Goal: Information Seeking & Learning: Learn about a topic

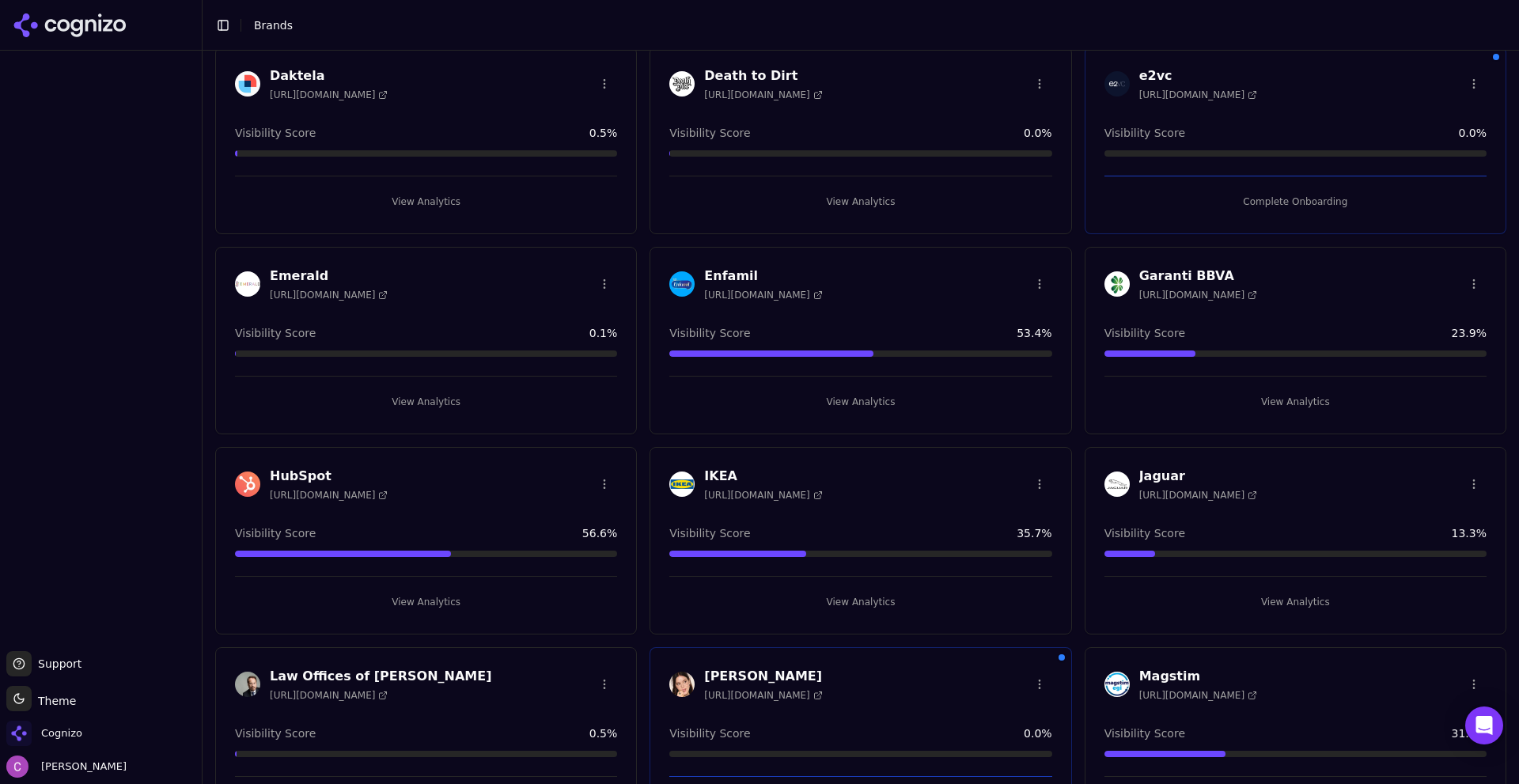
scroll to position [1107, 0]
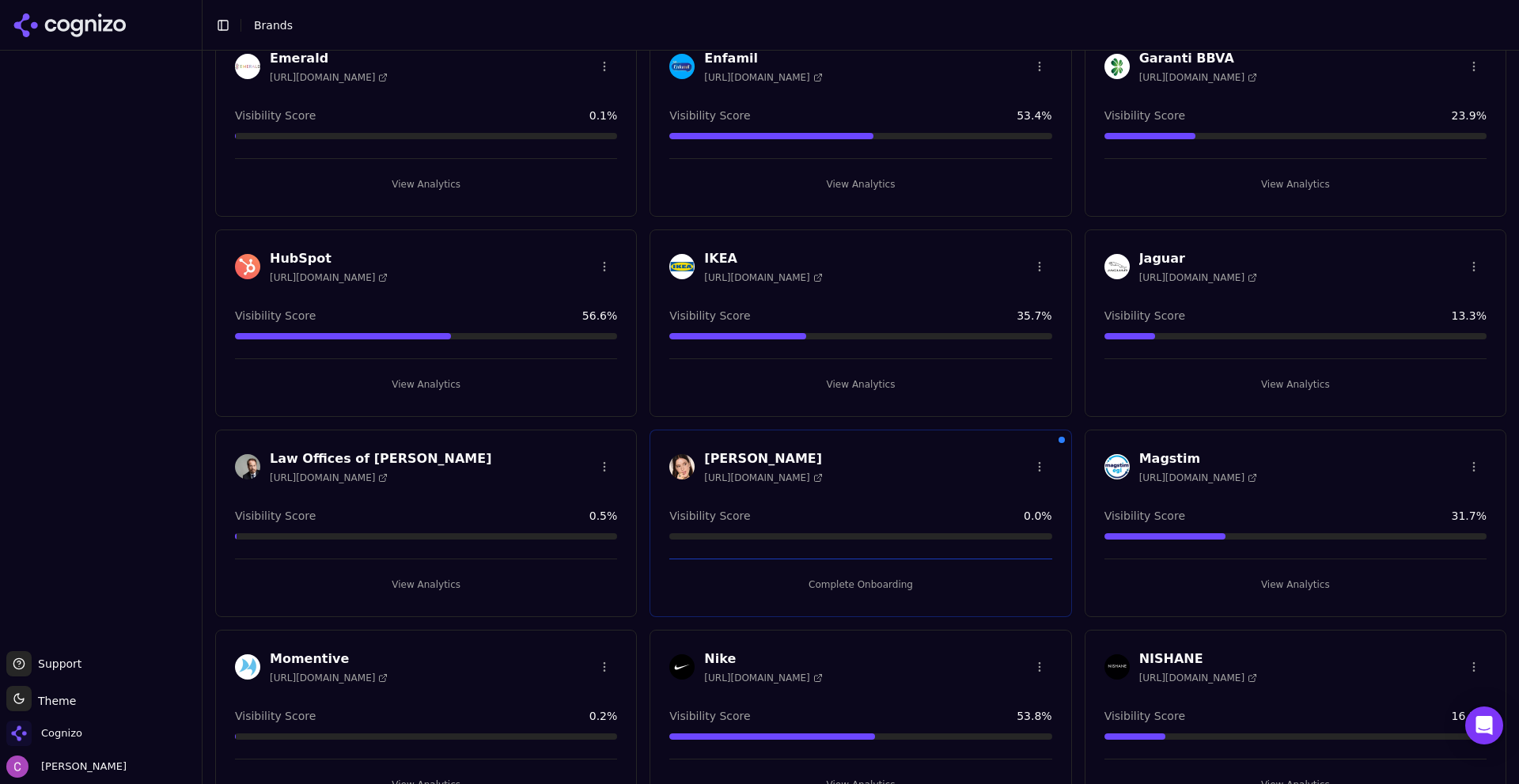
click at [462, 379] on button "View Analytics" at bounding box center [426, 384] width 382 height 25
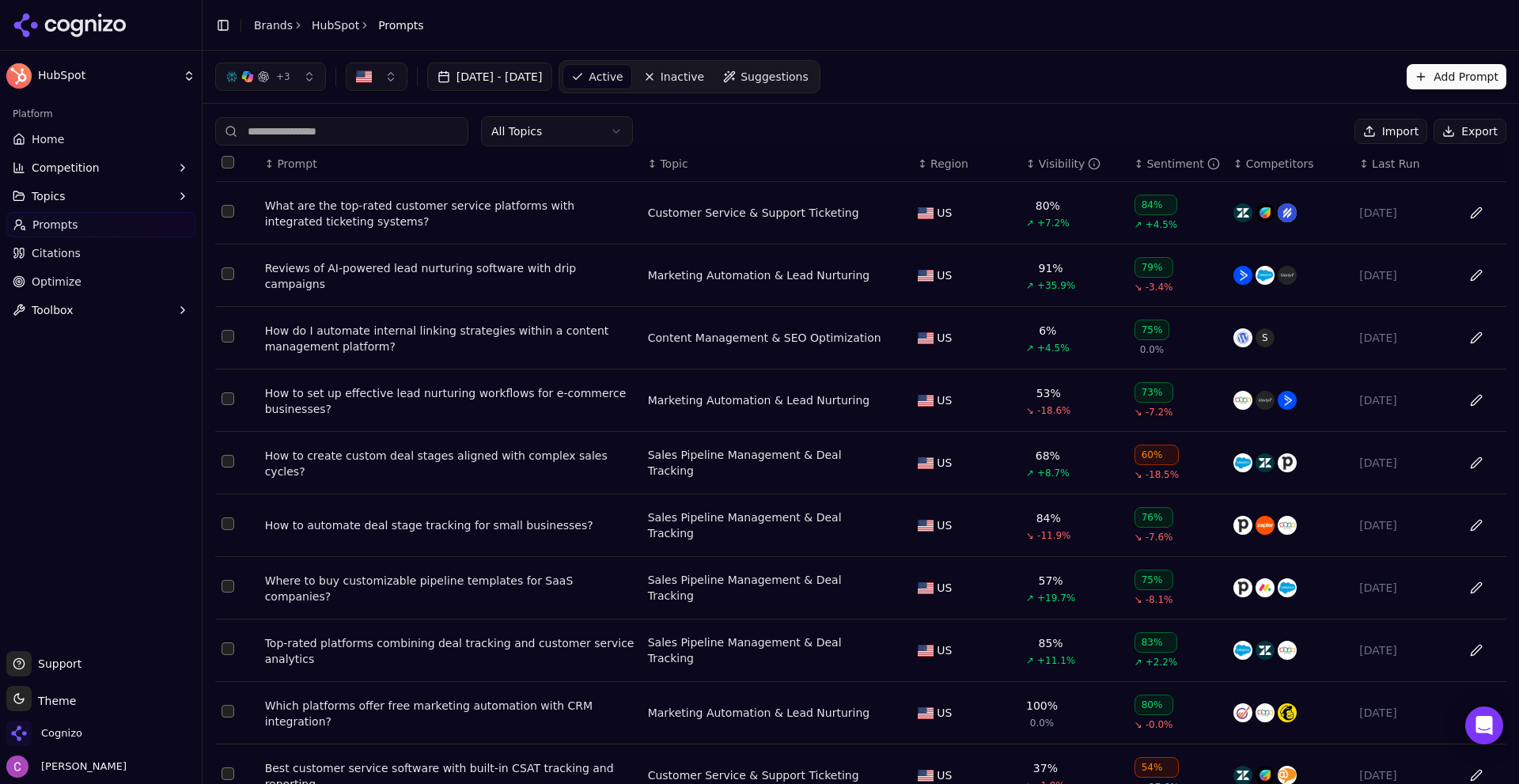
click at [387, 210] on div "What are the top-rated customer service platforms with integrated ticketing sys…" at bounding box center [450, 214] width 370 height 32
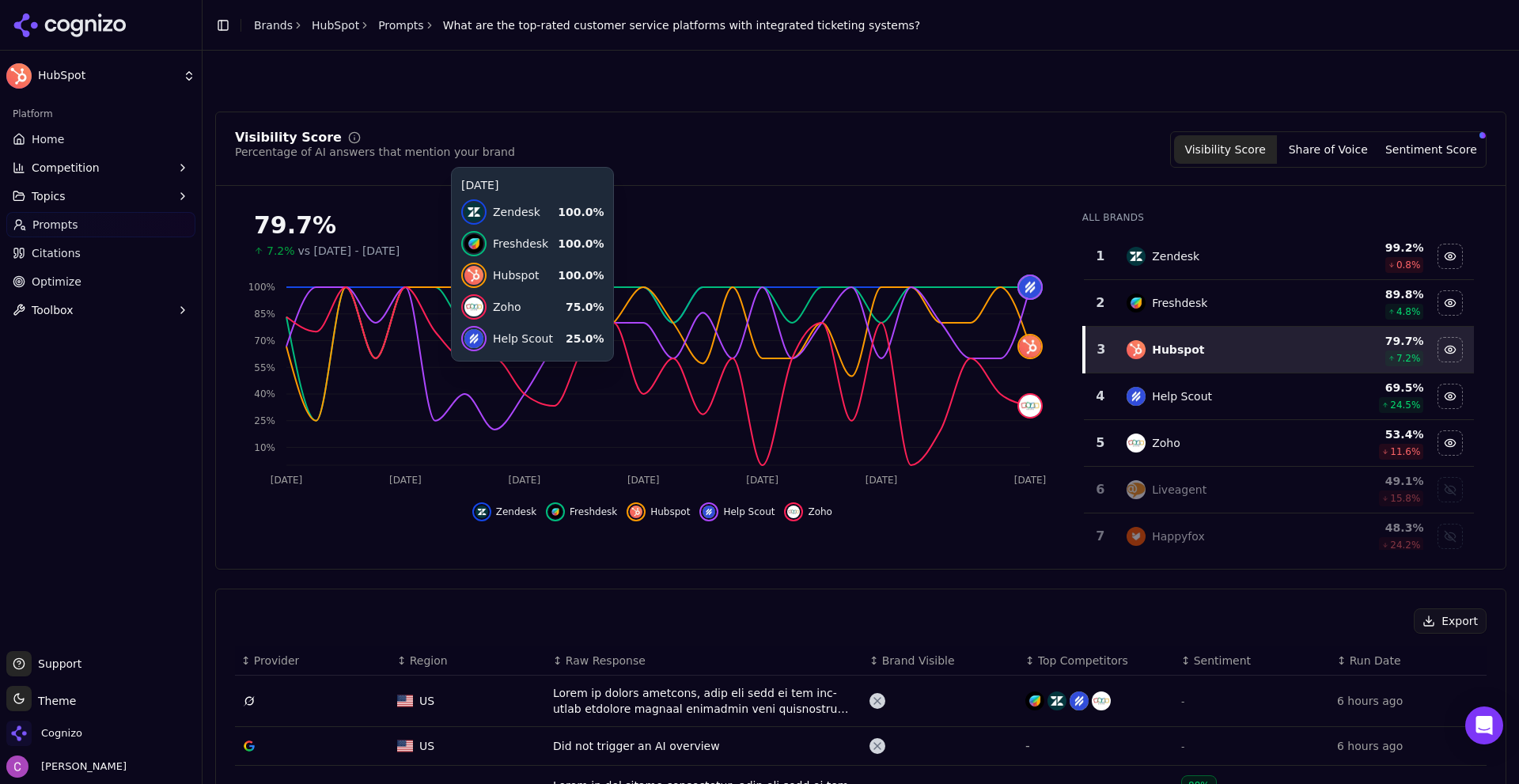
scroll to position [475, 0]
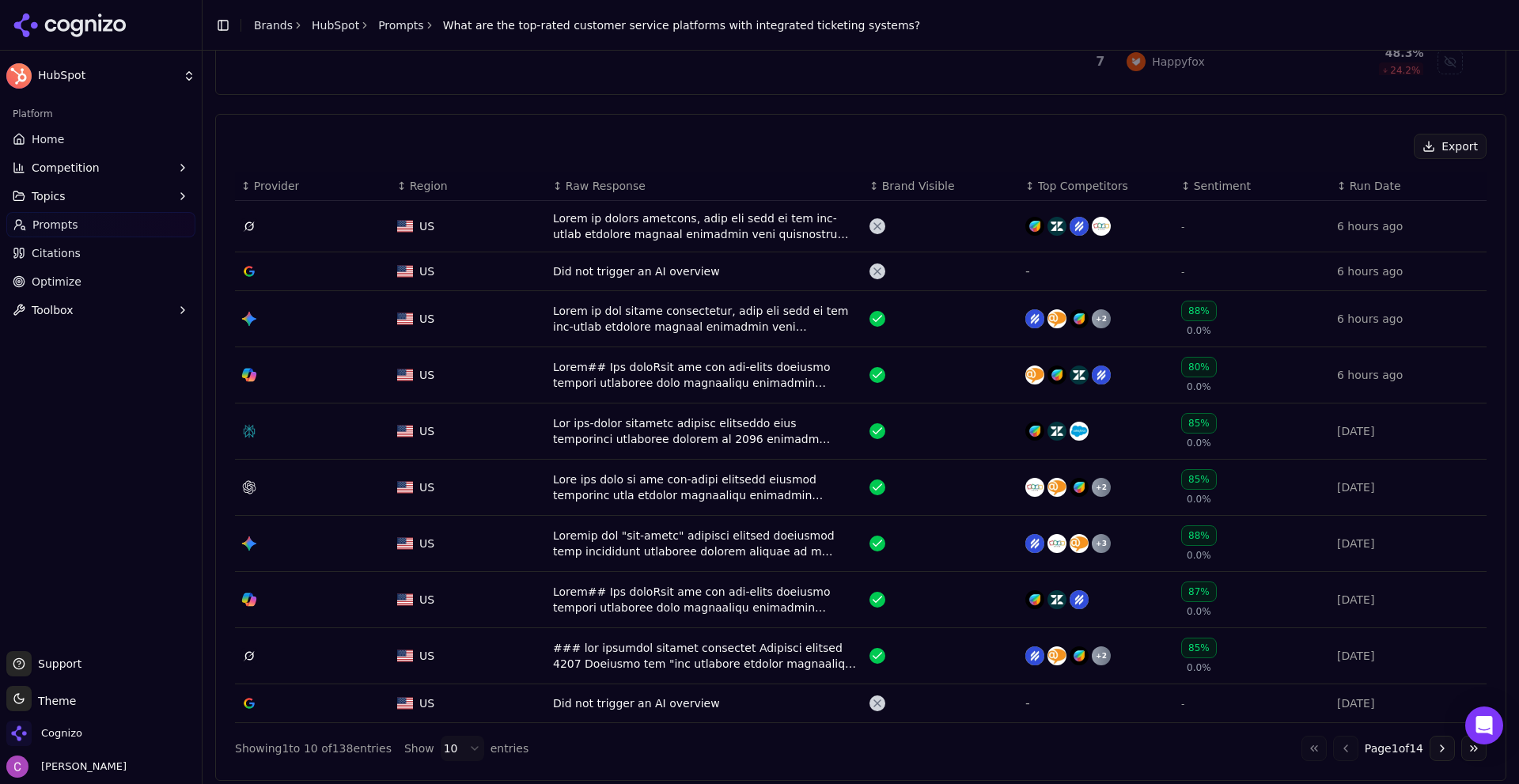
click at [601, 431] on div "Data table" at bounding box center [705, 430] width 304 height 32
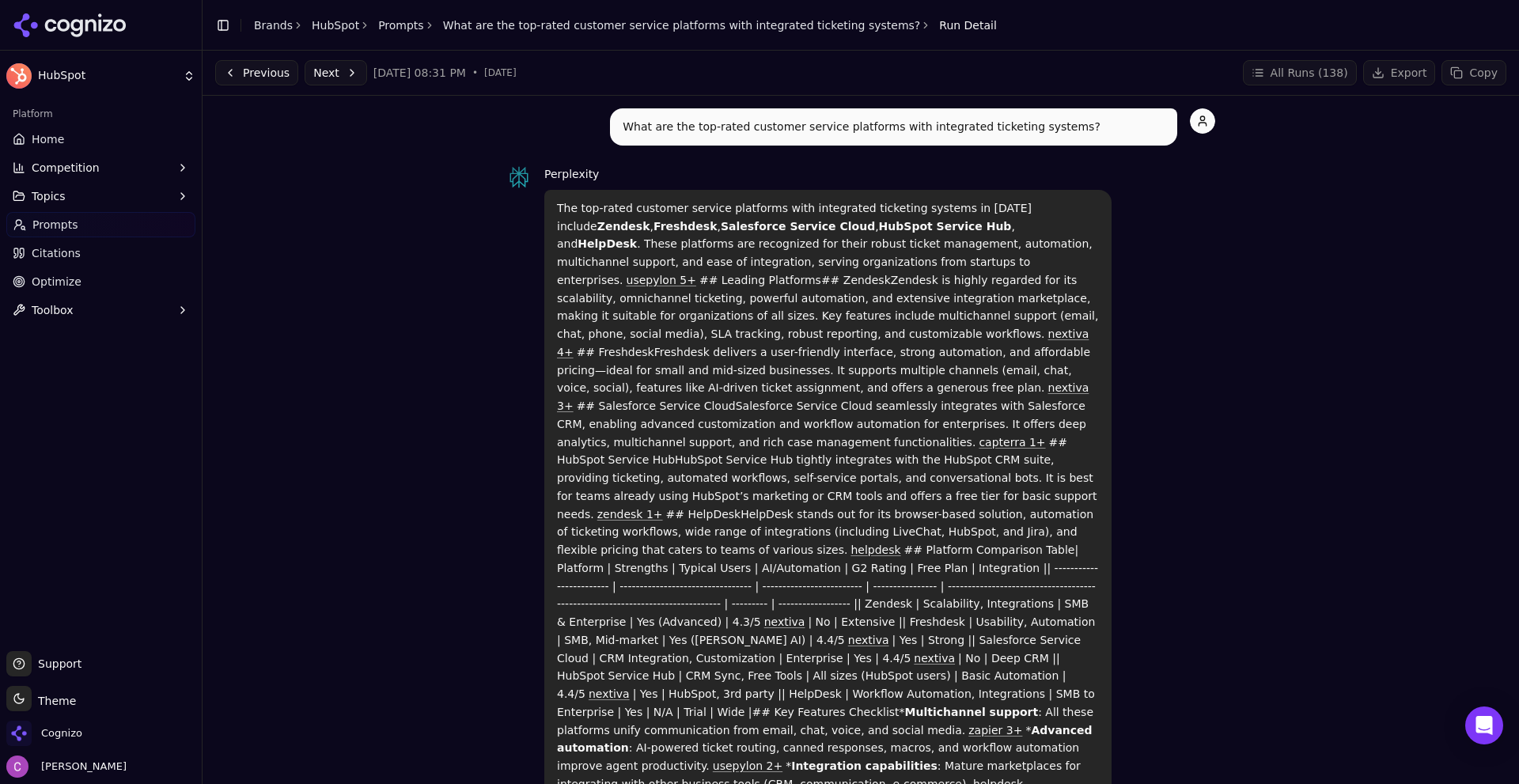
click at [256, 78] on button "Previous" at bounding box center [256, 72] width 83 height 25
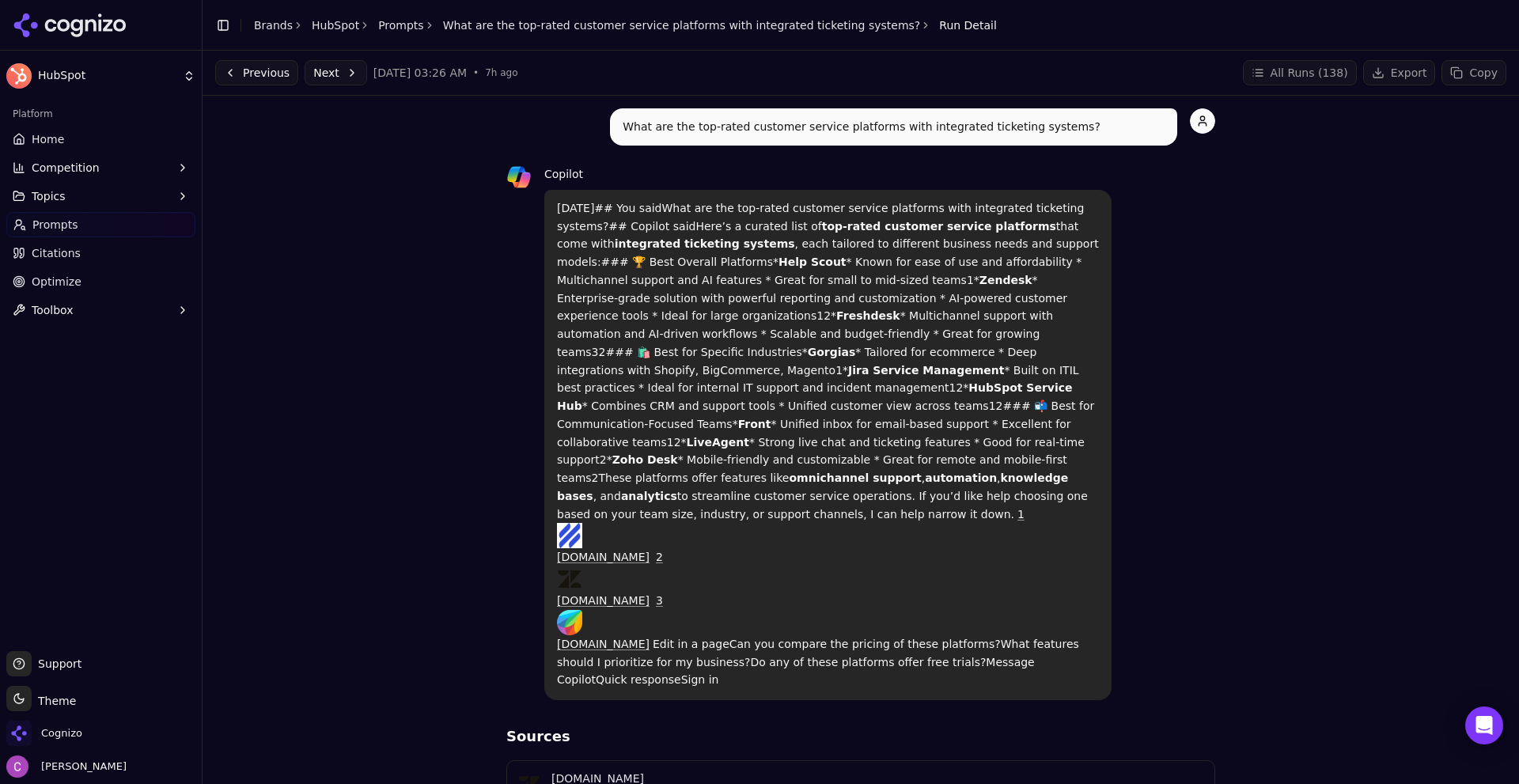
click at [58, 223] on span "Prompts" at bounding box center [56, 224] width 46 height 16
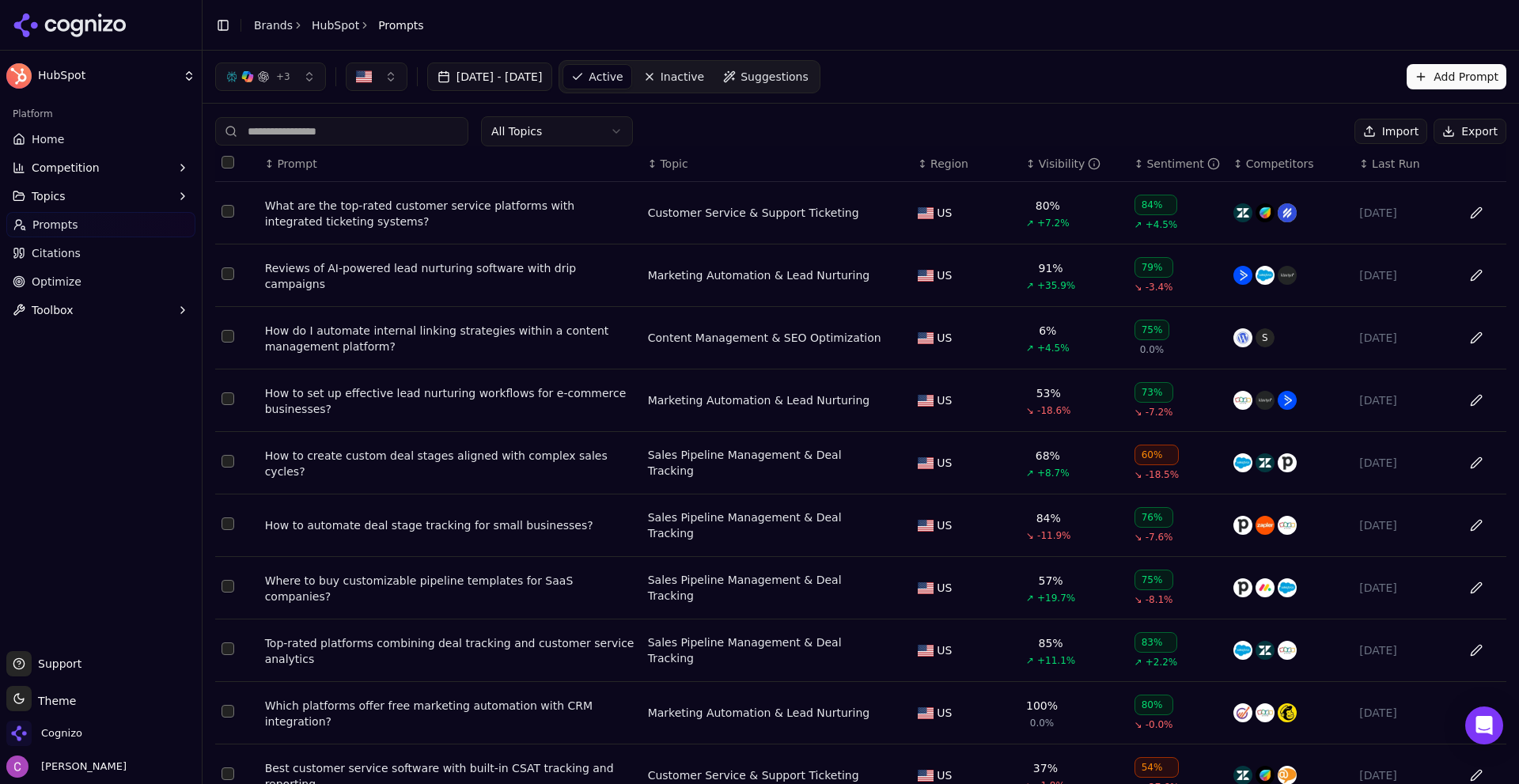
click at [354, 212] on div "What are the top-rated customer service platforms with integrated ticketing sys…" at bounding box center [450, 214] width 370 height 32
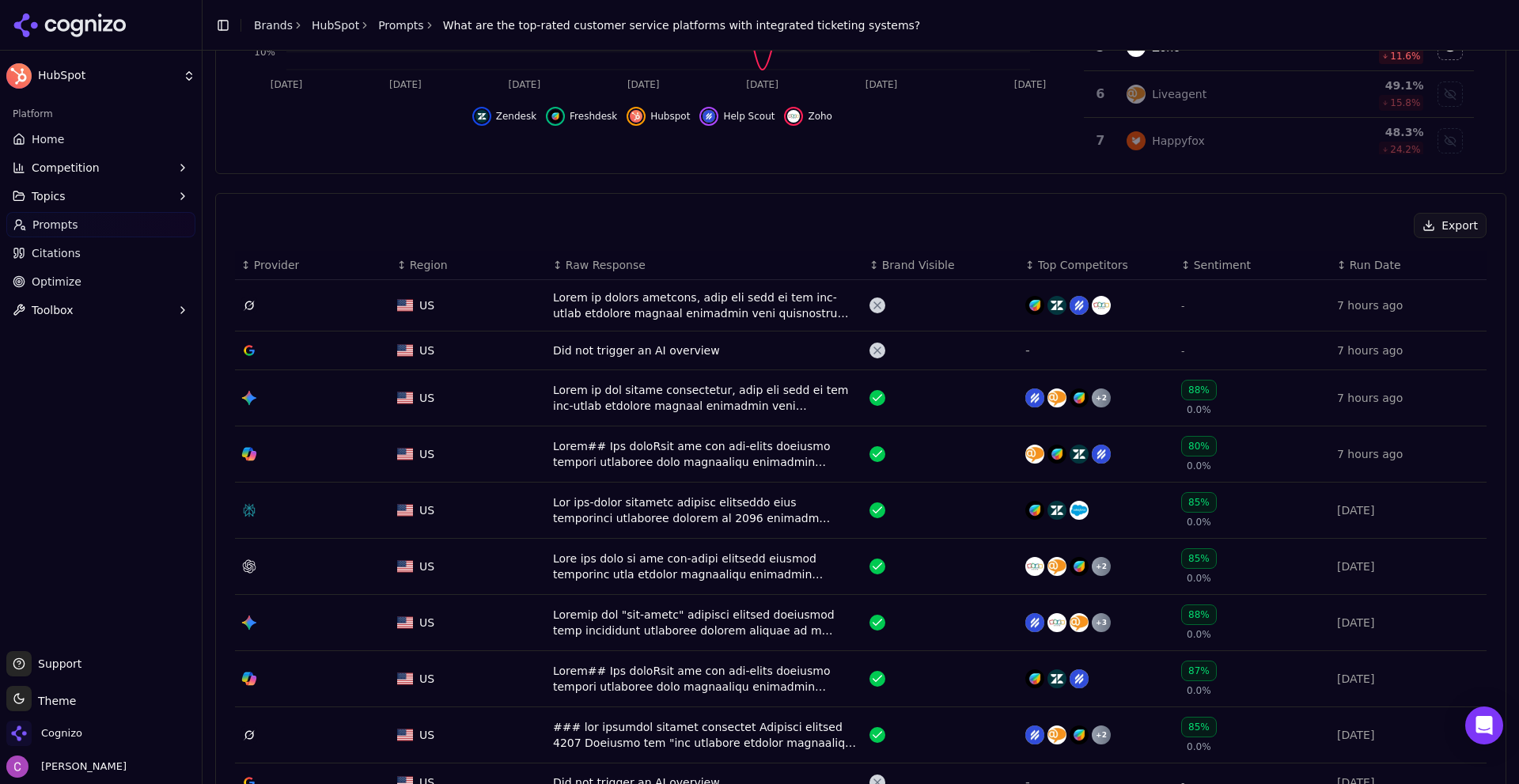
scroll to position [633, 0]
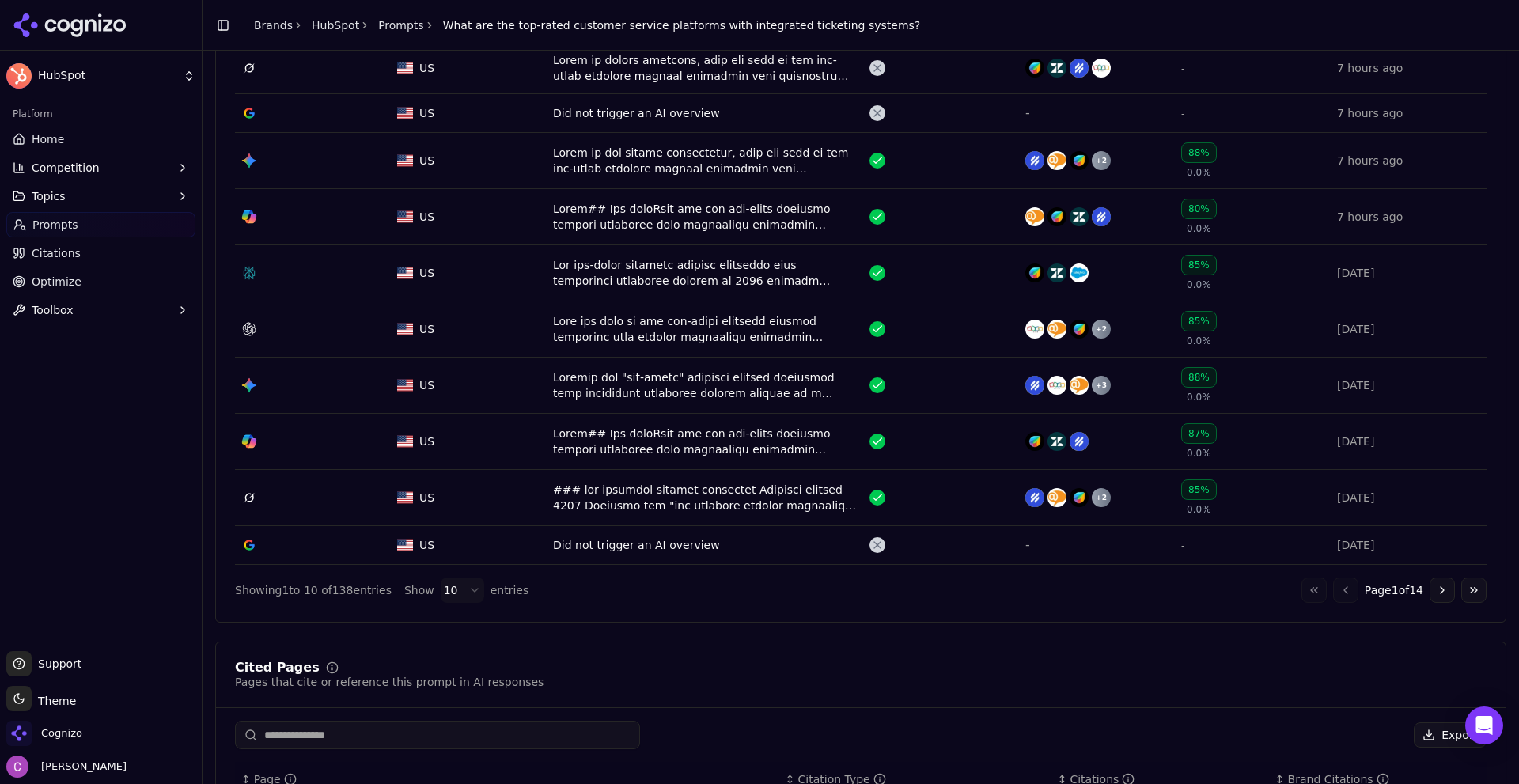
click at [562, 261] on div "Data table" at bounding box center [705, 273] width 304 height 32
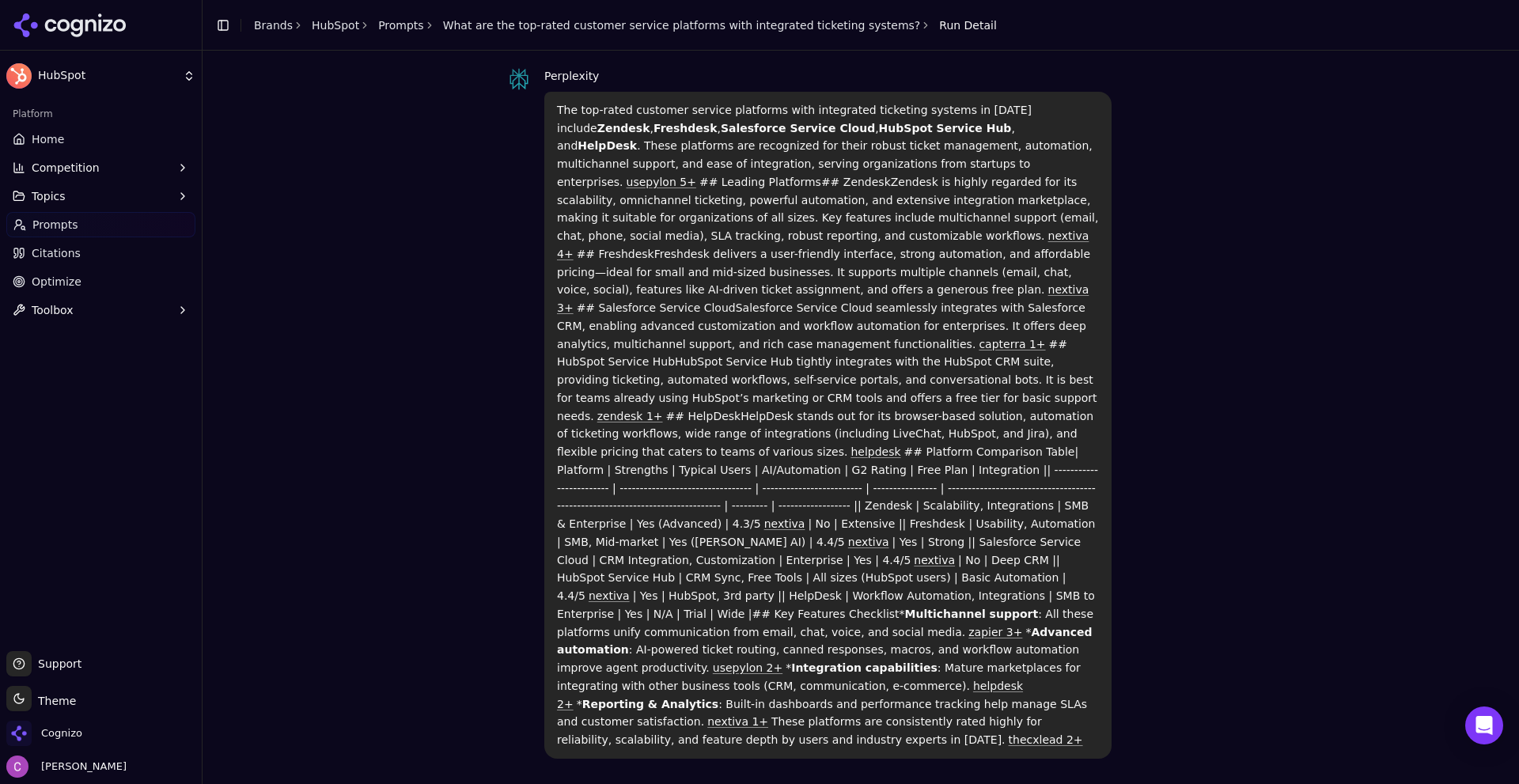
scroll to position [317, 0]
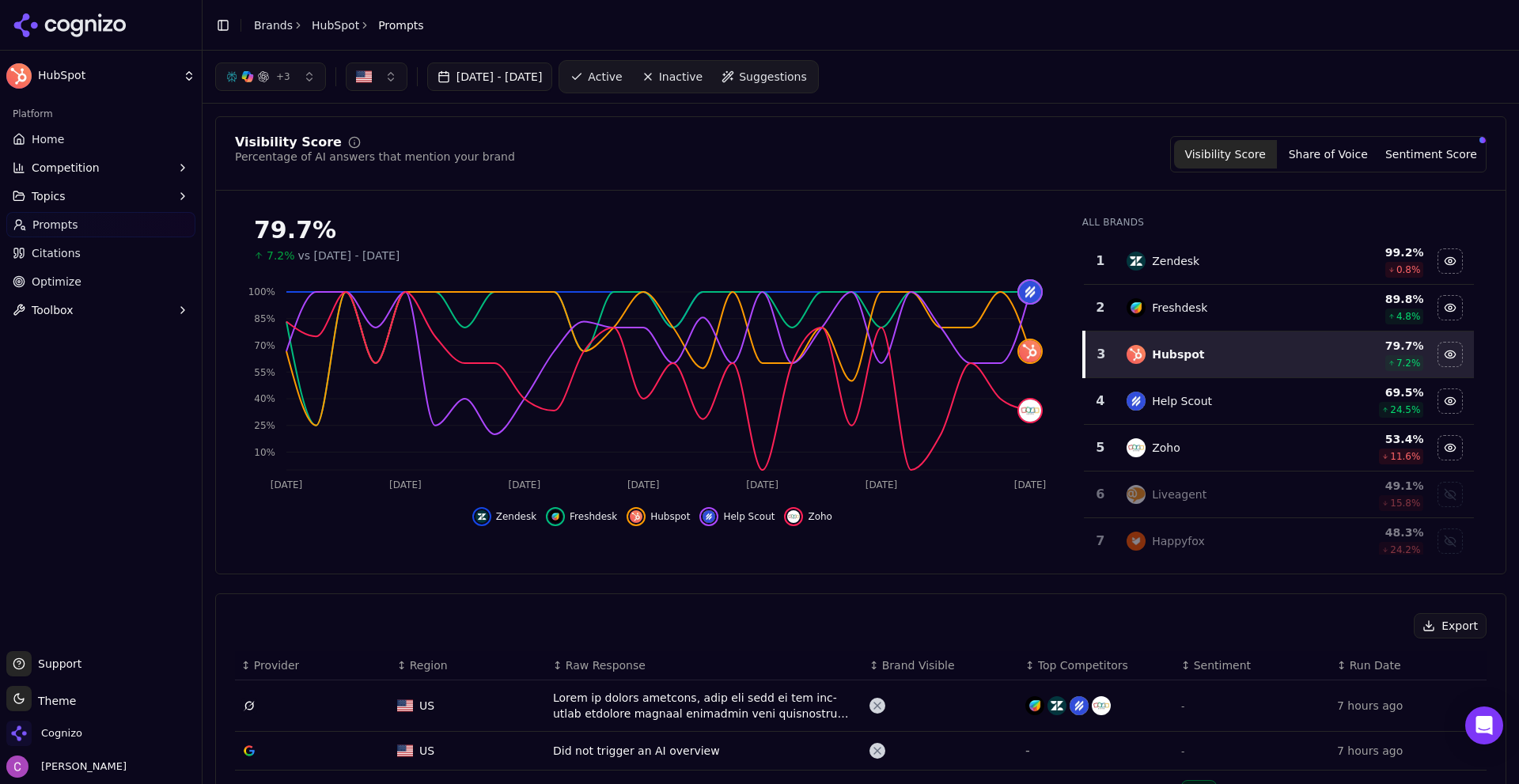
click at [591, 160] on div "Visibility Score Percentage of AI answers that mention your brand Visibility Sc…" at bounding box center [860, 154] width 1251 height 36
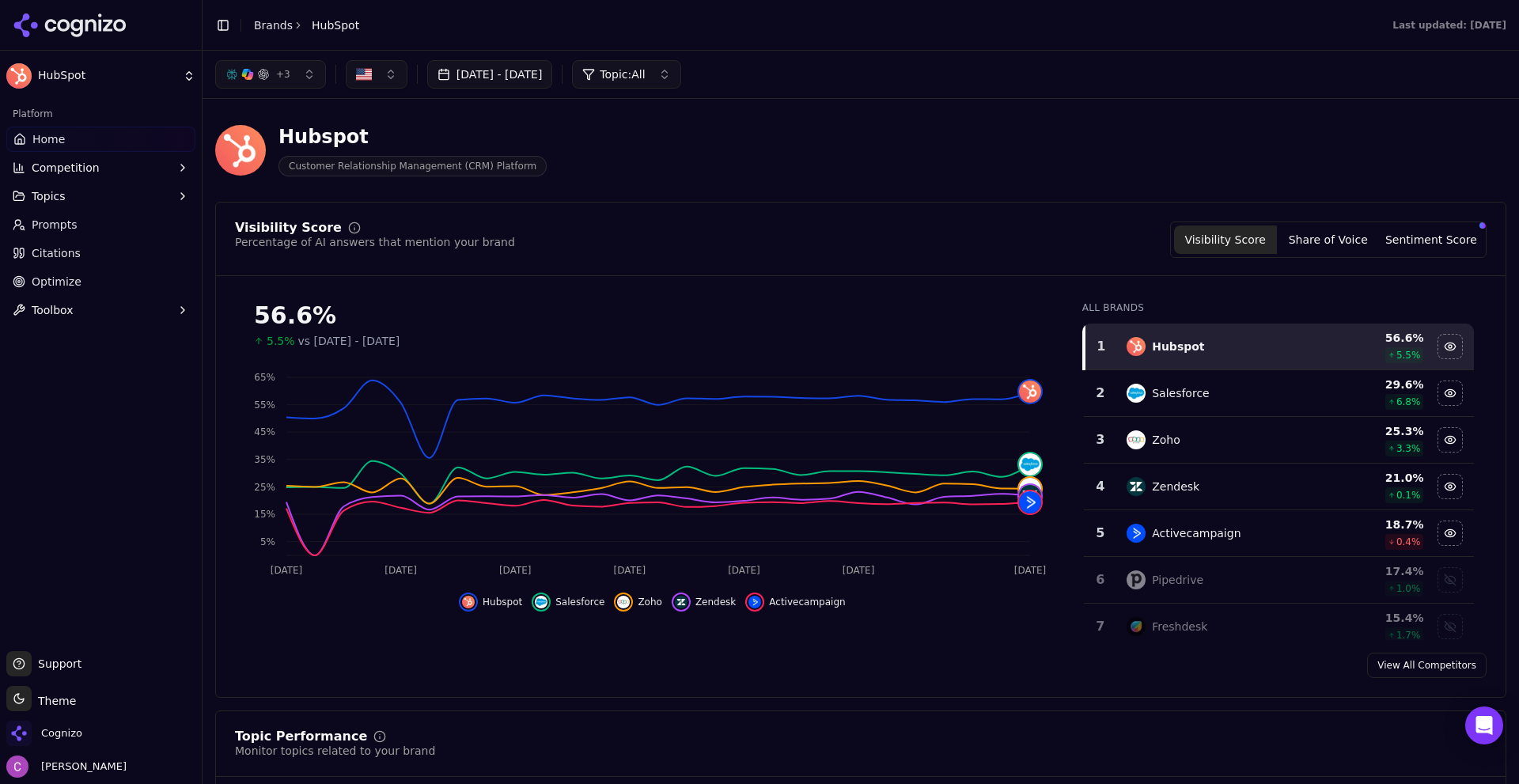
click at [1423, 250] on button "Sentiment Score" at bounding box center [1431, 239] width 103 height 29
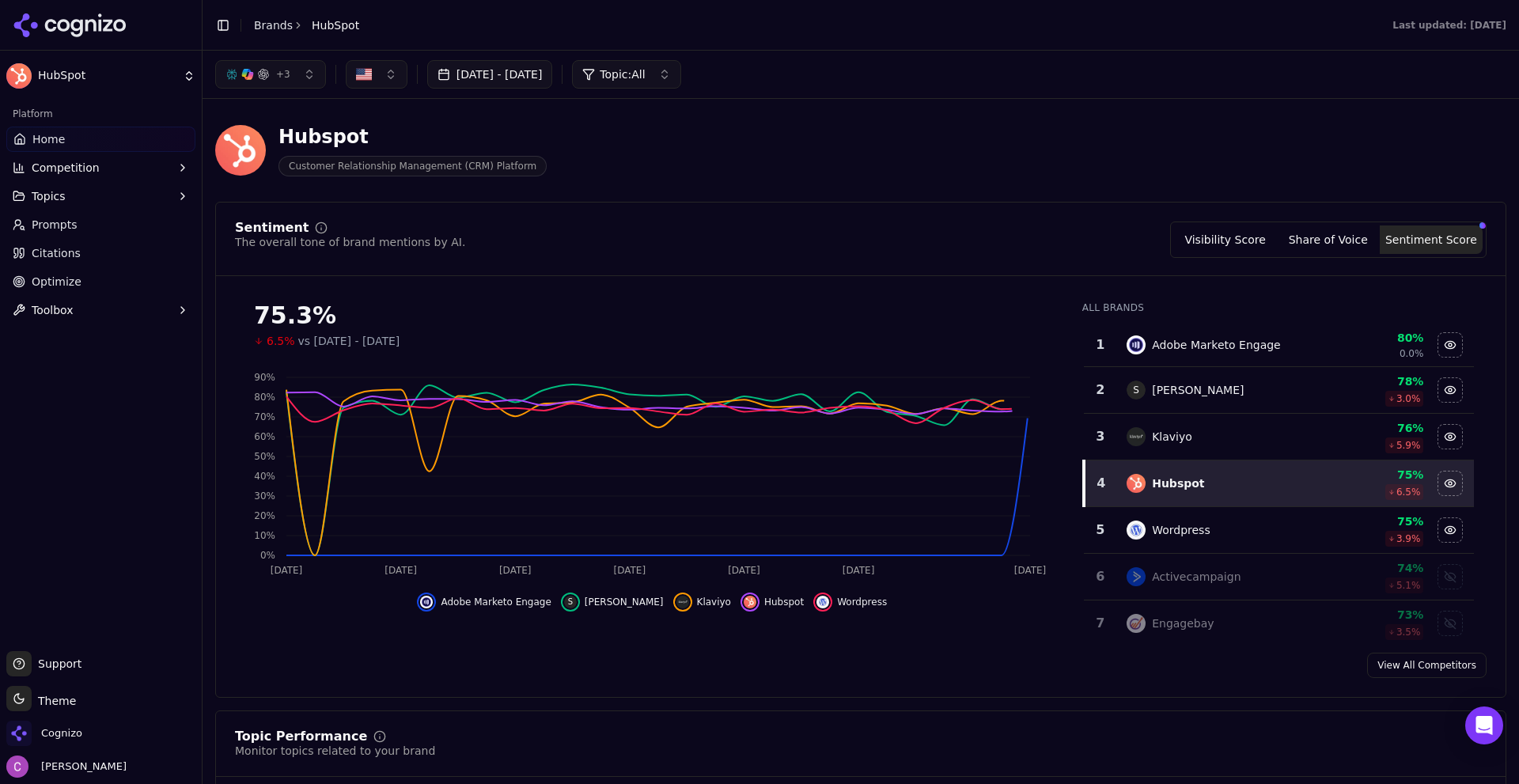
drag, startPoint x: 1236, startPoint y: 236, endPoint x: 1178, endPoint y: 227, distance: 58.7
click at [1236, 237] on button "Visibility Score" at bounding box center [1225, 239] width 103 height 29
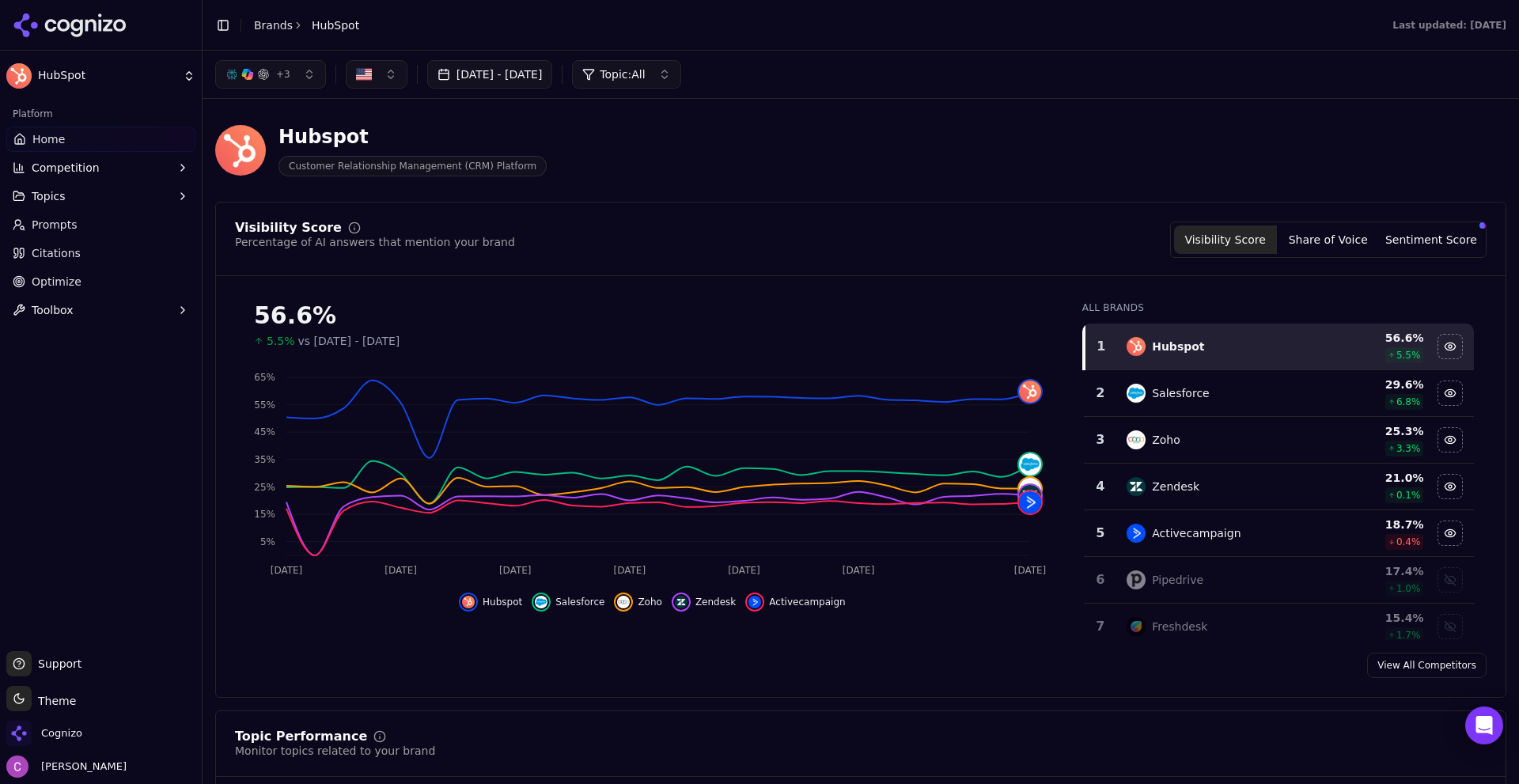
click at [699, 159] on div "Hubspot Customer Relationship Management (CRM) Platform" at bounding box center [570, 151] width 709 height 52
drag, startPoint x: 383, startPoint y: 124, endPoint x: 250, endPoint y: 106, distance: 134.2
click at [548, 145] on div "Hubspot Customer Relationship Management (CRM) Platform" at bounding box center [570, 151] width 709 height 52
click at [618, 147] on div "Hubspot Customer Relationship Management (CRM) Platform" at bounding box center [570, 151] width 709 height 52
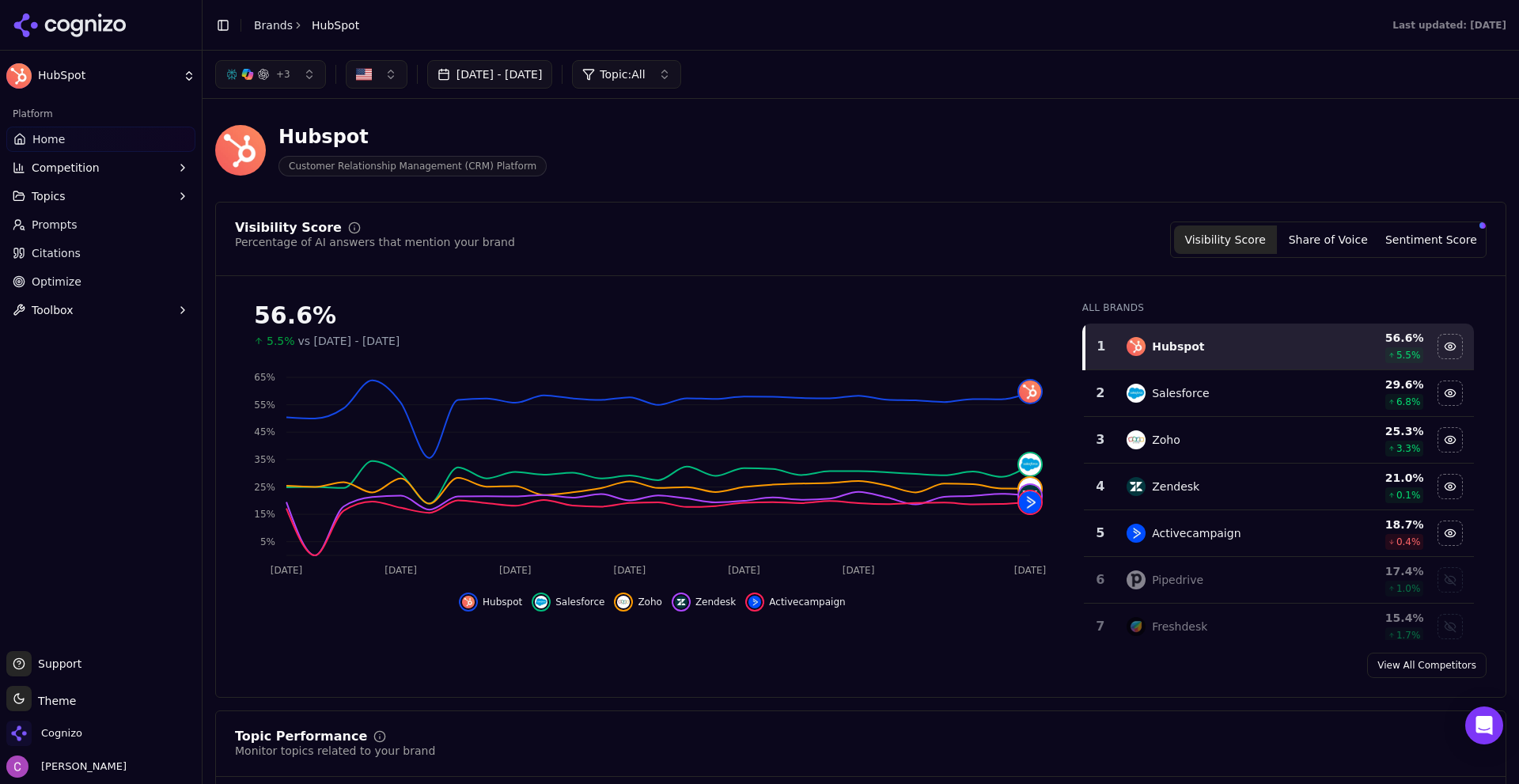
click at [732, 180] on div "Hubspot Customer Relationship Management (CRM) Platform" at bounding box center [861, 150] width 1291 height 78
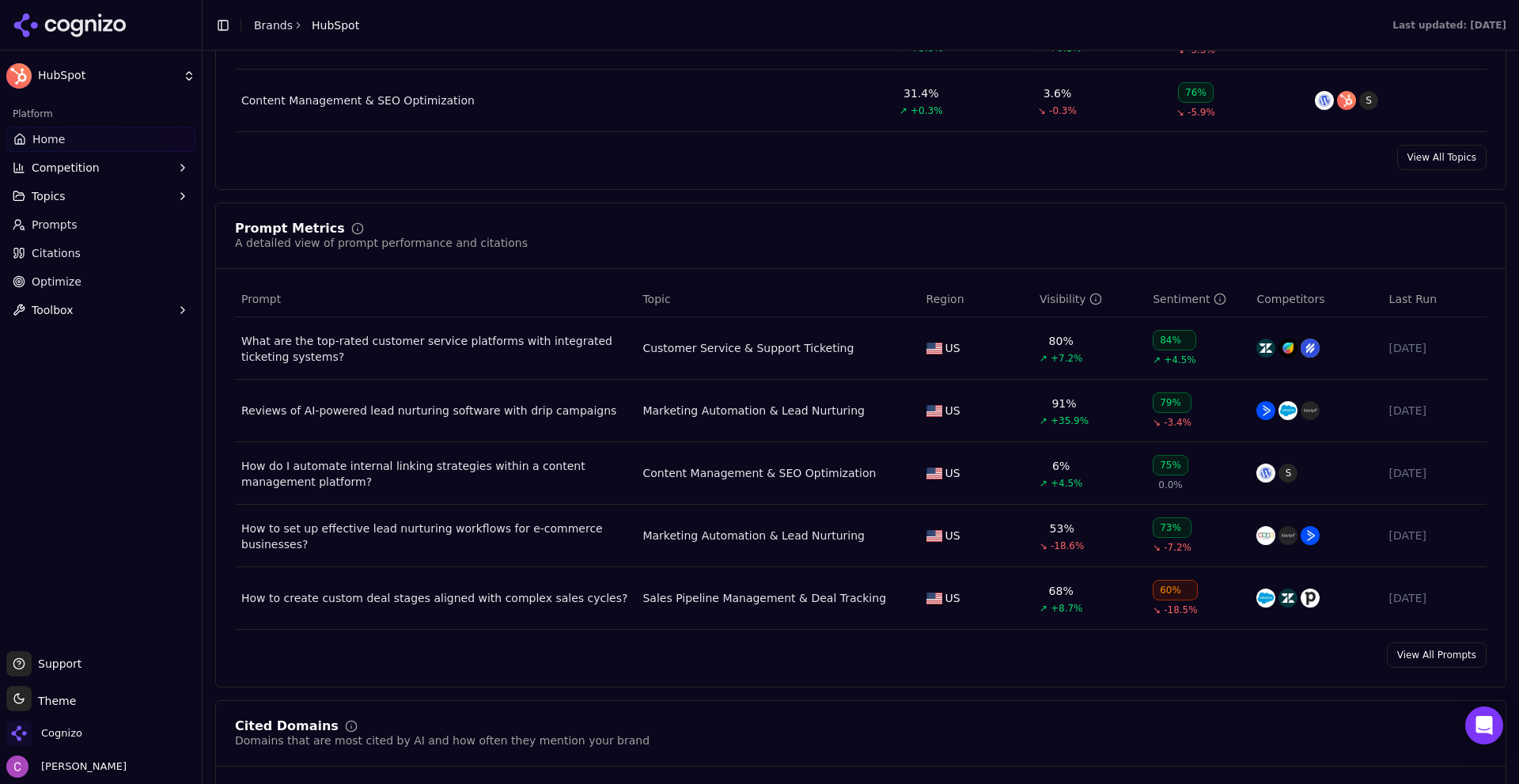
scroll to position [949, 0]
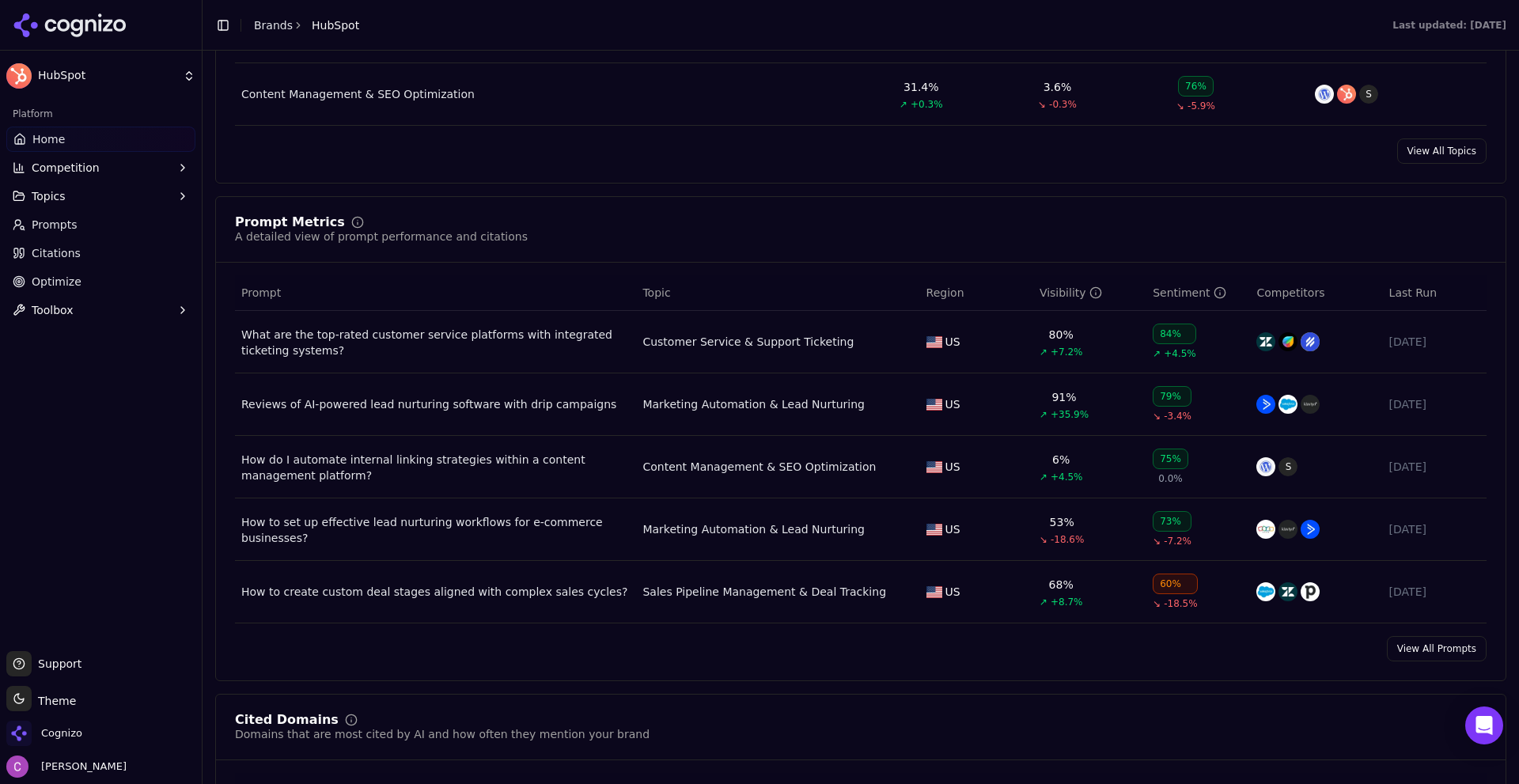
click at [403, 229] on div "A detailed view of prompt performance and citations" at bounding box center [381, 236] width 293 height 16
click at [401, 232] on div "A detailed view of prompt performance and citations" at bounding box center [381, 236] width 293 height 16
click at [543, 239] on div "Prompt Metrics A detailed view of prompt performance and citations" at bounding box center [860, 230] width 1251 height 29
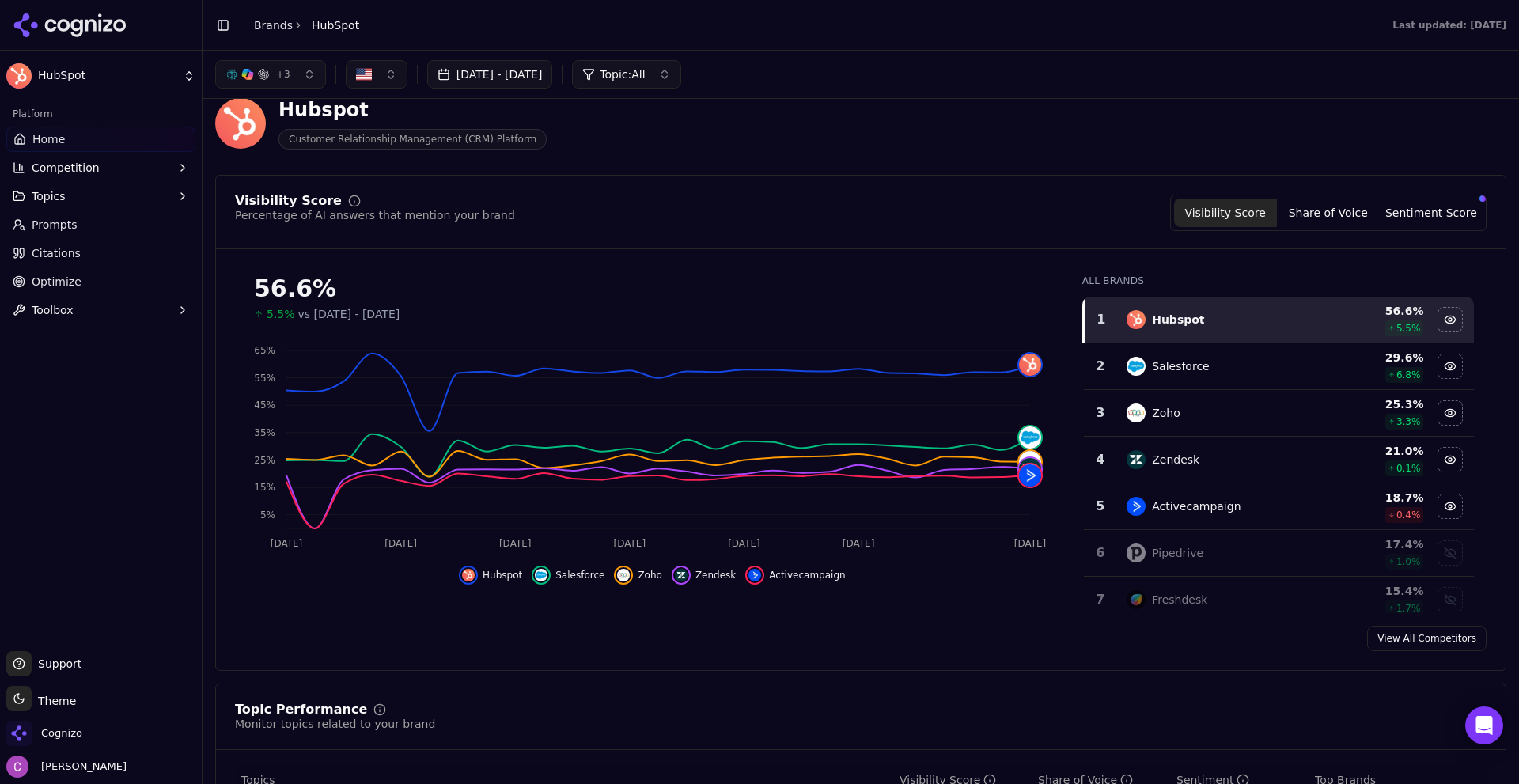
scroll to position [0, 0]
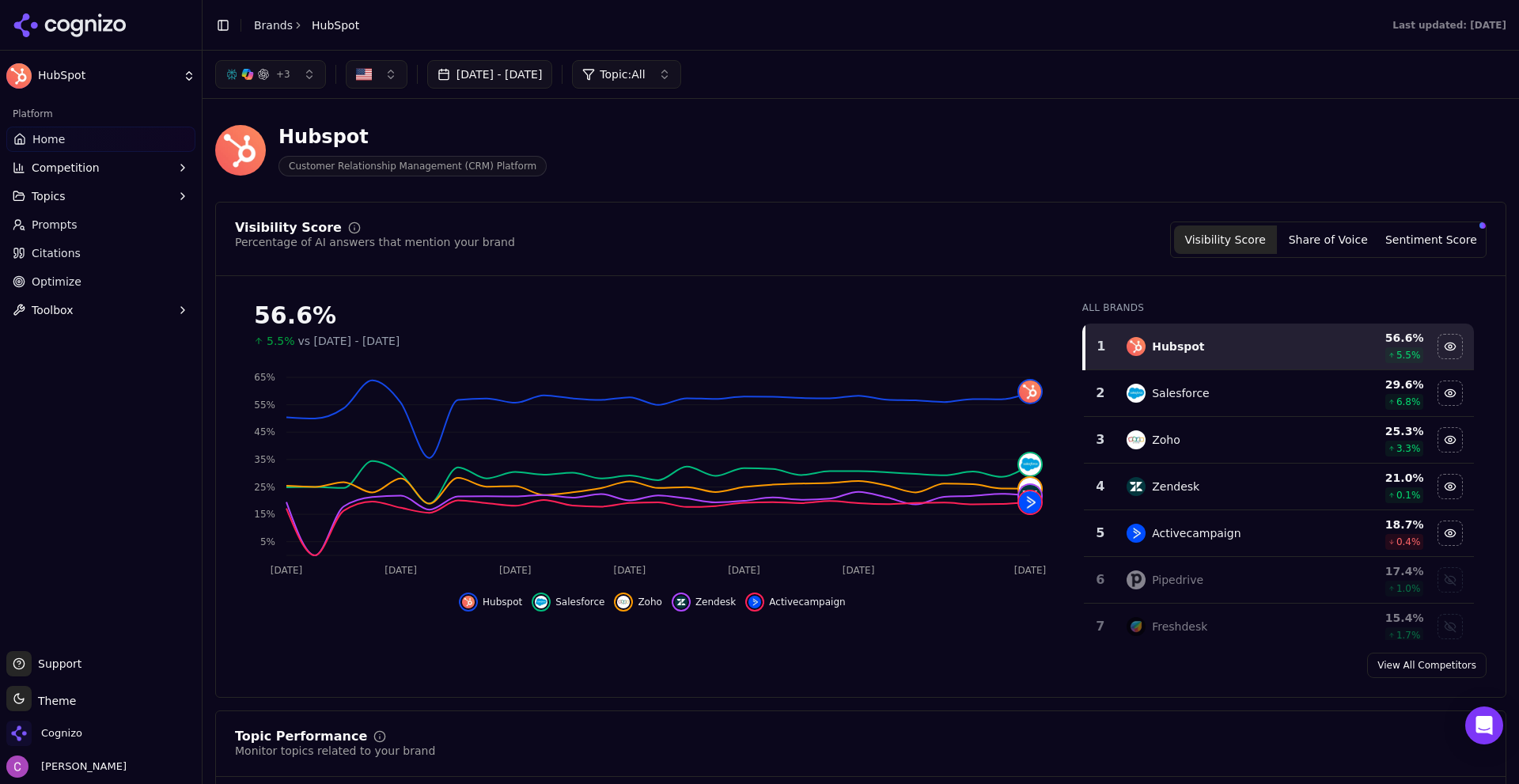
click at [1319, 238] on button "Share of Voice" at bounding box center [1328, 239] width 103 height 29
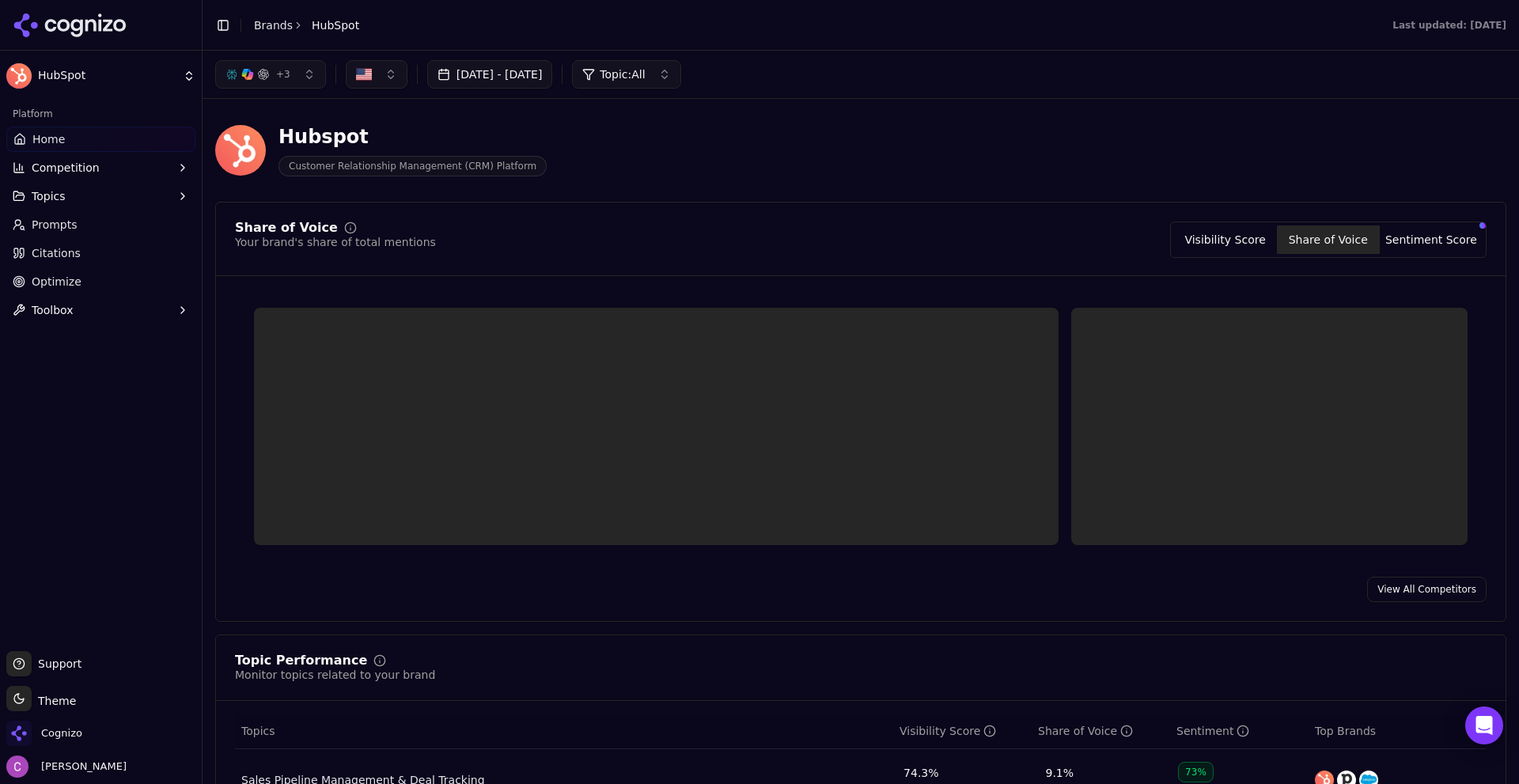
click at [1415, 237] on button "Sentiment Score" at bounding box center [1431, 239] width 103 height 29
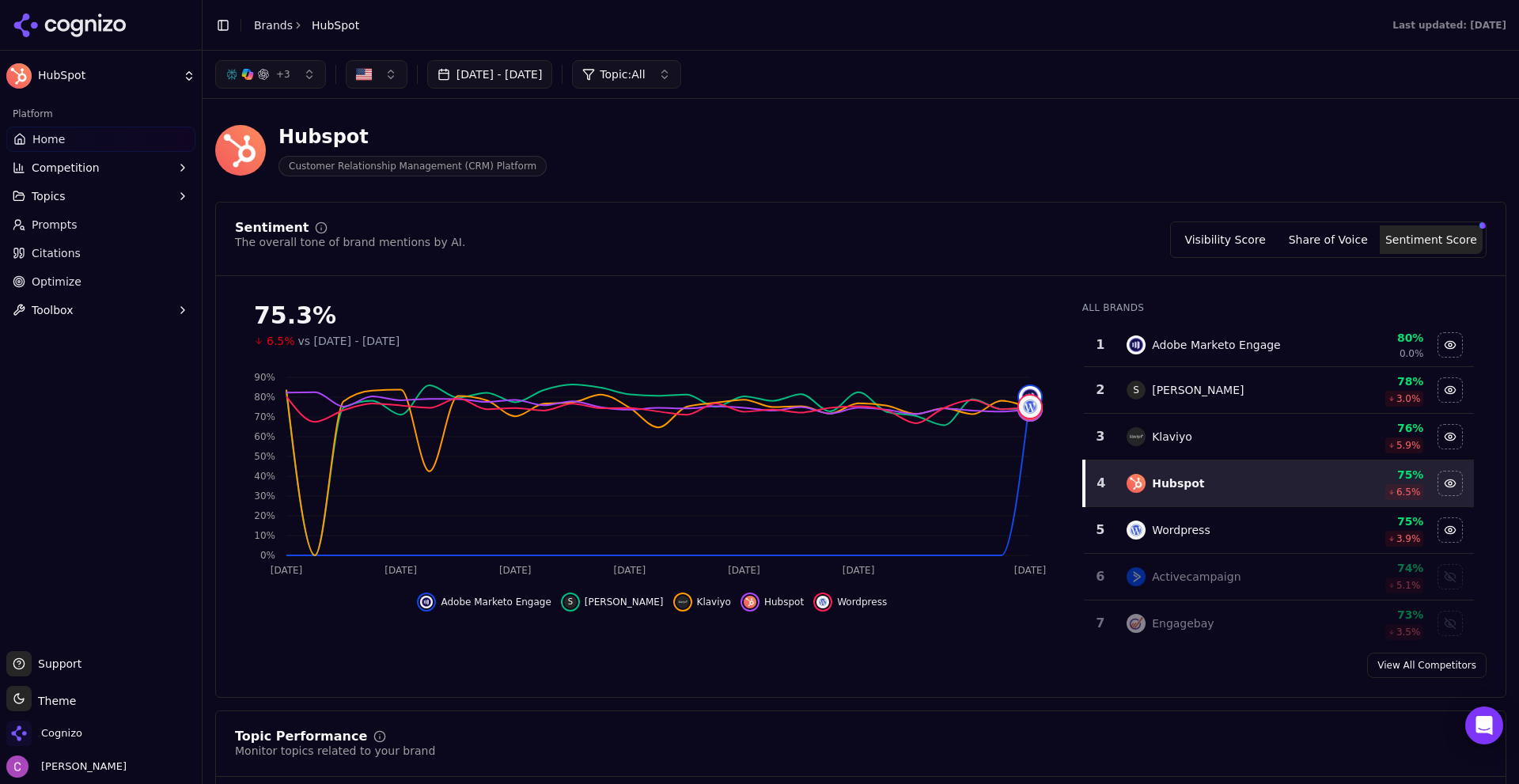
click at [1252, 246] on button "Visibility Score" at bounding box center [1225, 239] width 103 height 29
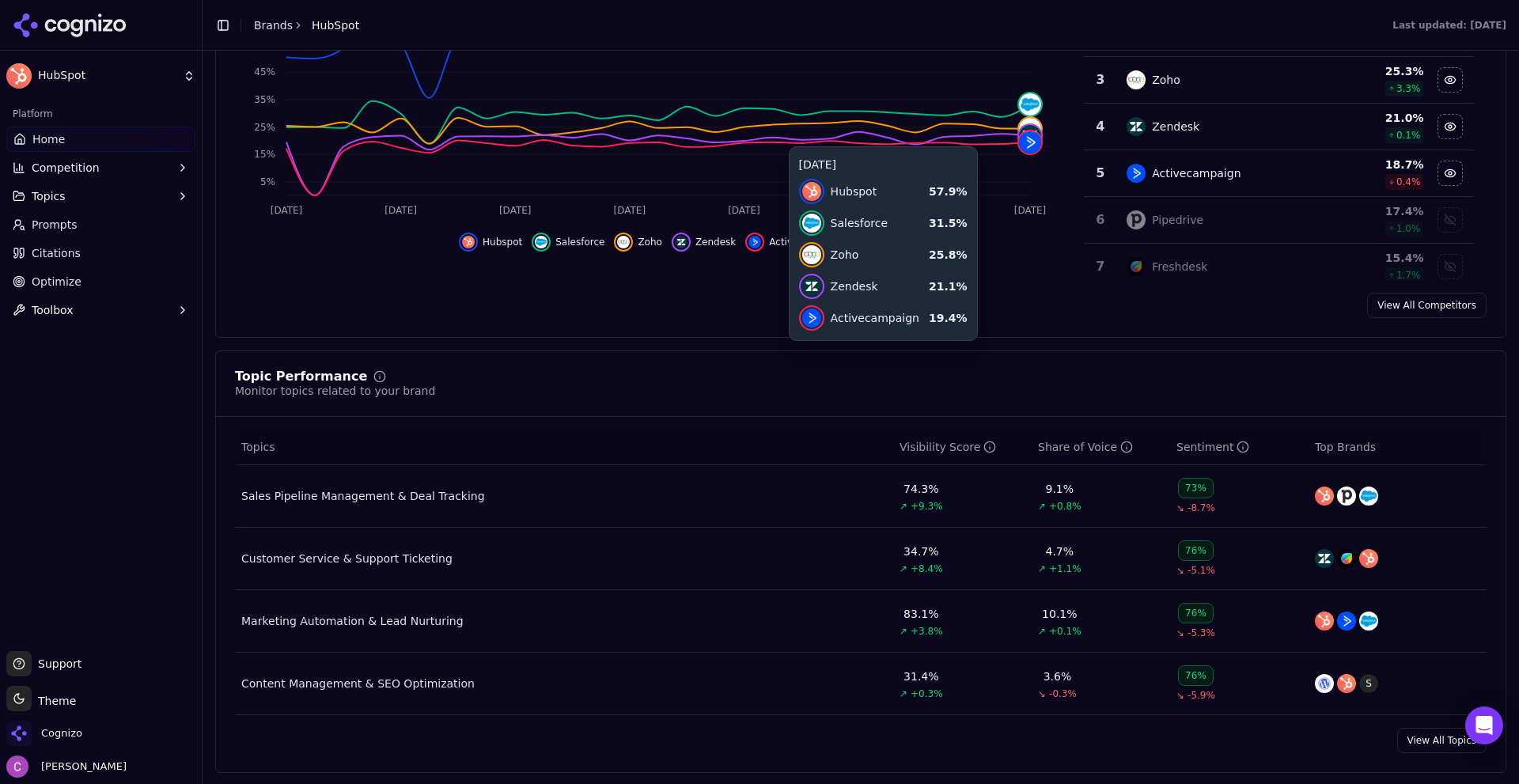
scroll to position [395, 0]
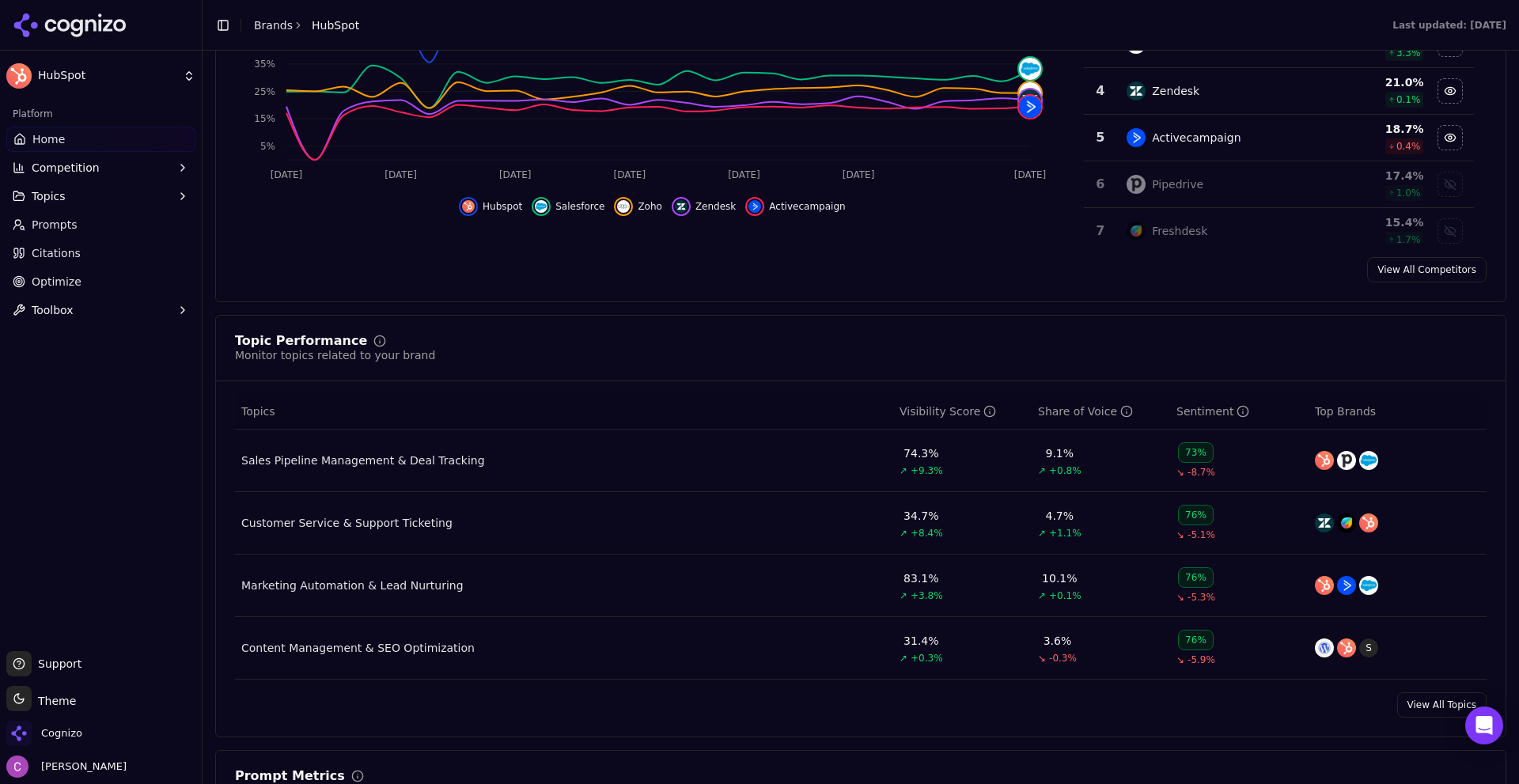
click at [552, 372] on div "Topic Performance Monitor topics related to your brand" at bounding box center [861, 358] width 1290 height 47
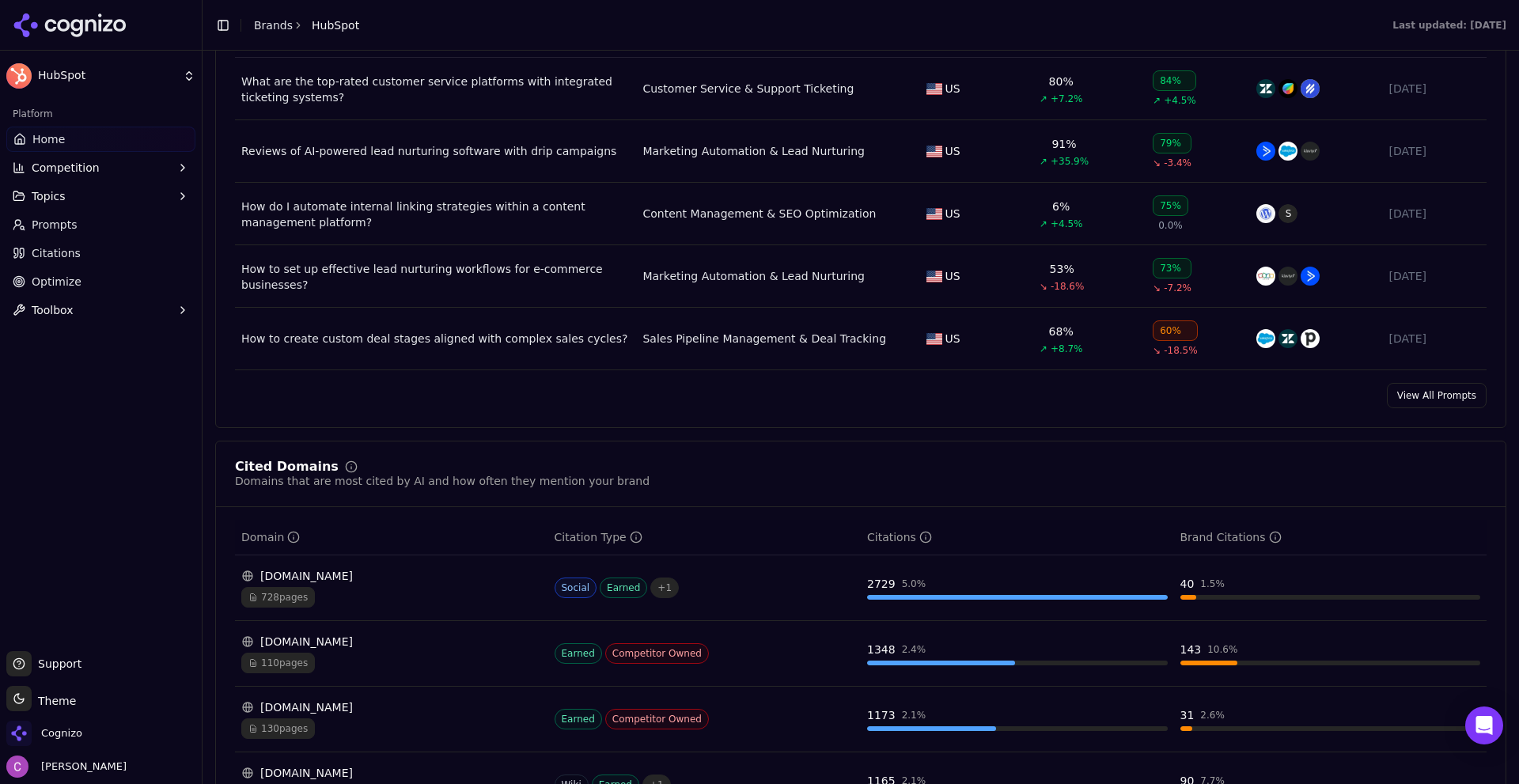
scroll to position [1345, 0]
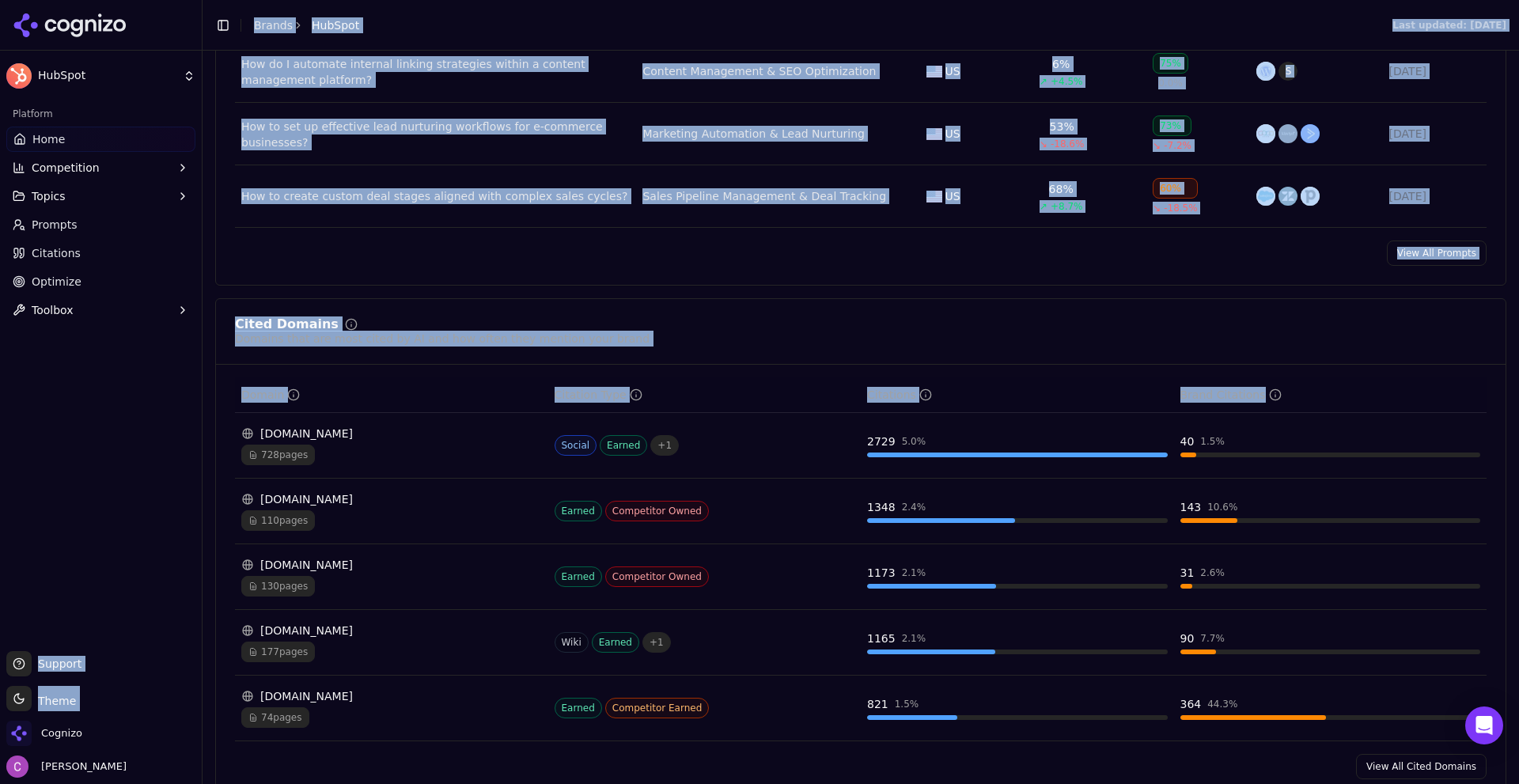
drag, startPoint x: 338, startPoint y: 439, endPoint x: 165, endPoint y: 422, distance: 173.8
click at [165, 422] on div "HubSpot Platform Home Competition Topics Prompts Citations Optimize Toolbox Sup…" at bounding box center [760, 392] width 1519 height 784
click at [137, 435] on div "Platform Home Competition Topics Prompts Citations Optimize Toolbox" at bounding box center [101, 370] width 201 height 550
click at [396, 316] on div "Cited Domains Domains that are most cited by AI and how often they mention your…" at bounding box center [861, 548] width 1291 height 501
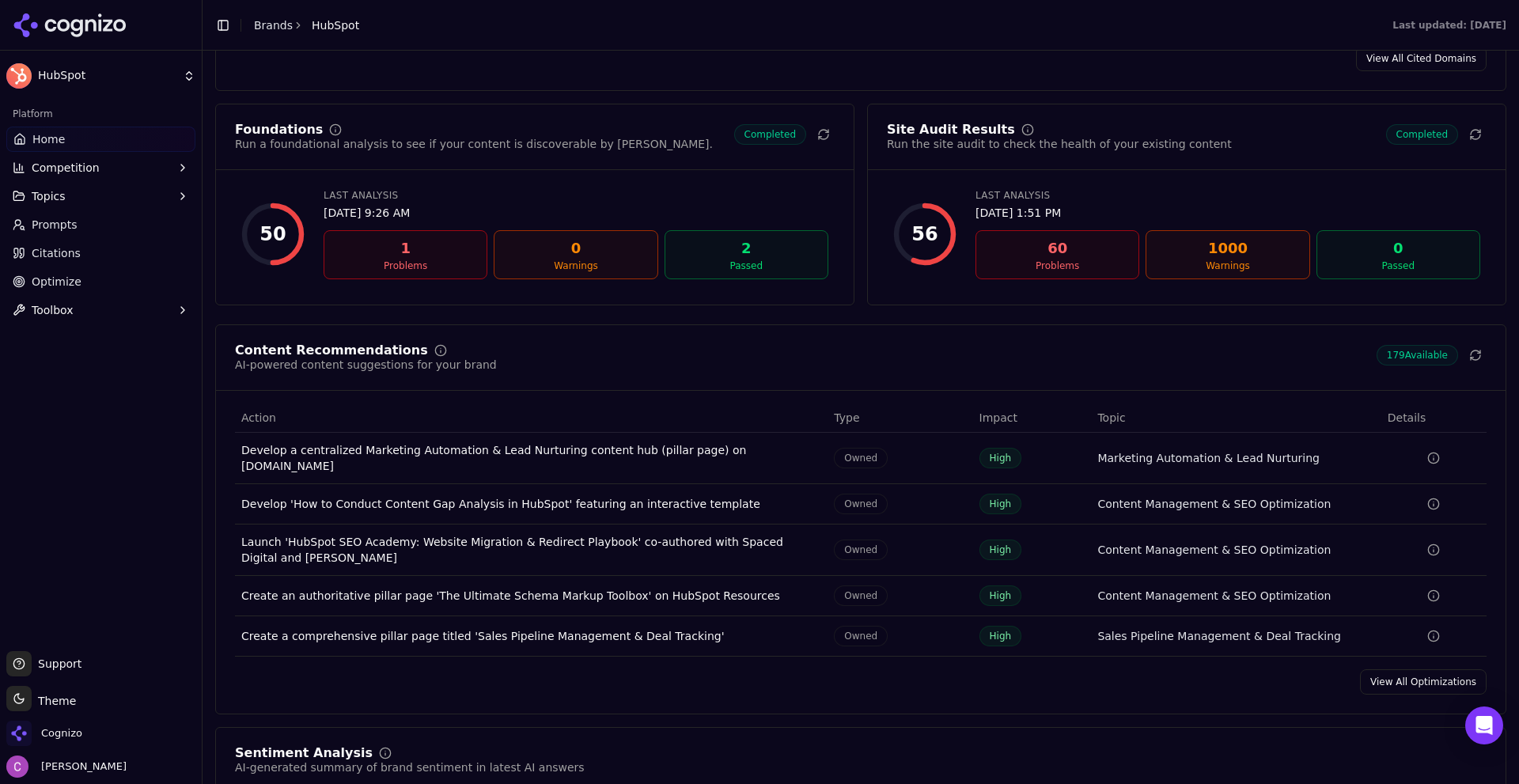
scroll to position [2057, 0]
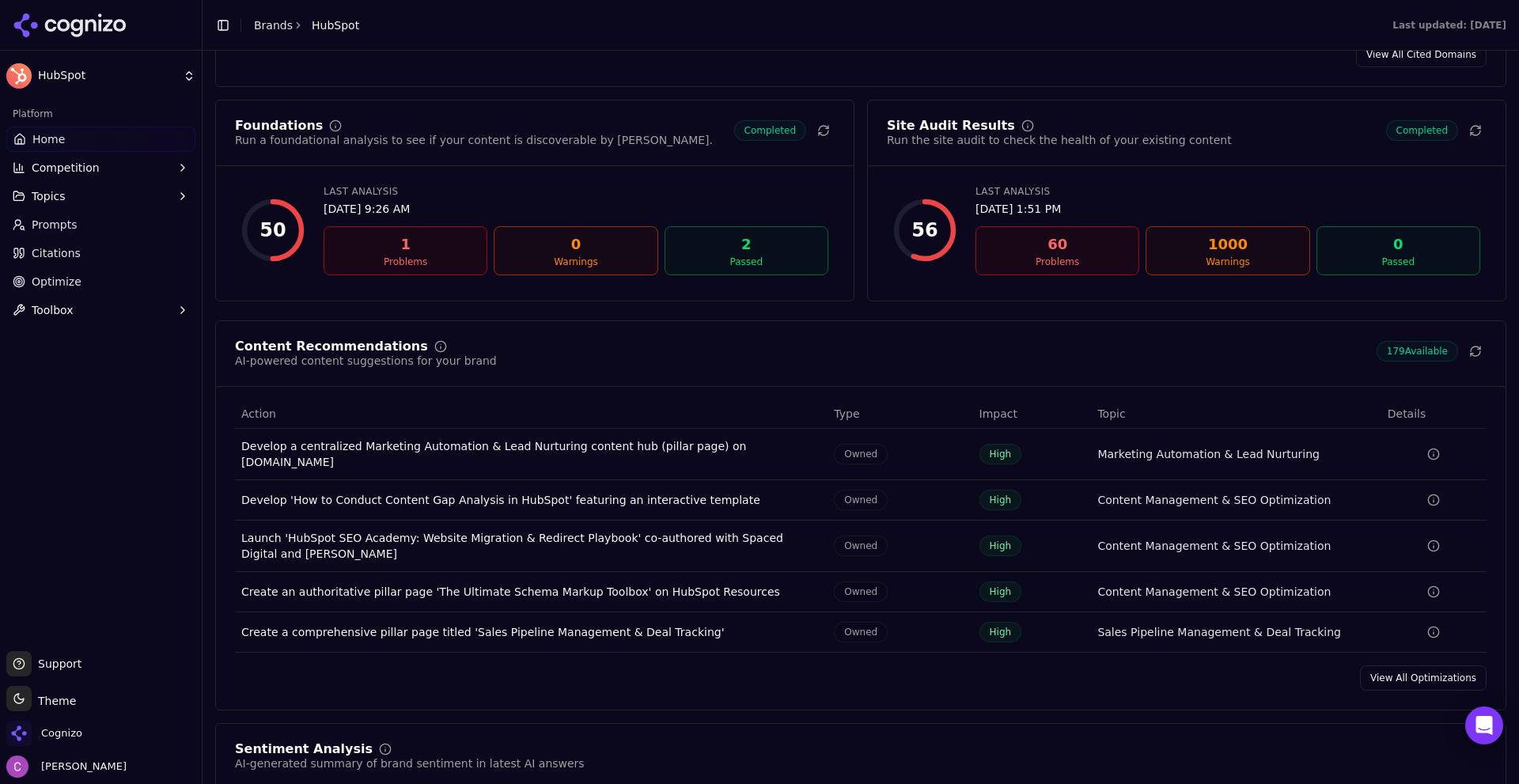
drag, startPoint x: 45, startPoint y: 230, endPoint x: 65, endPoint y: 232, distance: 20.1
click at [45, 230] on span "Prompts" at bounding box center [55, 224] width 46 height 16
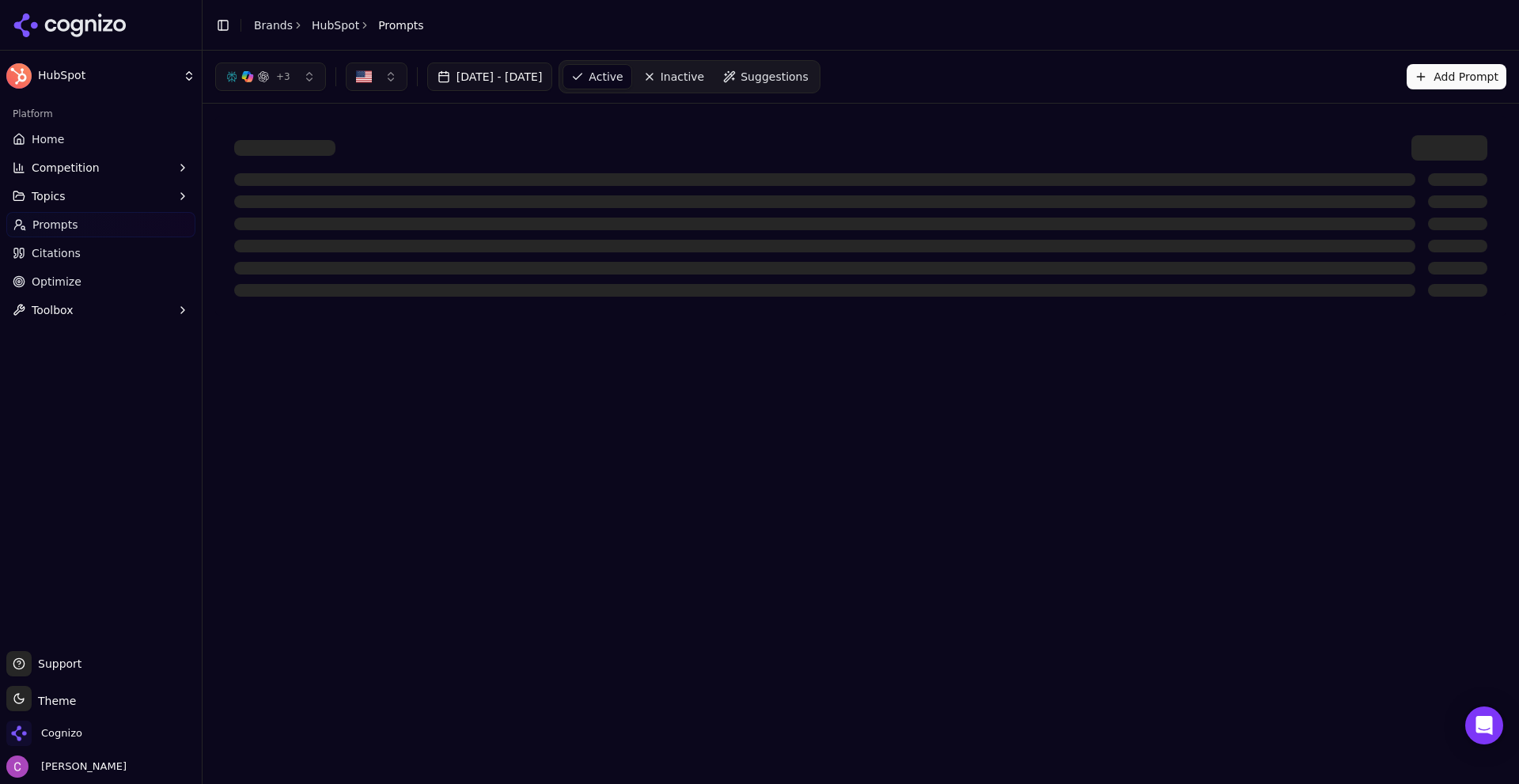
click at [543, 122] on div at bounding box center [861, 216] width 1291 height 200
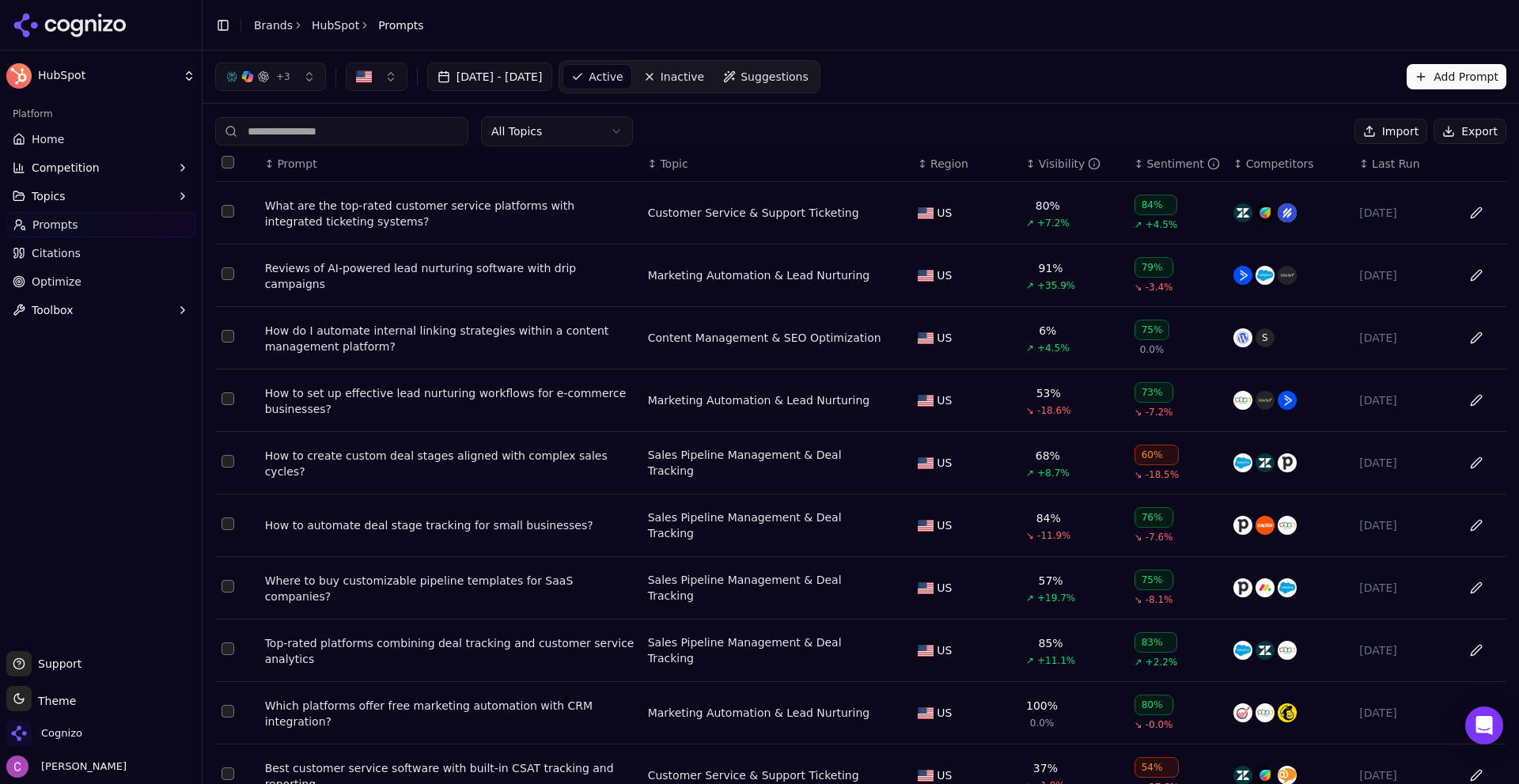
click at [940, 124] on div "All Topics Import Export" at bounding box center [861, 131] width 1291 height 30
click at [1481, 87] on button "Add Prompt" at bounding box center [1457, 76] width 100 height 25
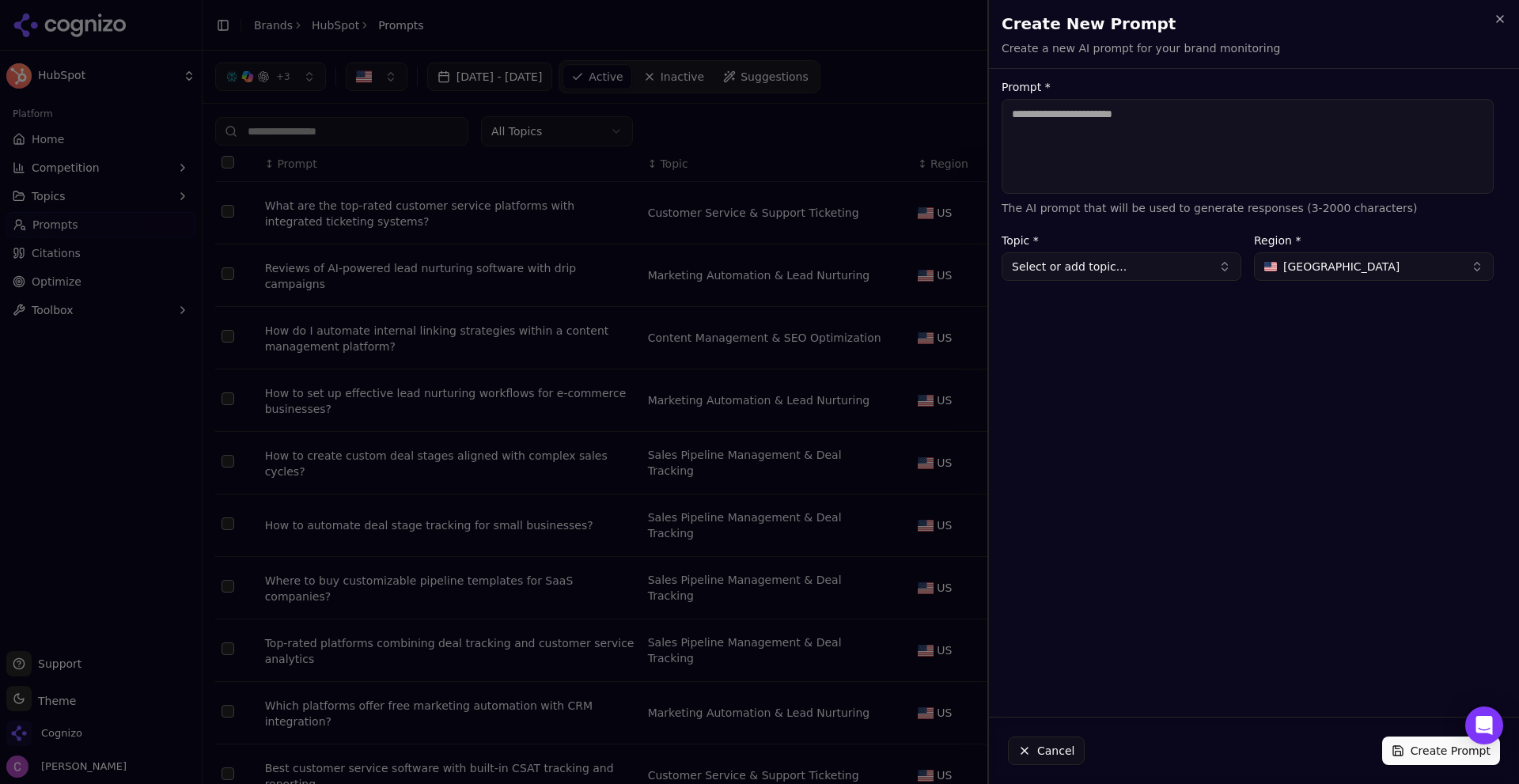
click at [855, 124] on div at bounding box center [760, 392] width 1519 height 784
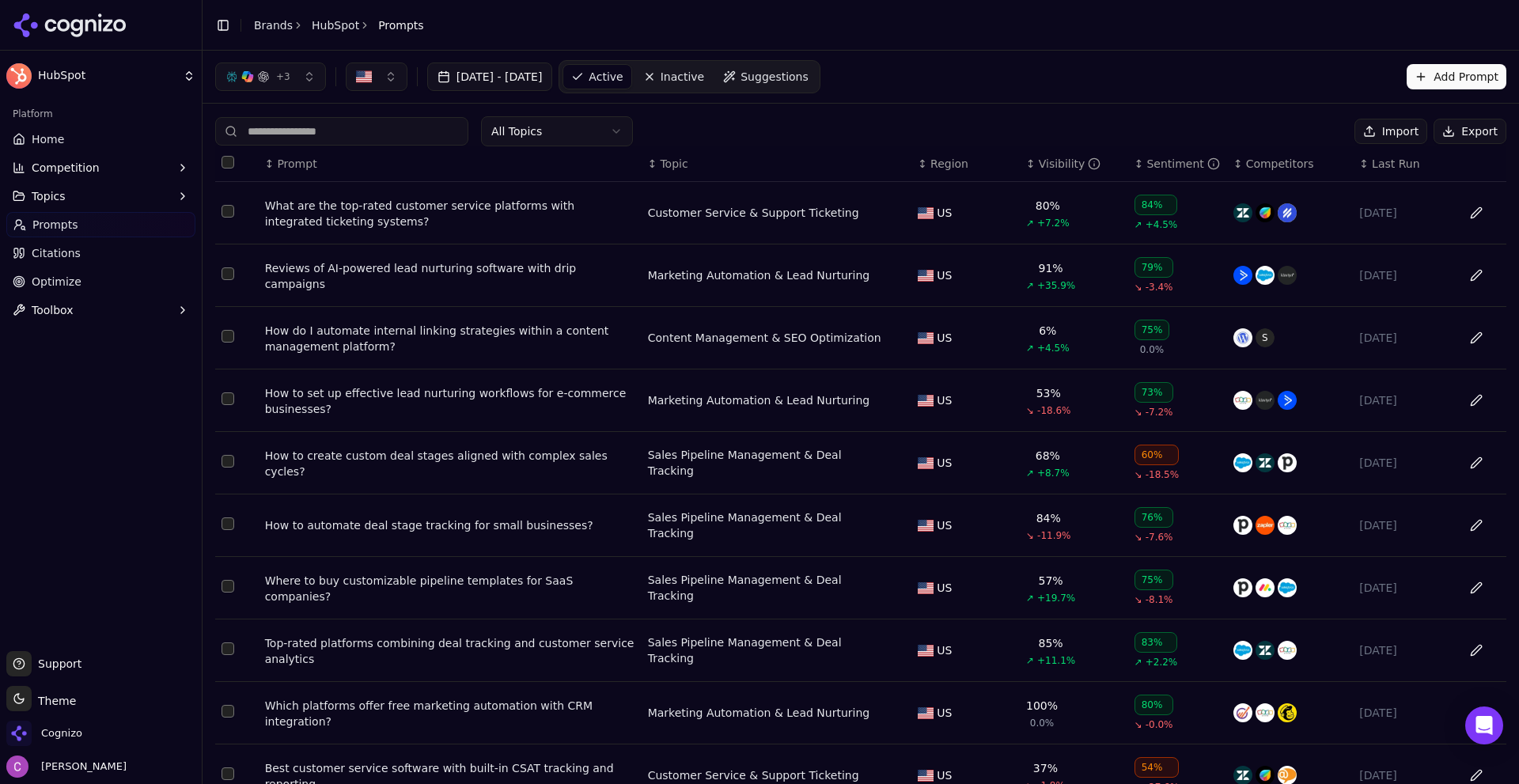
click at [799, 86] on link "Suggestions" at bounding box center [766, 76] width 101 height 25
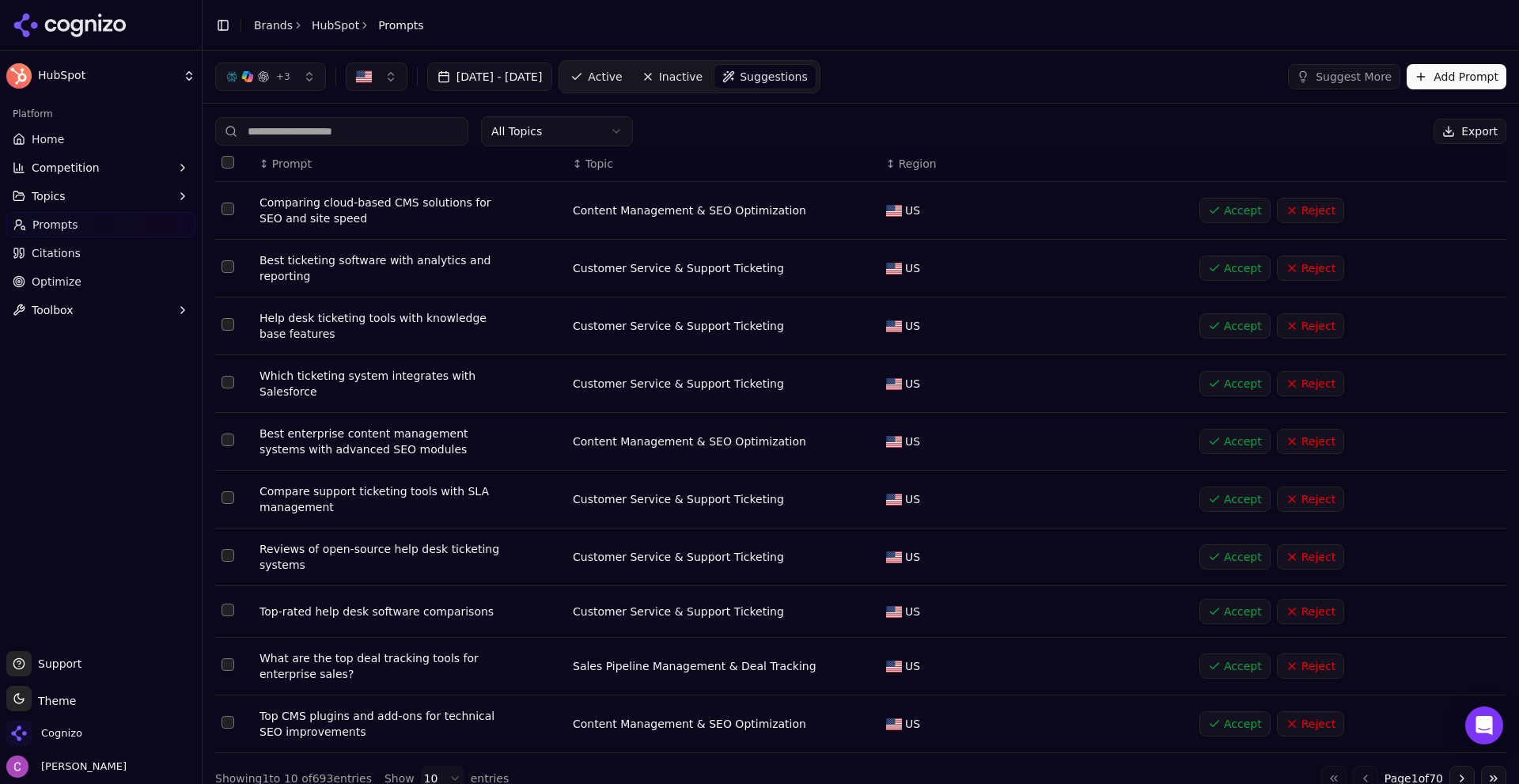
click at [628, 82] on link "Active" at bounding box center [596, 76] width 67 height 25
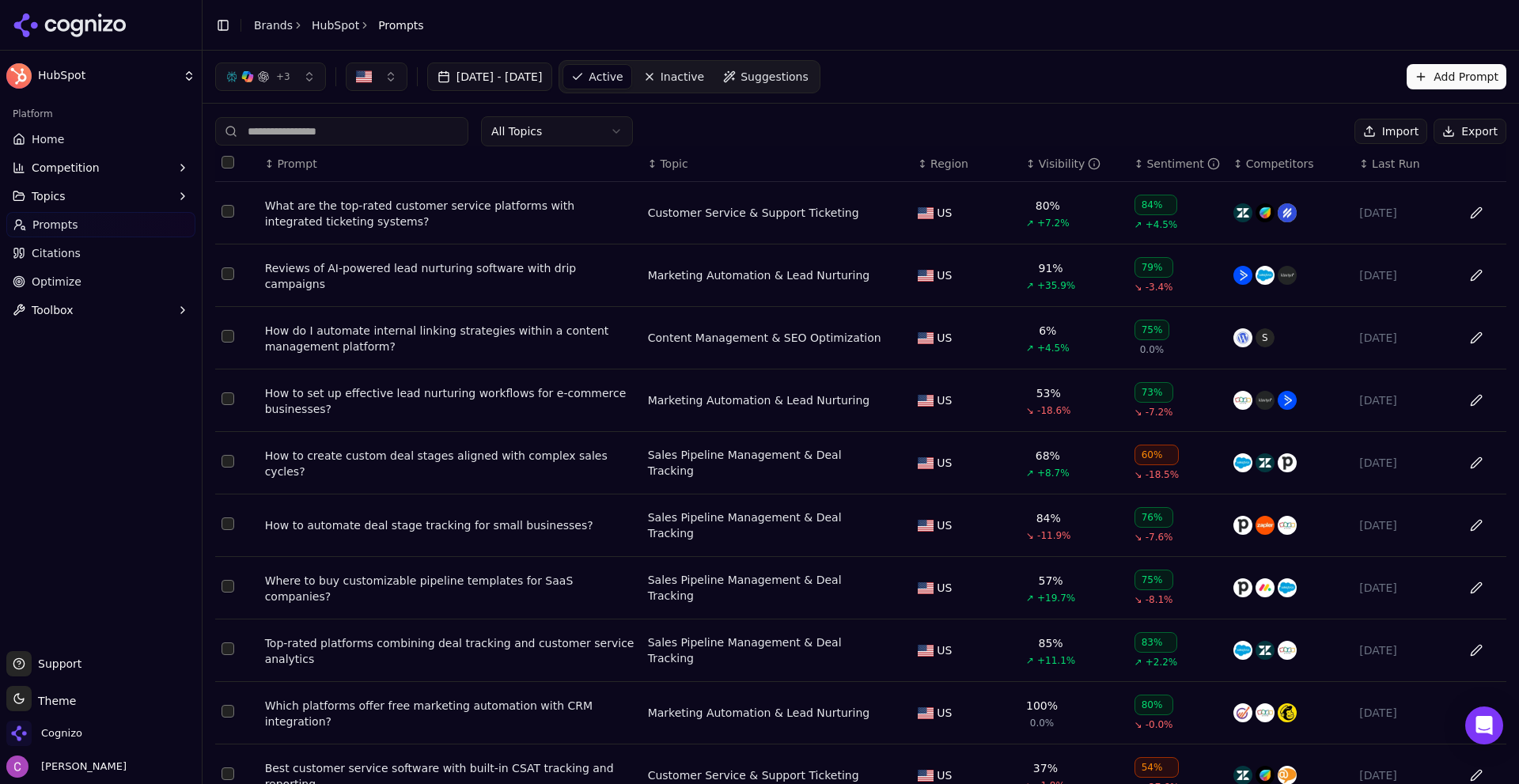
click at [588, 214] on div "What are the top-rated customer service platforms with integrated ticketing sys…" at bounding box center [450, 214] width 370 height 32
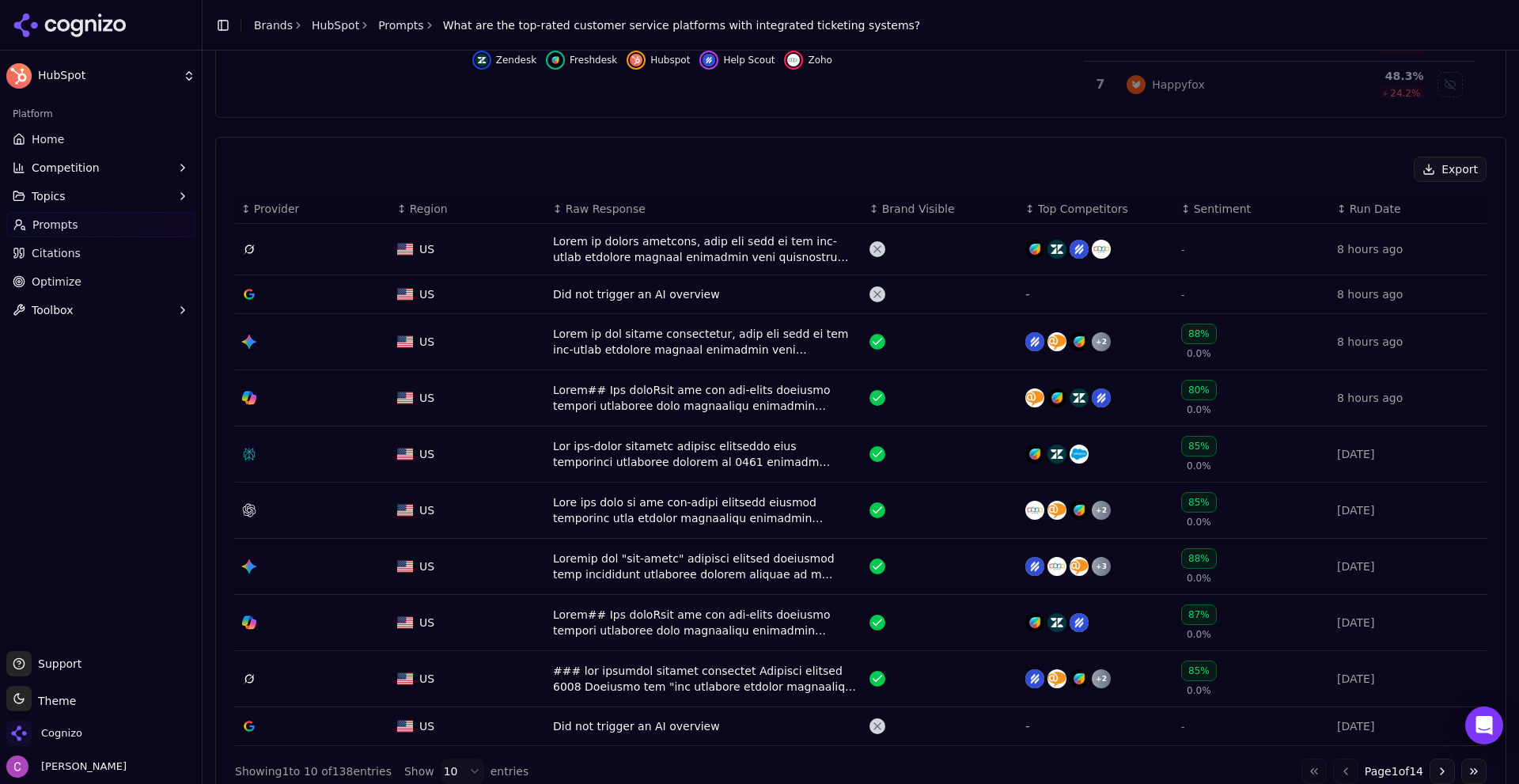
scroll to position [554, 0]
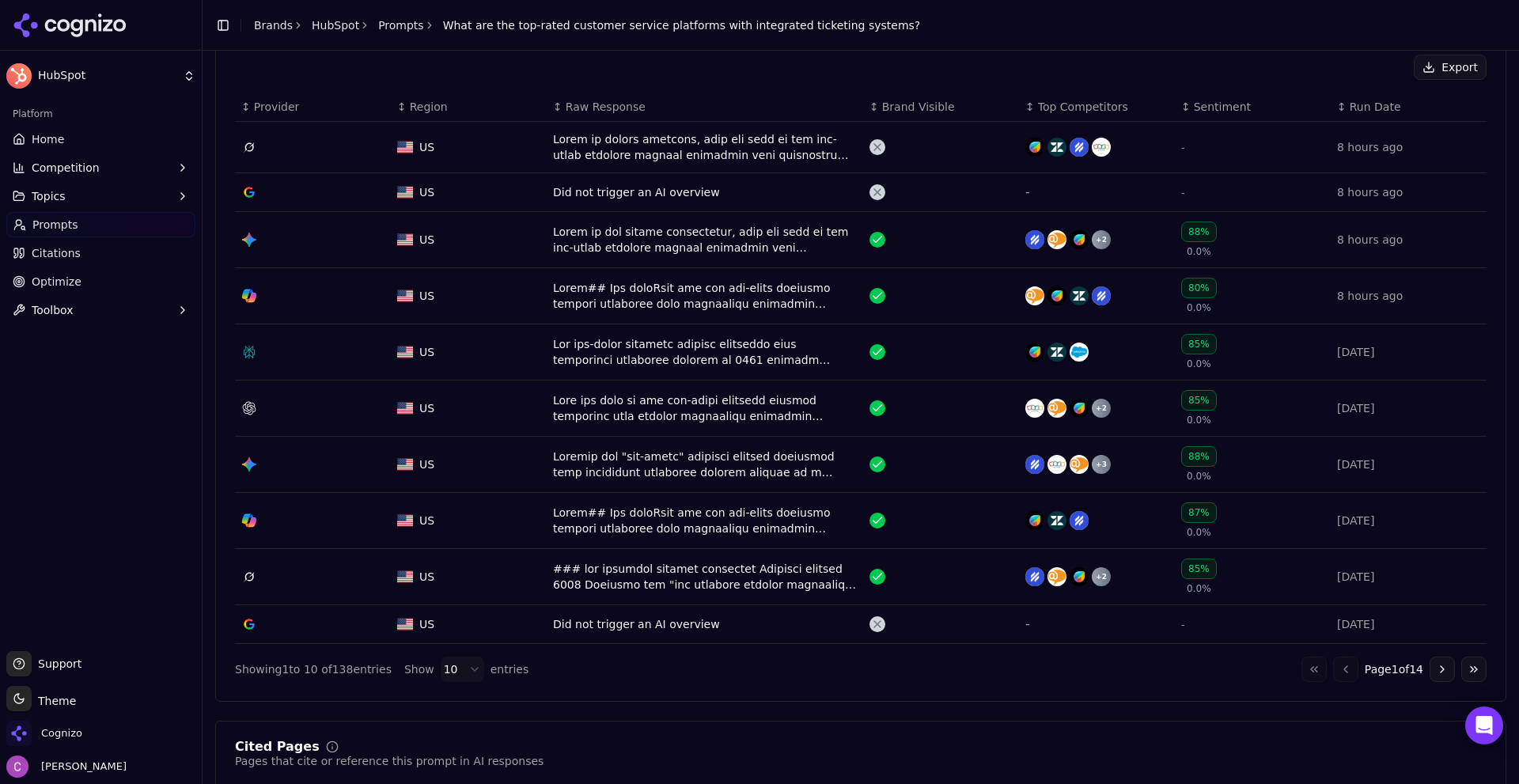
click at [737, 358] on div "Data table" at bounding box center [705, 352] width 304 height 32
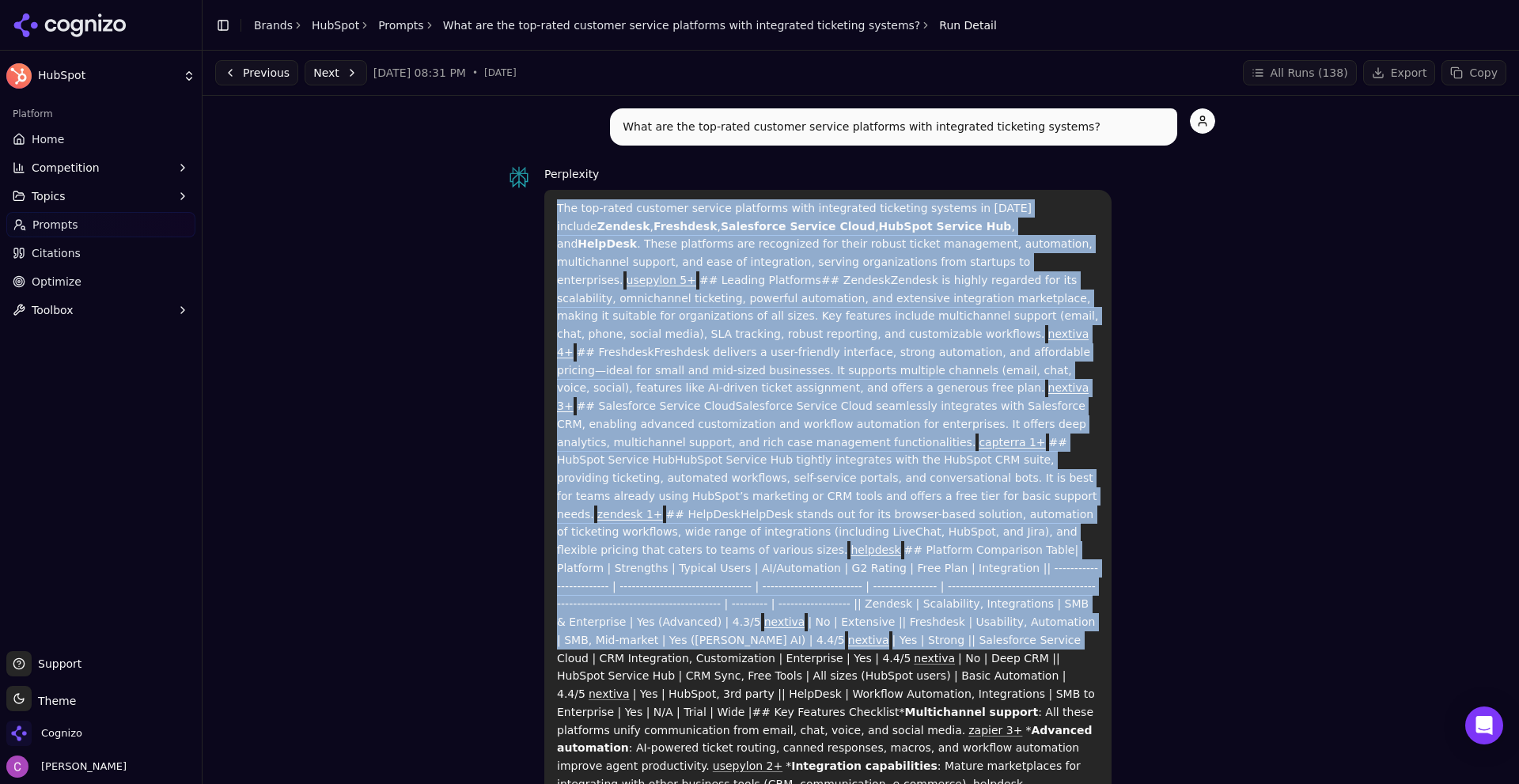
drag, startPoint x: 535, startPoint y: 201, endPoint x: 1102, endPoint y: 580, distance: 682.0
click at [1102, 580] on div "Perplexity The top-rated customer service platforms with integrated ticketing s…" at bounding box center [861, 511] width 709 height 692
click at [1200, 534] on div "Perplexity The top-rated customer service platforms with integrated ticketing s…" at bounding box center [861, 511] width 709 height 692
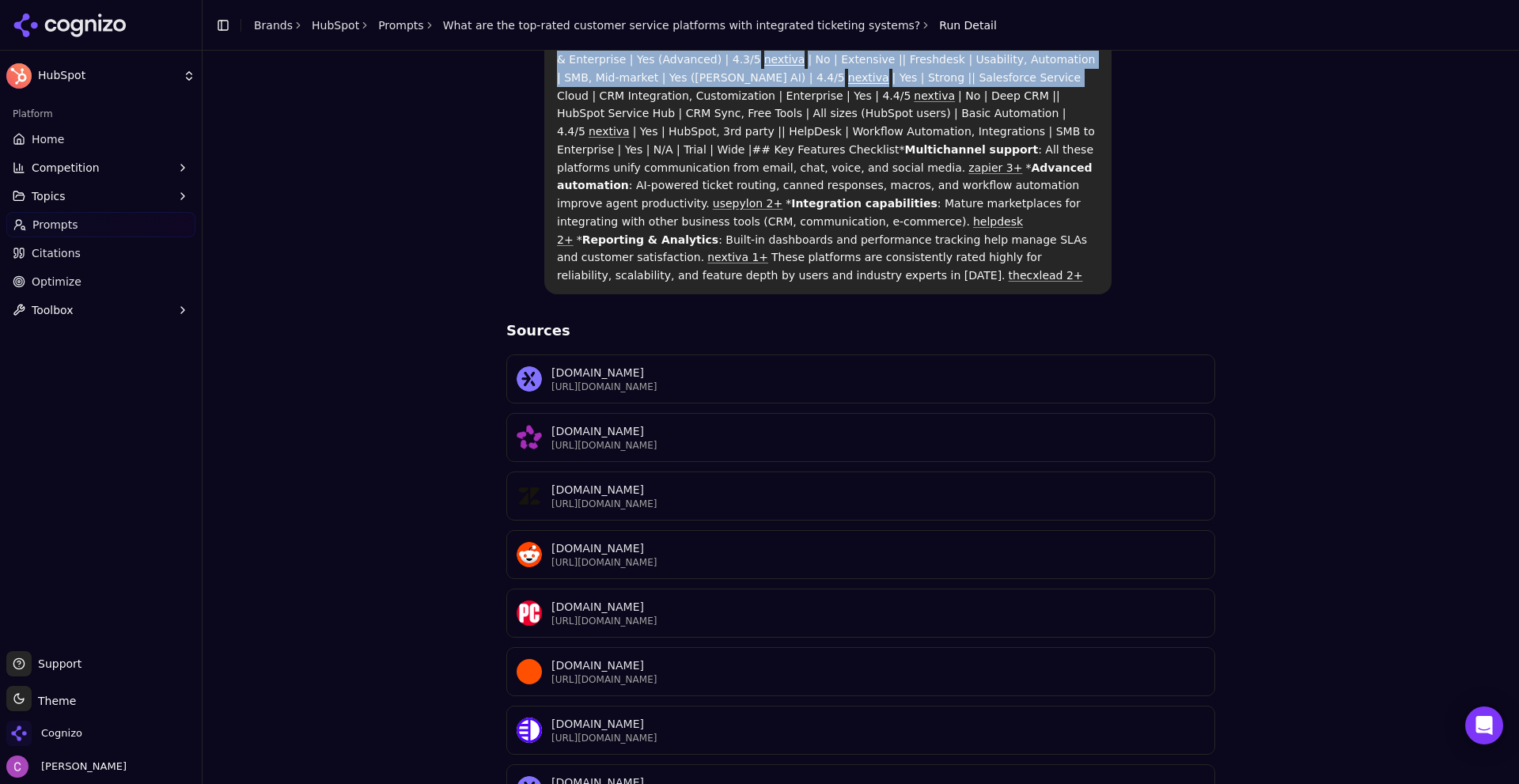
scroll to position [712, 0]
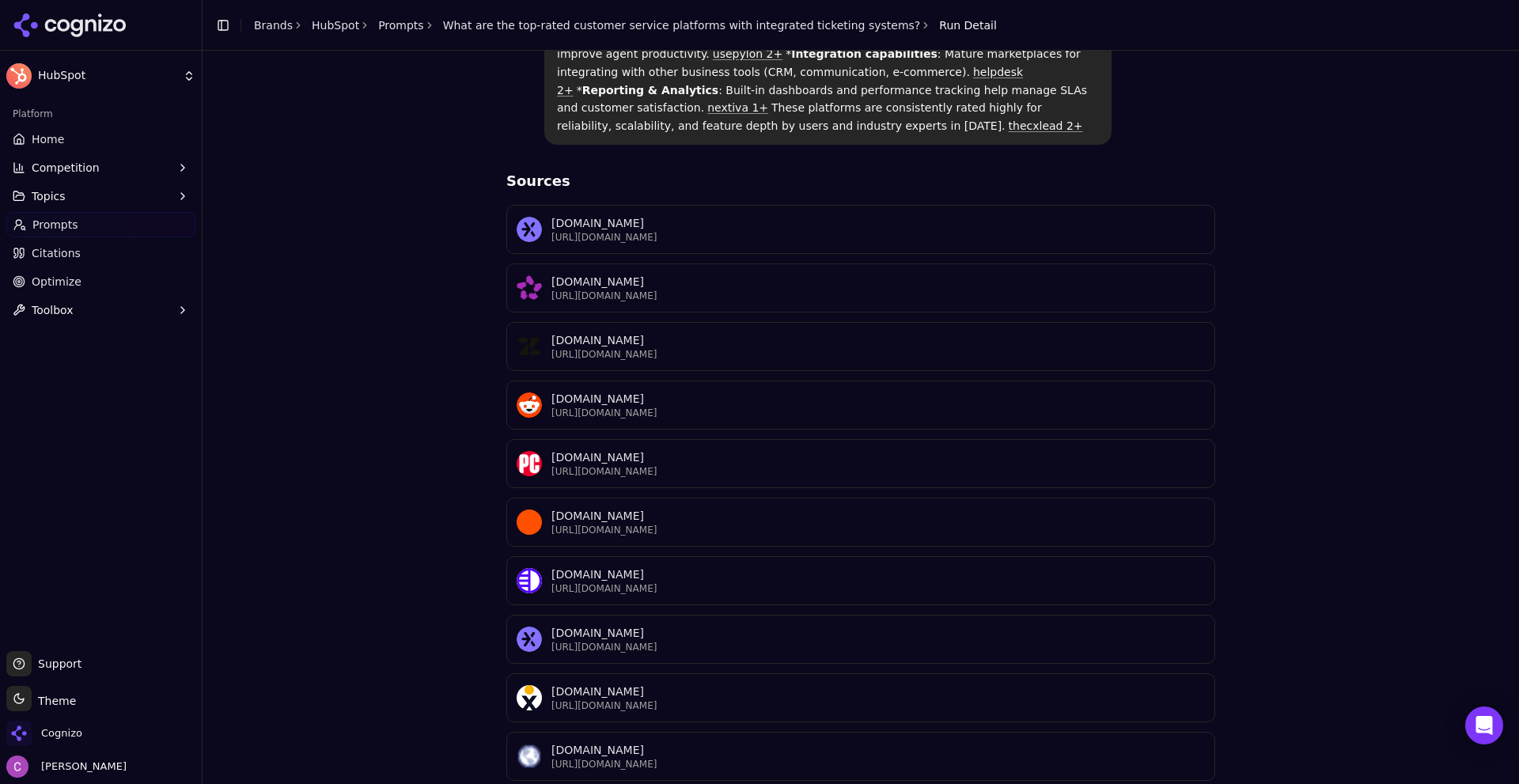
drag, startPoint x: 474, startPoint y: 113, endPoint x: 1344, endPoint y: 607, distance: 1000.5
click at [1302, 757] on div "What are the top-rated customer service platforms with integrated ticketing sys…" at bounding box center [861, 381] width 1291 height 1970
click at [1352, 580] on div "What are the top-rated customer service platforms with integrated ticketing sys…" at bounding box center [861, 381] width 1291 height 1970
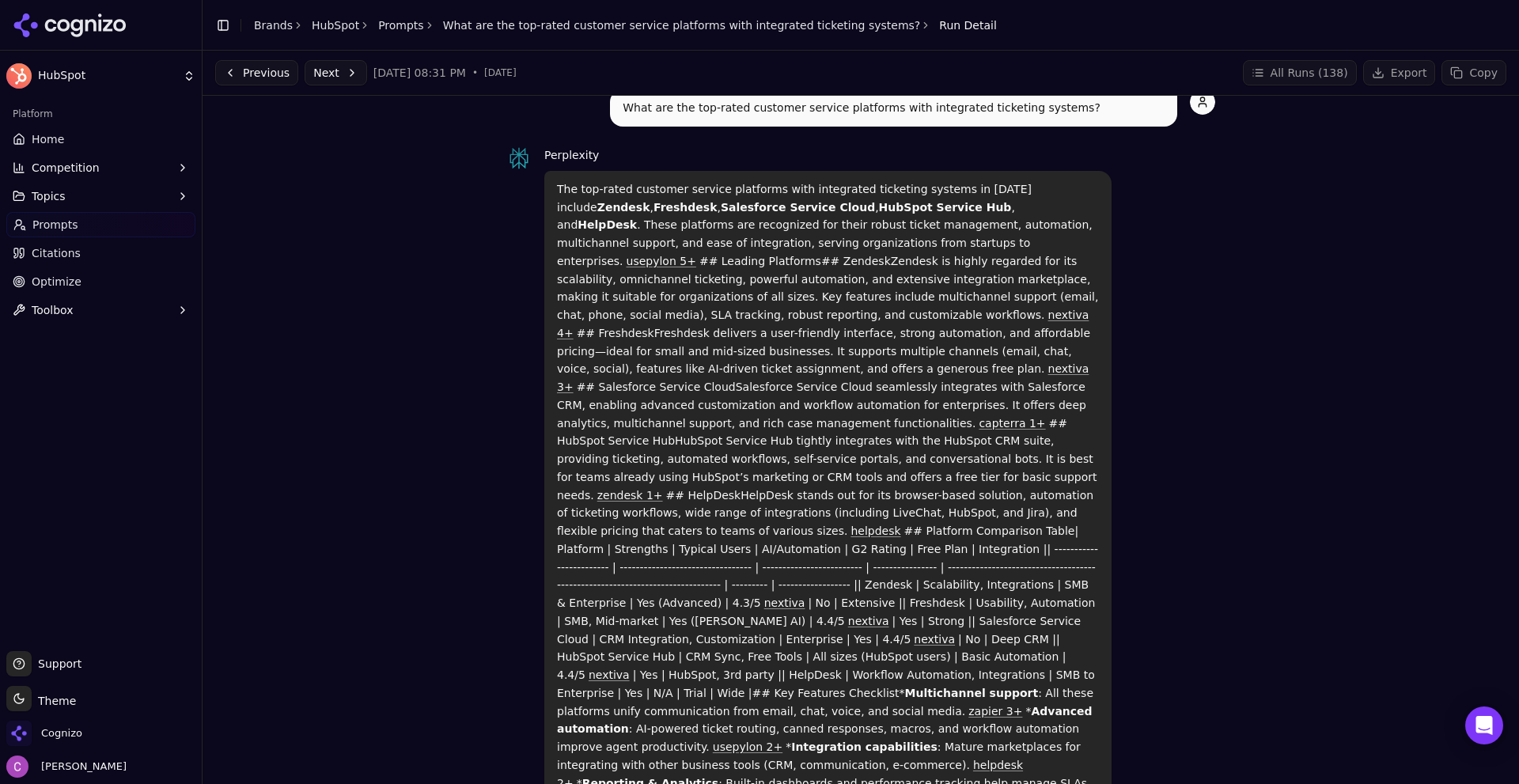
scroll to position [0, 0]
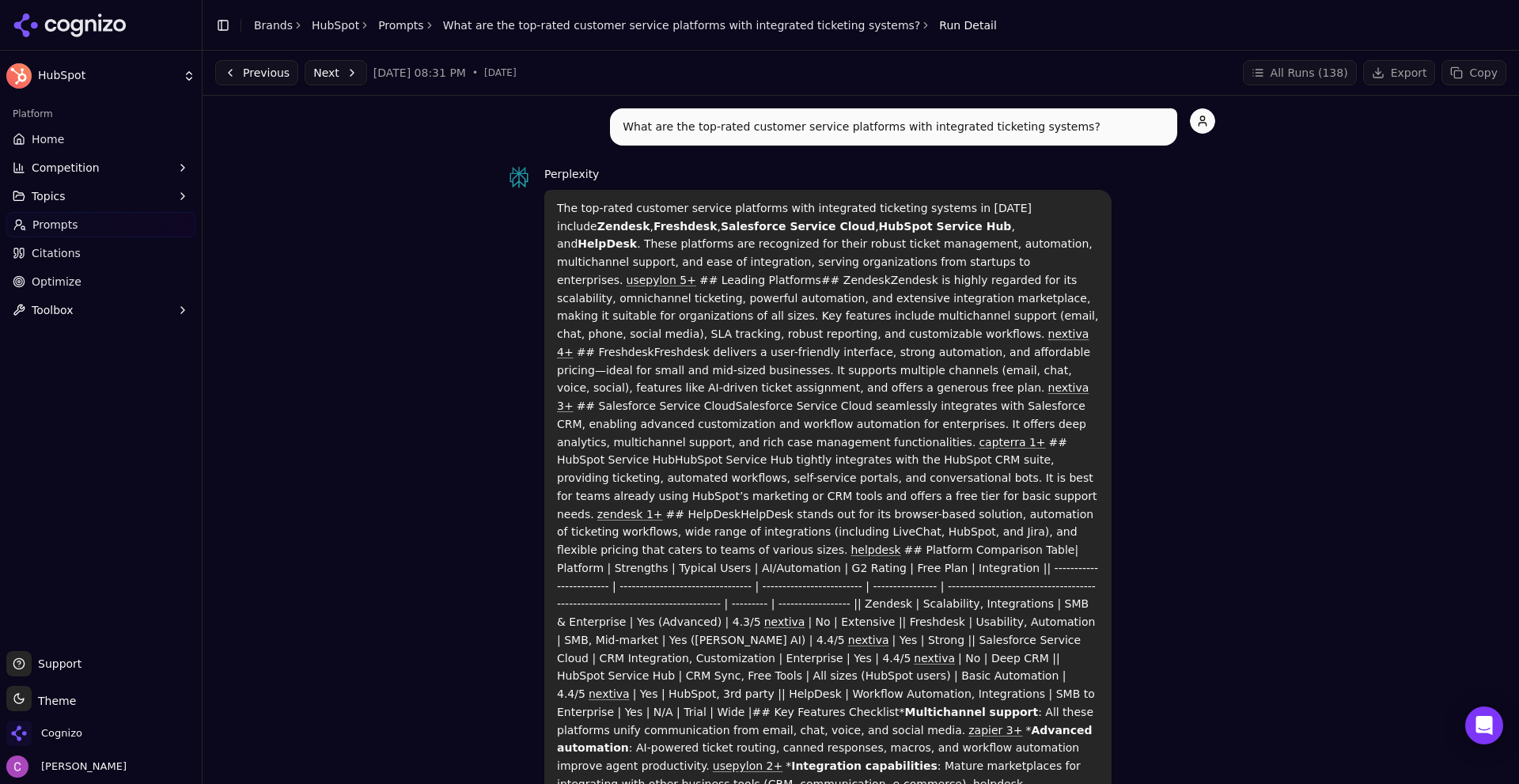
click at [97, 178] on button "Competition" at bounding box center [101, 167] width 189 height 25
click at [119, 195] on span "Metrics" at bounding box center [101, 192] width 137 height 16
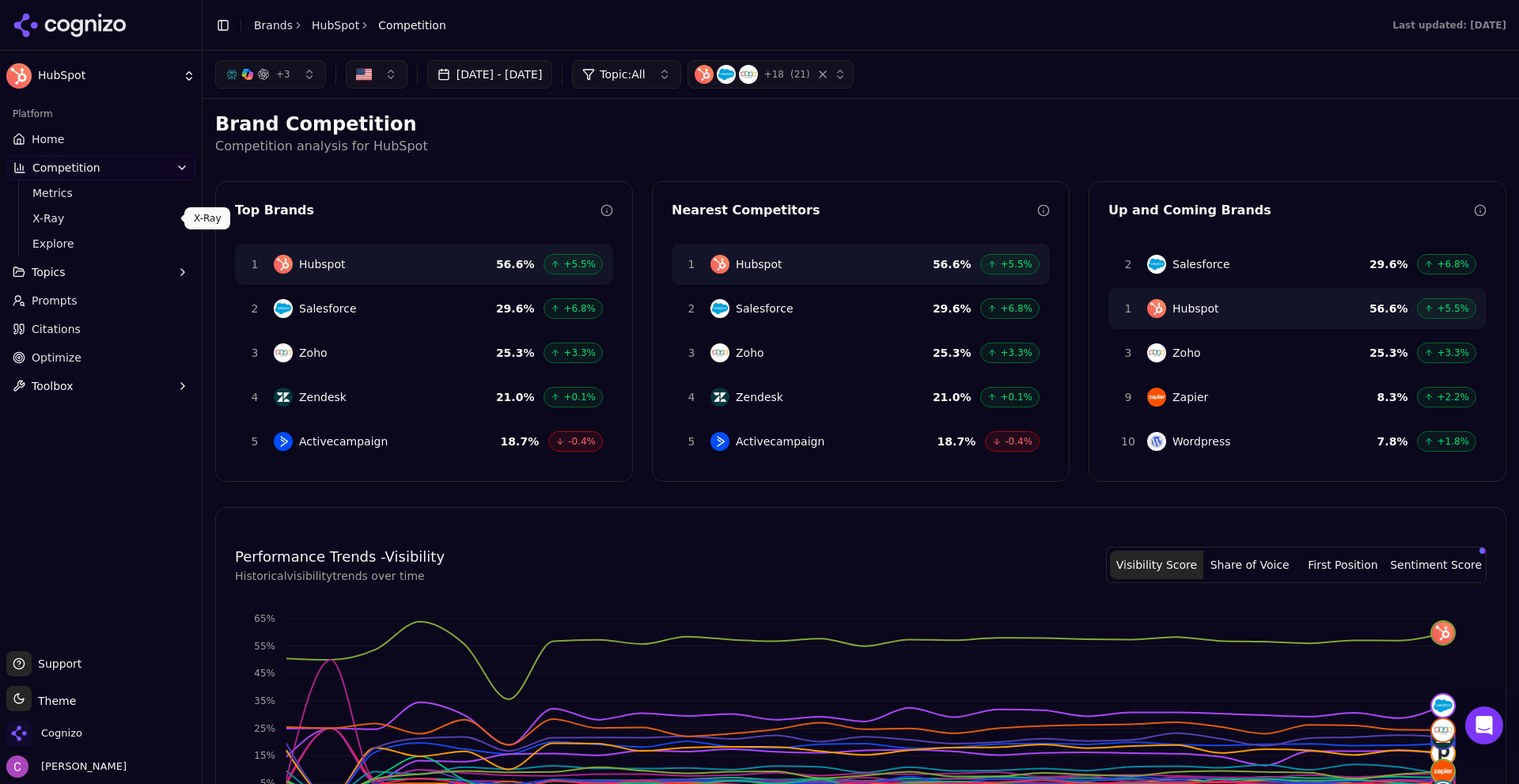
click at [61, 214] on span "X-Ray" at bounding box center [101, 218] width 137 height 16
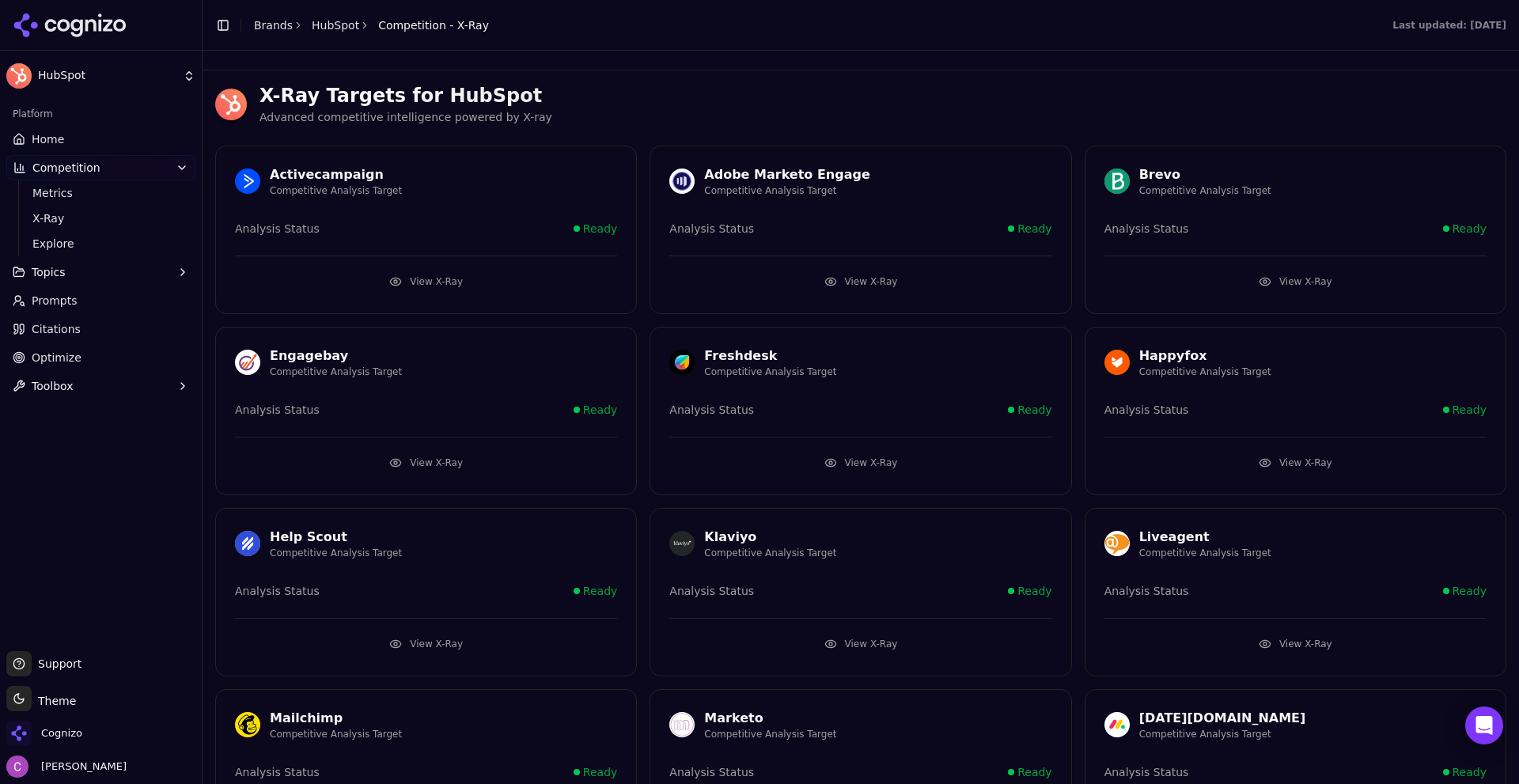
click at [629, 117] on p "Advanced competitive intelligence powered by X-ray" at bounding box center [882, 117] width 1246 height 18
click at [473, 285] on button "View X-Ray" at bounding box center [426, 282] width 382 height 25
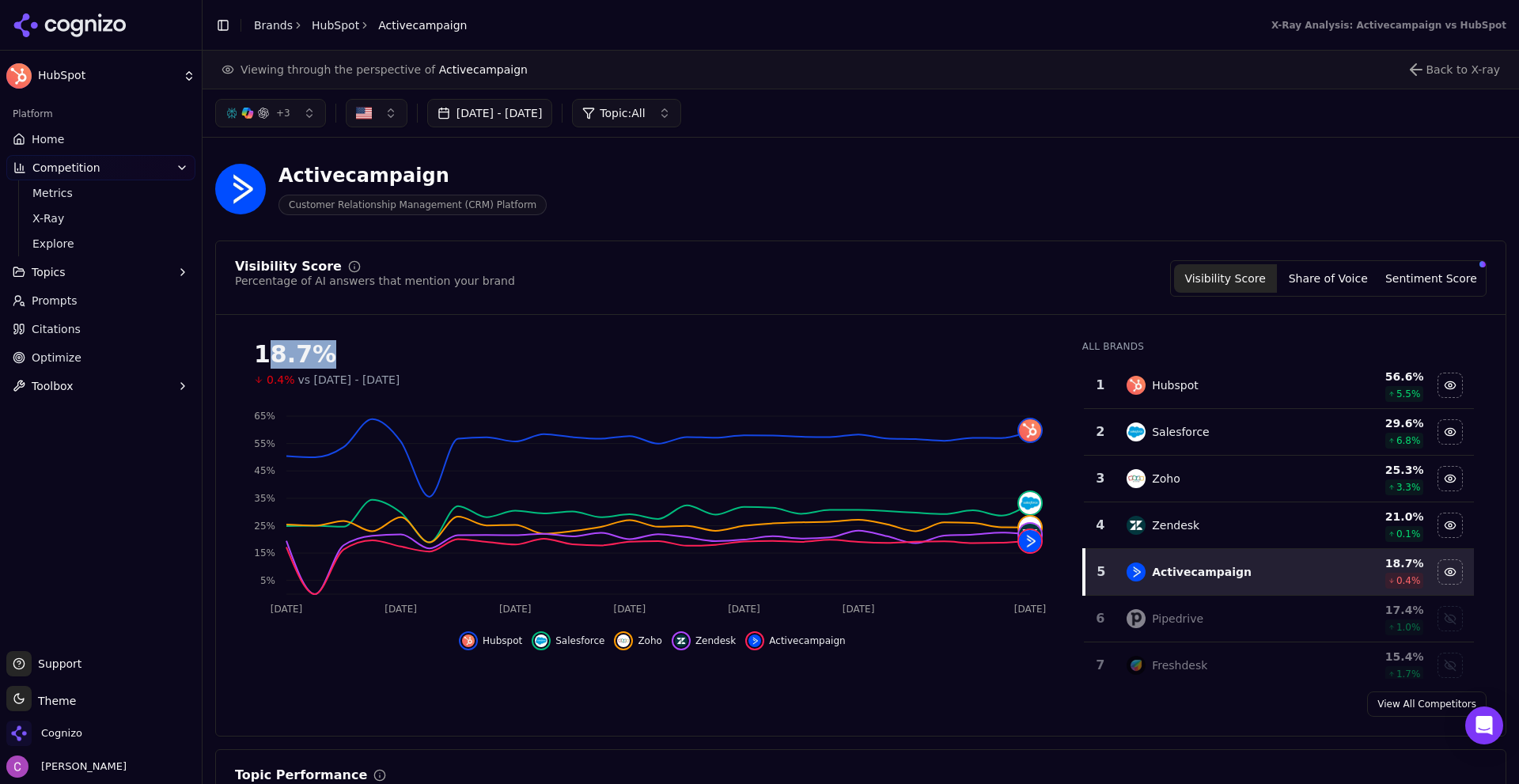
drag, startPoint x: 263, startPoint y: 345, endPoint x: 399, endPoint y: 350, distance: 136.1
click at [397, 350] on div "18.7%" at bounding box center [651, 354] width 796 height 29
click at [399, 350] on div "18.7%" at bounding box center [651, 354] width 796 height 29
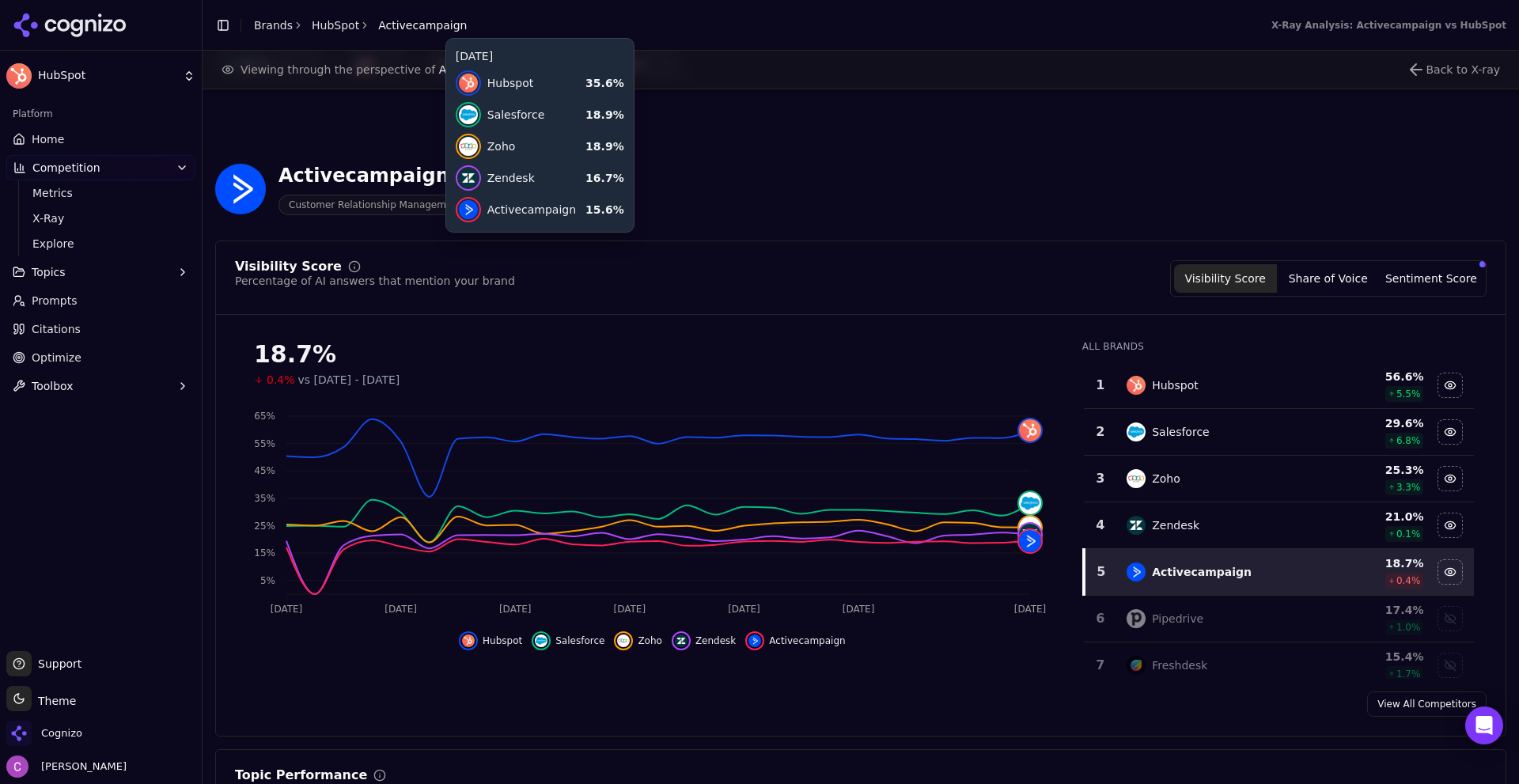
scroll to position [475, 0]
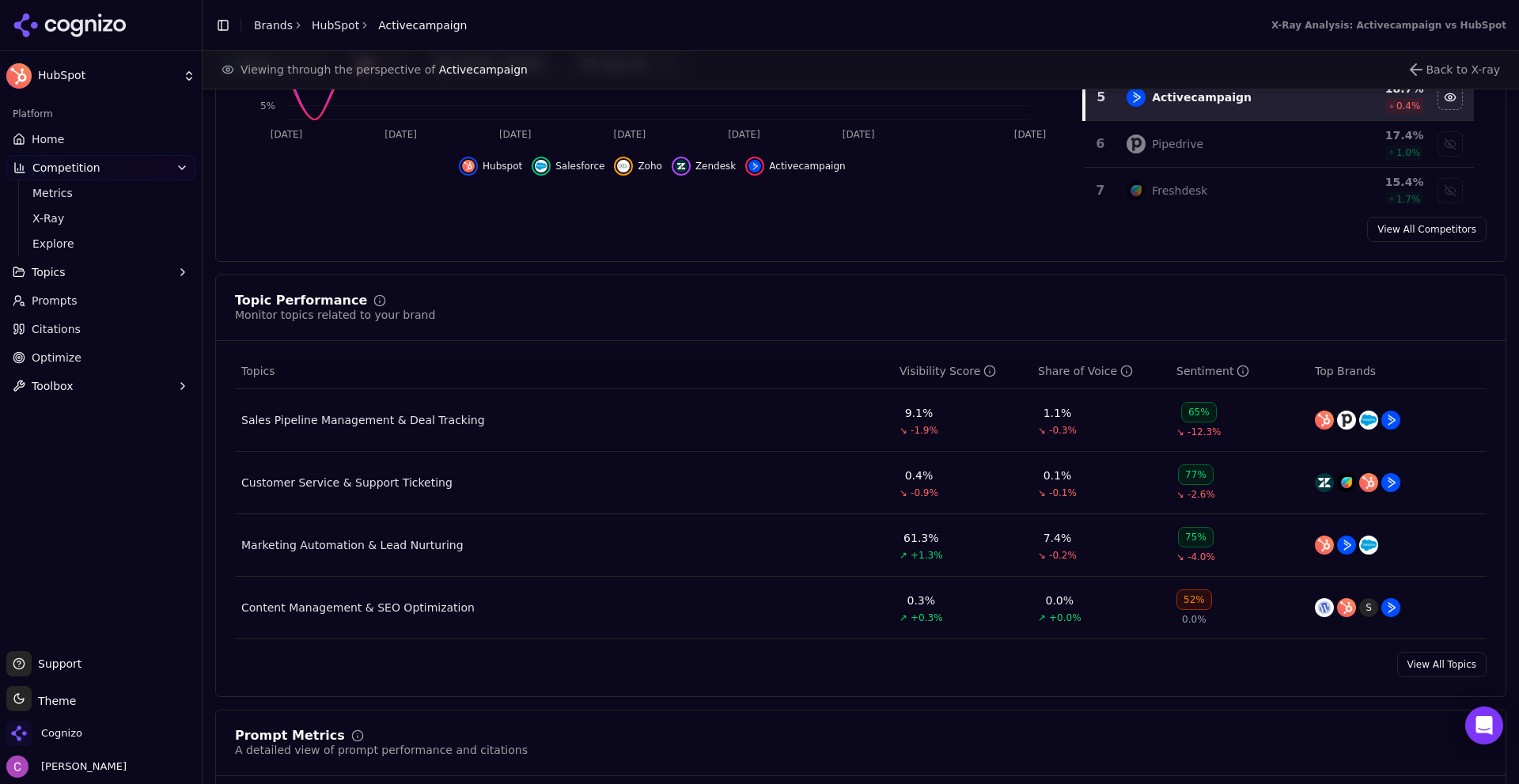
drag, startPoint x: 231, startPoint y: 312, endPoint x: 858, endPoint y: 385, distance: 631.2
click at [612, 342] on div "Topic Performance Monitor topics related to your brand Topics Visibility Score …" at bounding box center [861, 485] width 1291 height 422
click at [672, 339] on div "Topic Performance Monitor topics related to your brand" at bounding box center [861, 318] width 1290 height 47
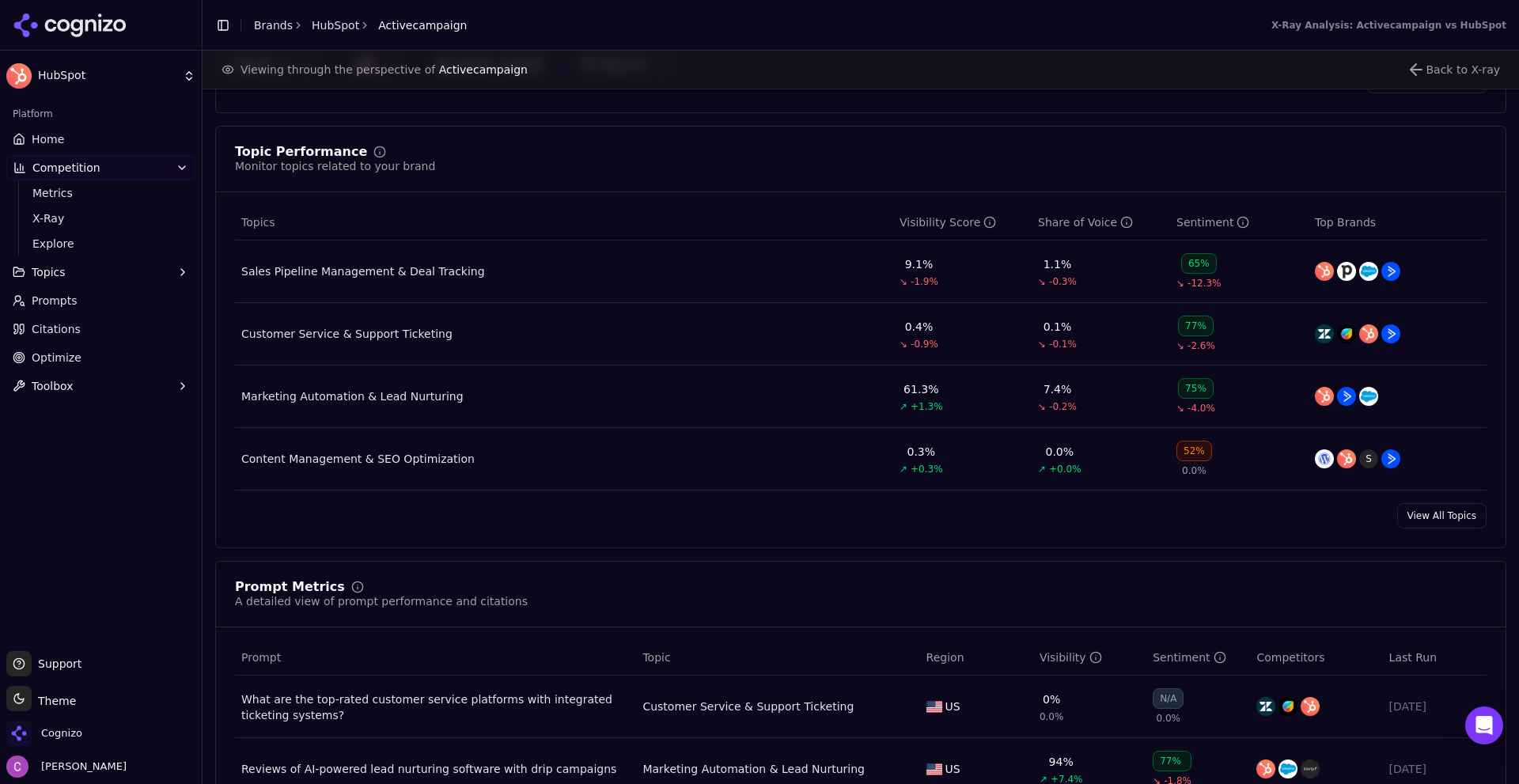
scroll to position [791, 0]
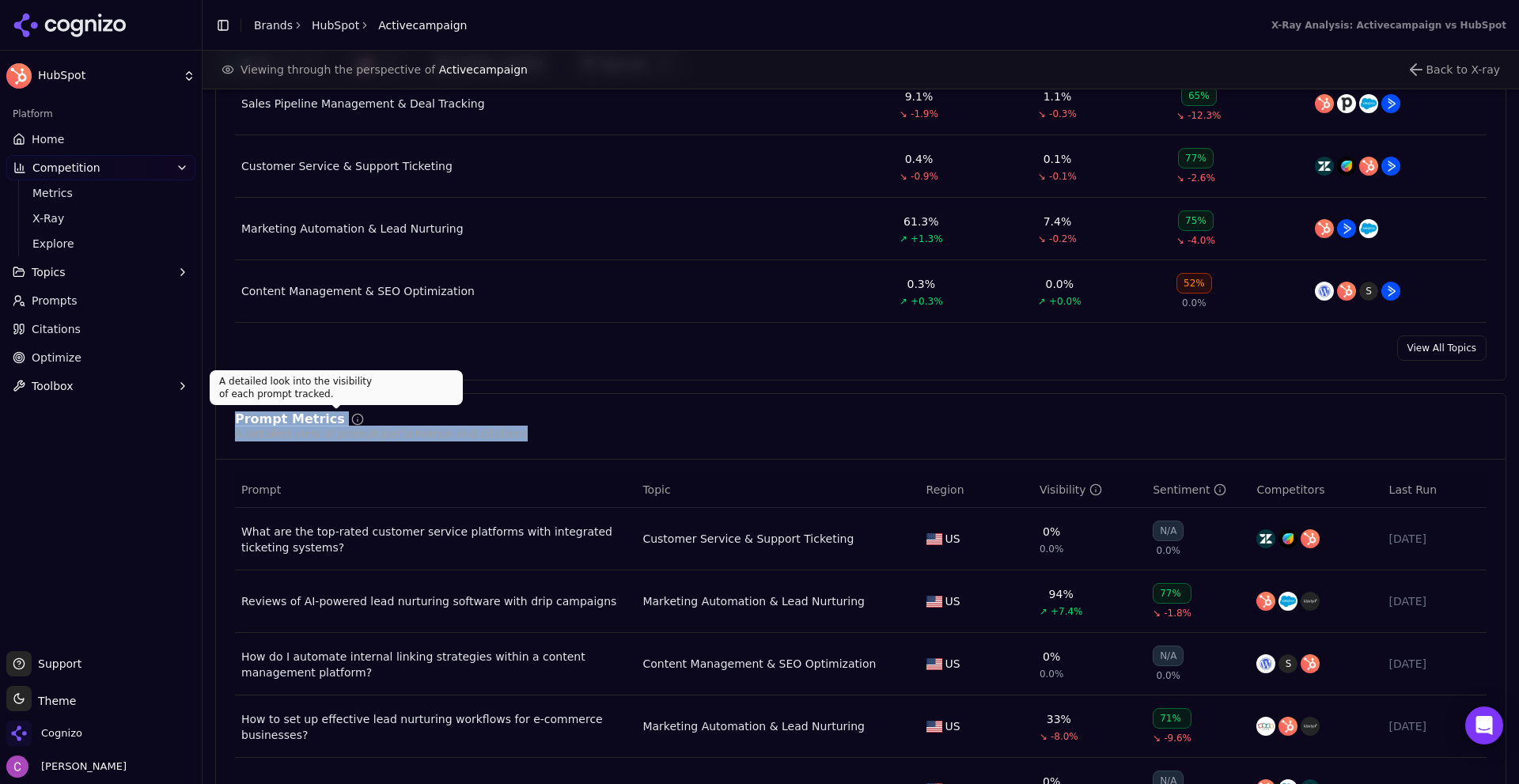
drag, startPoint x: 220, startPoint y: 409, endPoint x: 584, endPoint y: 448, distance: 366.1
click at [556, 447] on div "Prompt Metrics A detailed view of prompt performance and citations Prompt Topic…" at bounding box center [861, 635] width 1291 height 485
click at [674, 439] on div "Prompt Metrics A detailed view of prompt performance and citations" at bounding box center [860, 427] width 1251 height 29
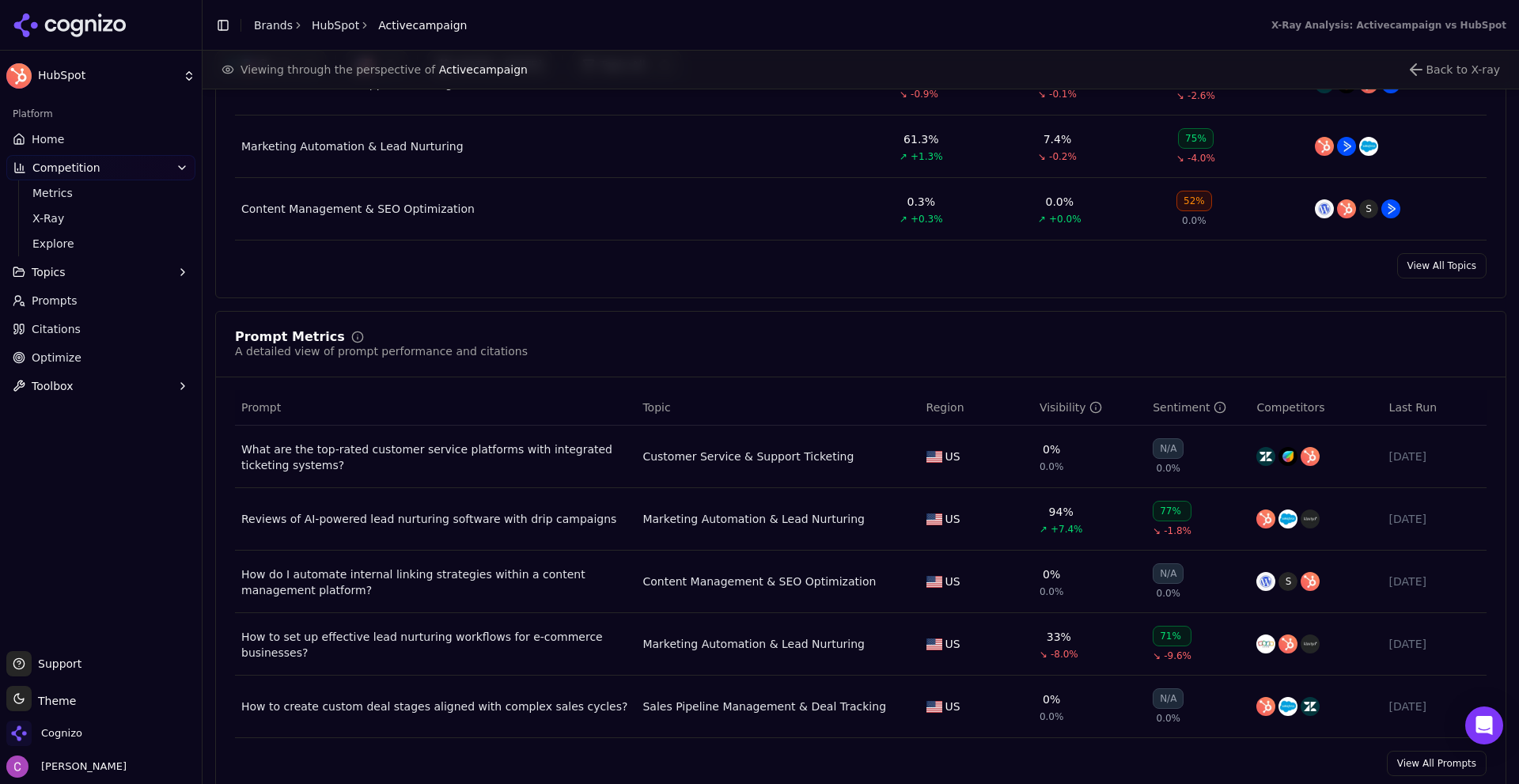
scroll to position [1029, 0]
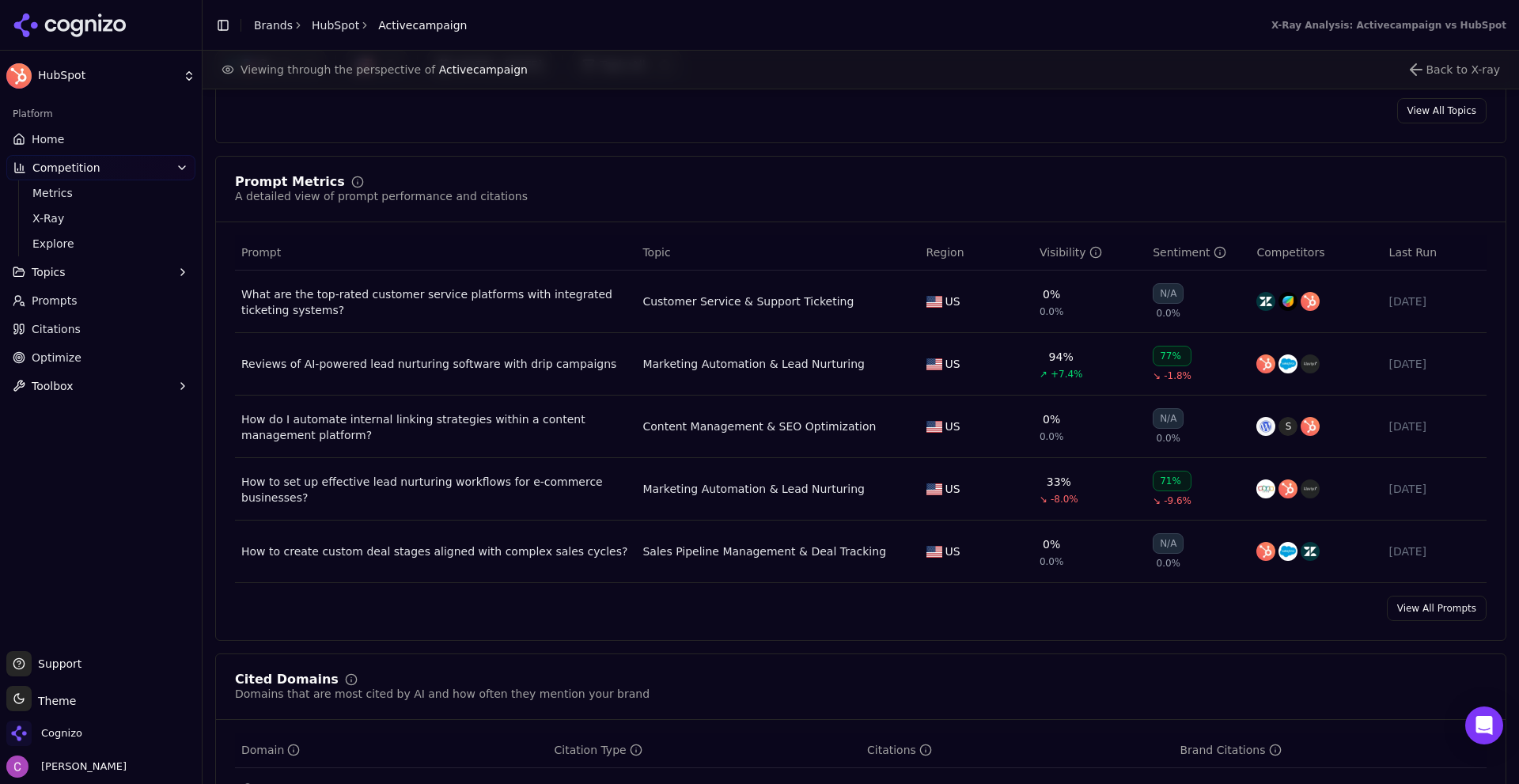
click at [115, 280] on button "Topics" at bounding box center [101, 272] width 189 height 25
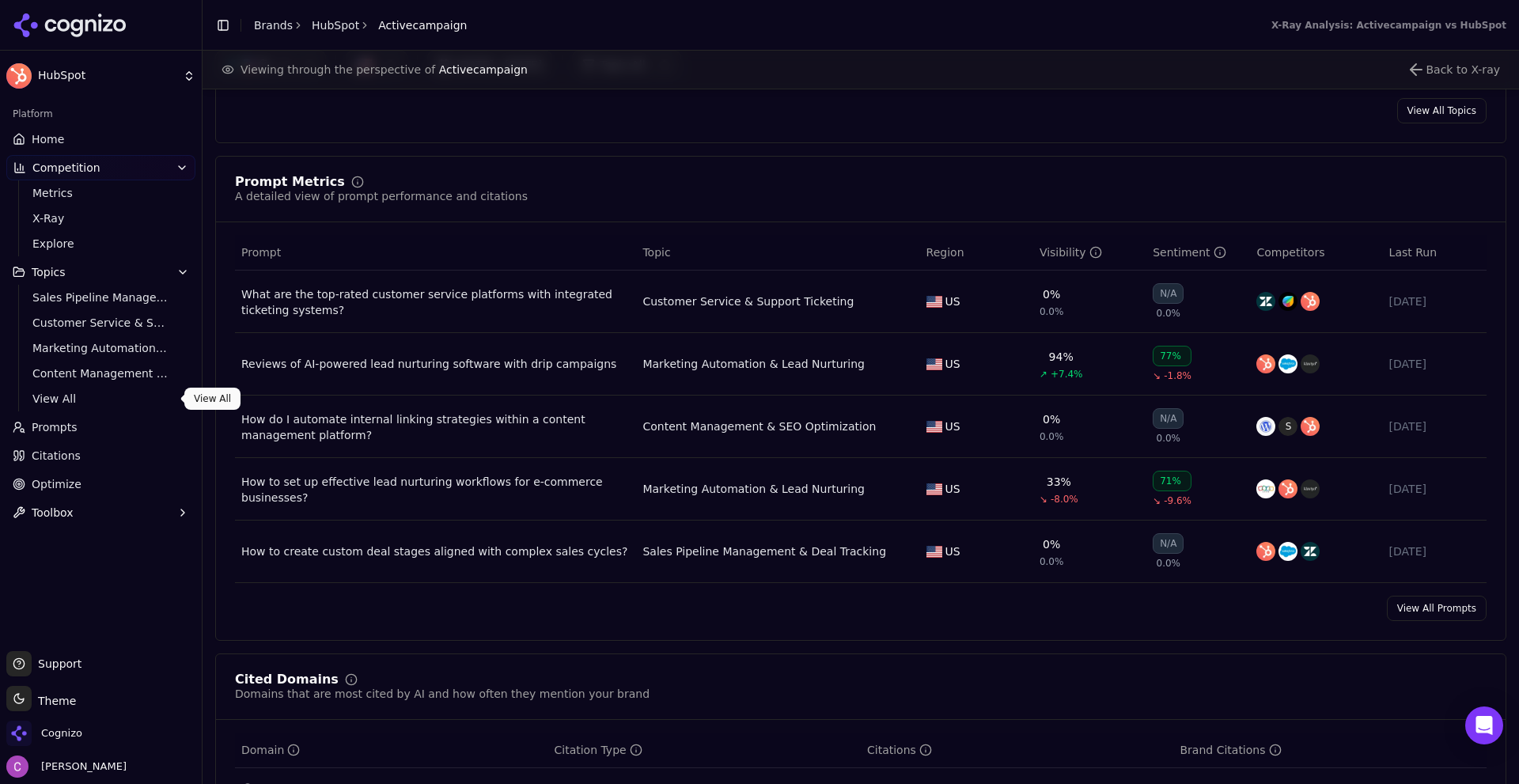
click at [64, 392] on span "View All" at bounding box center [101, 399] width 137 height 16
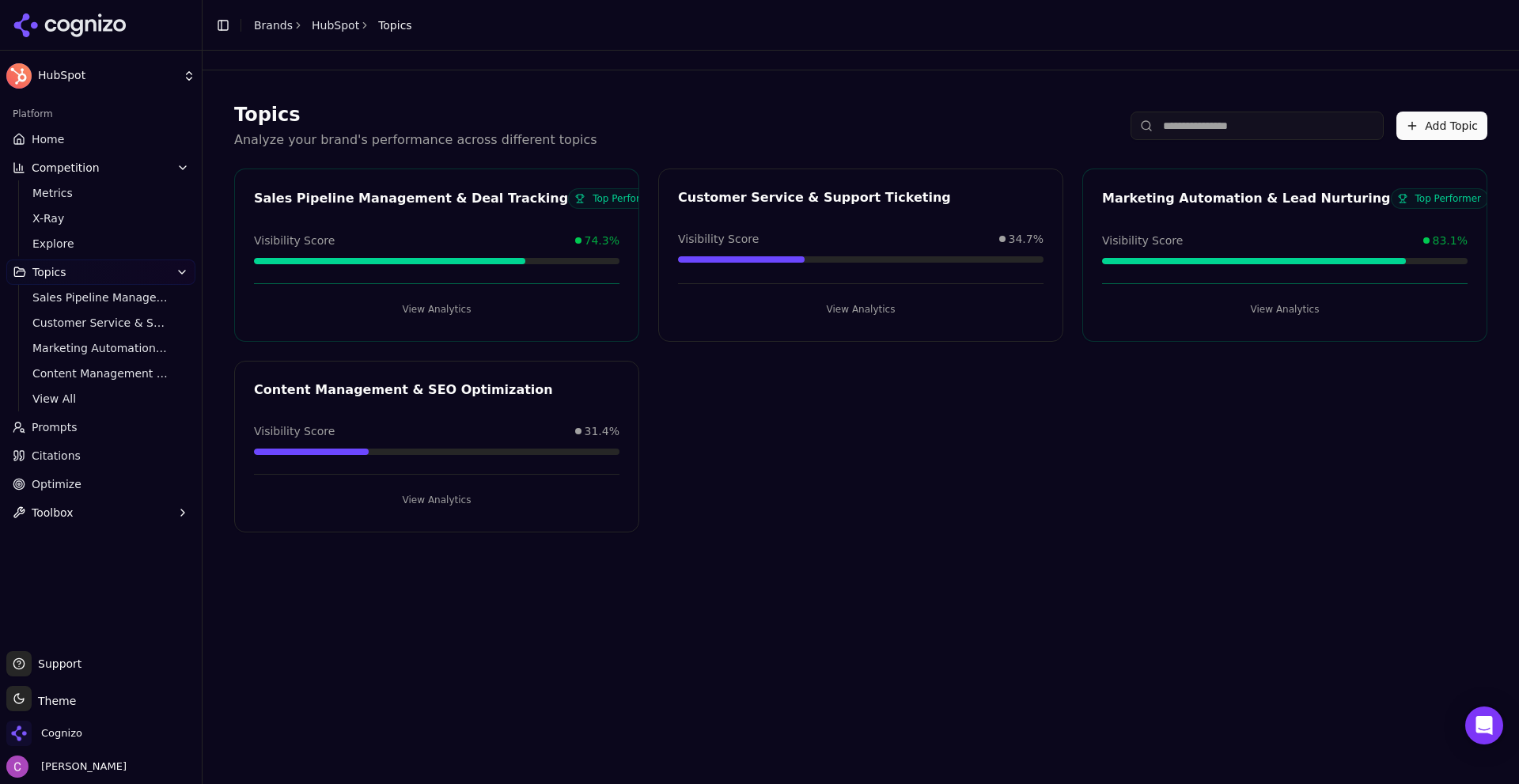
click at [1002, 519] on div "Sales Pipeline Management & Deal Tracking Top Performer Visibility Score 74.3% …" at bounding box center [860, 350] width 1253 height 364
click at [764, 310] on button "View Analytics" at bounding box center [860, 309] width 366 height 25
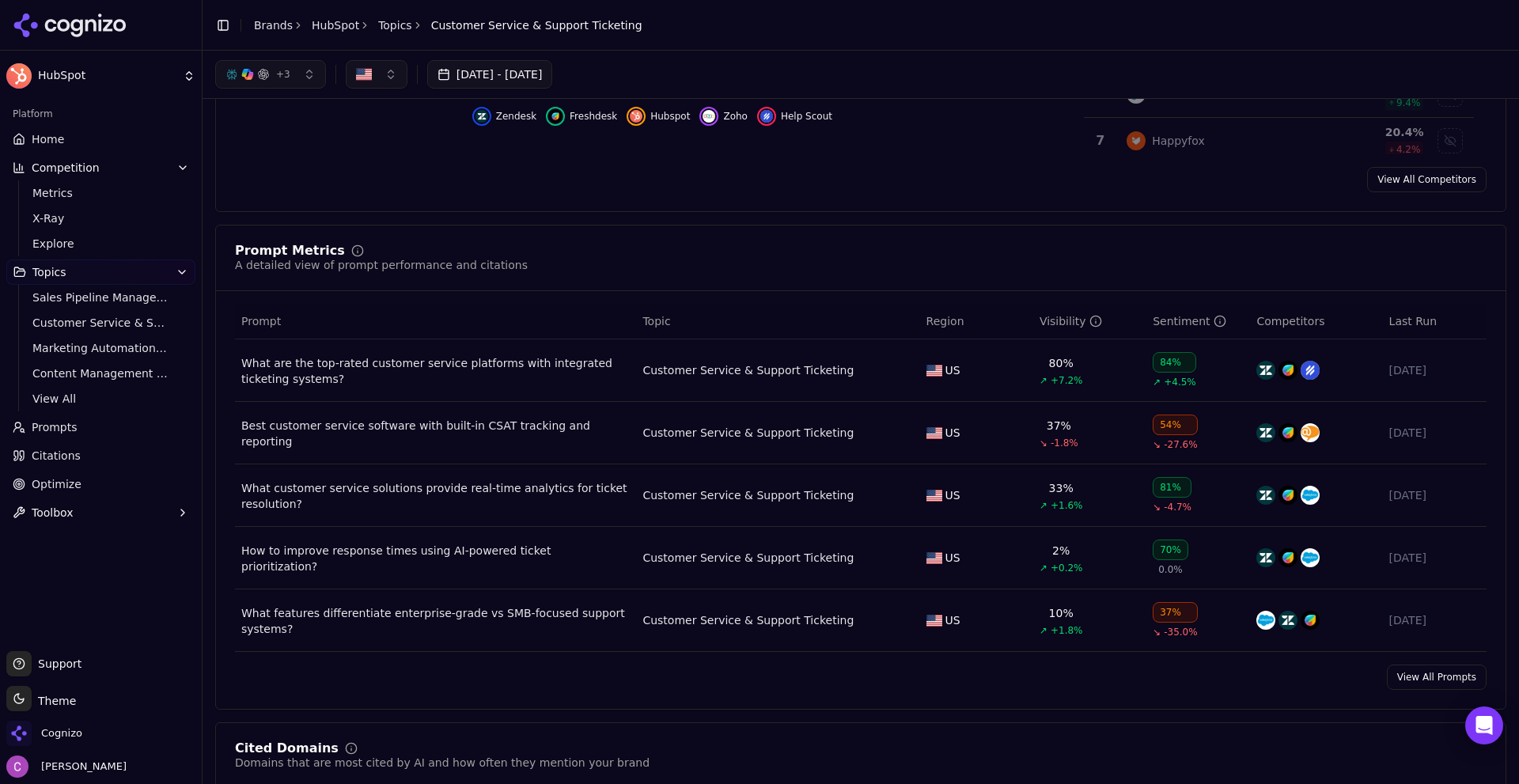
scroll to position [166, 0]
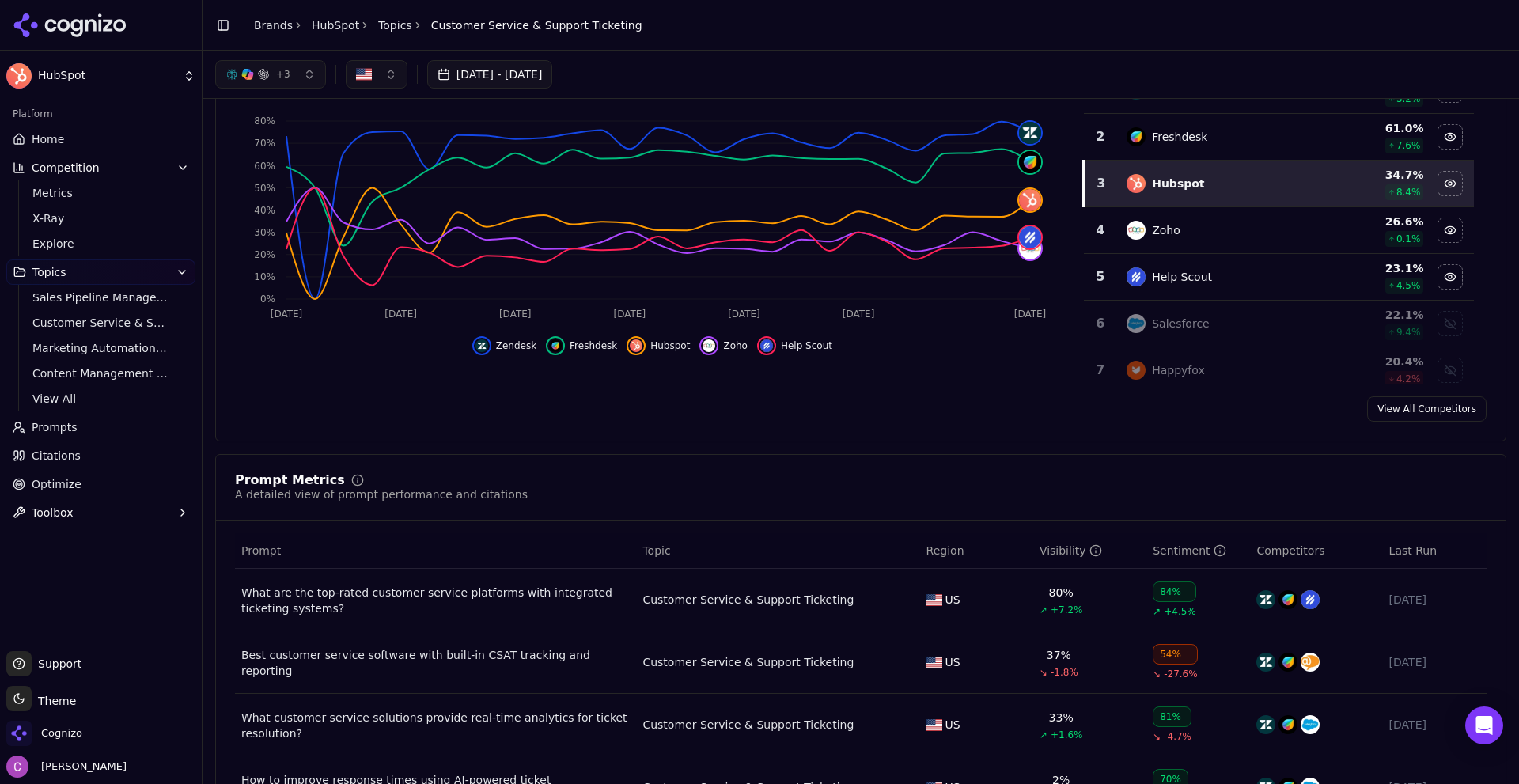
click at [65, 462] on span "Citations" at bounding box center [56, 455] width 49 height 16
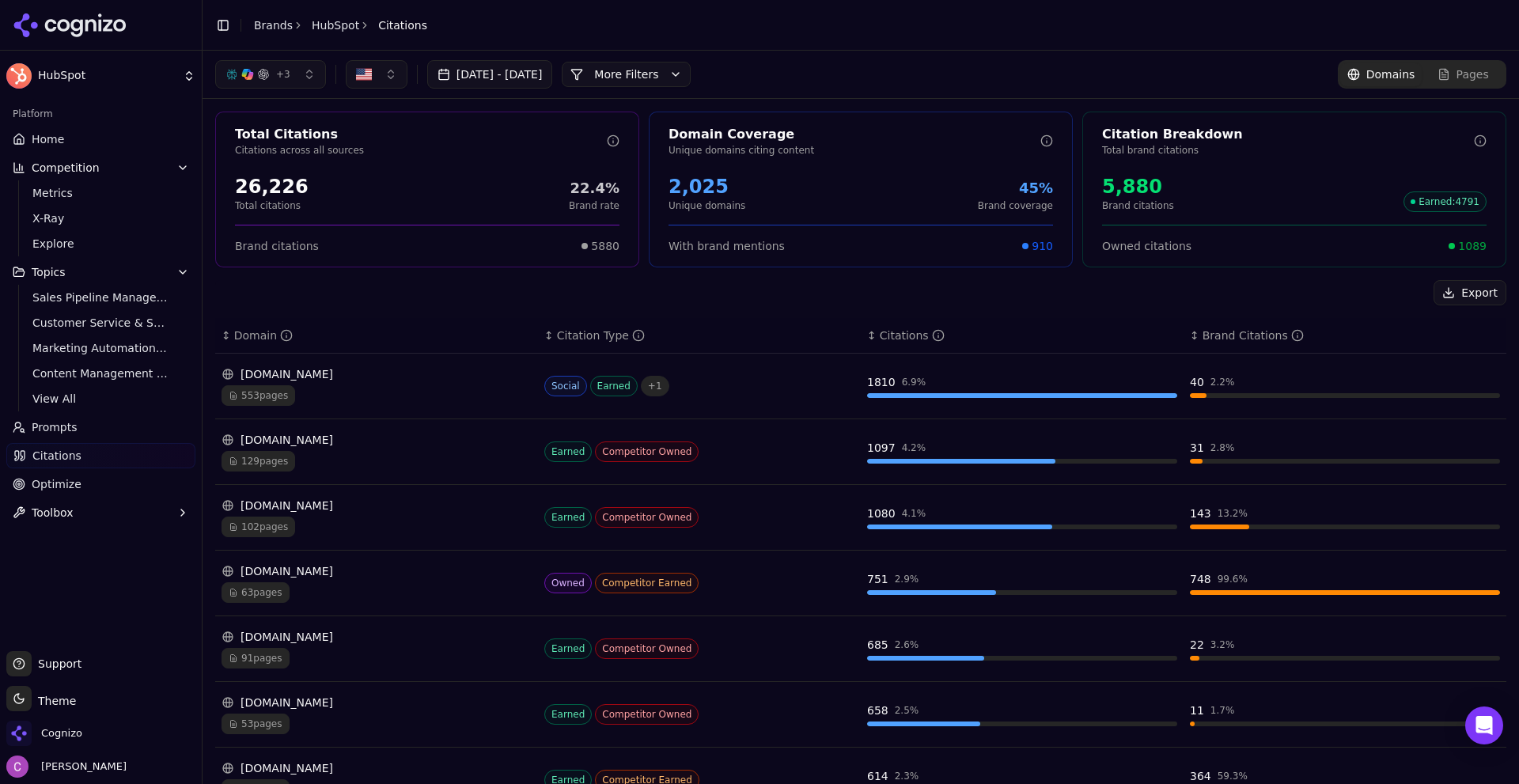
click at [273, 190] on div "26,226" at bounding box center [272, 187] width 74 height 25
click at [273, 189] on div "26,226" at bounding box center [272, 187] width 74 height 25
click at [273, 187] on div "26,226" at bounding box center [272, 187] width 74 height 25
click at [699, 183] on div "2,025" at bounding box center [707, 187] width 77 height 25
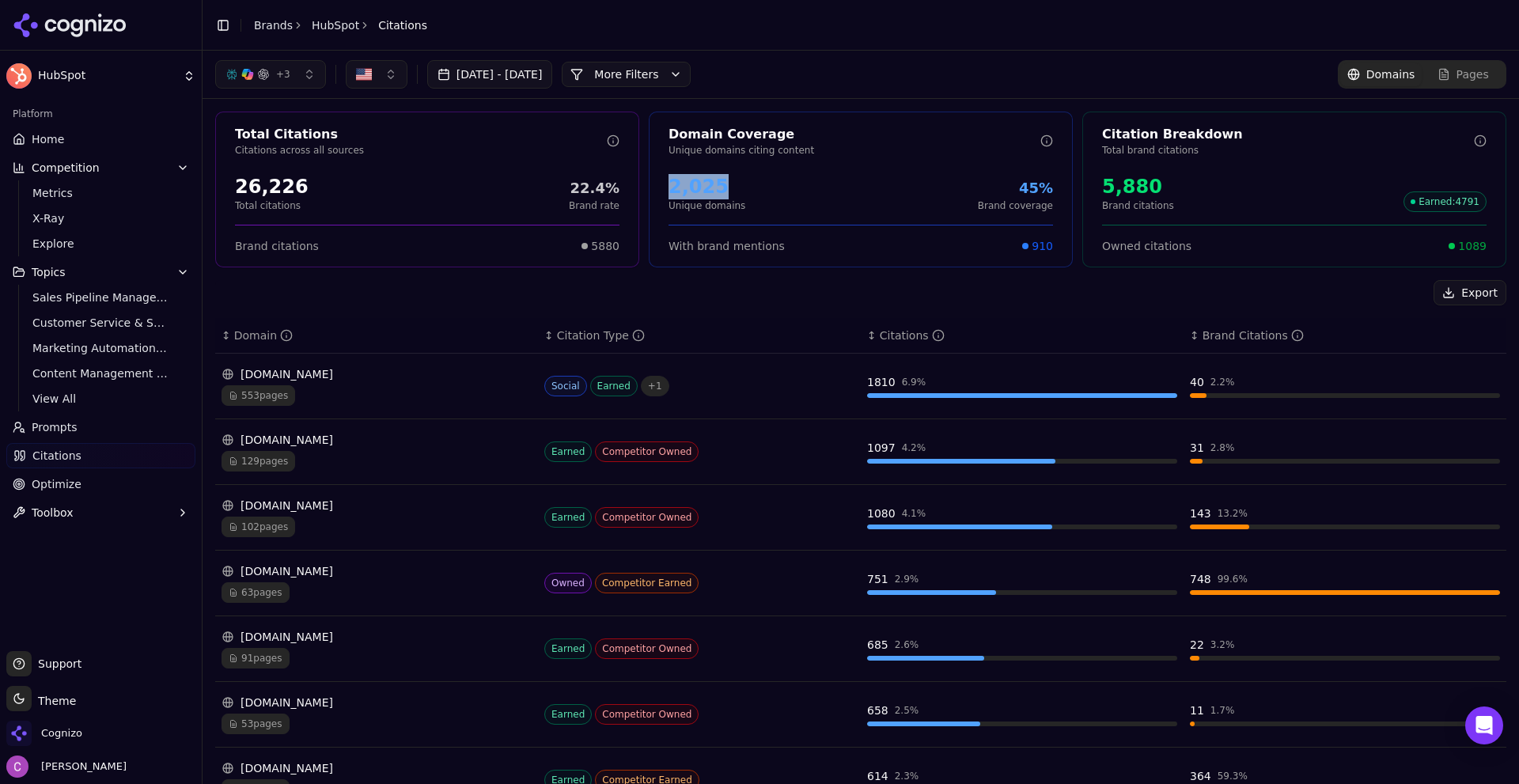
click at [780, 182] on div "2,025 Unique domains 45% Brand coverage" at bounding box center [861, 193] width 385 height 38
click at [1130, 191] on div "5,880" at bounding box center [1138, 187] width 72 height 25
click at [1129, 191] on div "5,880" at bounding box center [1138, 187] width 72 height 25
click at [1218, 193] on div "5,880 Brand citations Earned : 4791" at bounding box center [1295, 193] width 385 height 38
click at [1219, 193] on div "5,880 Brand citations Earned : 4791" at bounding box center [1295, 193] width 385 height 38
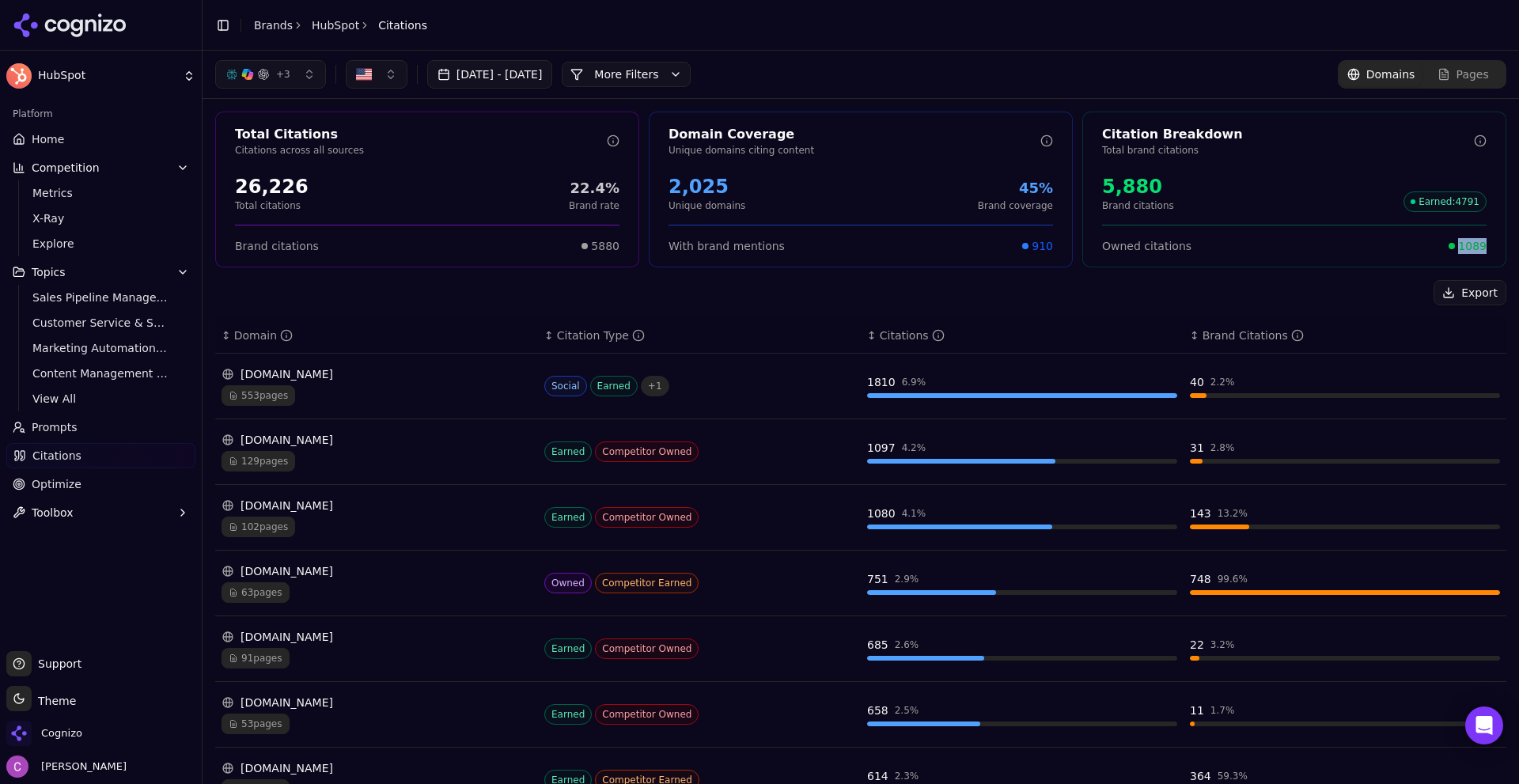
drag, startPoint x: 1450, startPoint y: 250, endPoint x: 1483, endPoint y: 249, distance: 33.0
click at [1483, 249] on div "Owned citations 1089" at bounding box center [1294, 240] width 422 height 29
click at [1485, 249] on div "Owned citations 1089" at bounding box center [1294, 240] width 422 height 29
click at [676, 70] on button "More Filters" at bounding box center [626, 74] width 129 height 25
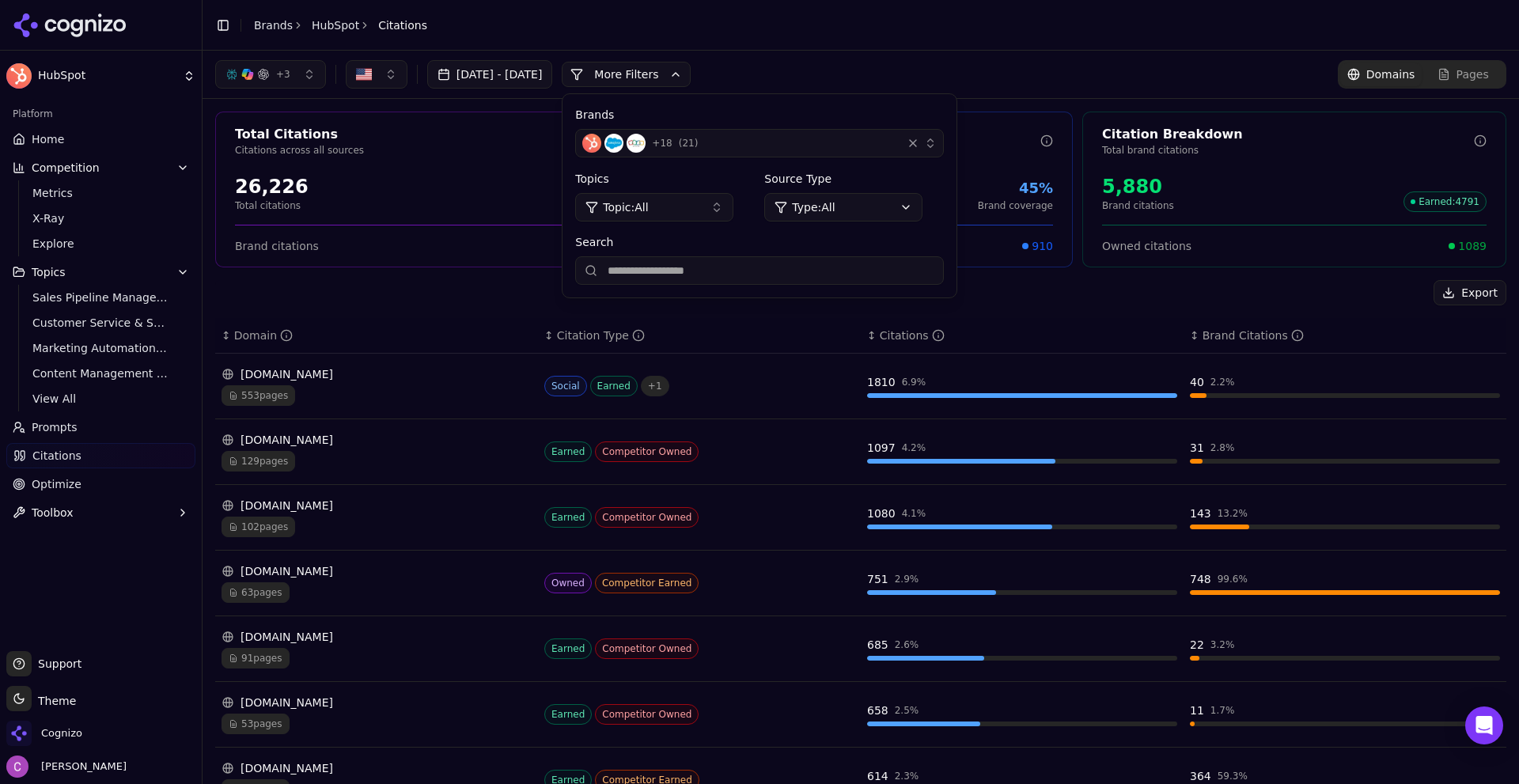
click at [869, 206] on html "HubSpot Platform Home Competition Metrics X-Ray Explore Topics Sales Pipeline M…" at bounding box center [760, 392] width 1519 height 784
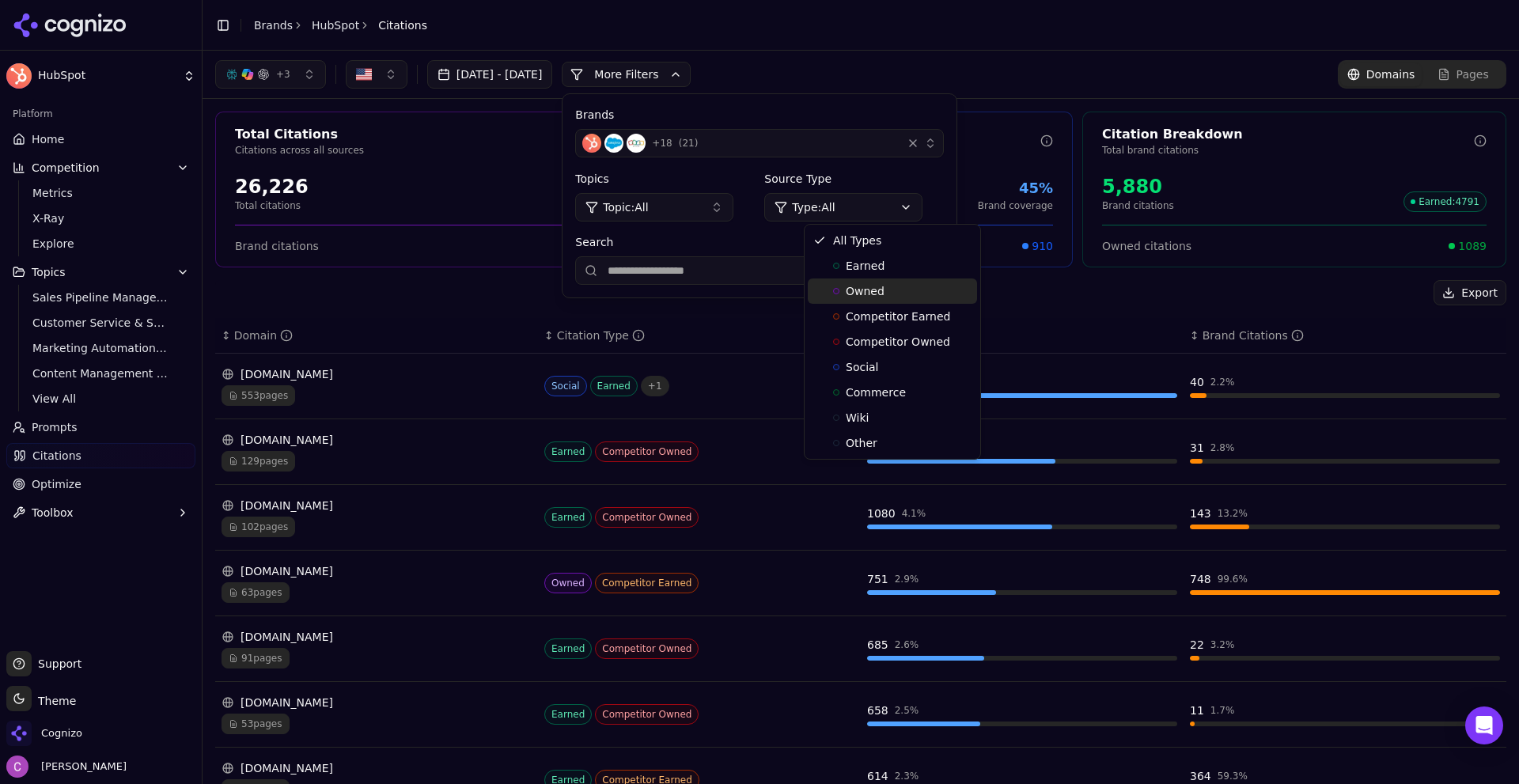
click at [903, 286] on div "Owned" at bounding box center [892, 291] width 169 height 25
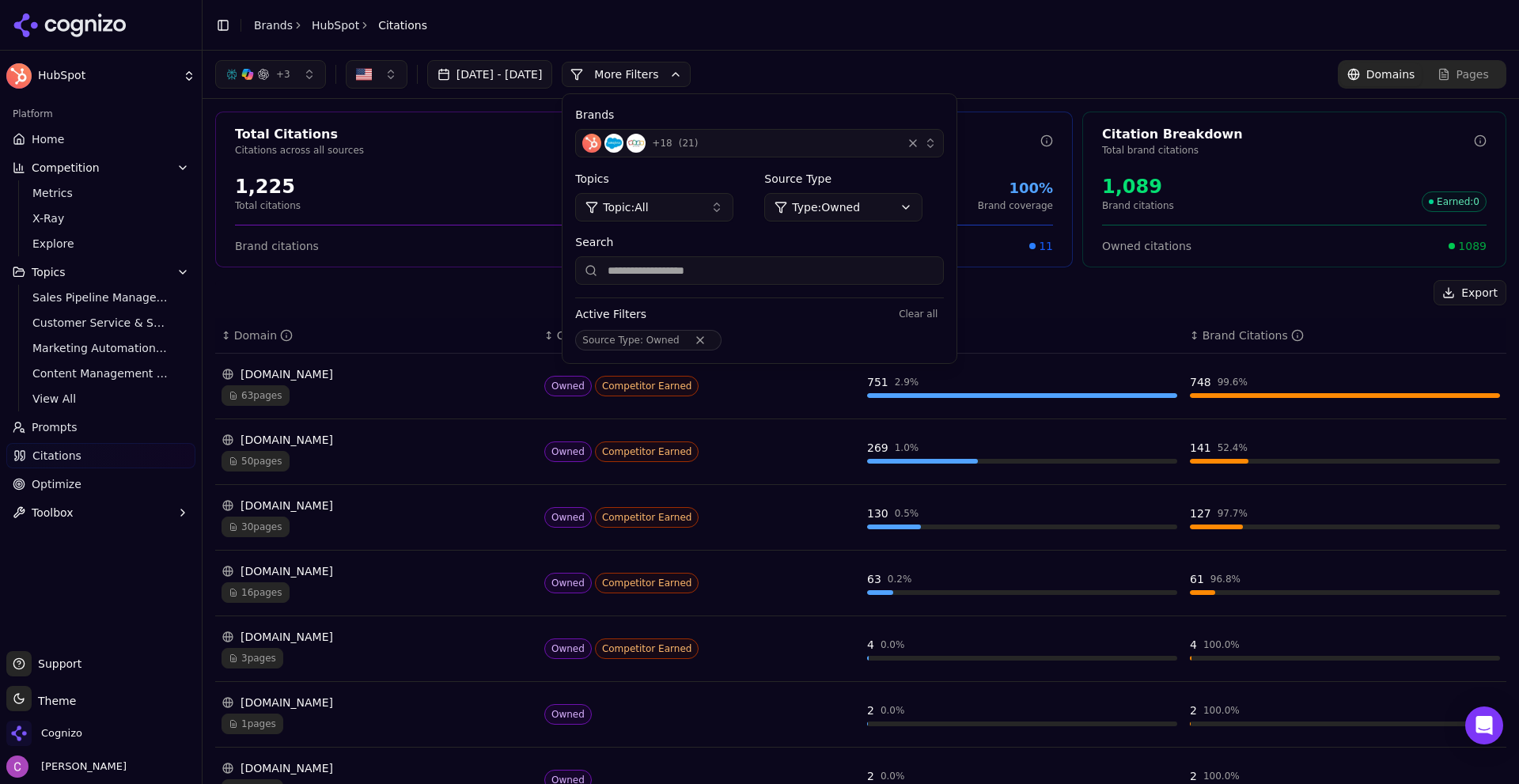
click at [691, 71] on button "More Filters" at bounding box center [626, 74] width 129 height 25
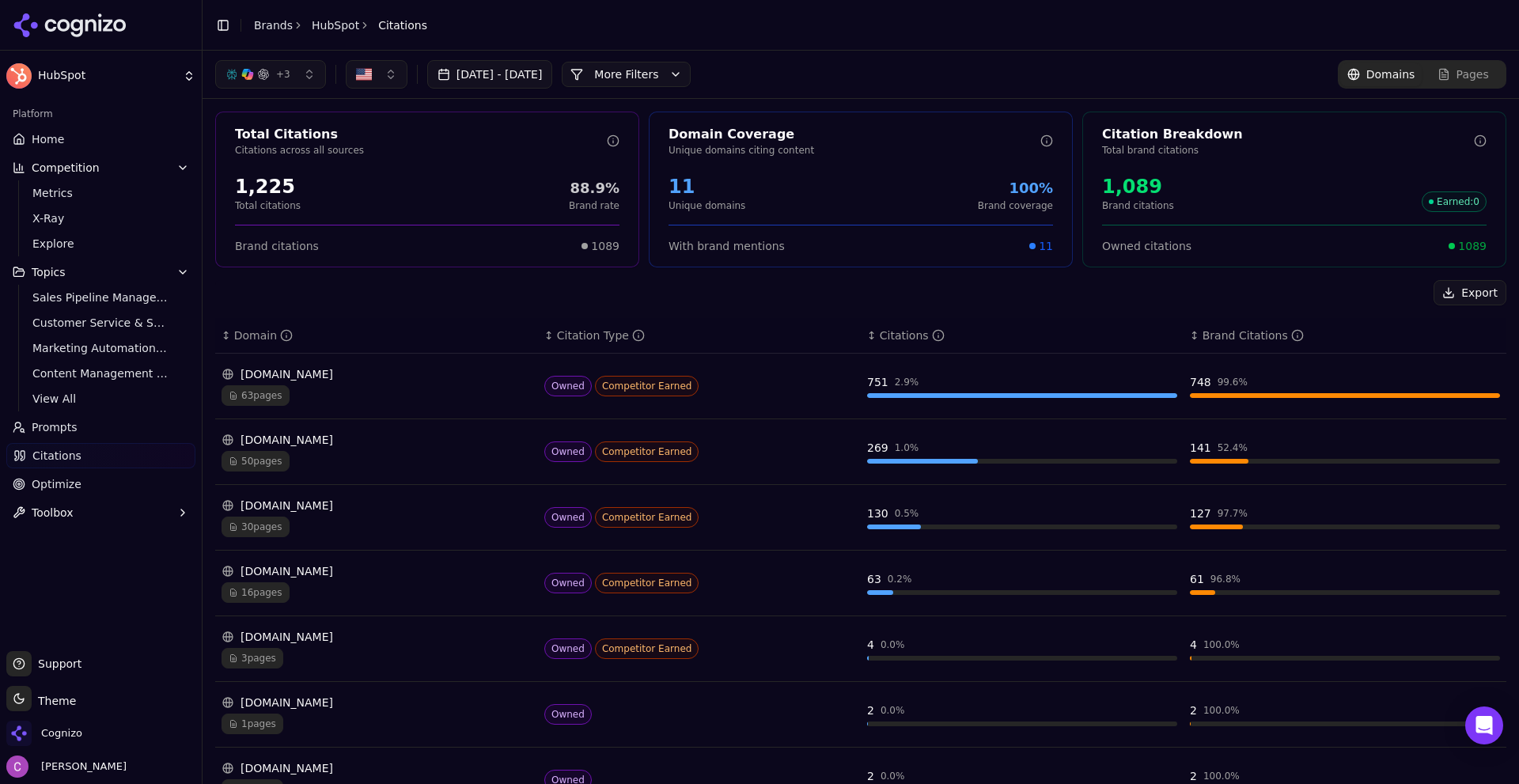
click at [691, 68] on button "More Filters" at bounding box center [626, 74] width 129 height 25
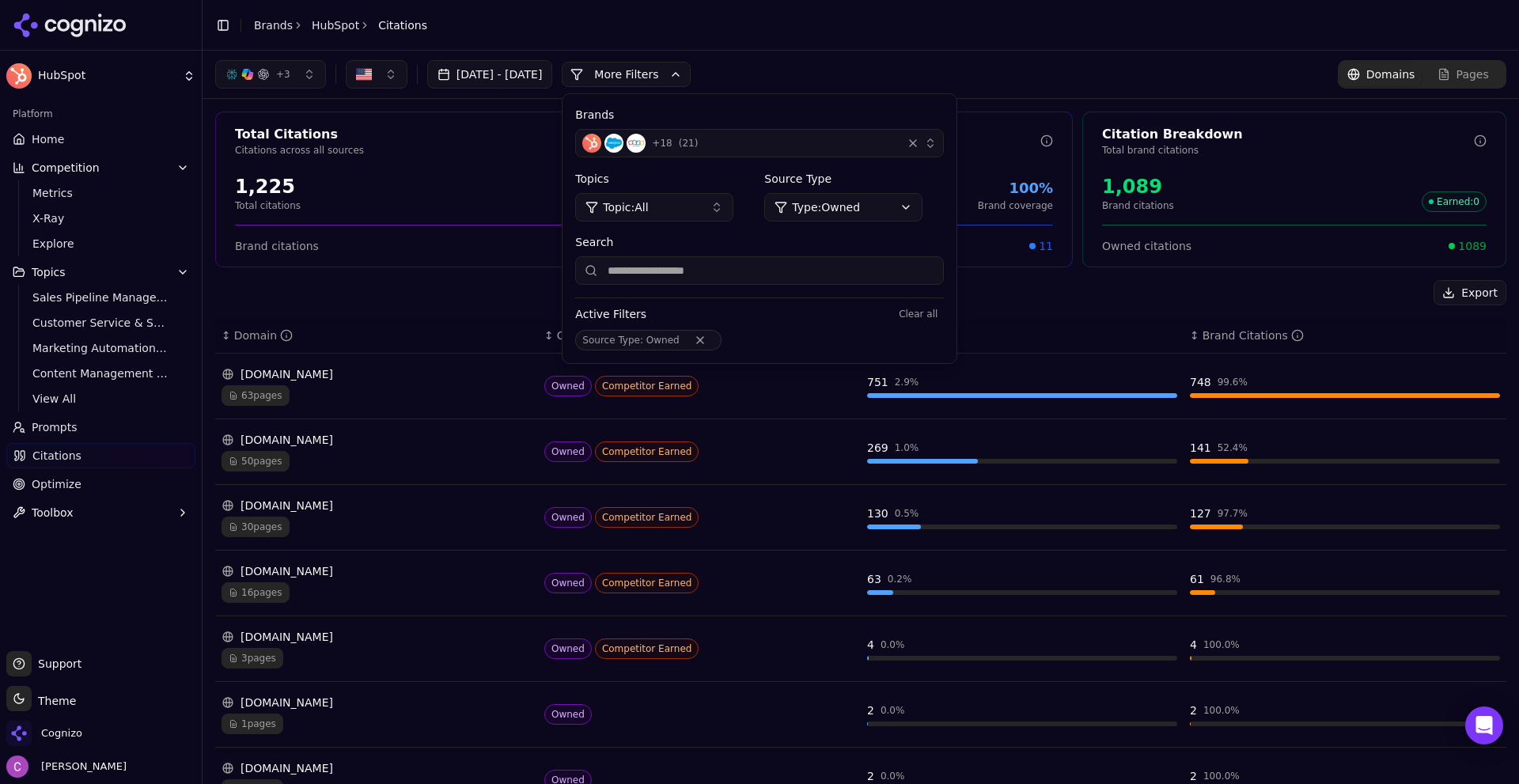
click at [887, 211] on html "HubSpot Platform Home Competition Metrics X-Ray Explore Topics Sales Pipeline M…" at bounding box center [760, 392] width 1519 height 784
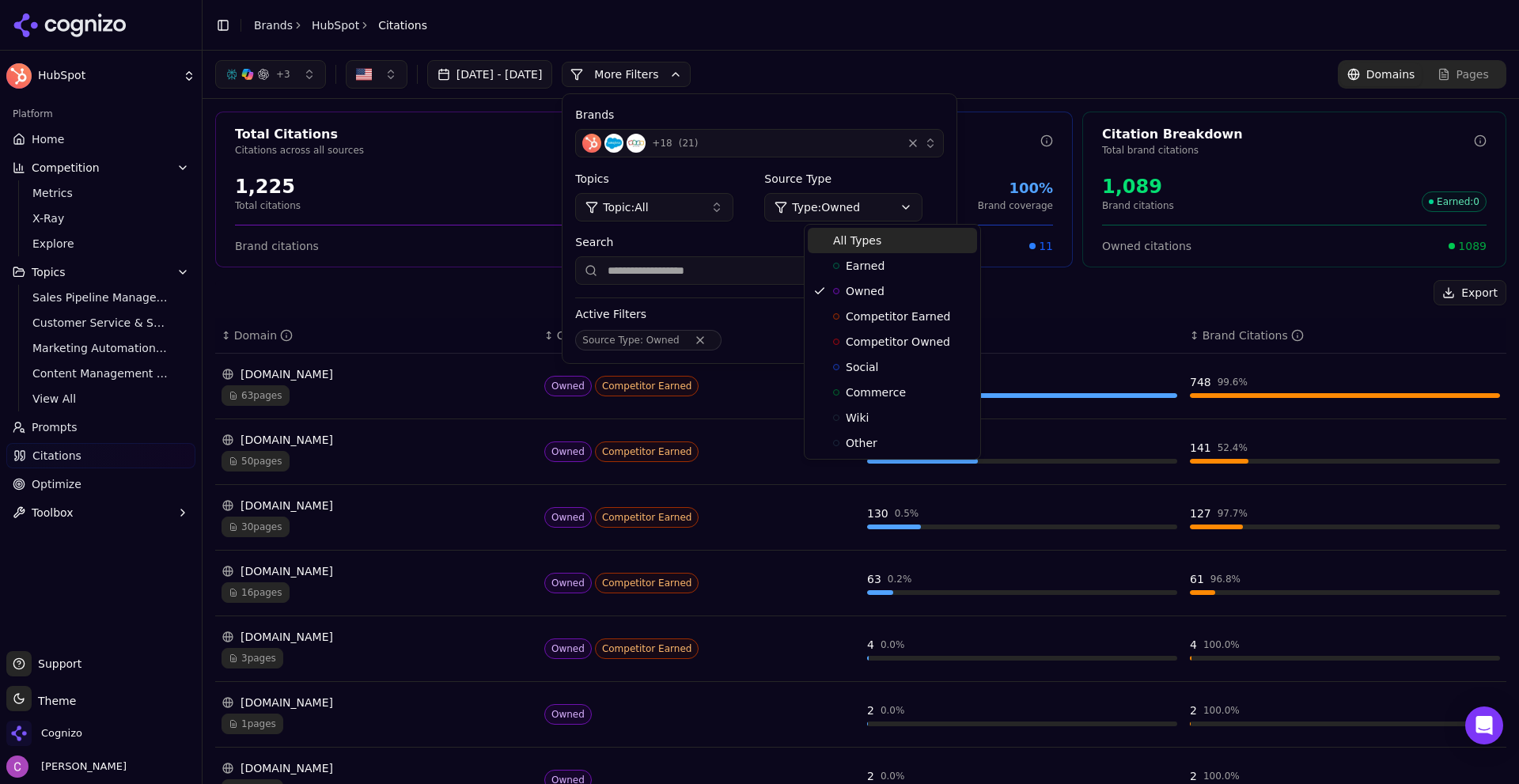
click at [880, 241] on div "All Types" at bounding box center [892, 240] width 169 height 25
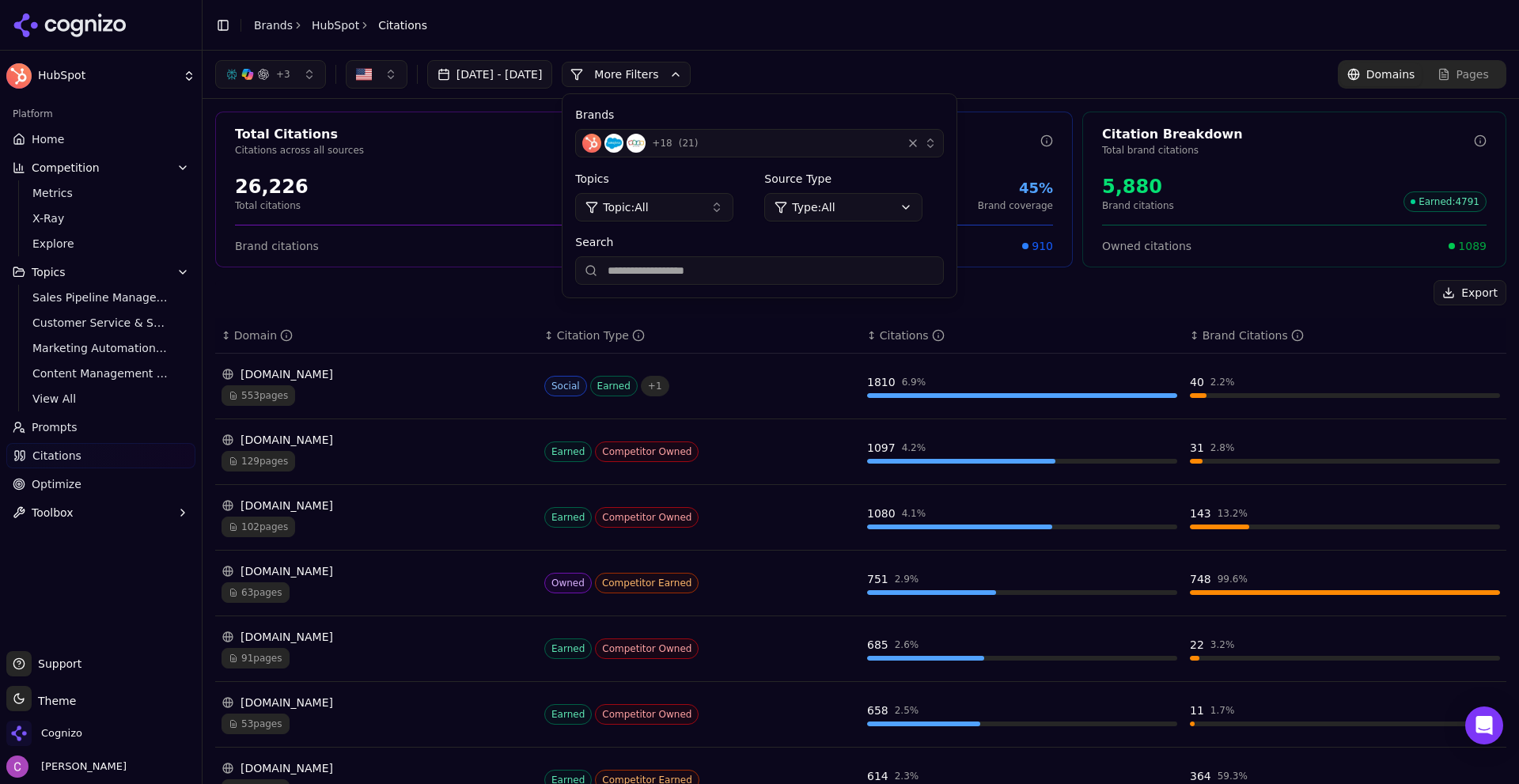
click at [835, 74] on div "+ 3 Aug 09, 2025 - Sep 08, 2025 More More Filters Brands + 18 ( 21 ) Topics Top…" at bounding box center [861, 74] width 1291 height 29
click at [691, 66] on button "More Filters" at bounding box center [626, 74] width 129 height 25
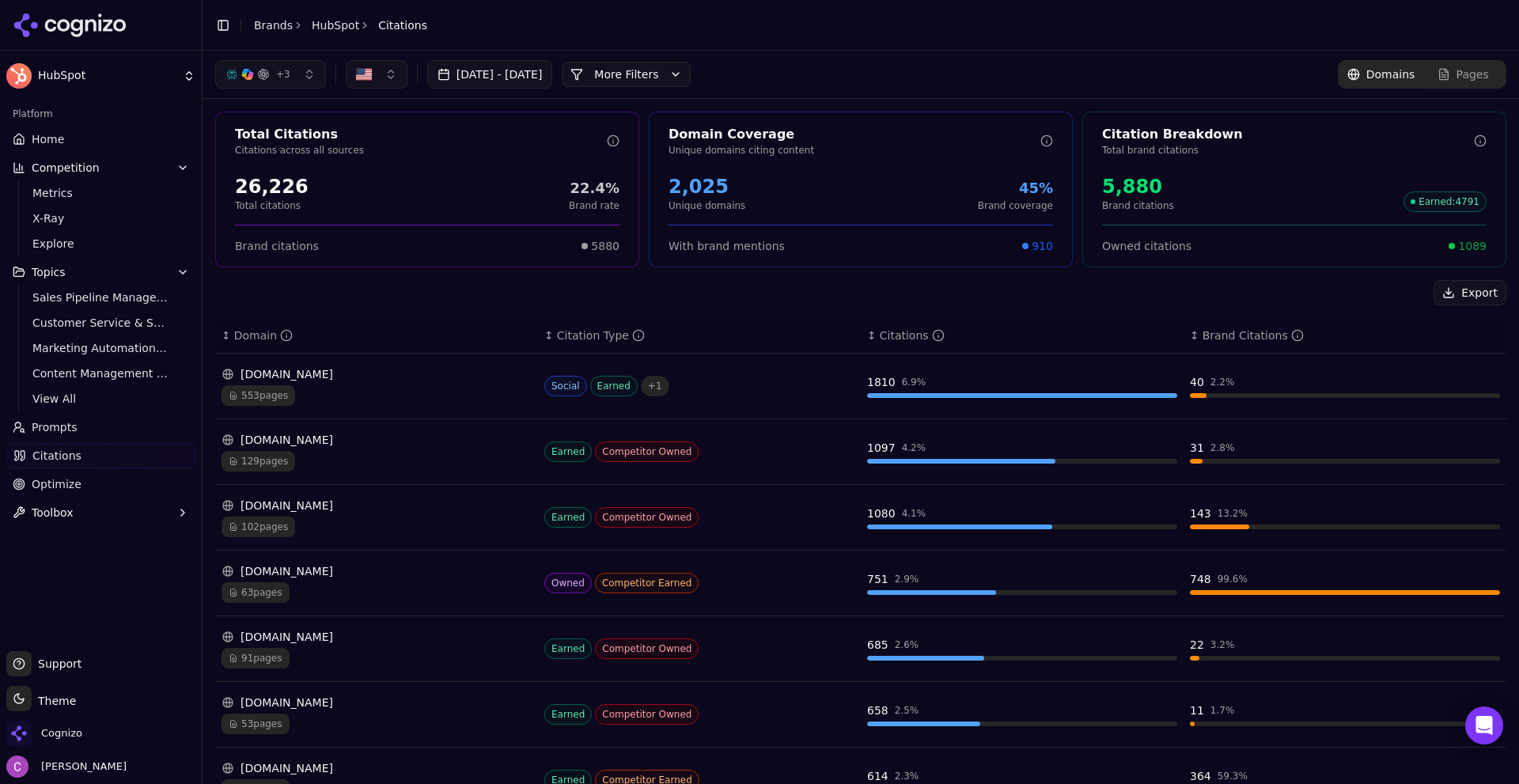
click at [378, 387] on div "553 pages" at bounding box center [376, 395] width 310 height 20
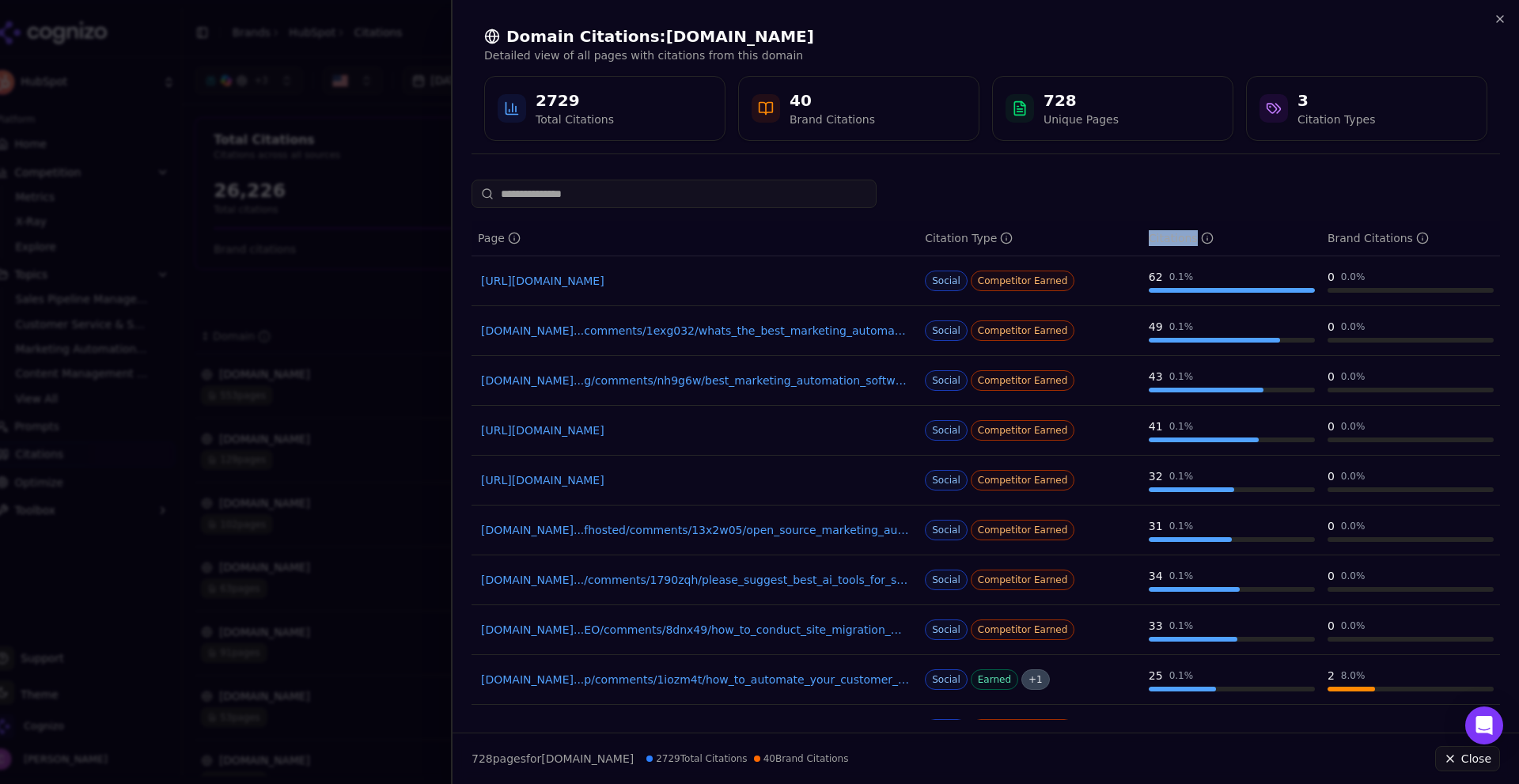
drag, startPoint x: 1140, startPoint y: 232, endPoint x: 1287, endPoint y: 251, distance: 148.2
click at [1271, 251] on tr "Page Citation Type Citations Brand Citations" at bounding box center [985, 238] width 1029 height 35
click at [1333, 237] on div "Brand Citations" at bounding box center [1378, 237] width 101 height 16
click at [1334, 237] on div "Brand Citations" at bounding box center [1378, 237] width 101 height 16
click at [1501, 20] on icon "button" at bounding box center [1500, 19] width 7 height 7
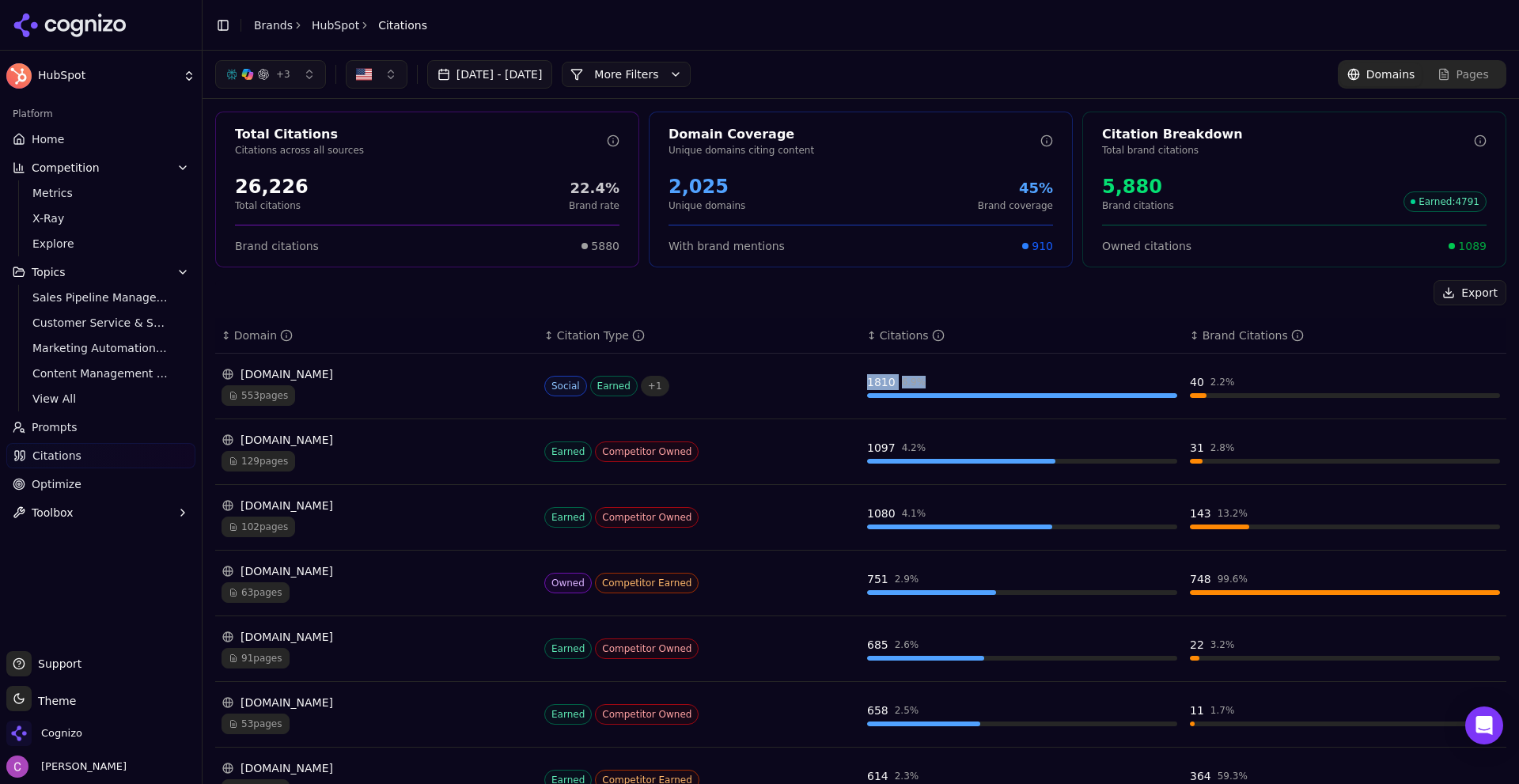
drag, startPoint x: 845, startPoint y: 381, endPoint x: 967, endPoint y: 388, distance: 122.2
click at [966, 388] on tr "reddit.com 553 pages Social Earned + 1 1810 6.9 % 40 2.2 %" at bounding box center [861, 386] width 1291 height 65
click at [1001, 325] on th "↕ Citations" at bounding box center [1022, 336] width 322 height 35
drag, startPoint x: 1175, startPoint y: 375, endPoint x: 1278, endPoint y: 385, distance: 103.5
click at [1273, 385] on td "40 2.2 %" at bounding box center [1345, 386] width 322 height 65
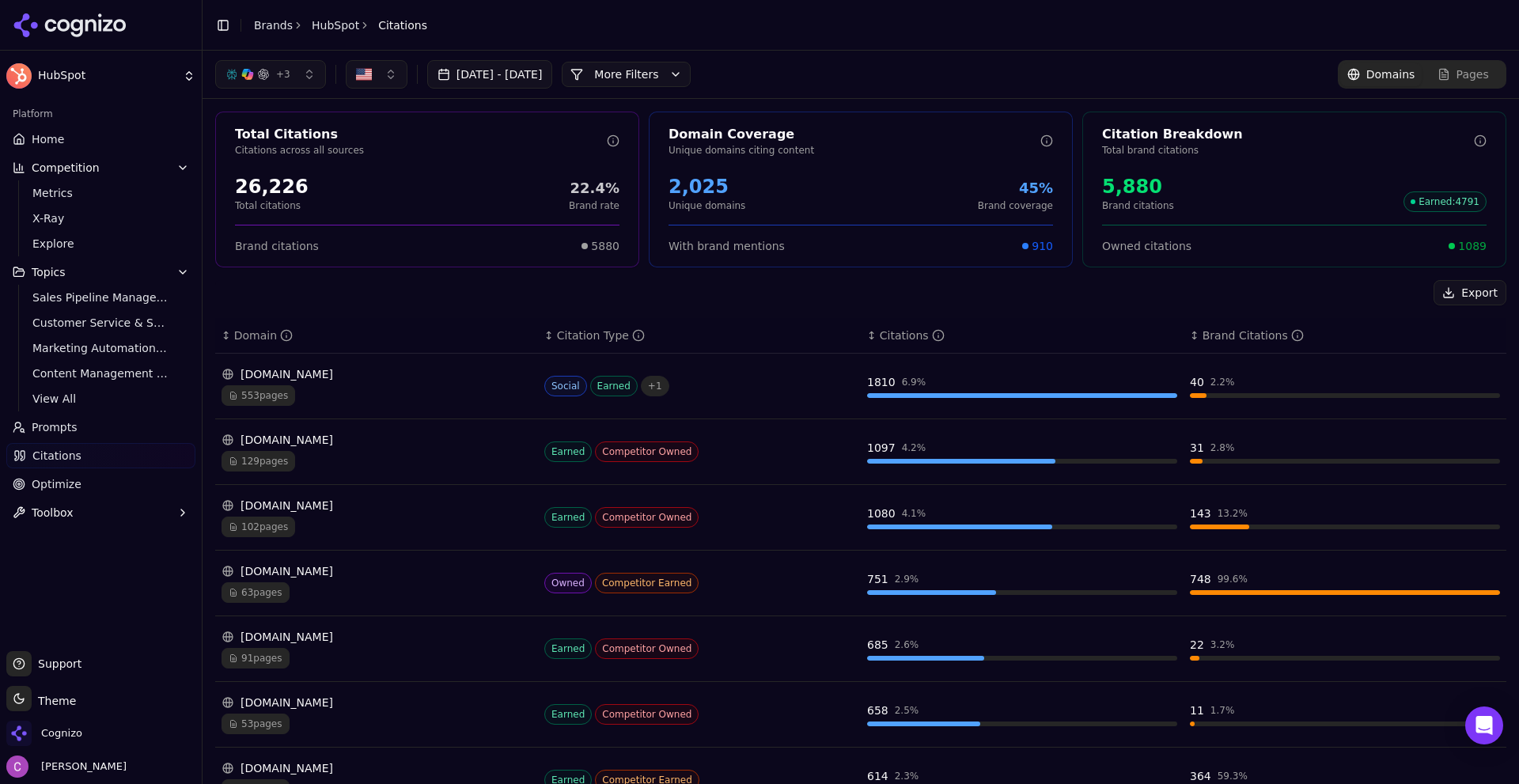
click at [1198, 296] on div "Export" at bounding box center [861, 292] width 1291 height 25
drag, startPoint x: 1440, startPoint y: 243, endPoint x: 1494, endPoint y: 249, distance: 54.3
click at [1494, 249] on div "Total Citations Citations across all sources 26,226 Total citations 22.4% Brand…" at bounding box center [860, 579] width 1316 height 962
click at [1286, 286] on div "Export" at bounding box center [861, 292] width 1291 height 25
drag, startPoint x: 1451, startPoint y: 253, endPoint x: 1508, endPoint y: 249, distance: 57.1
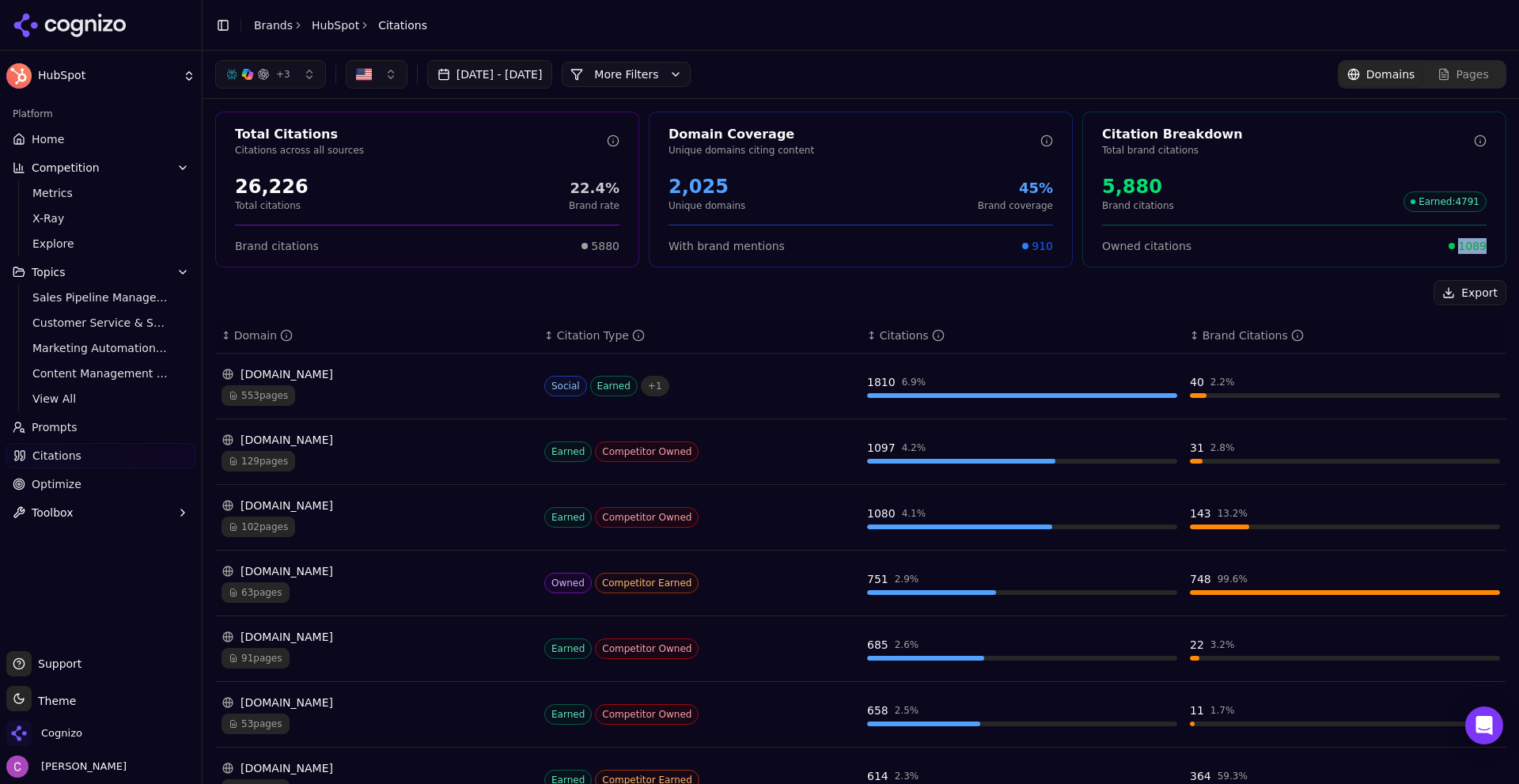
click at [1507, 248] on div "+ 3 Aug 09, 2025 - Sep 08, 2025 More More Filters Domains Pages Total Citations…" at bounding box center [860, 417] width 1316 height 733
click at [1264, 294] on div "Export" at bounding box center [861, 292] width 1291 height 25
click at [250, 61] on button "+ 3" at bounding box center [270, 74] width 110 height 29
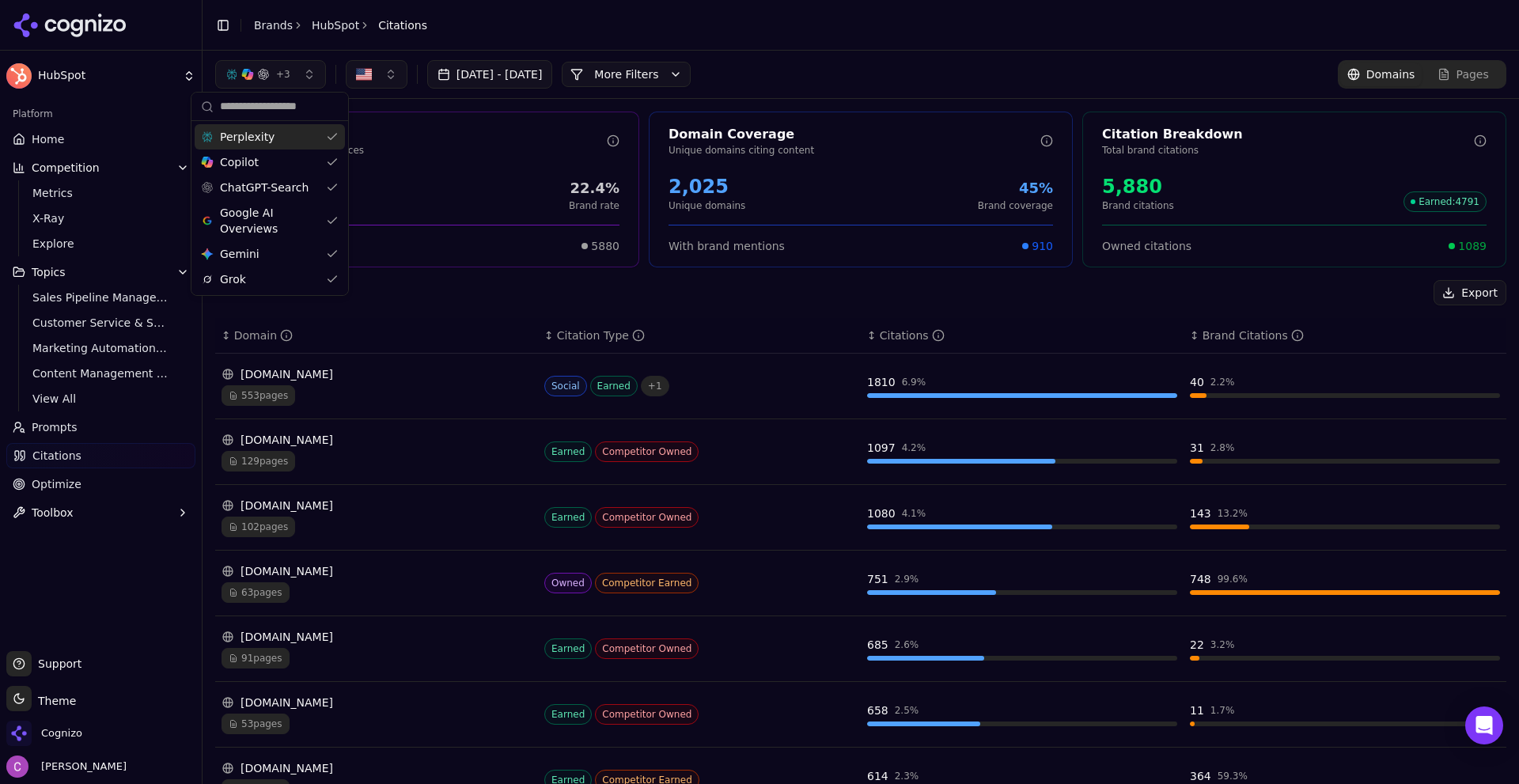
click at [300, 68] on button "+ 3" at bounding box center [270, 74] width 110 height 29
click at [691, 83] on button "More Filters" at bounding box center [626, 74] width 129 height 25
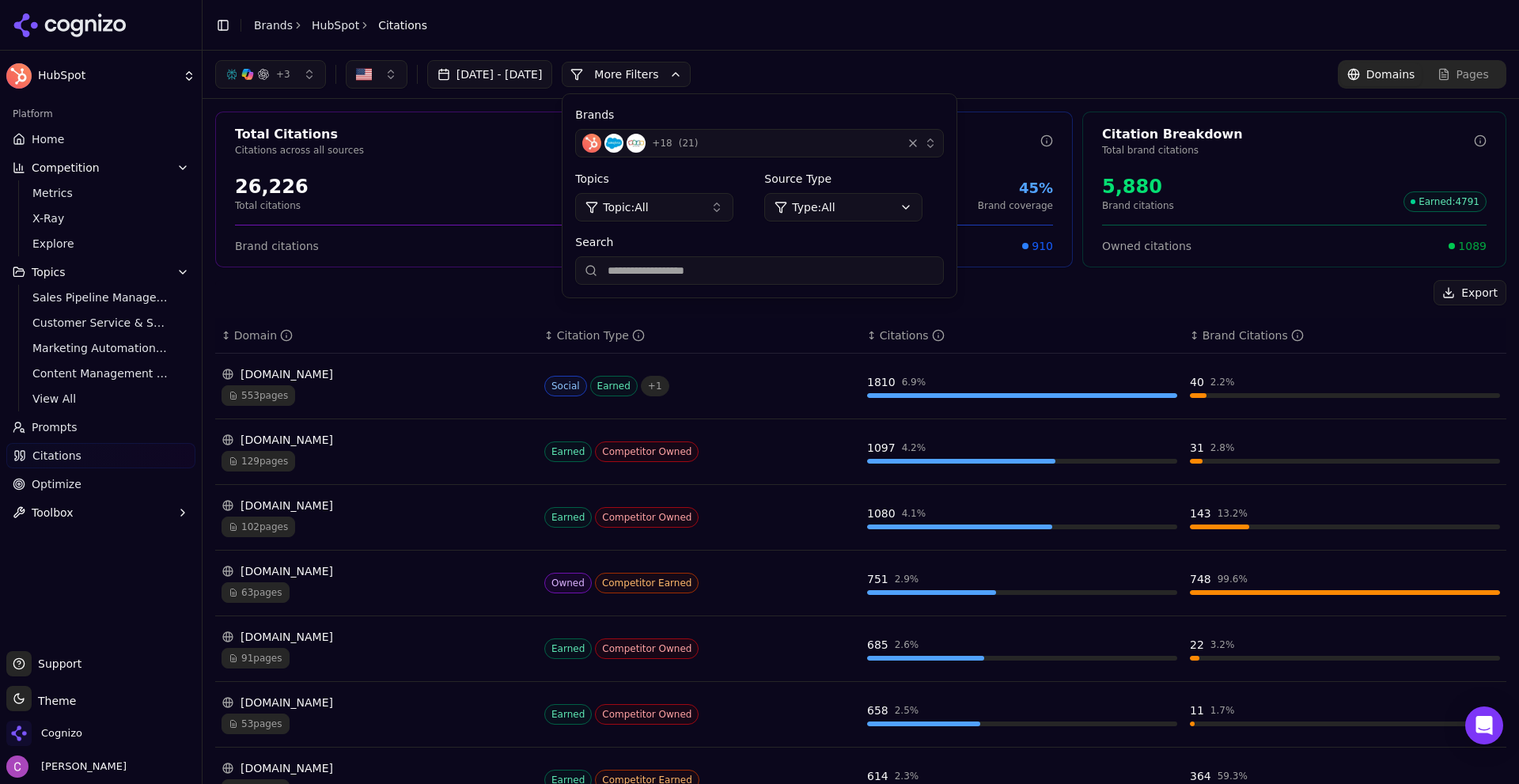
click at [682, 75] on button "More Filters" at bounding box center [626, 74] width 129 height 25
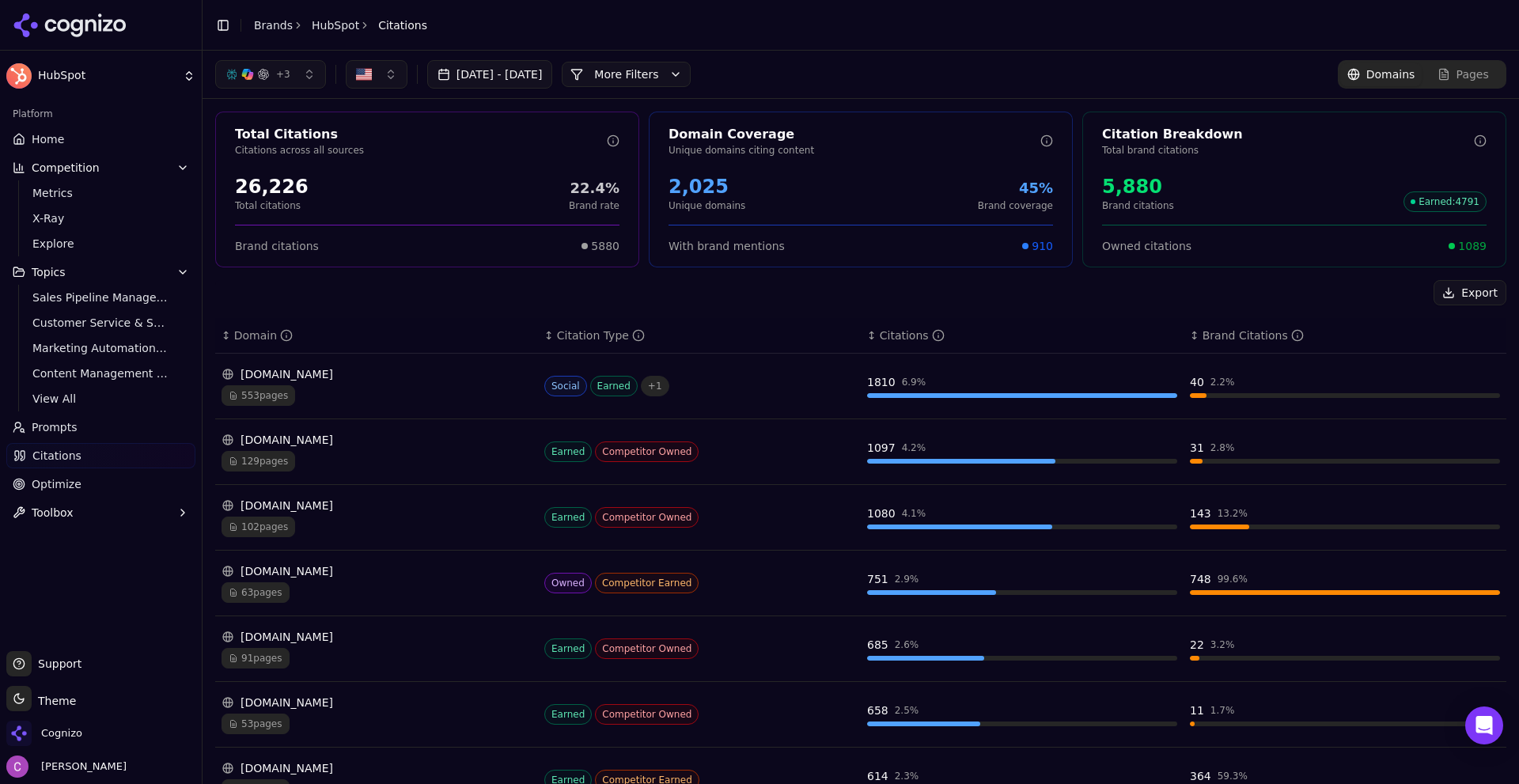
click at [847, 65] on div "+ 3 Aug 09, 2025 - Sep 08, 2025 More More Filters Domains Pages" at bounding box center [861, 74] width 1291 height 29
click at [1457, 82] on span "Pages" at bounding box center [1473, 74] width 33 height 16
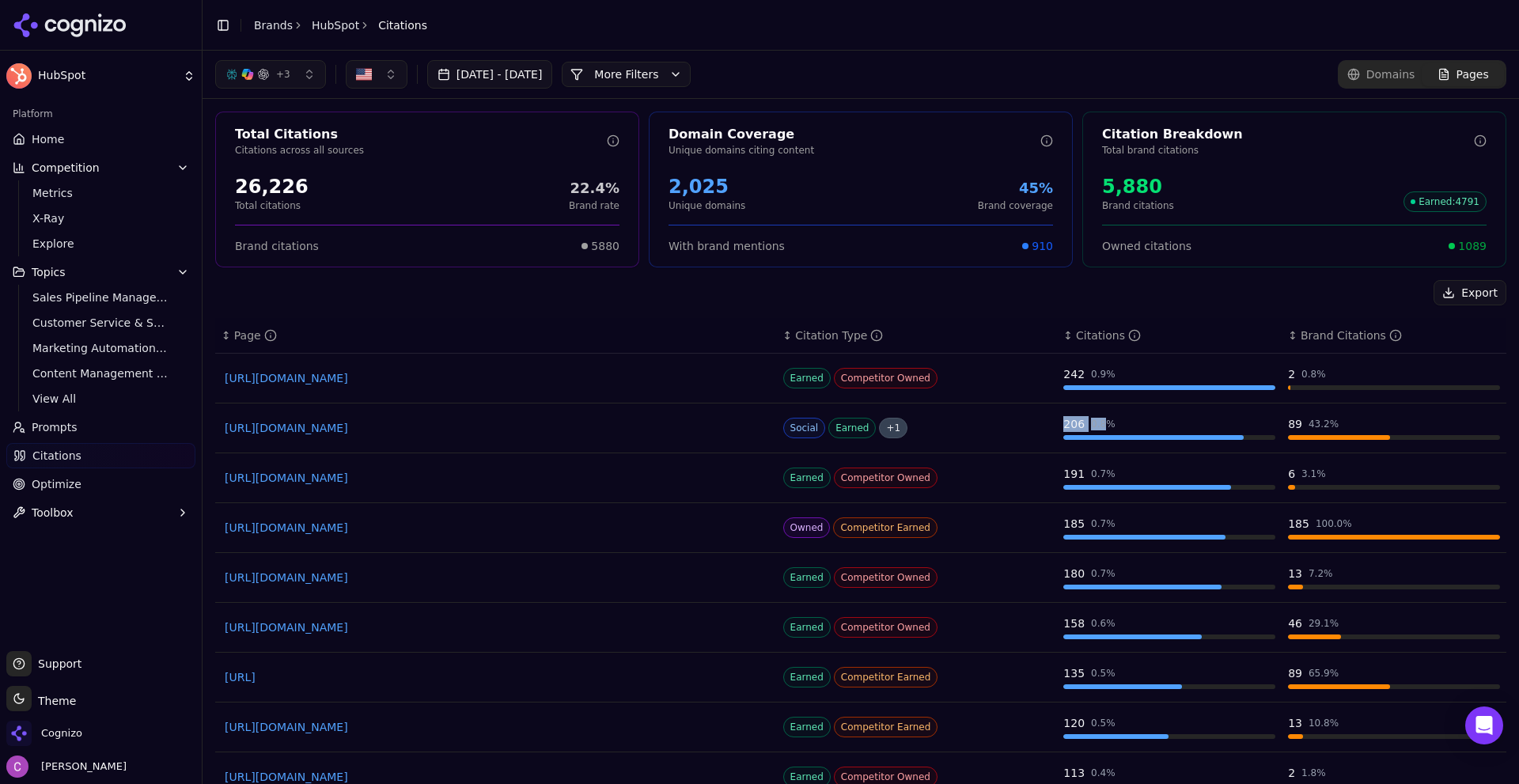
drag, startPoint x: 1034, startPoint y: 421, endPoint x: 1112, endPoint y: 430, distance: 78.5
click at [1112, 430] on tr "https://youtube.com/watch Social Earned + 1 206 0.8 % 89 43.2 %" at bounding box center [861, 428] width 1291 height 50
click at [1125, 426] on div "206 0.8 %" at bounding box center [1169, 423] width 212 height 16
click at [74, 476] on span "Optimize" at bounding box center [56, 484] width 50 height 16
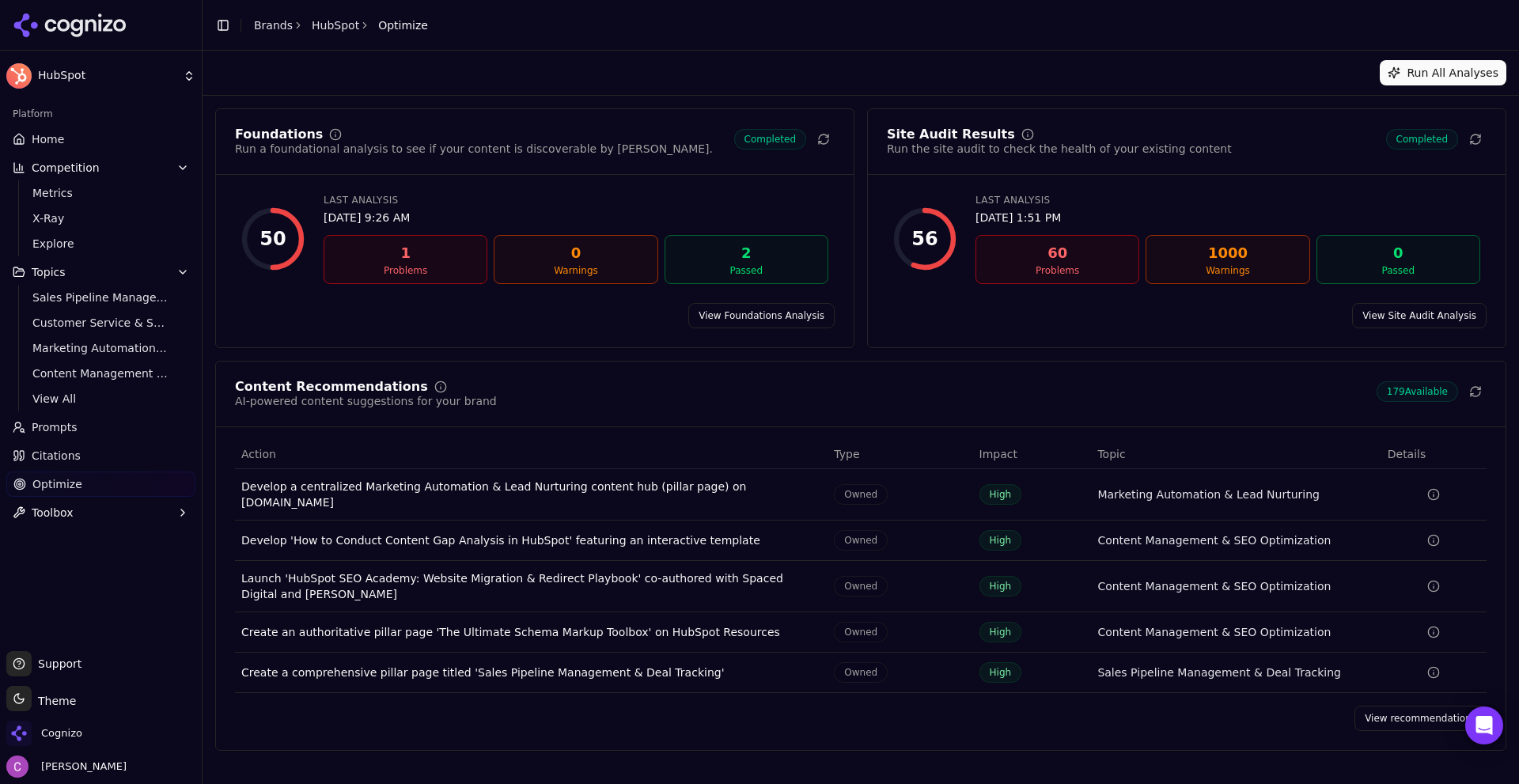
click at [654, 399] on div "Content Recommendations AI-powered content suggestions for your brand 179 Avail…" at bounding box center [860, 394] width 1251 height 29
click at [732, 312] on link "View Foundations Analysis" at bounding box center [761, 315] width 146 height 25
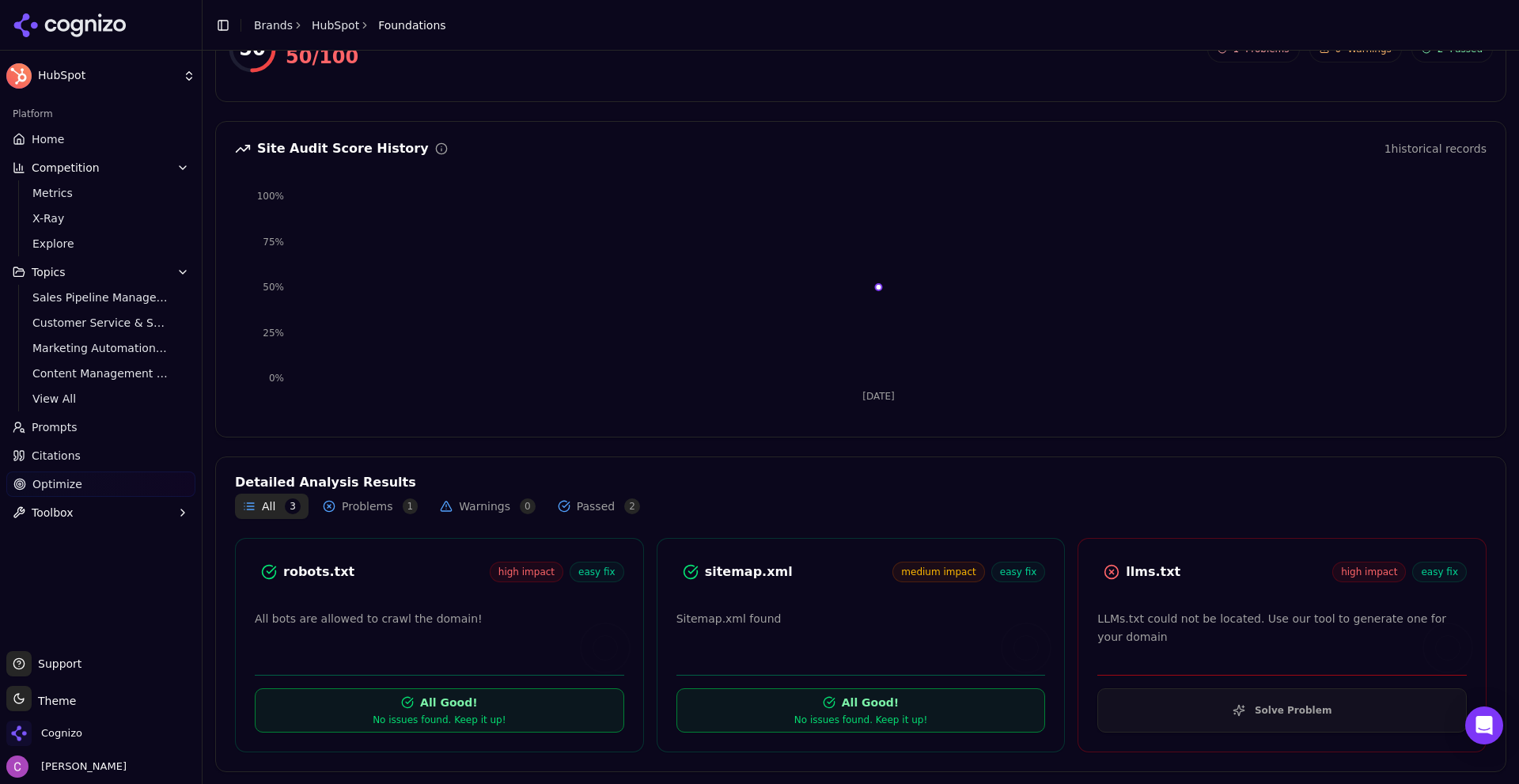
scroll to position [104, 0]
click at [1155, 574] on div "llms.txt" at bounding box center [1229, 570] width 206 height 19
click at [1156, 574] on div "llms.txt" at bounding box center [1229, 570] width 206 height 19
click at [1233, 564] on div "llms.txt" at bounding box center [1229, 570] width 206 height 19
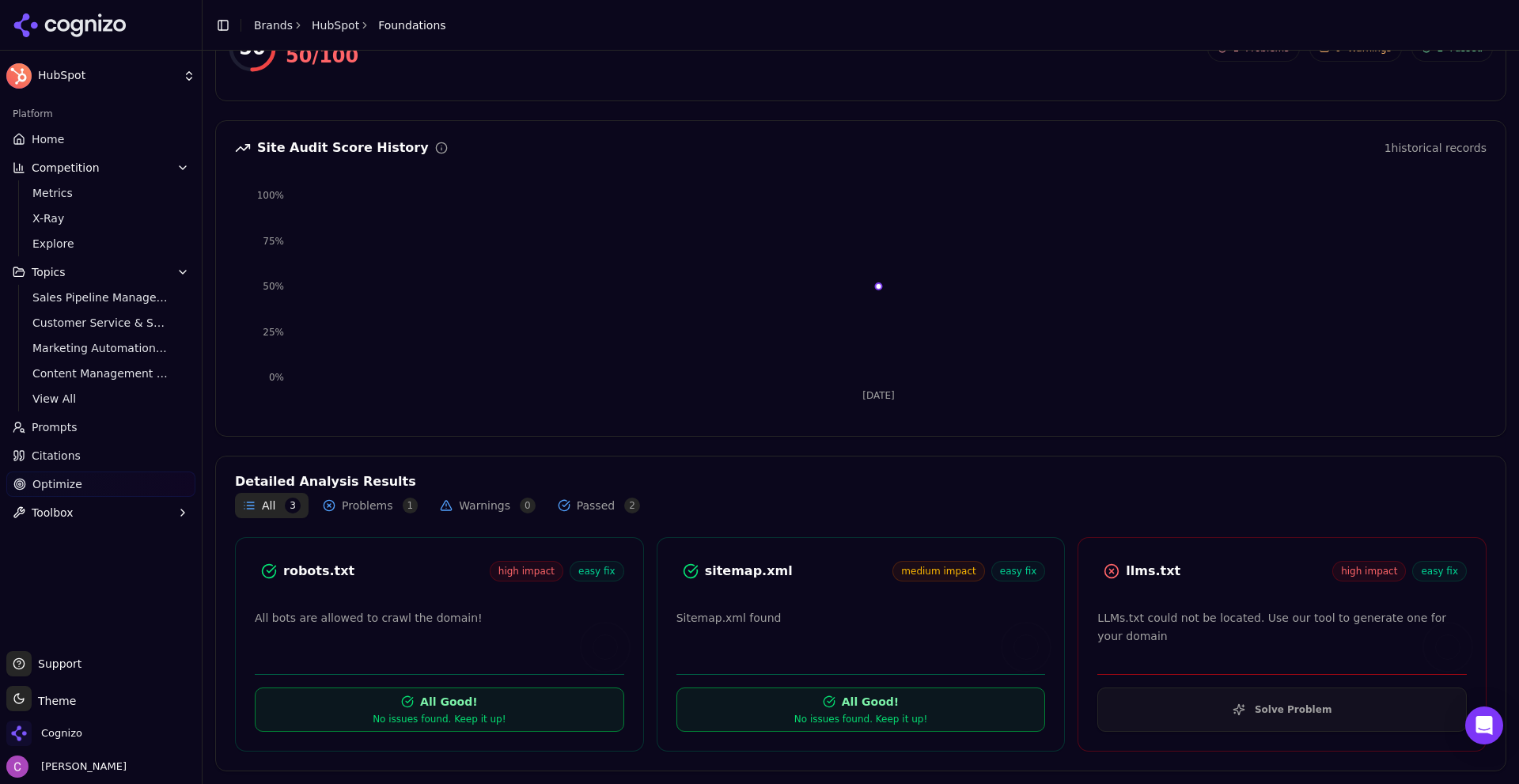
click at [1115, 577] on div at bounding box center [1111, 571] width 29 height 29
click at [1114, 577] on div at bounding box center [1111, 571] width 29 height 29
click at [1187, 578] on div "llms.txt" at bounding box center [1229, 570] width 206 height 19
click at [1154, 574] on div "llms.txt" at bounding box center [1229, 570] width 206 height 19
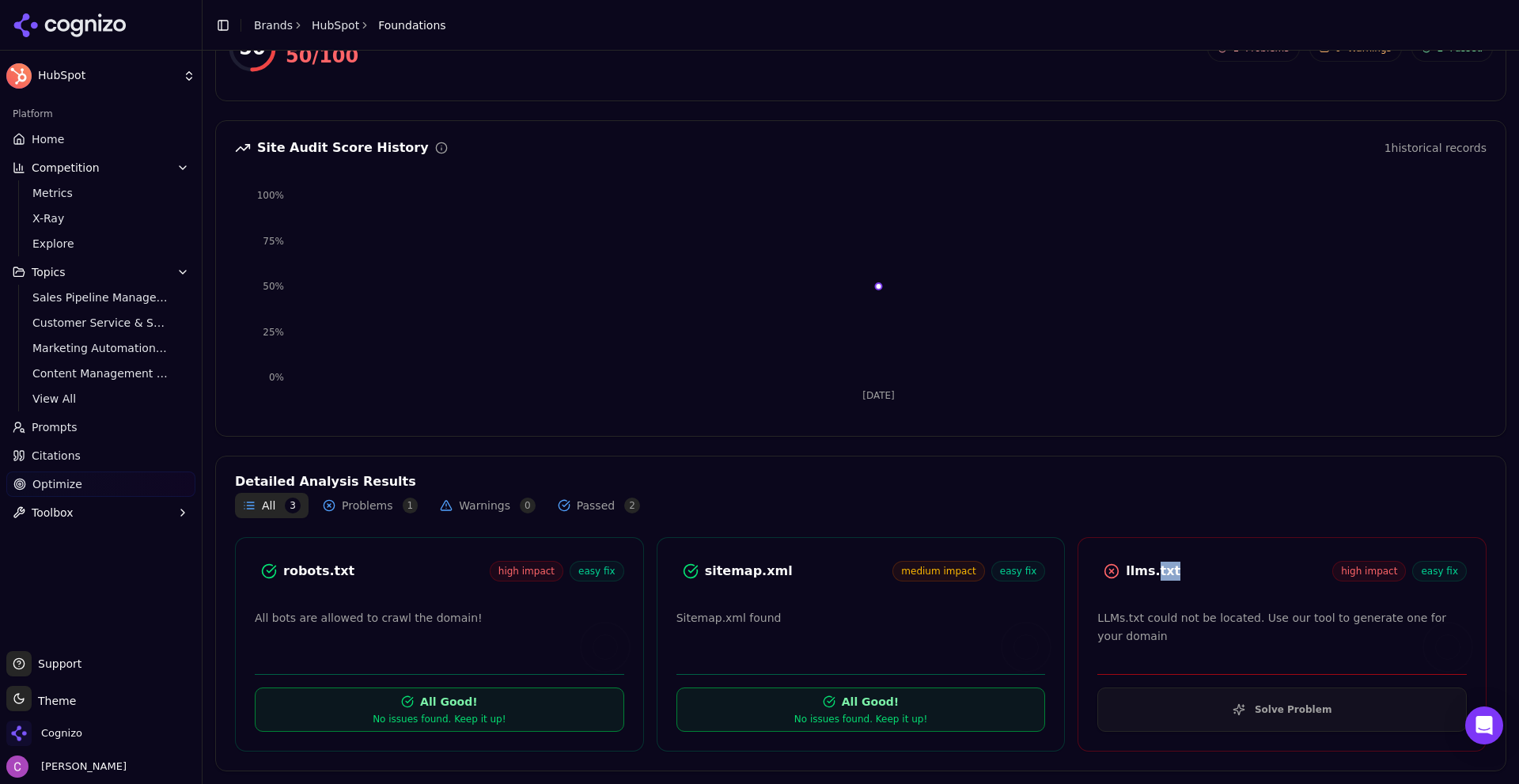
click at [1153, 574] on div "llms.txt" at bounding box center [1229, 570] width 206 height 19
click at [1205, 567] on div "llms.txt" at bounding box center [1229, 570] width 206 height 19
click at [1196, 711] on button "Solve Problem" at bounding box center [1282, 710] width 369 height 44
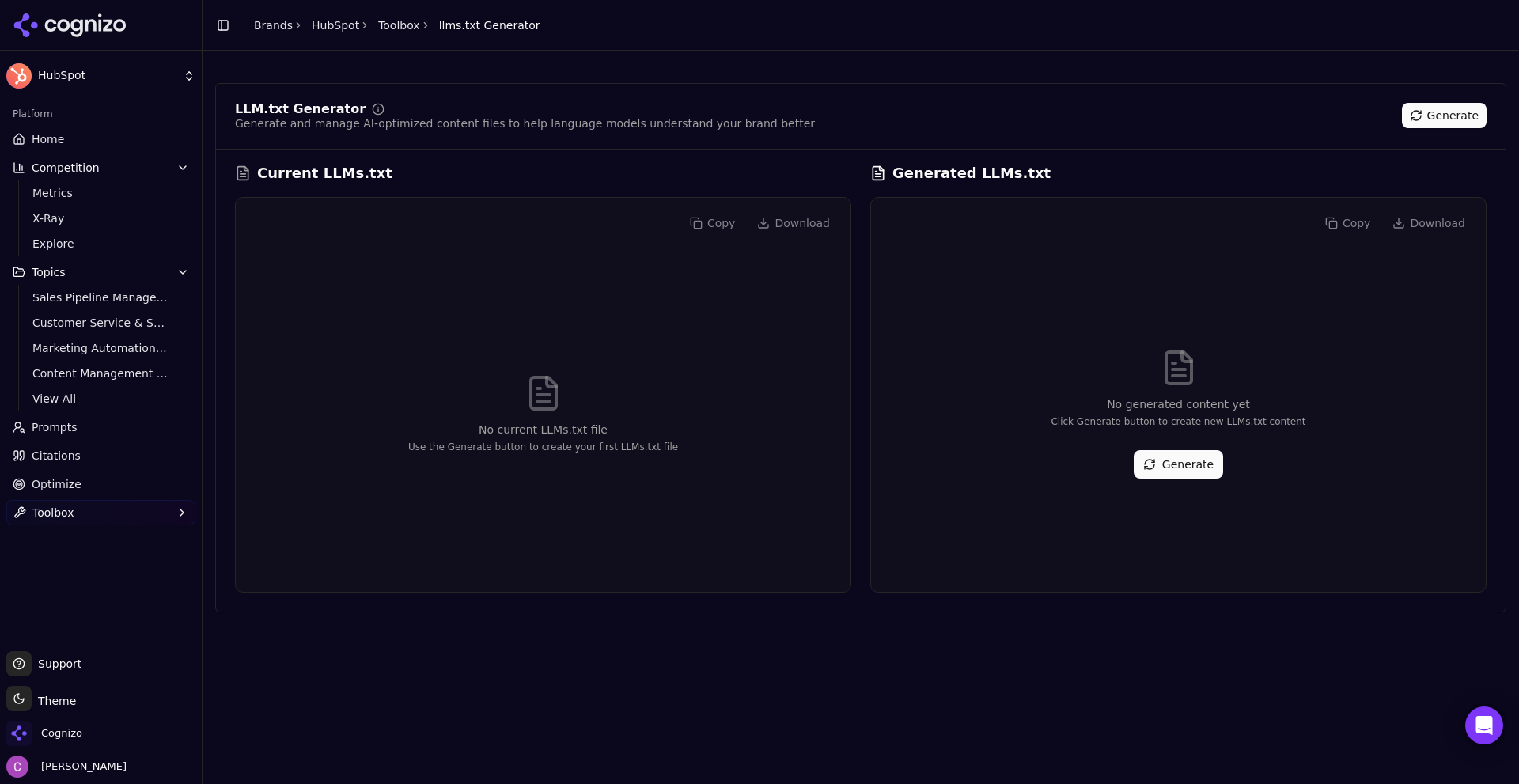
click at [1168, 468] on button "Generate" at bounding box center [1178, 464] width 89 height 29
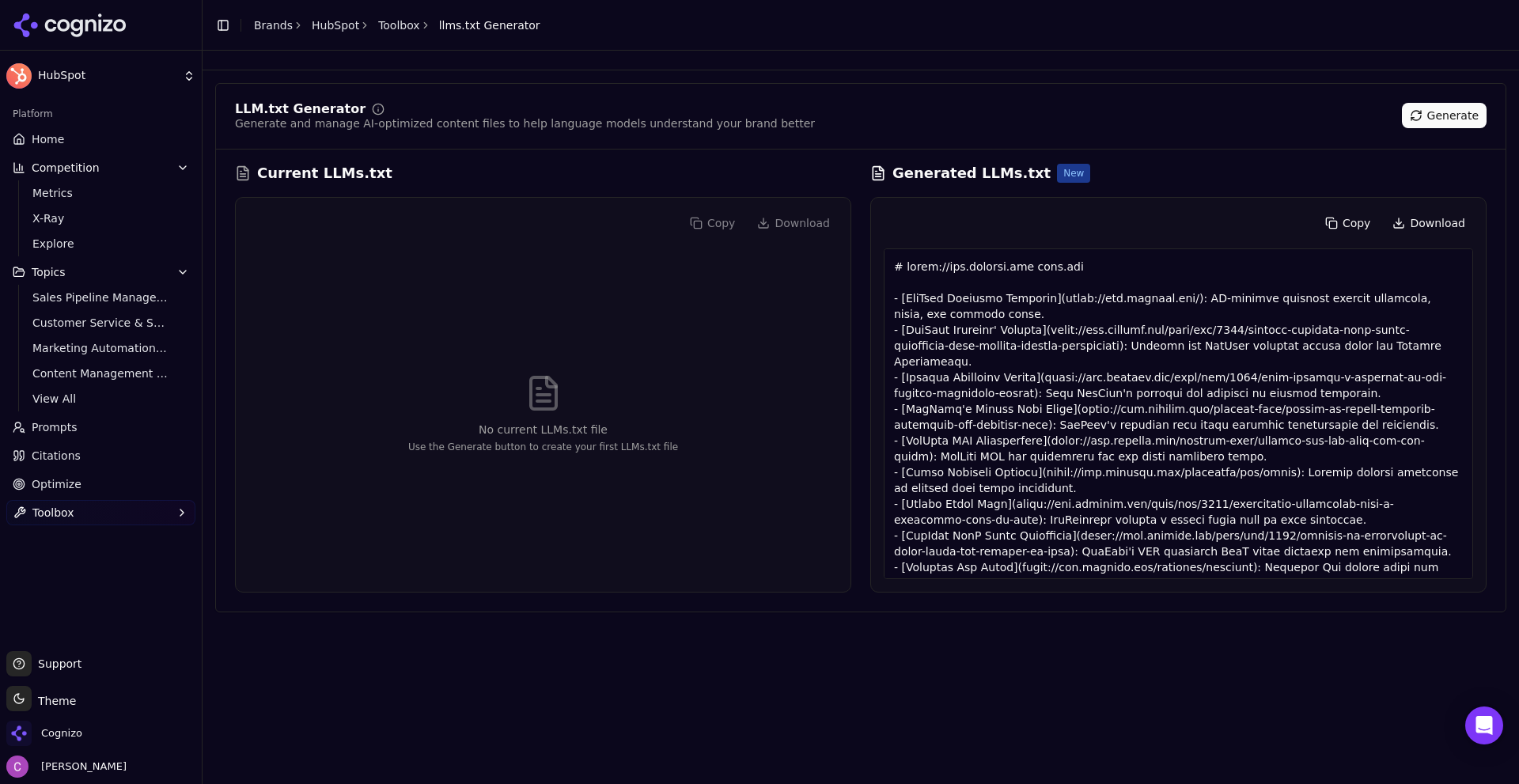
click at [56, 480] on span "Optimize" at bounding box center [56, 484] width 50 height 16
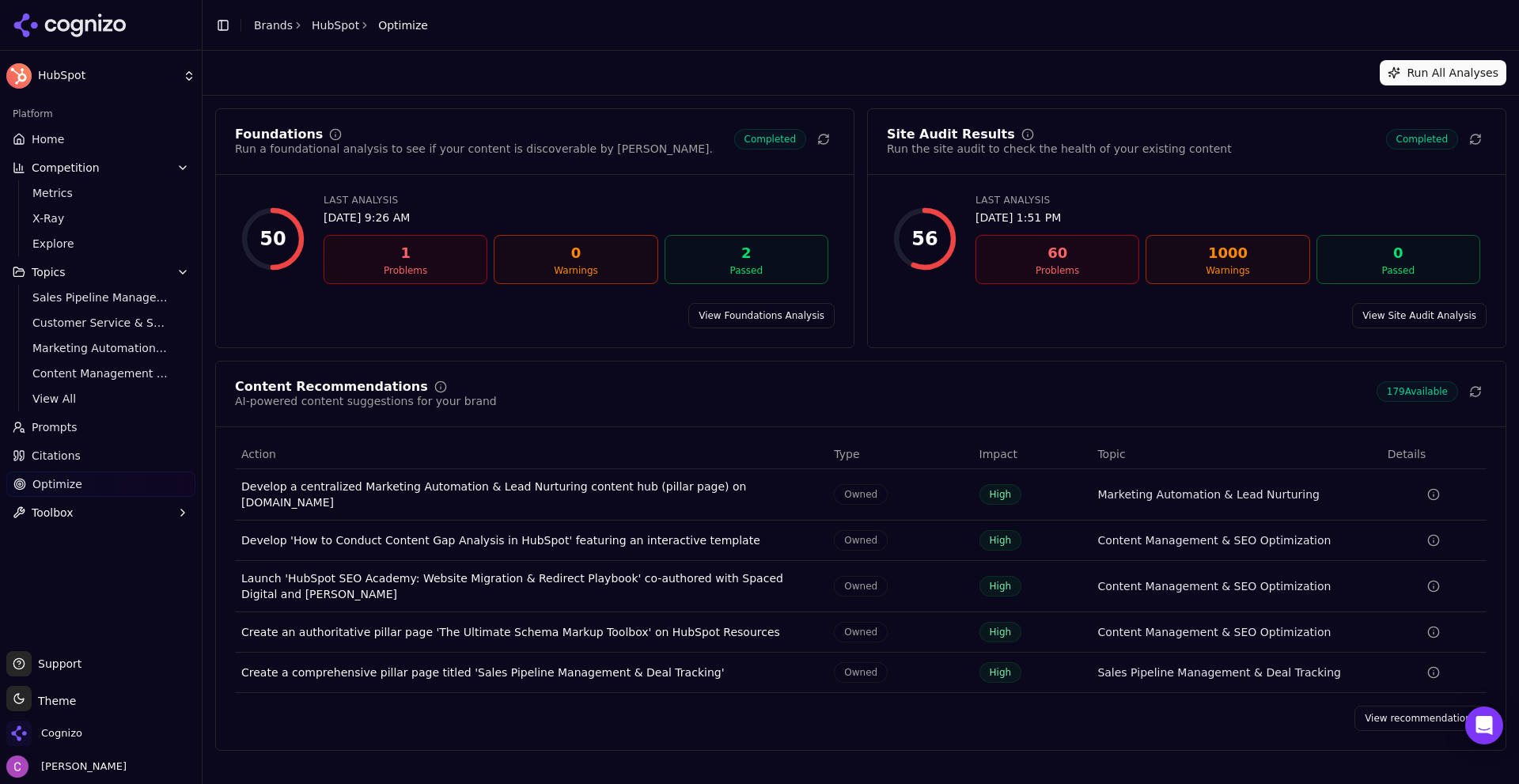
click at [1420, 717] on link "View recommendations" at bounding box center [1420, 718] width 132 height 25
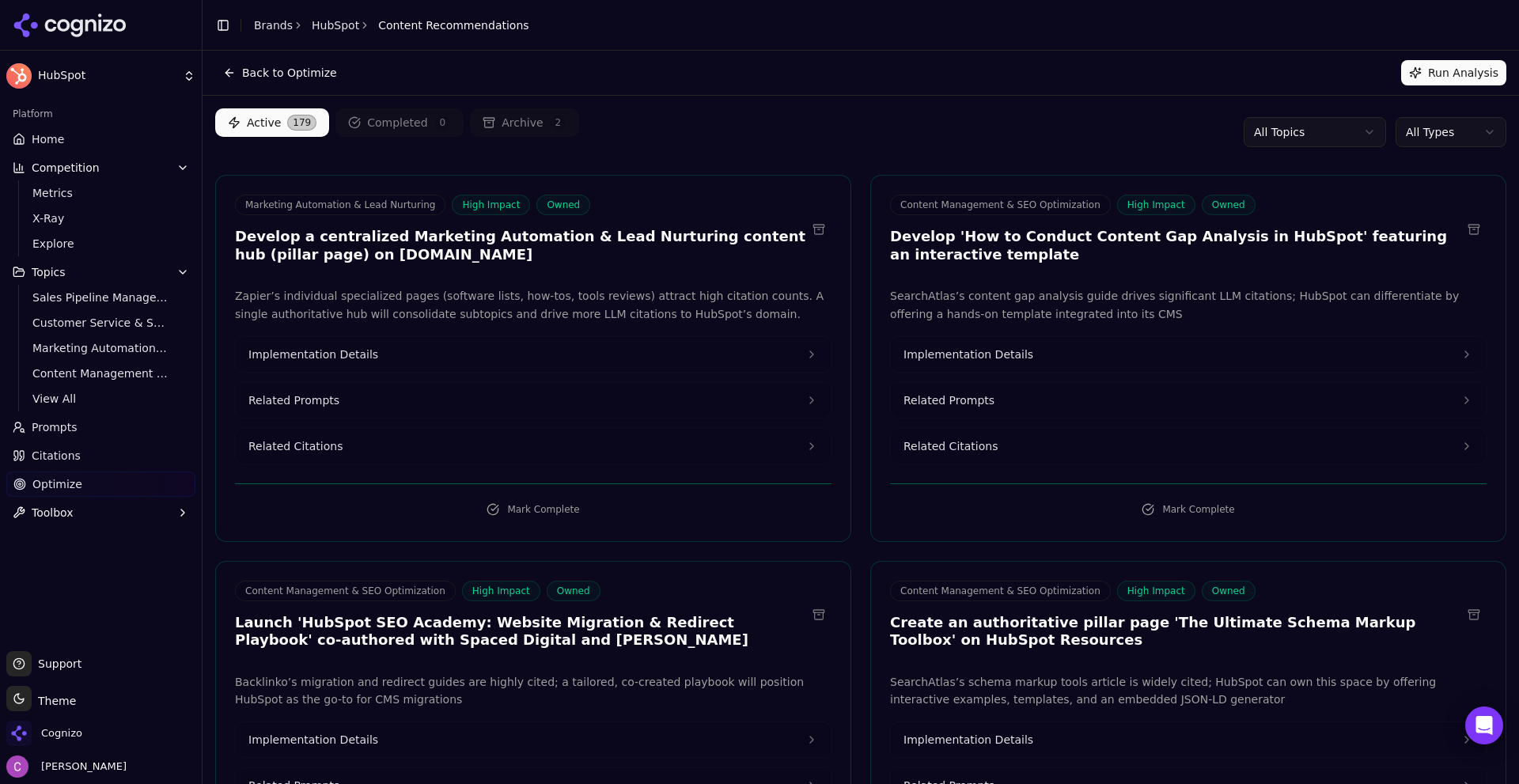
click at [399, 405] on button "Related Prompts" at bounding box center [533, 400] width 595 height 35
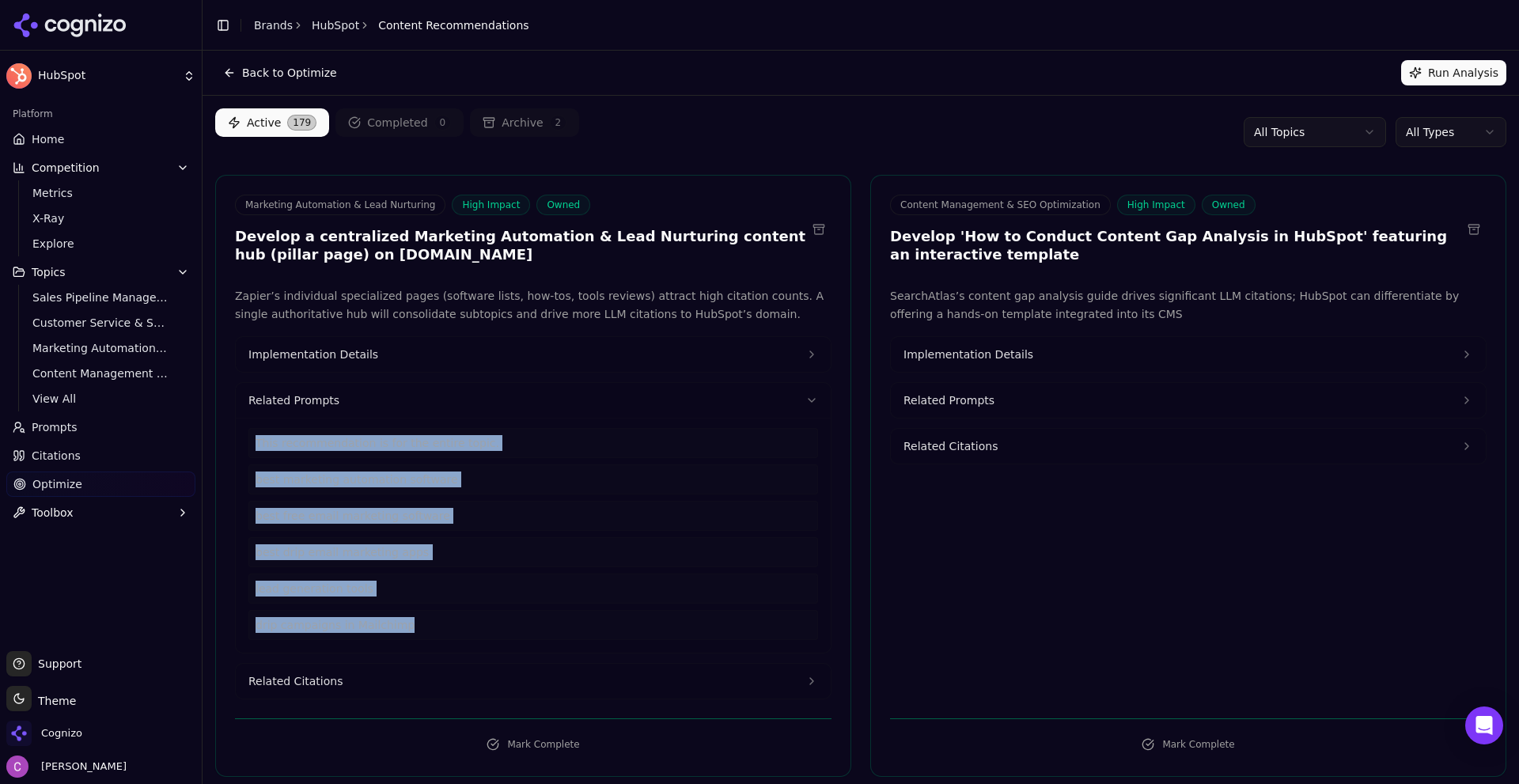
drag, startPoint x: 458, startPoint y: 635, endPoint x: 255, endPoint y: 449, distance: 275.3
click at [255, 451] on div "This recommendation is for the entire topic. best marketing automation software…" at bounding box center [534, 534] width 570 height 212
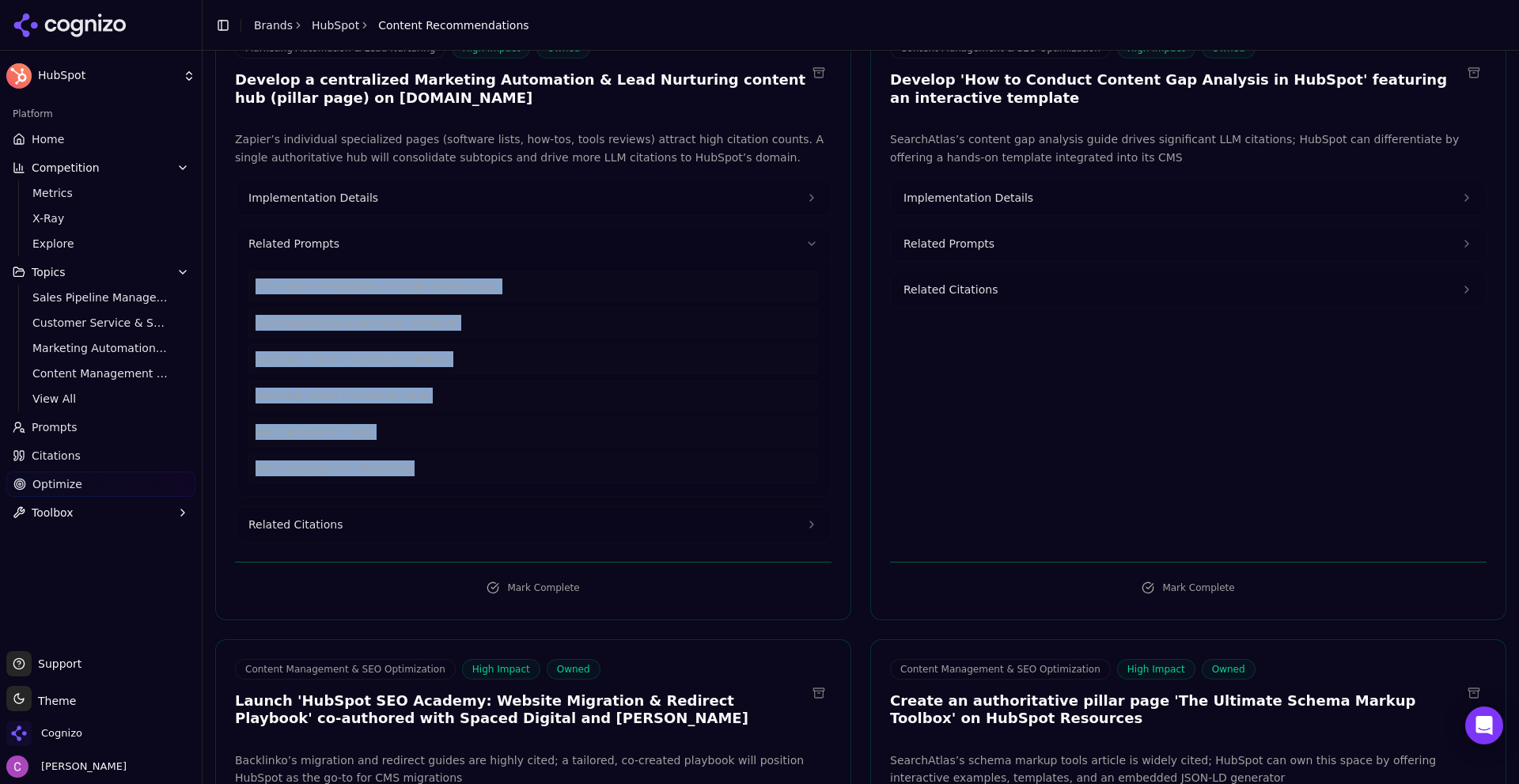
scroll to position [158, 0]
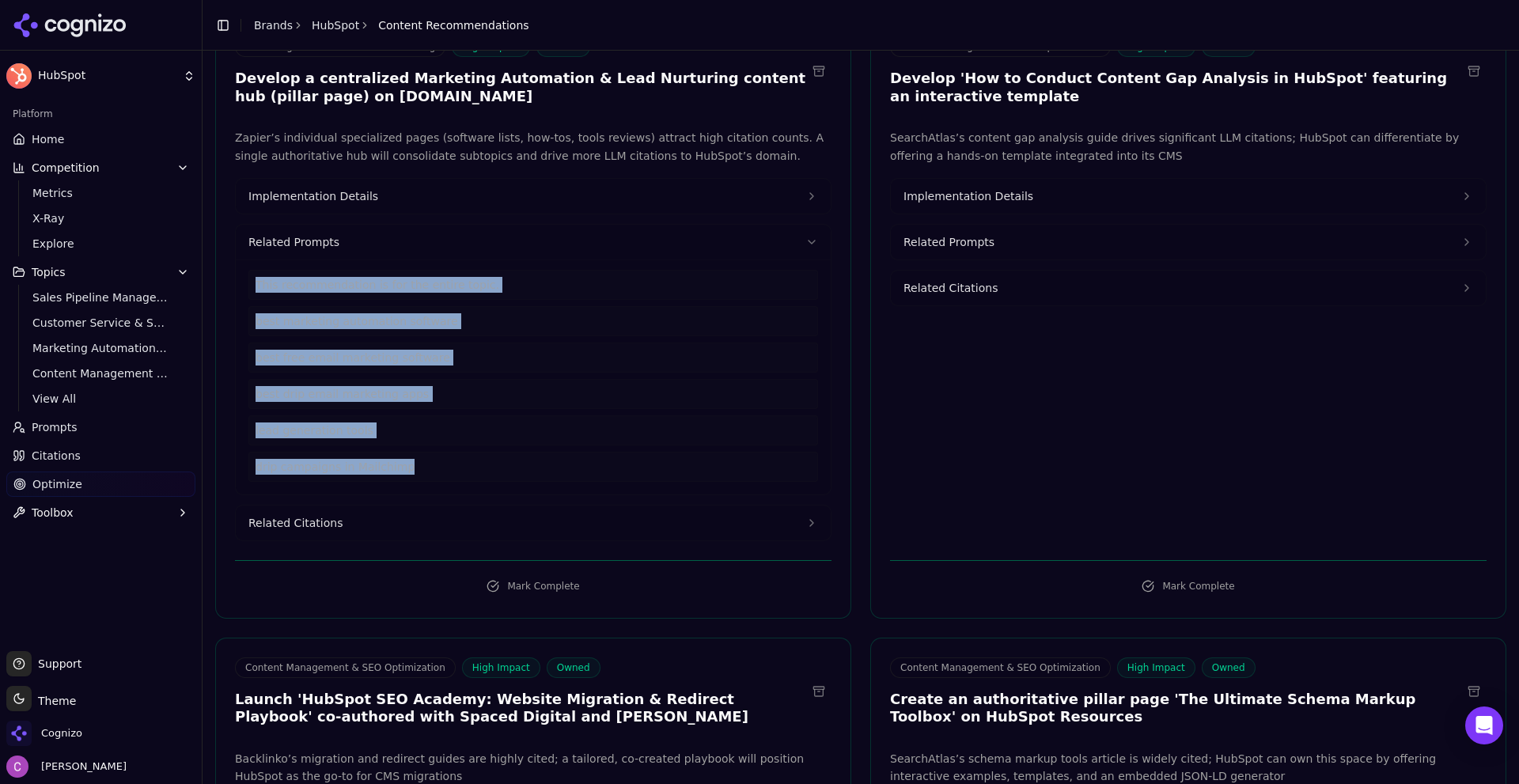
click at [371, 519] on button "Related Citations" at bounding box center [533, 523] width 595 height 35
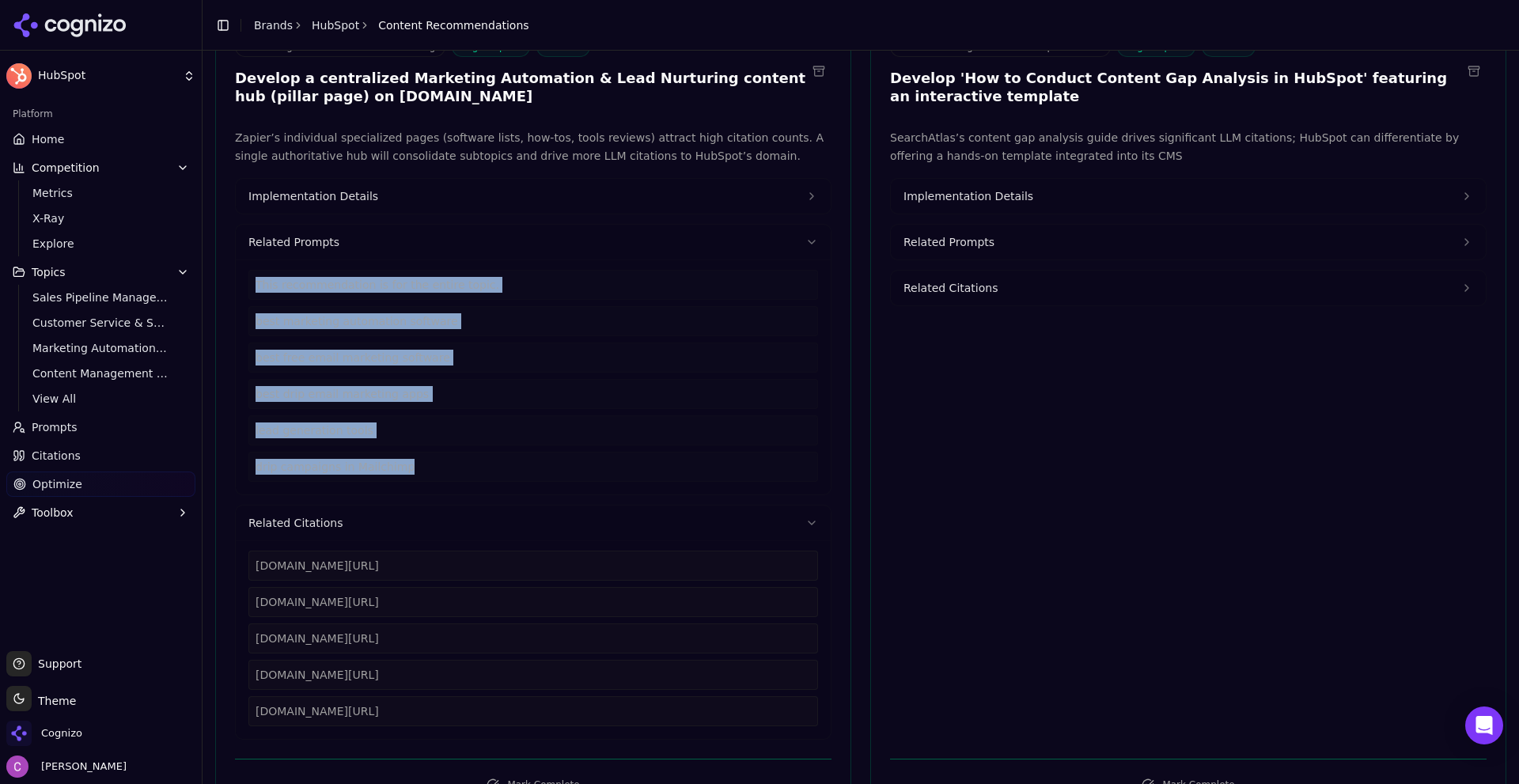
drag, startPoint x: 512, startPoint y: 714, endPoint x: 246, endPoint y: 561, distance: 306.9
click at [248, 564] on div "zapier.com/blog/best-marketing-automation-software zapier.com/blog/free-email-m…" at bounding box center [533, 639] width 595 height 199
click at [404, 210] on button "Implementation Details" at bounding box center [533, 196] width 595 height 35
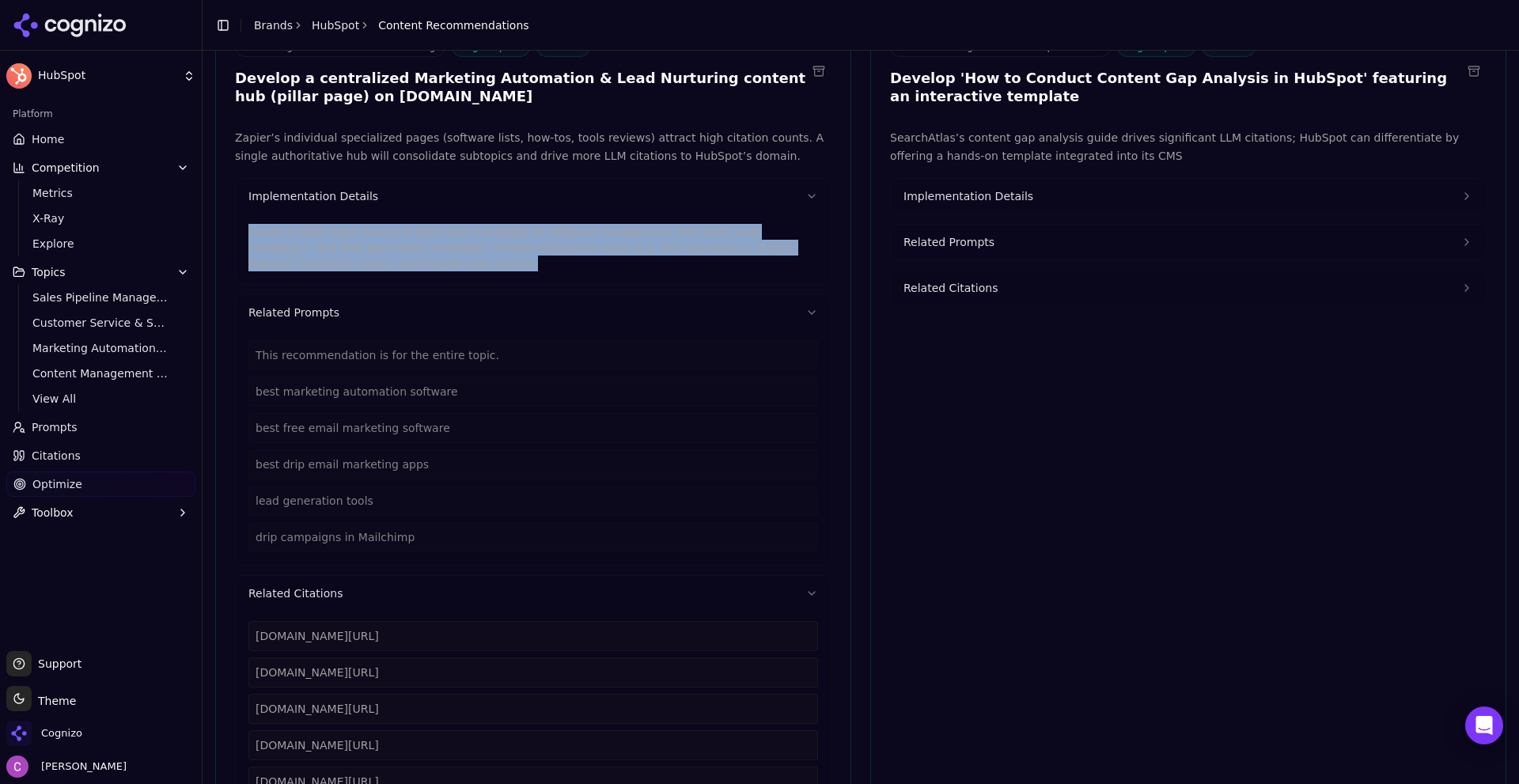
drag, startPoint x: 328, startPoint y: 277, endPoint x: 231, endPoint y: 232, distance: 106.9
click at [232, 232] on div "Zapier’s individual specialized pages (software lists, how-tos, tools reviews) …" at bounding box center [533, 470] width 634 height 681
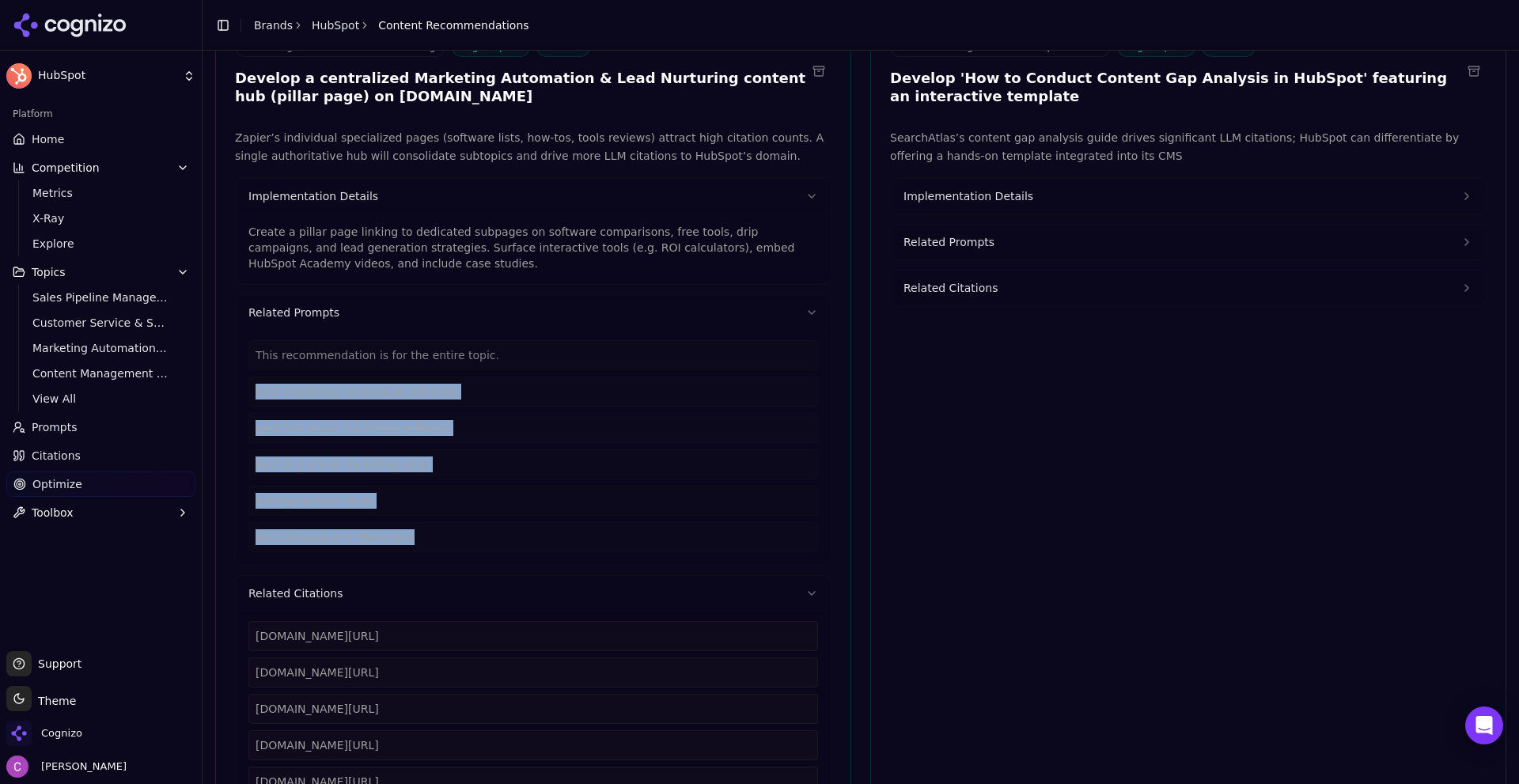
drag, startPoint x: 255, startPoint y: 390, endPoint x: 458, endPoint y: 538, distance: 251.2
click at [458, 538] on div "This recommendation is for the entire topic. best marketing automation software…" at bounding box center [534, 446] width 570 height 212
click at [943, 196] on span "Implementation Details" at bounding box center [968, 196] width 130 height 16
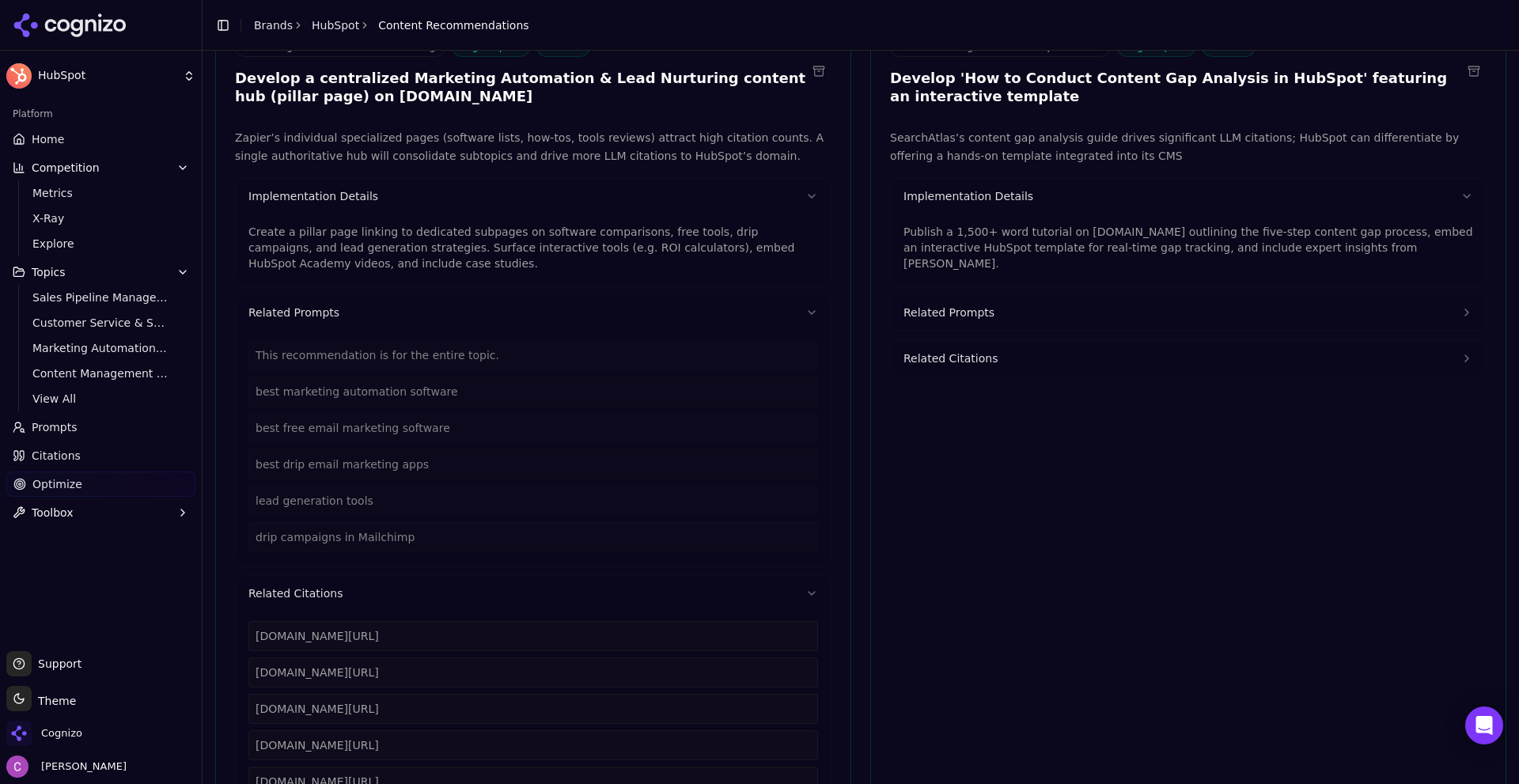
click at [1063, 249] on p "Publish a 1,500+ word tutorial on blog.hubspot.com outlining the five-step cont…" at bounding box center [1188, 248] width 570 height 47
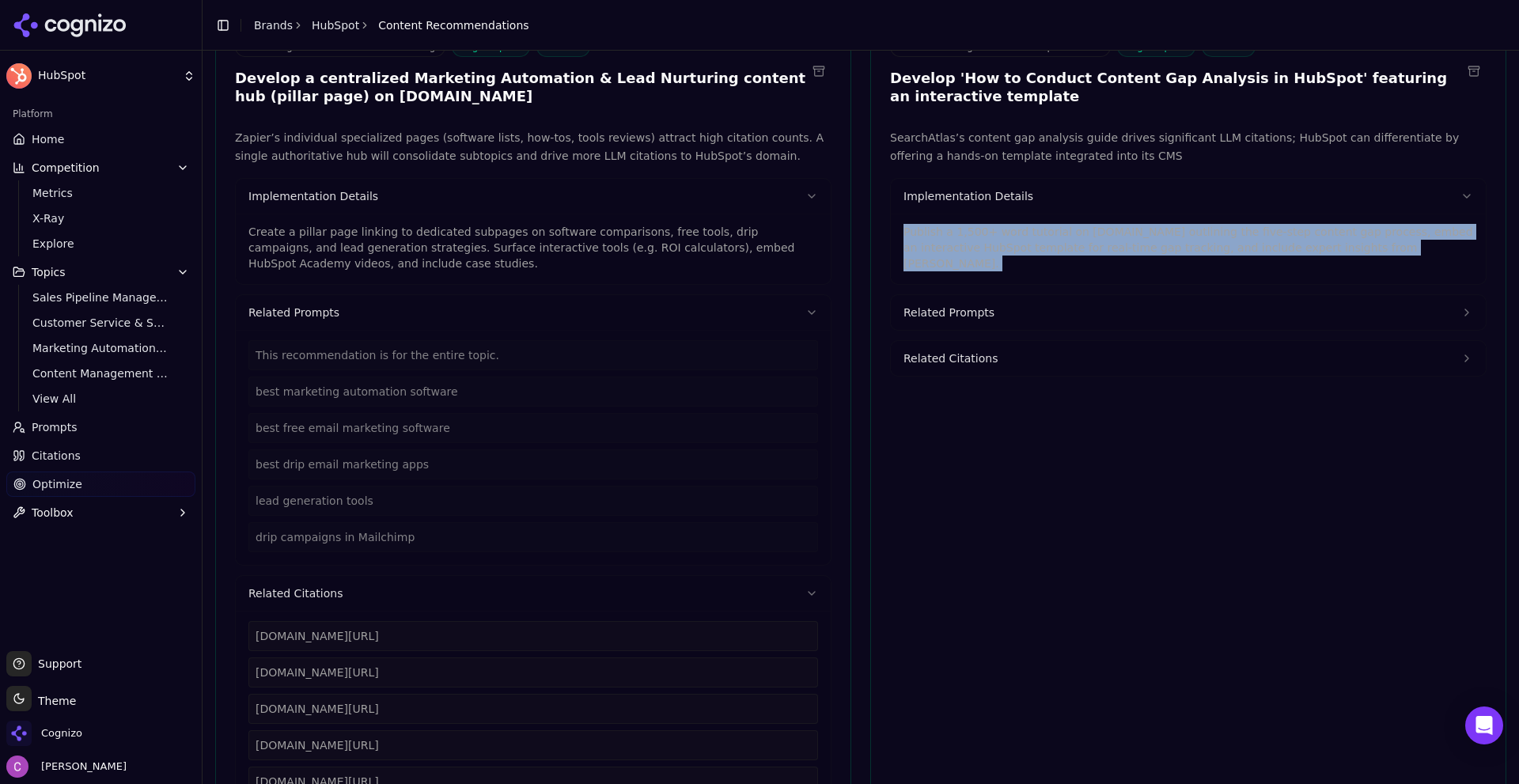
click at [1064, 249] on p "Publish a 1,500+ word tutorial on blog.hubspot.com outlining the five-step cont…" at bounding box center [1188, 248] width 570 height 47
click at [1034, 297] on button "Related Prompts" at bounding box center [1188, 313] width 595 height 35
click at [996, 400] on button "Related Citations" at bounding box center [1188, 411] width 595 height 35
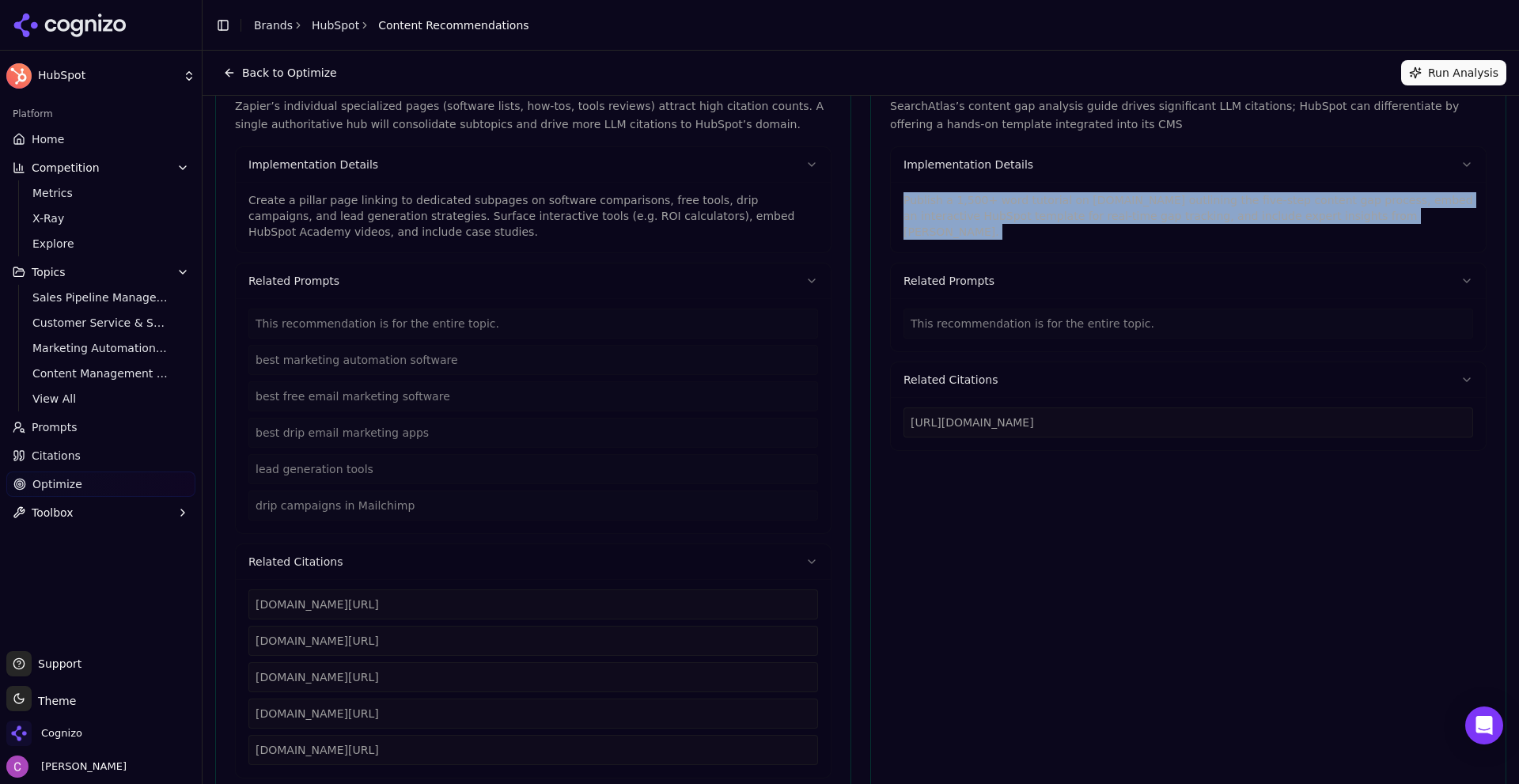
scroll to position [0, 0]
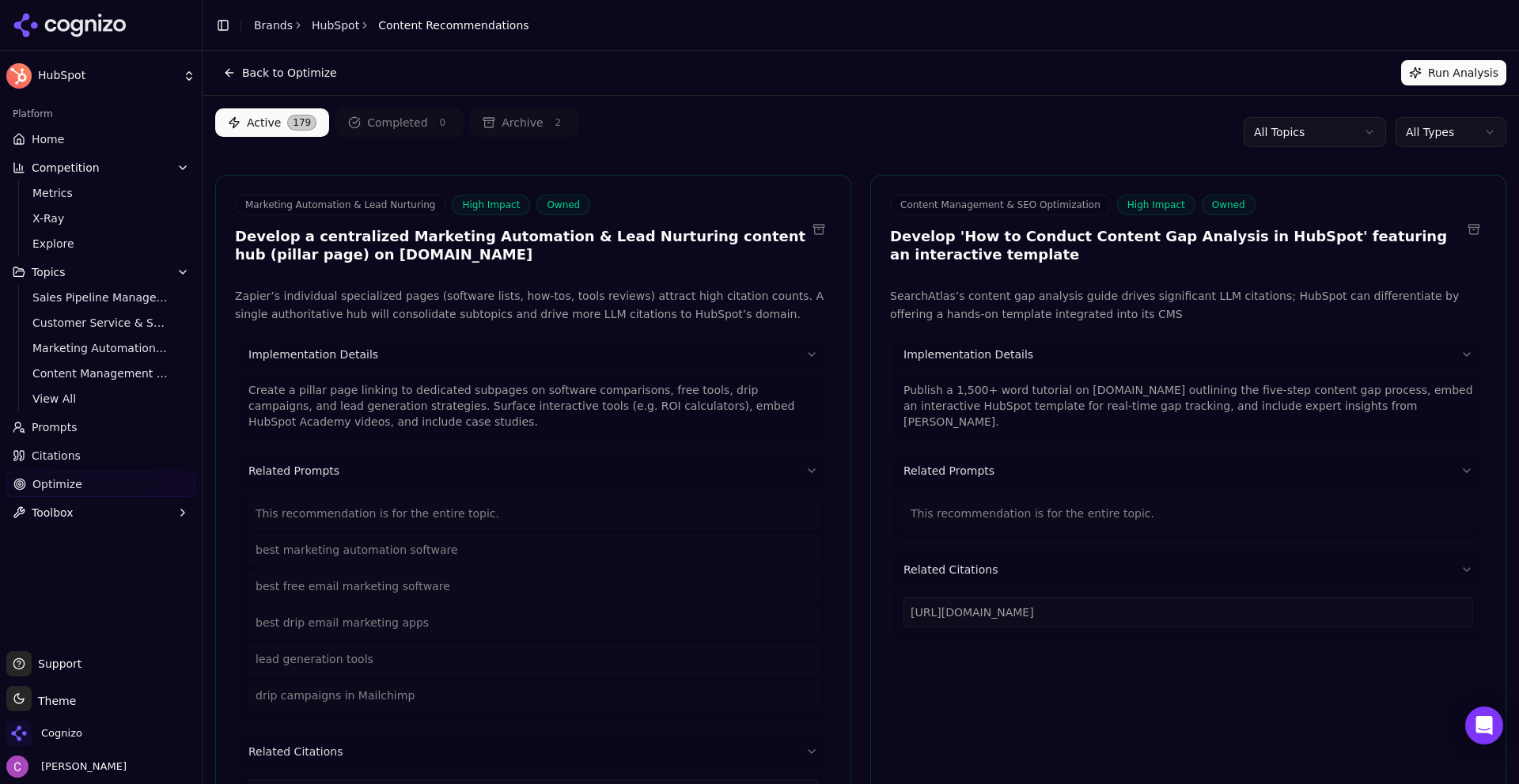
click at [848, 139] on div "Active 179 Completed 0 Archive 2 All Topics All Types" at bounding box center [861, 132] width 1291 height 47
click at [1336, 130] on html "HubSpot Platform Home Competition Metrics X-Ray Explore Topics Sales Pipeline M…" at bounding box center [760, 392] width 1519 height 784
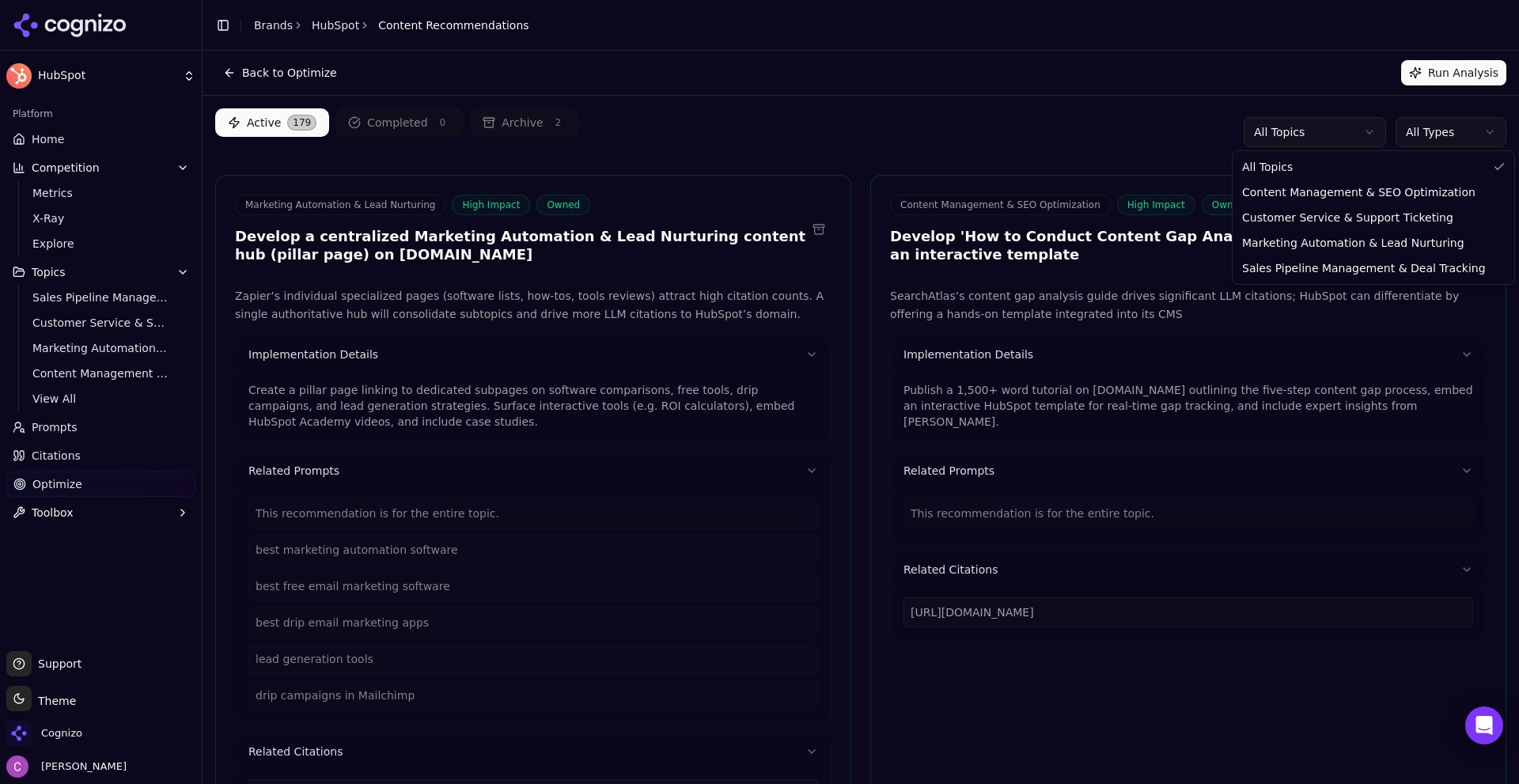
click at [1336, 130] on html "HubSpot Platform Home Competition Metrics X-Ray Explore Topics Sales Pipeline M…" at bounding box center [760, 392] width 1519 height 784
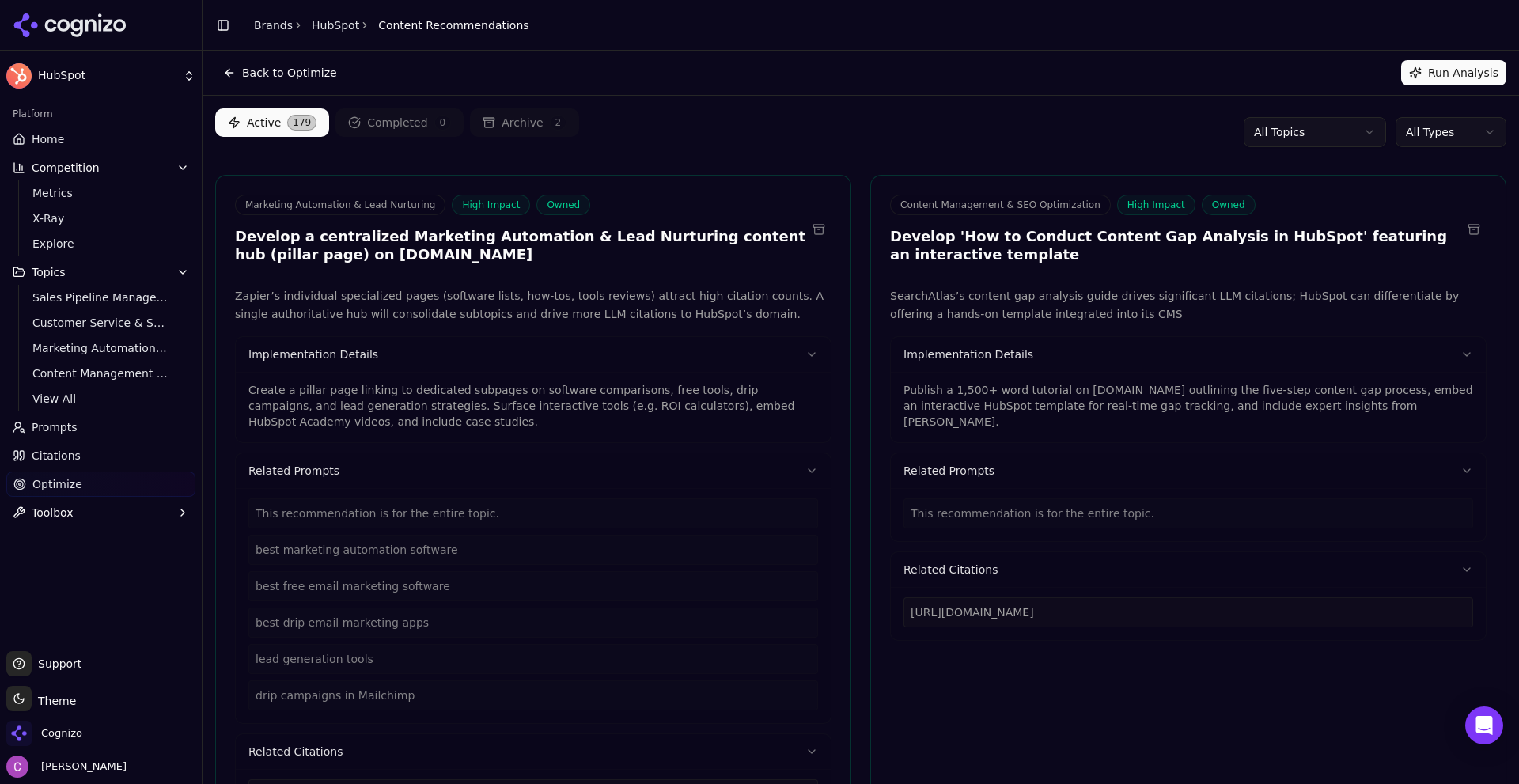
click at [1416, 127] on html "HubSpot Platform Home Competition Metrics X-Ray Explore Topics Sales Pipeline M…" at bounding box center [760, 392] width 1519 height 784
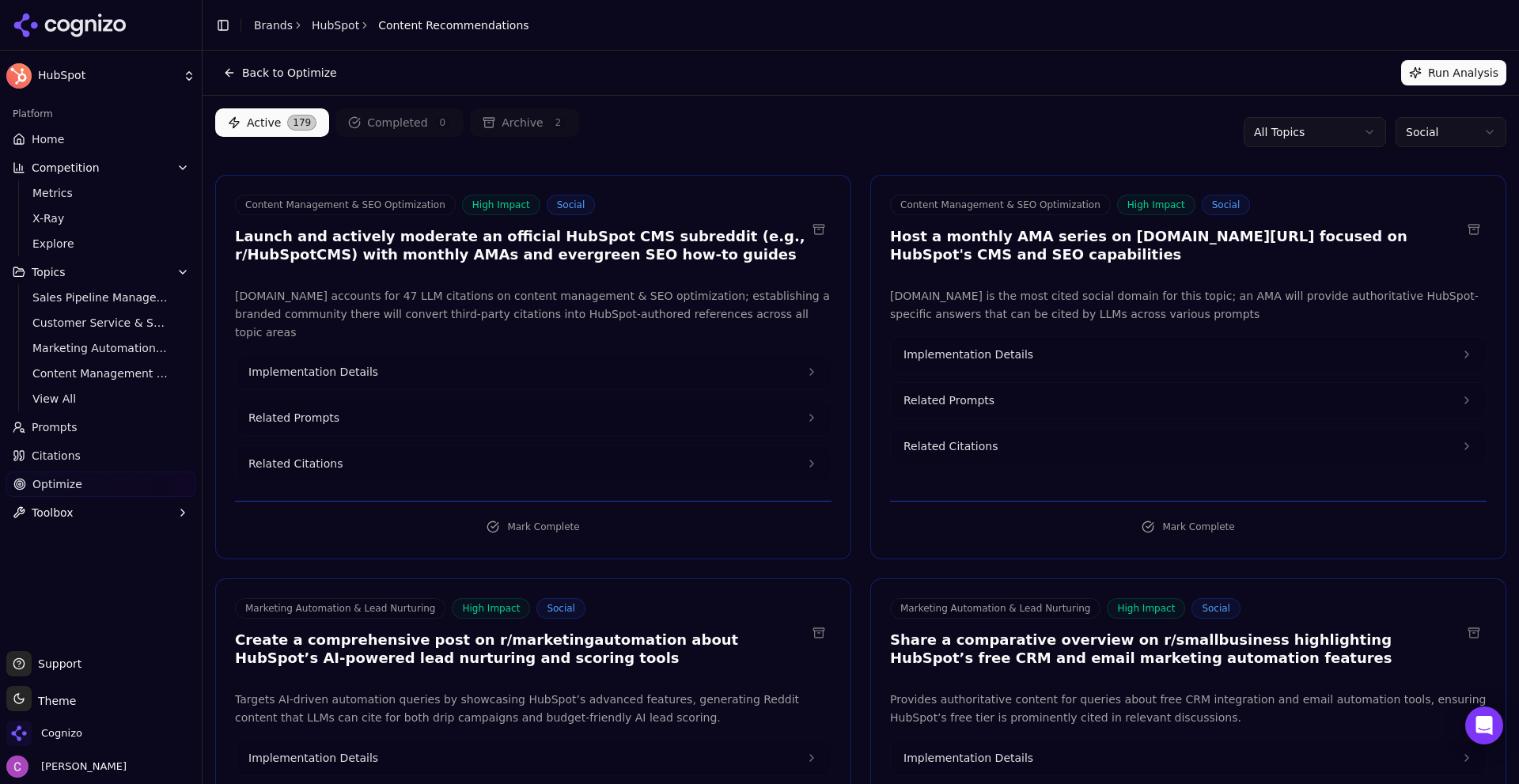
click at [1058, 116] on div "Active 179 Completed 0 Archive 2 All Topics Social" at bounding box center [861, 132] width 1291 height 47
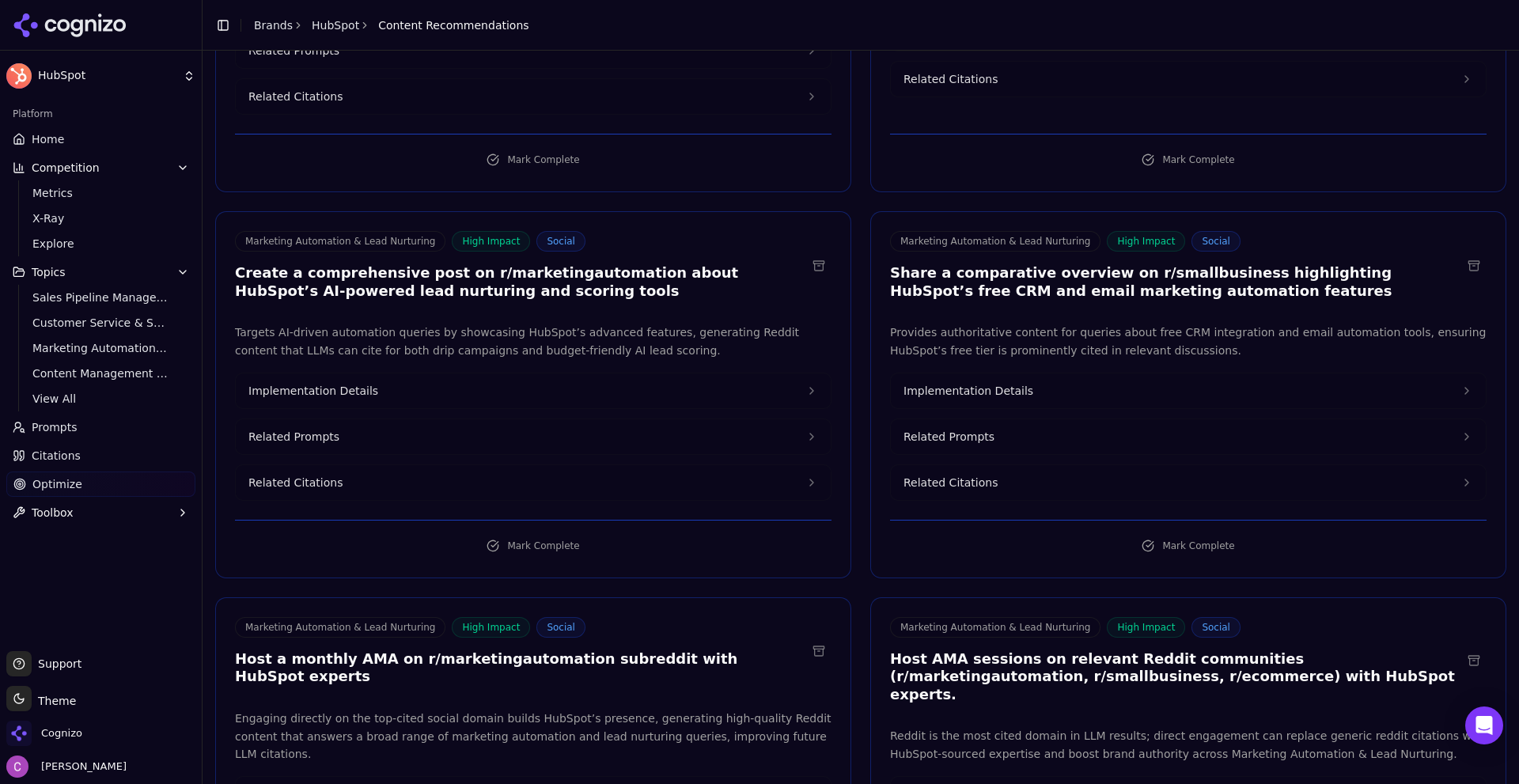
scroll to position [395, 0]
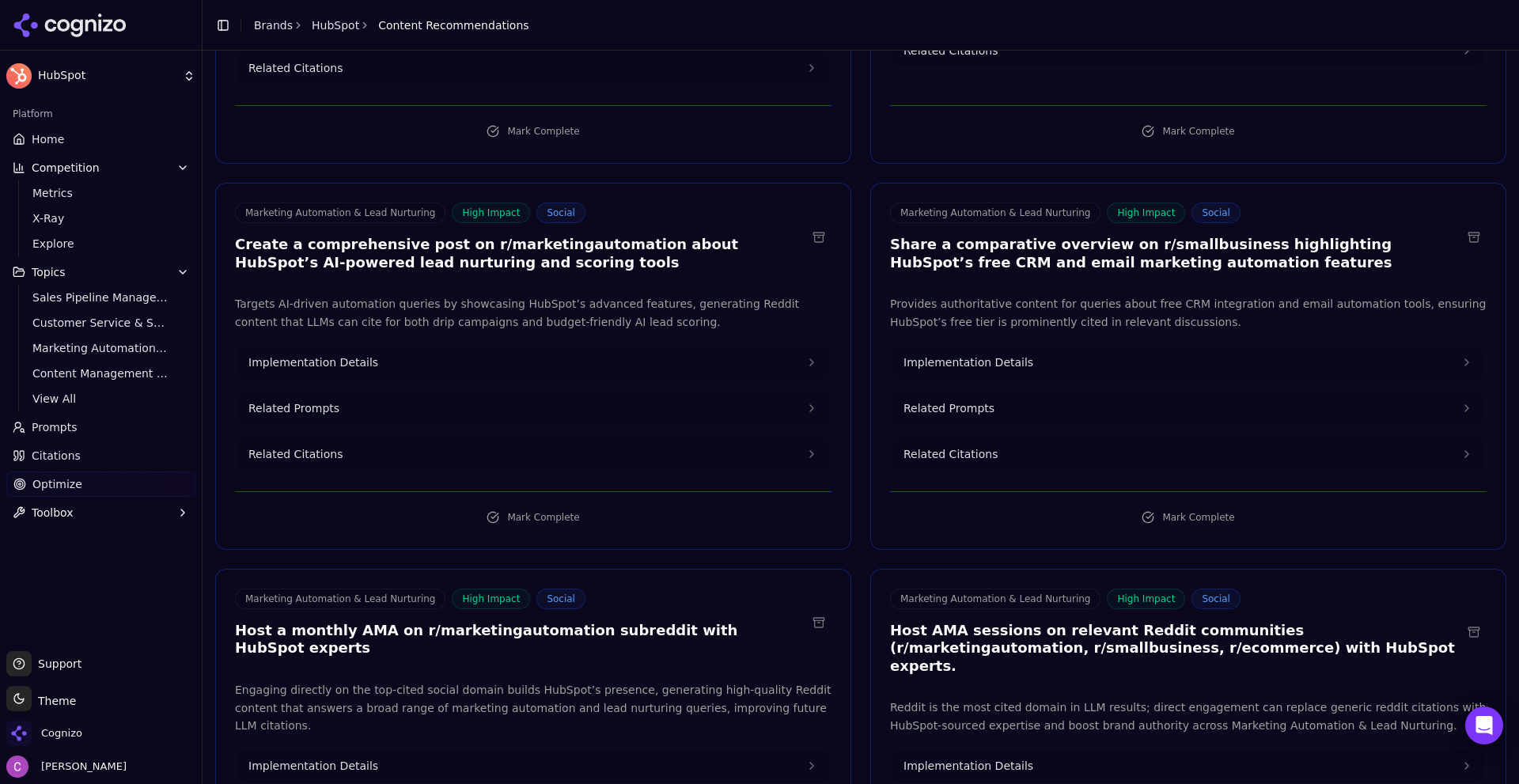
click at [488, 236] on h3 "Create a comprehensive post on r/marketingautomation about HubSpot’s AI-powered…" at bounding box center [521, 253] width 571 height 35
click at [487, 236] on h3 "Create a comprehensive post on r/marketingautomation about HubSpot’s AI-powered…" at bounding box center [521, 253] width 571 height 35
click at [486, 236] on h3 "Create a comprehensive post on r/marketingautomation about HubSpot’s AI-powered…" at bounding box center [521, 253] width 571 height 35
click at [1174, 236] on h3 "Share a comparative overview on r/smallbusiness highlighting HubSpot’s free CRM…" at bounding box center [1175, 253] width 571 height 35
click at [1173, 236] on h3 "Share a comparative overview on r/smallbusiness highlighting HubSpot’s free CRM…" at bounding box center [1175, 253] width 571 height 35
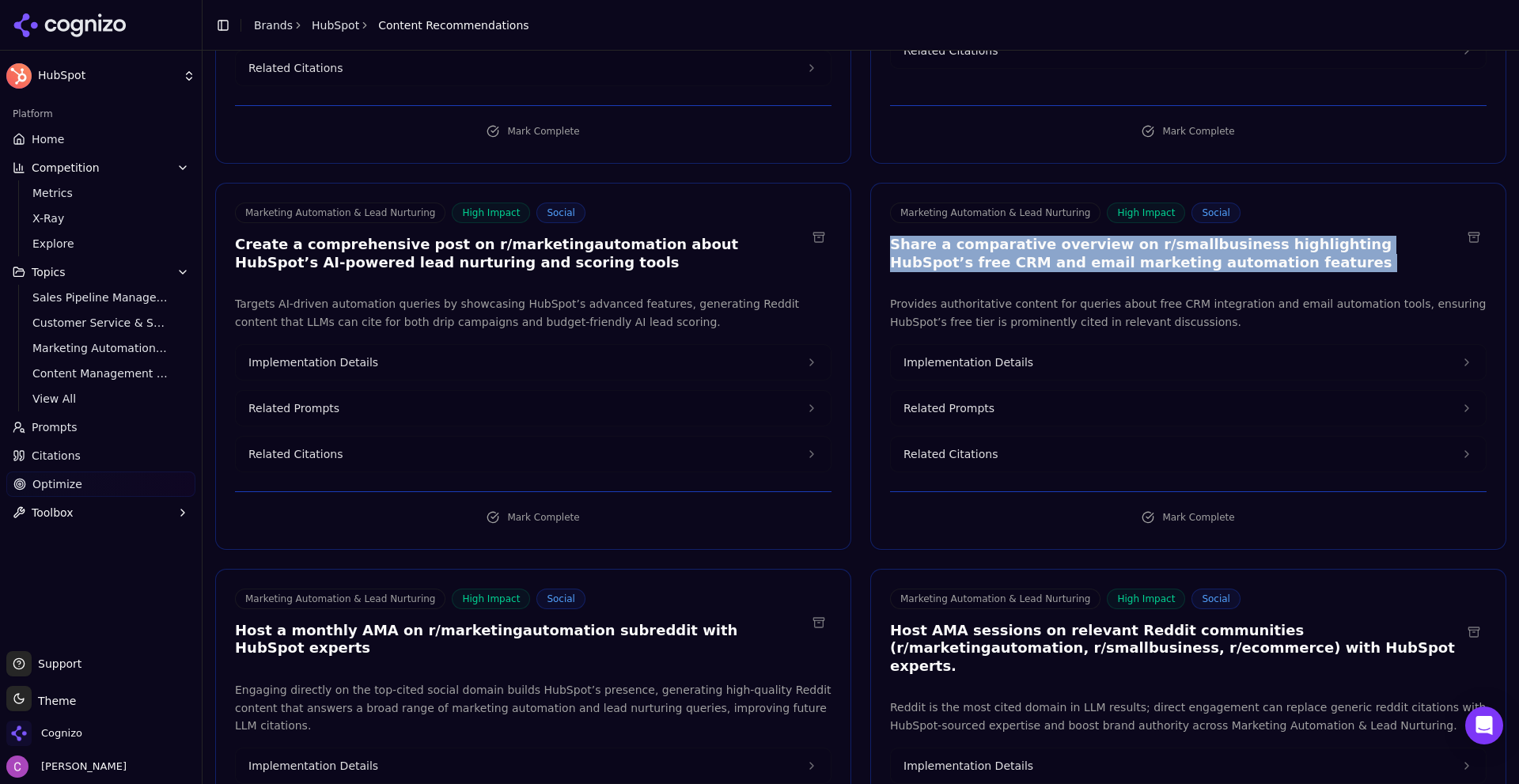
click at [1174, 236] on h3 "Share a comparative overview on r/smallbusiness highlighting HubSpot’s free CRM…" at bounding box center [1175, 253] width 571 height 35
click at [1200, 236] on h3 "Share a comparative overview on r/smallbusiness highlighting HubSpot’s free CRM…" at bounding box center [1175, 253] width 571 height 35
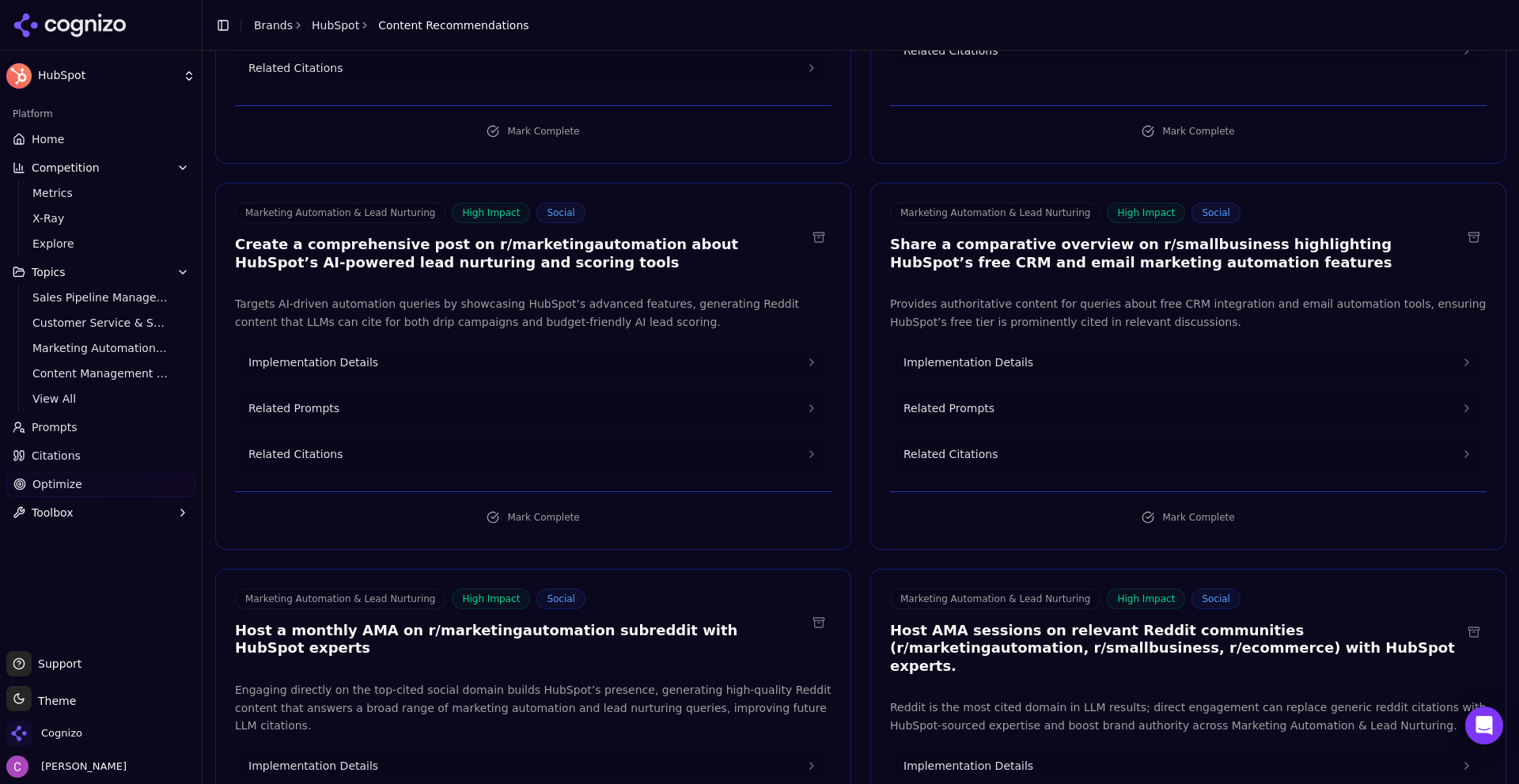
click at [1015, 391] on button "Related Prompts" at bounding box center [1188, 408] width 595 height 35
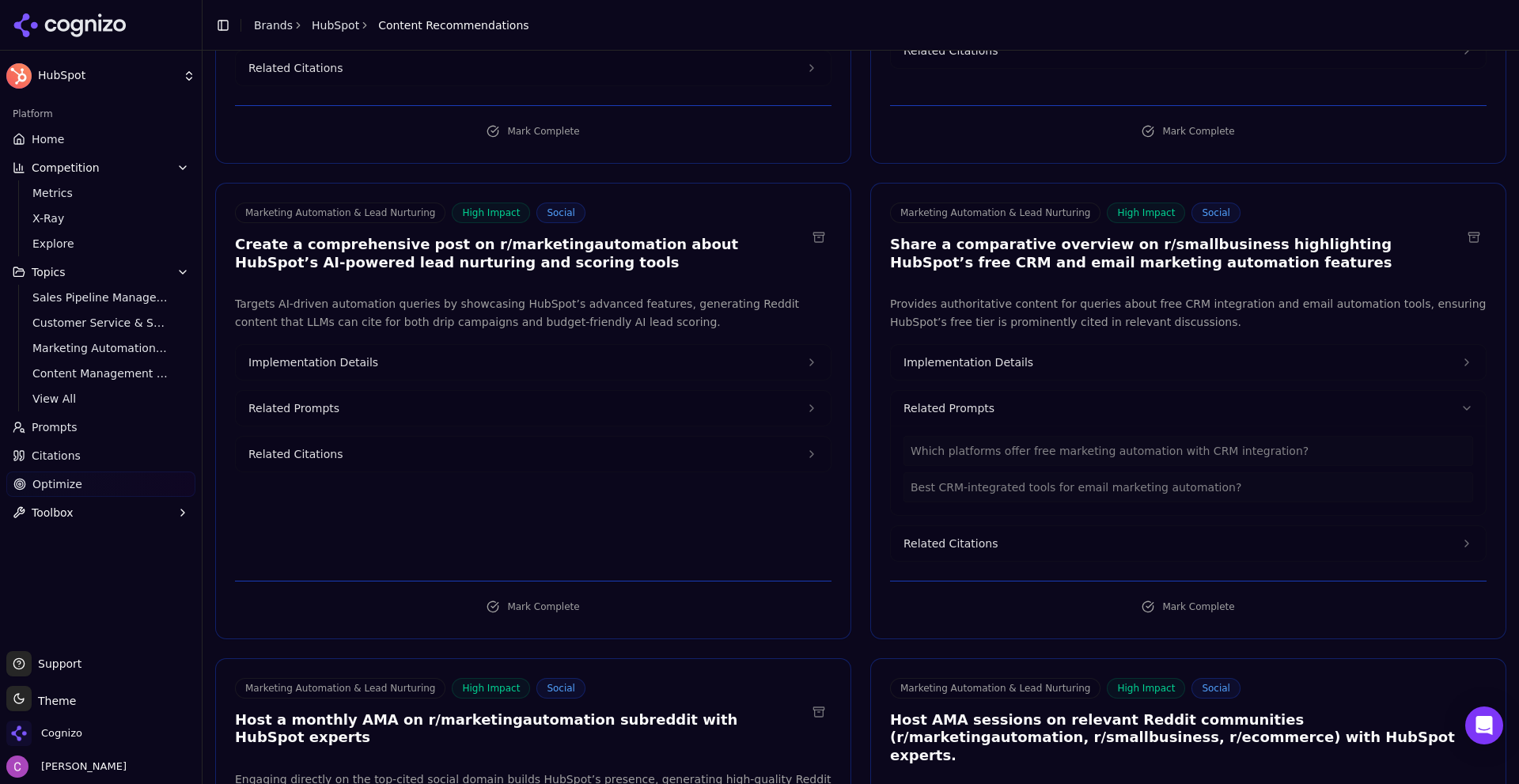
click at [502, 394] on button "Related Prompts" at bounding box center [533, 408] width 595 height 35
click at [484, 345] on button "Implementation Details" at bounding box center [533, 362] width 595 height 35
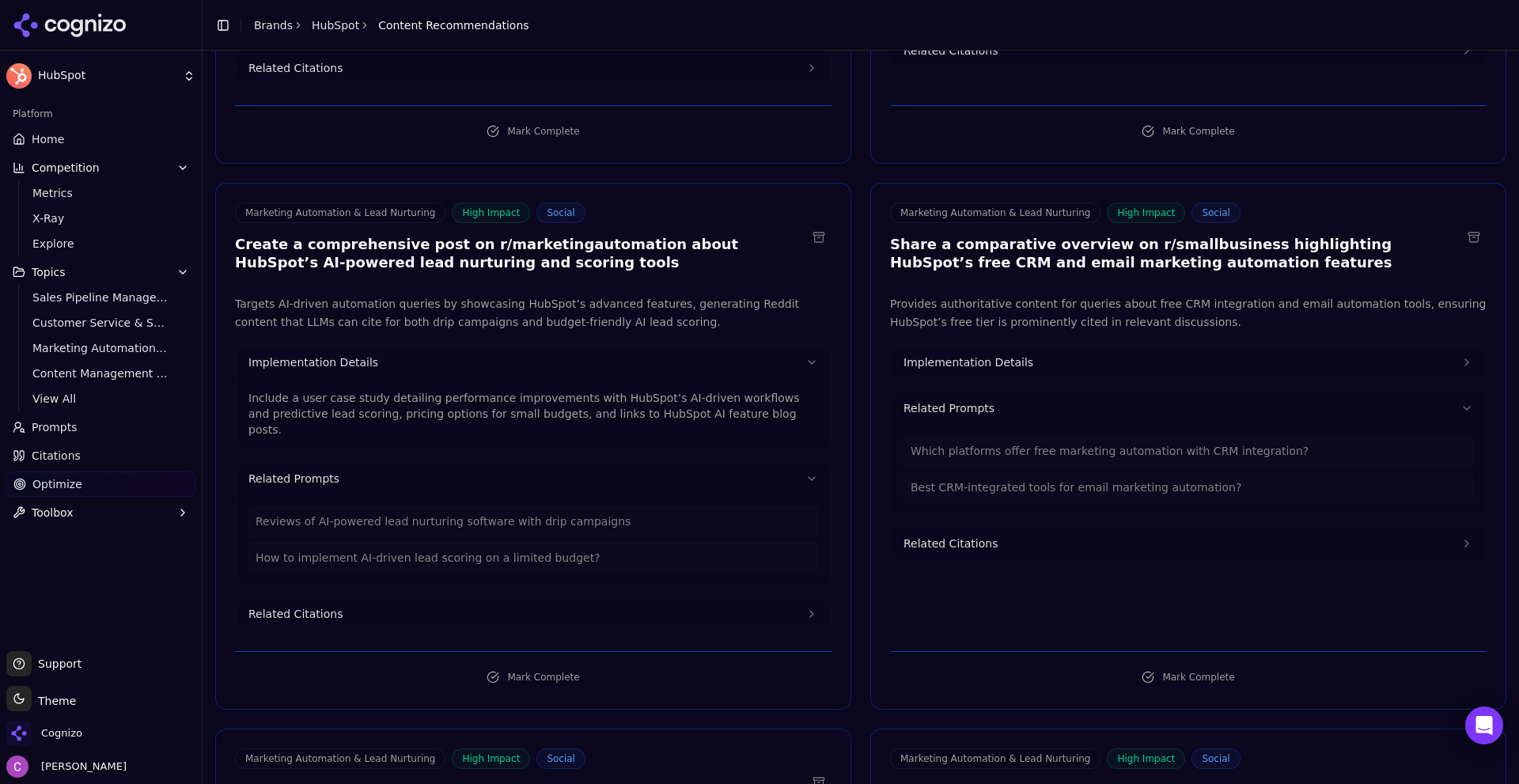
click at [977, 354] on button "Implementation Details" at bounding box center [1188, 362] width 595 height 35
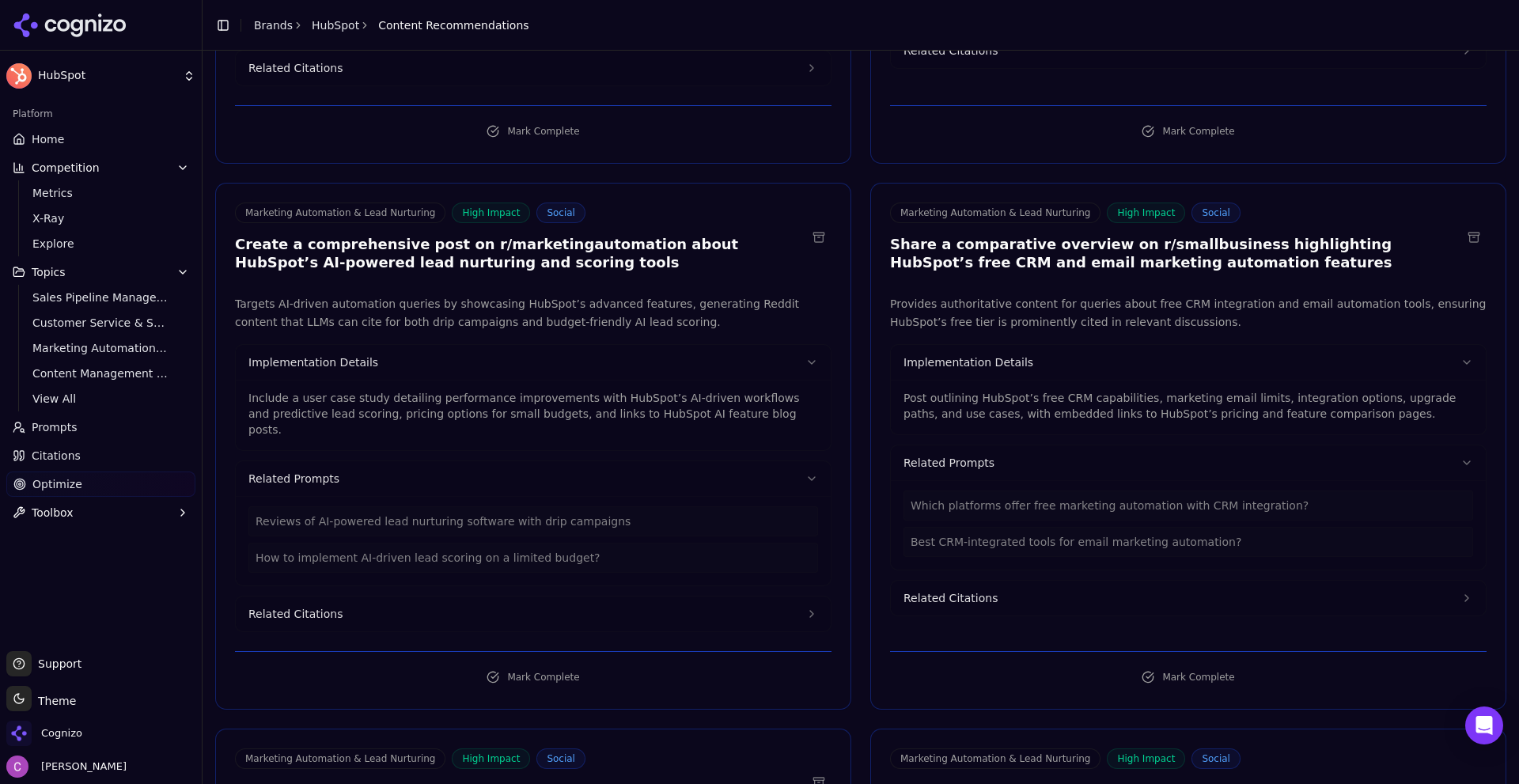
click at [971, 392] on p "Post outlining HubSpot’s free CRM capabilities, marketing email limits, integra…" at bounding box center [1188, 406] width 570 height 32
click at [971, 392] on p "Post outlining HubSpot’s free CRM capabilities, marketing email limits, integra…" at bounding box center [1188, 406] width 570 height 32
click at [969, 393] on p "Post outlining HubSpot’s free CRM capabilities, marketing email limits, integra…" at bounding box center [1188, 406] width 570 height 32
click at [967, 390] on p "Post outlining HubSpot’s free CRM capabilities, marketing email limits, integra…" at bounding box center [1188, 406] width 570 height 32
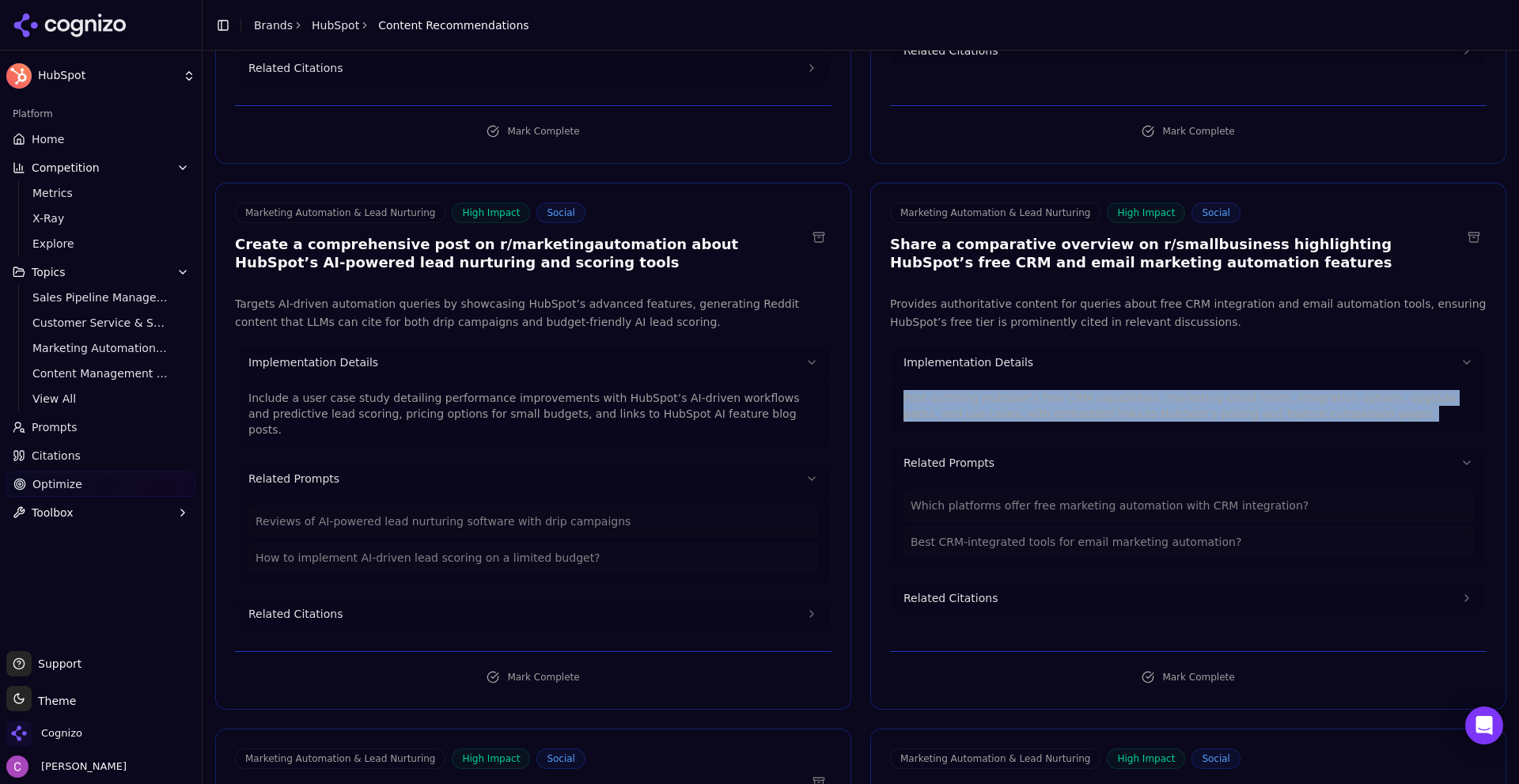
click at [967, 390] on p "Post outlining HubSpot’s free CRM capabilities, marketing email limits, integra…" at bounding box center [1188, 406] width 570 height 32
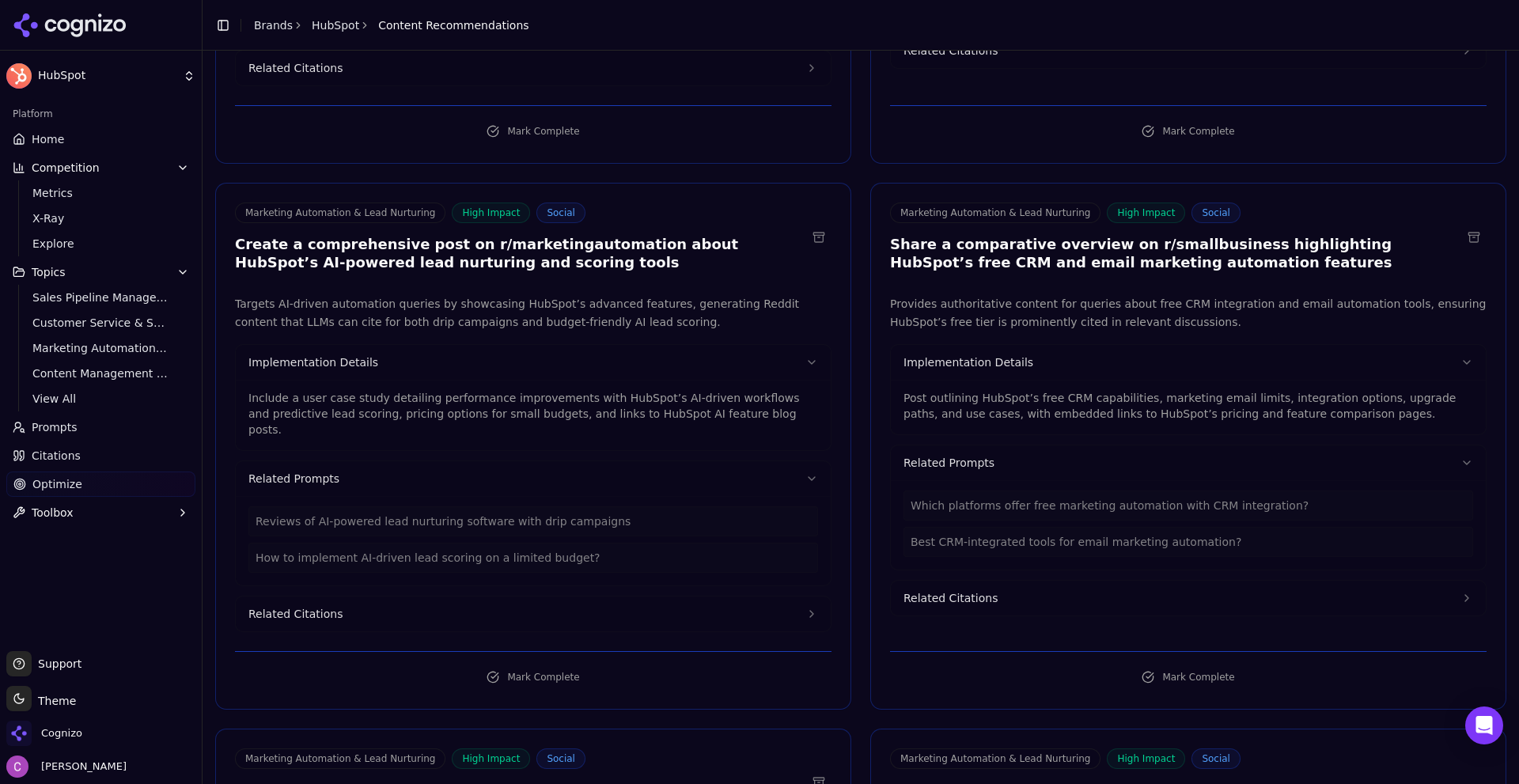
click at [569, 381] on div "Include a user case study detailing performance improvements with HubSpot’s AI-…" at bounding box center [534, 409] width 570 height 57
click at [560, 390] on p "Include a user case study detailing performance improvements with HubSpot’s AI-…" at bounding box center [534, 414] width 570 height 47
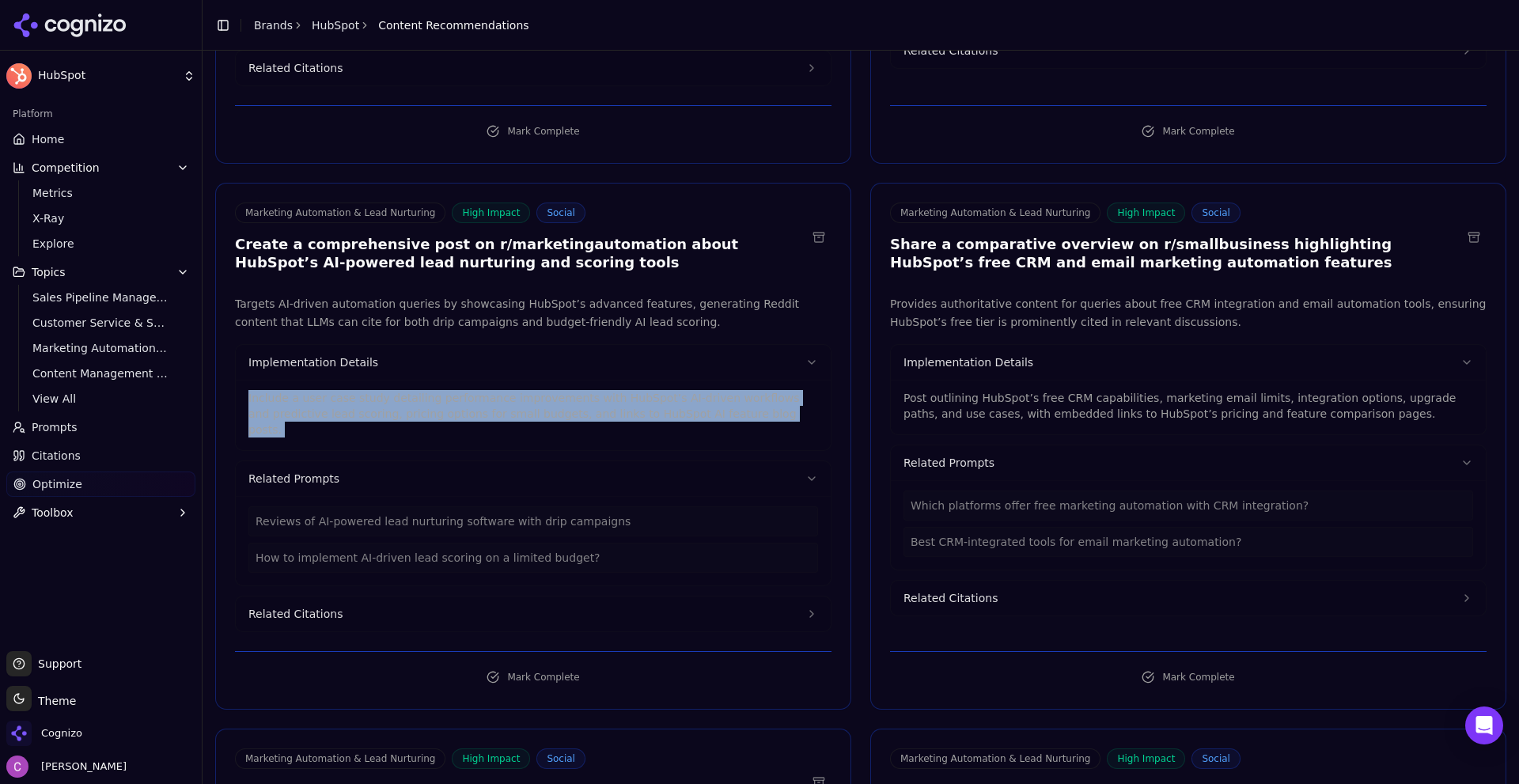
click at [560, 390] on p "Include a user case study detailing performance improvements with HubSpot’s AI-…" at bounding box center [534, 414] width 570 height 47
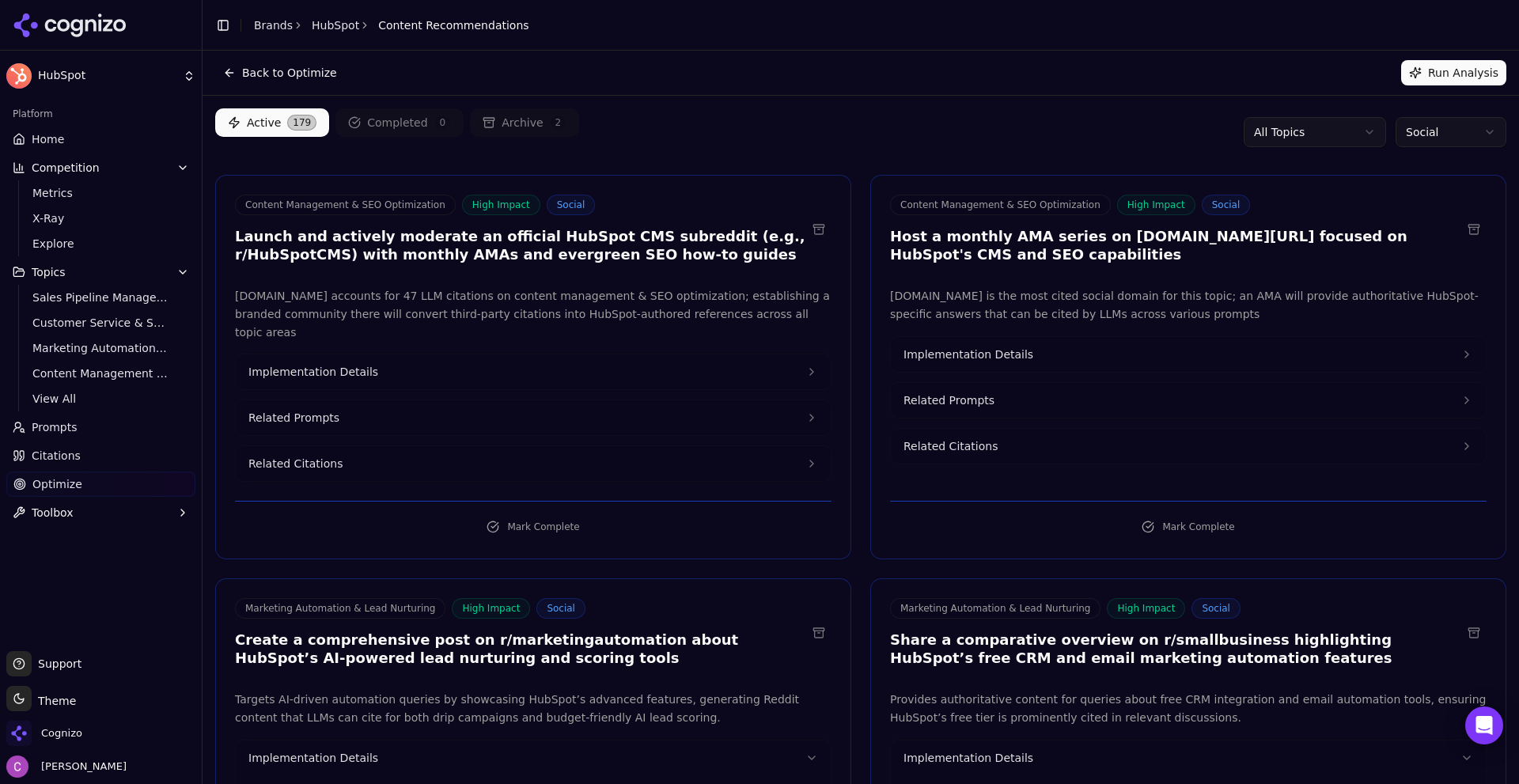
click at [1428, 133] on html "HubSpot Platform Home Competition Metrics X-Ray Explore Topics Sales Pipeline M…" at bounding box center [760, 392] width 1519 height 784
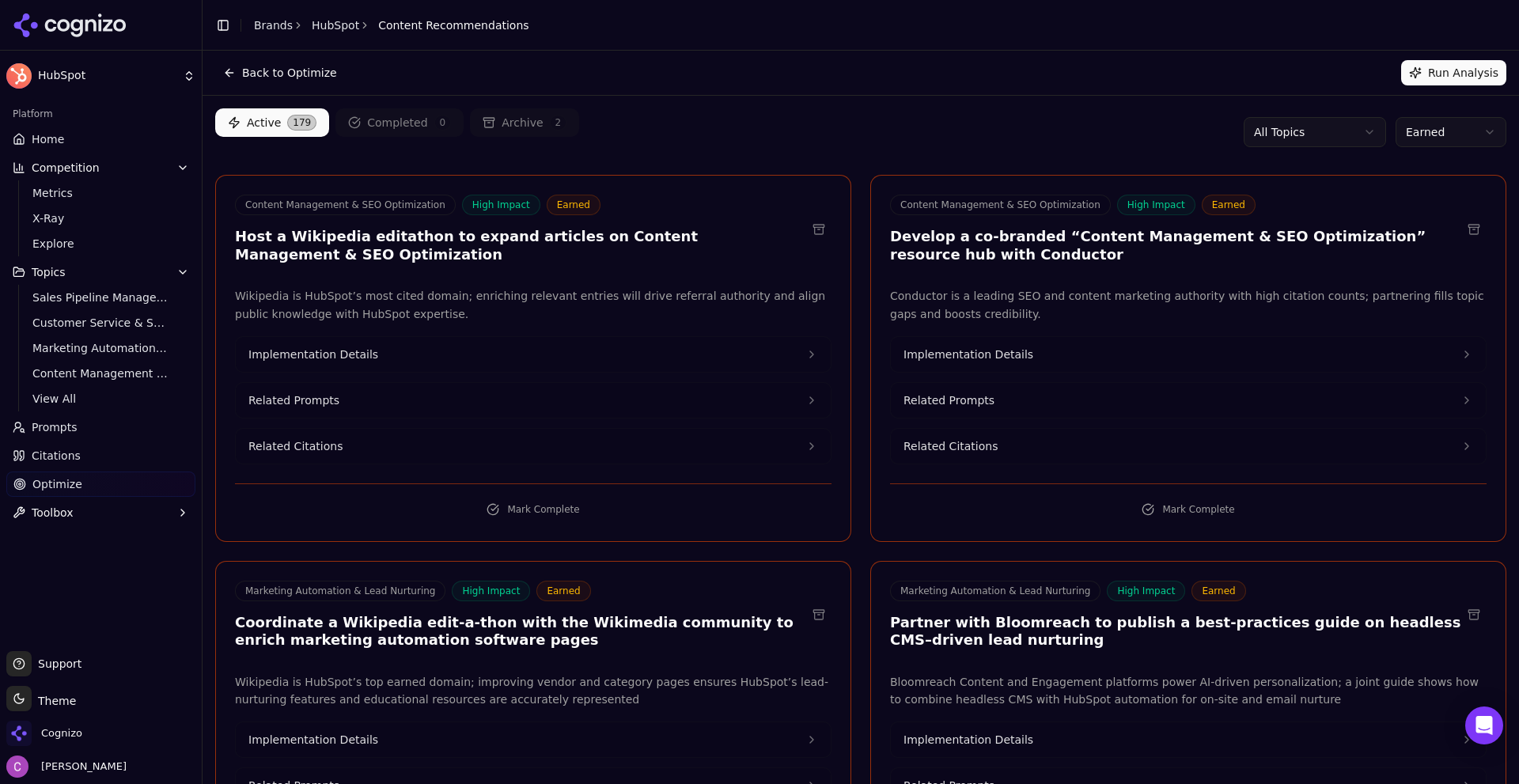
click at [959, 155] on div "Active 179 Completed 0 Archive 2 All Topics Earned" at bounding box center [861, 132] width 1291 height 47
click at [55, 138] on span "Home" at bounding box center [48, 138] width 33 height 16
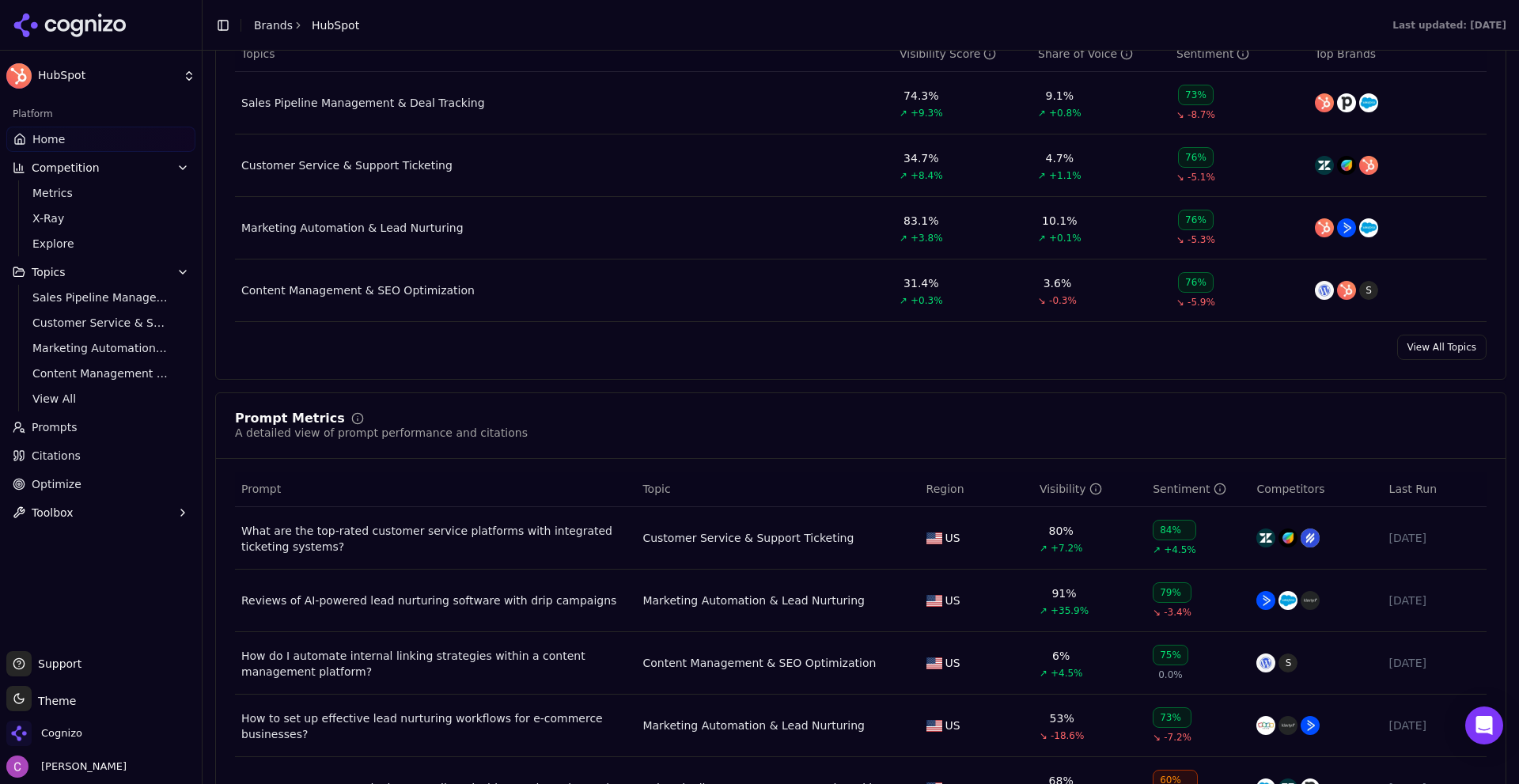
scroll to position [949, 0]
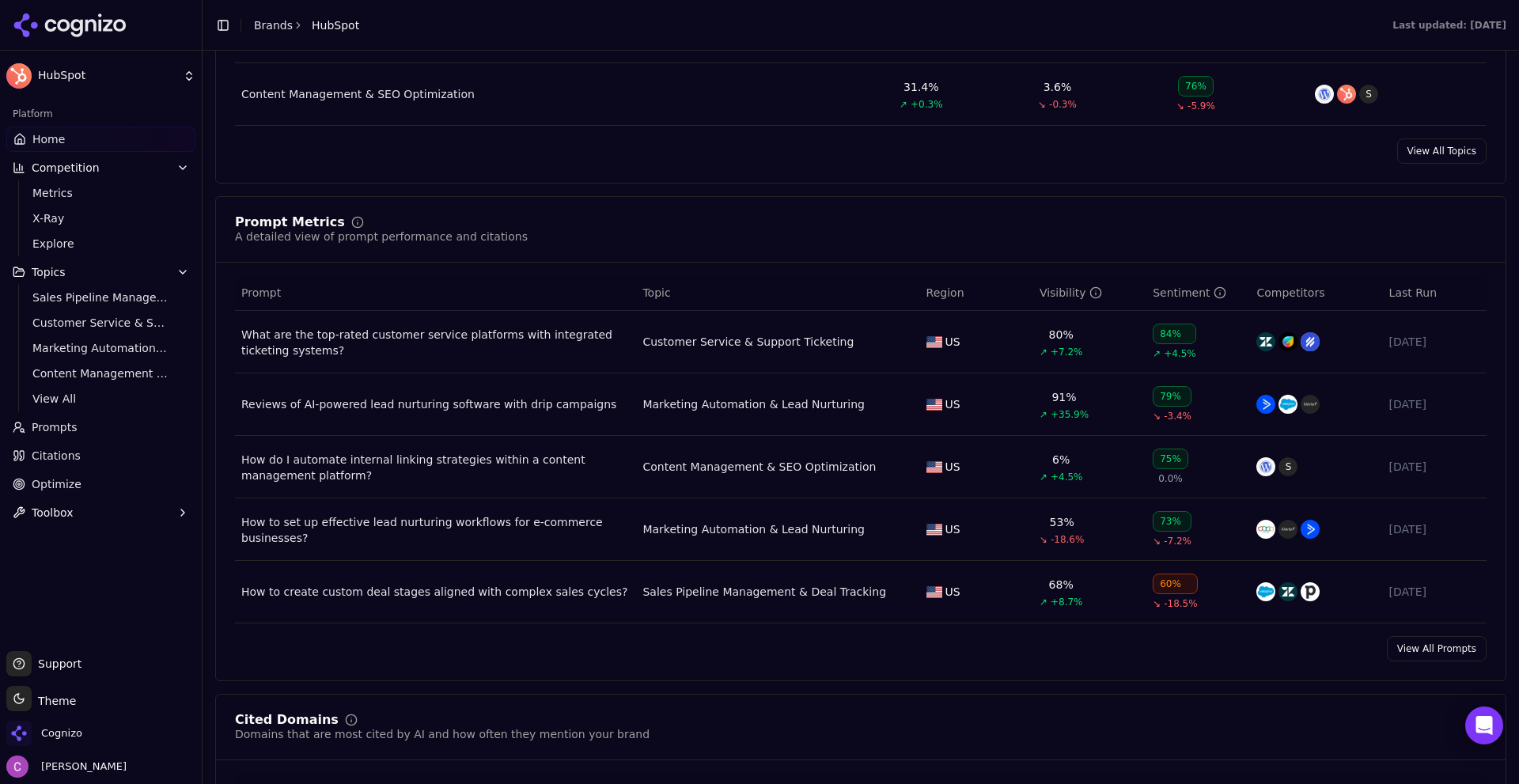
click at [90, 484] on link "Optimize" at bounding box center [101, 484] width 189 height 25
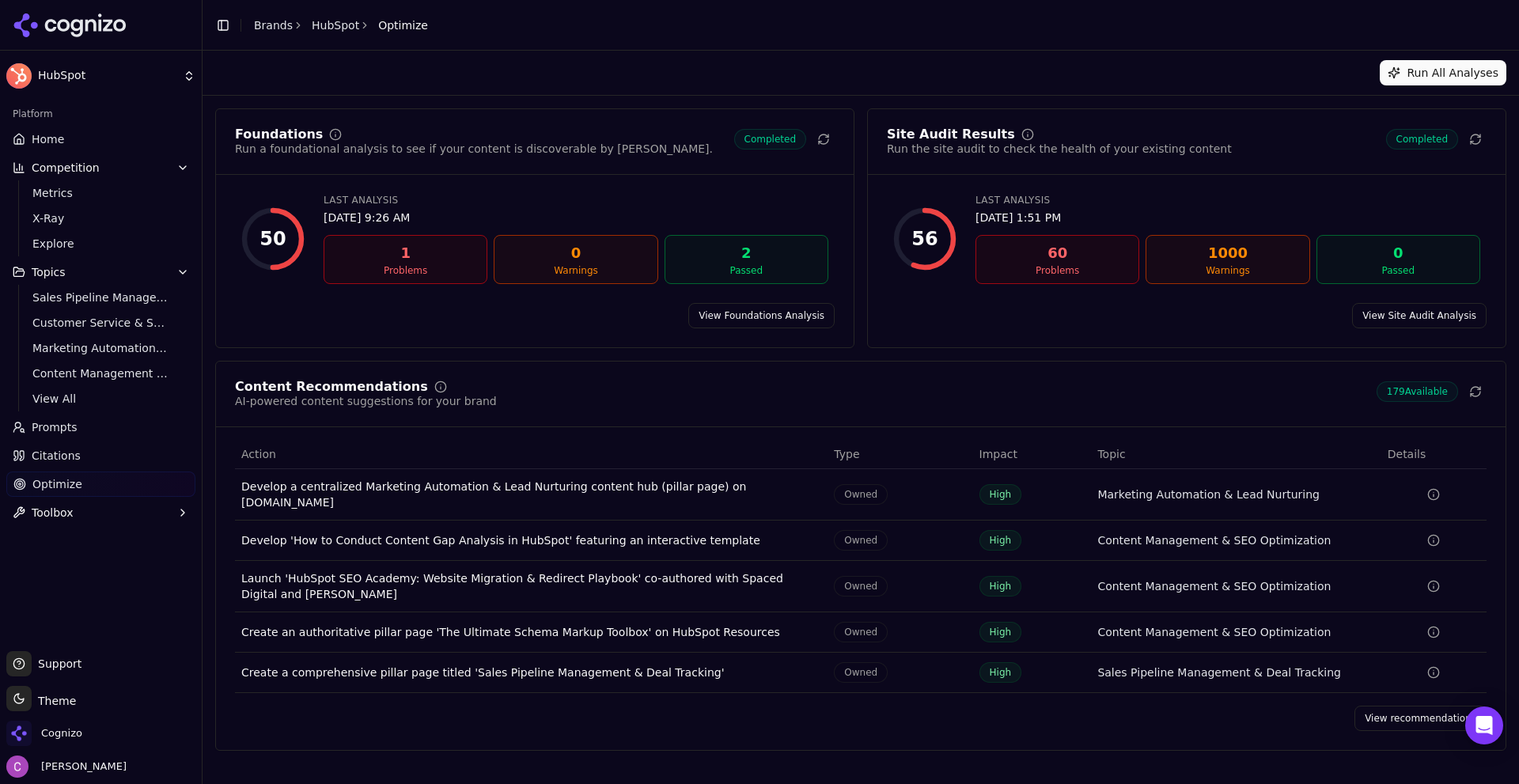
click at [1377, 707] on link "View recommendations" at bounding box center [1420, 718] width 132 height 25
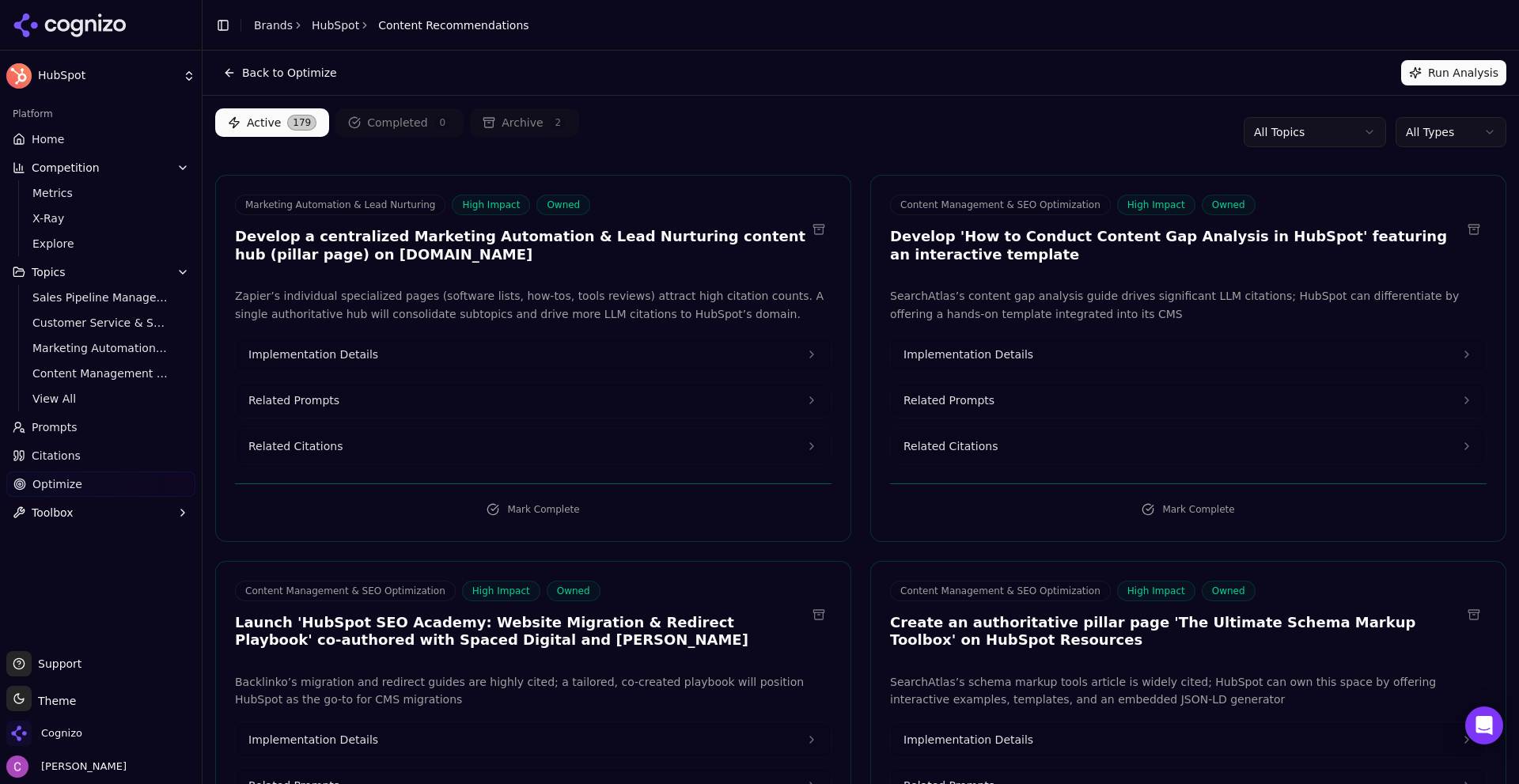
click at [1409, 133] on html "HubSpot Platform Home Competition Metrics X-Ray Explore Topics Sales Pipeline M…" at bounding box center [760, 392] width 1519 height 784
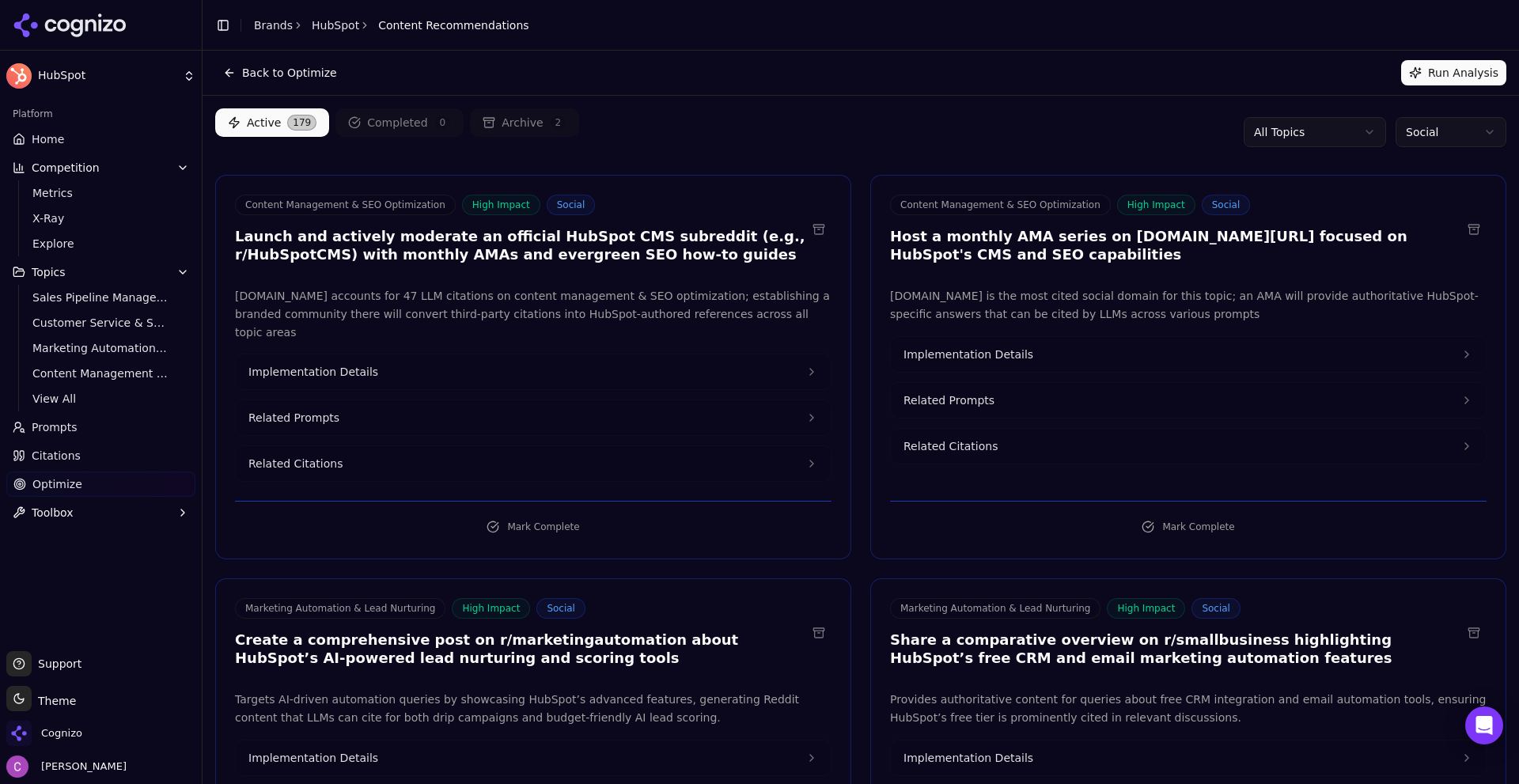
click at [750, 118] on div "Active 179 Completed 0 Archive 2 All Topics Social" at bounding box center [861, 132] width 1291 height 47
click at [82, 143] on link "Home" at bounding box center [101, 139] width 189 height 25
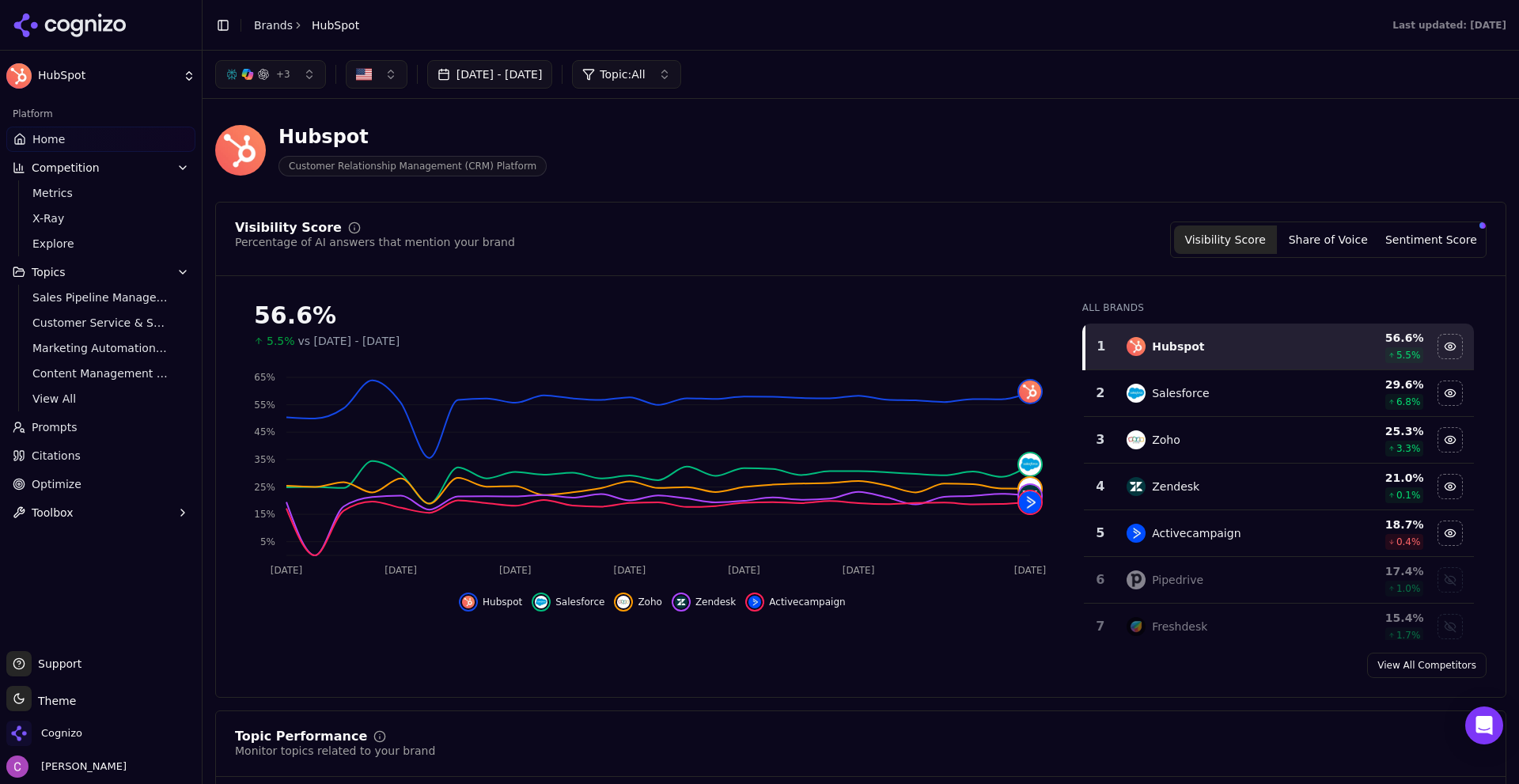
click at [863, 177] on div "Hubspot Customer Relationship Management (CRM) Platform" at bounding box center [861, 150] width 1291 height 78
click at [46, 480] on span "Optimize" at bounding box center [56, 484] width 50 height 16
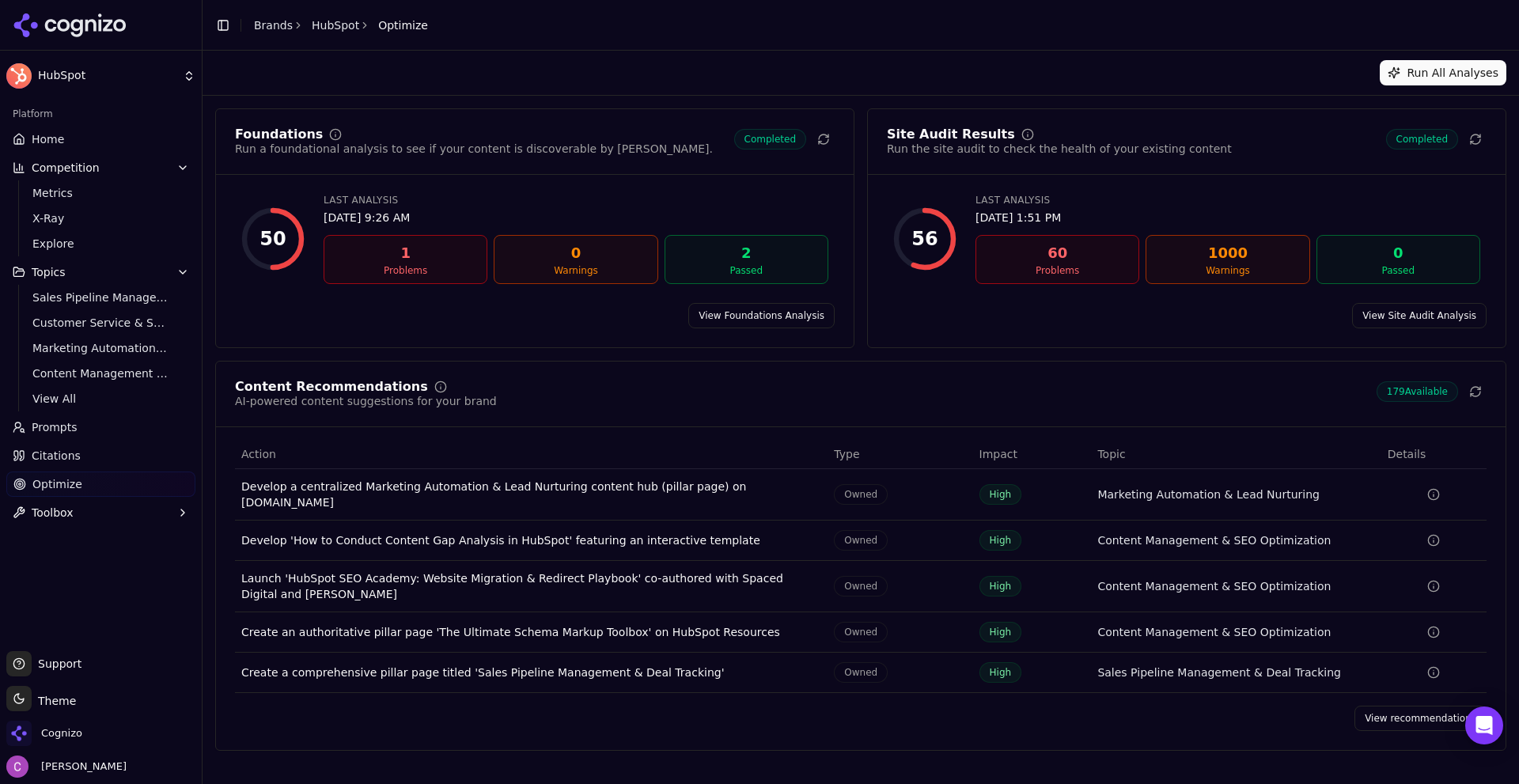
click at [1420, 723] on div "Content Recommendations AI-powered content suggestions for your brand 179 Avail…" at bounding box center [861, 556] width 1291 height 390
click at [1421, 722] on div "Content Recommendations AI-powered content suggestions for your brand 179 Avail…" at bounding box center [861, 556] width 1291 height 390
click at [1425, 718] on link "View recommendations" at bounding box center [1420, 718] width 132 height 25
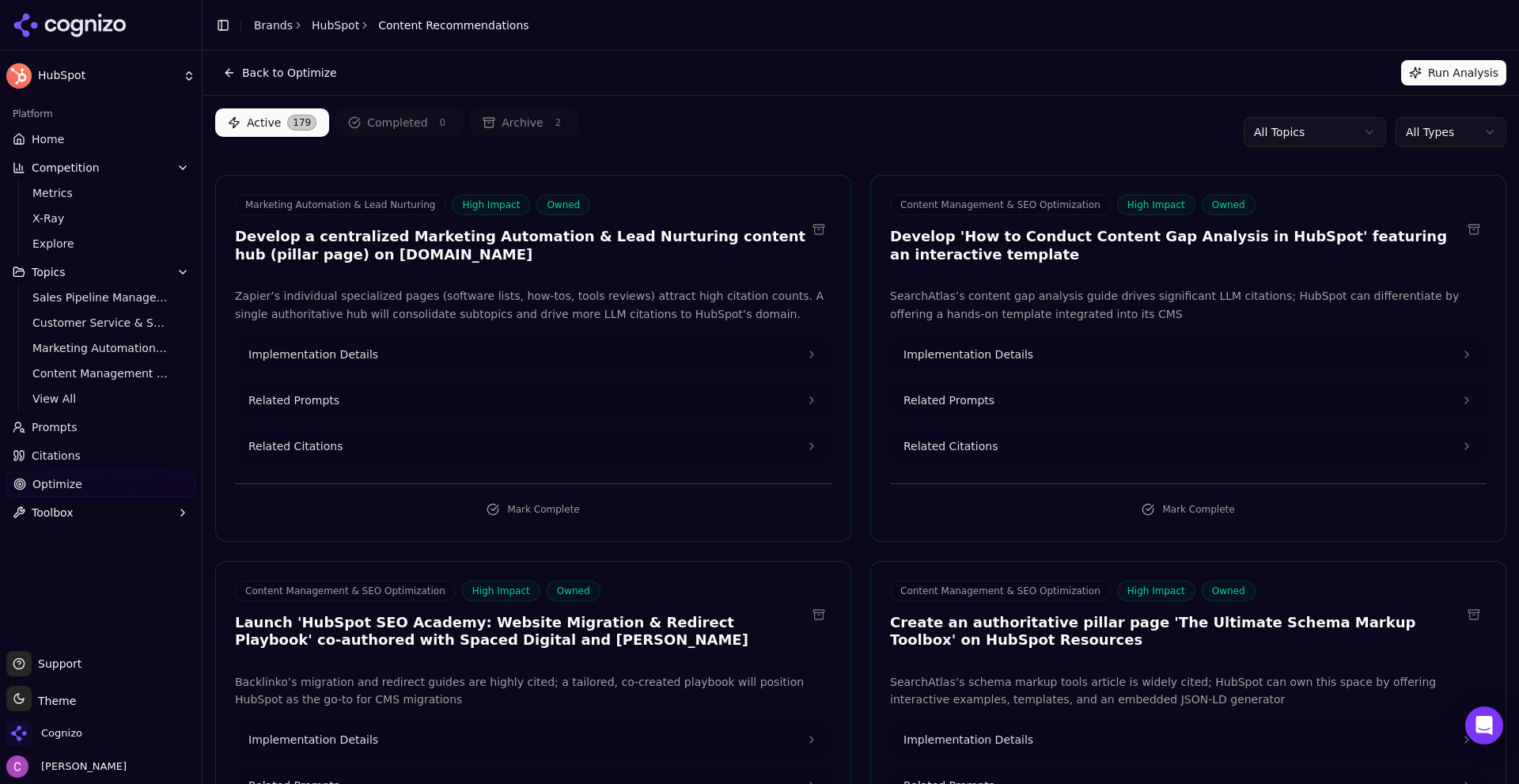
click at [760, 342] on button "Implementation Details" at bounding box center [533, 354] width 595 height 35
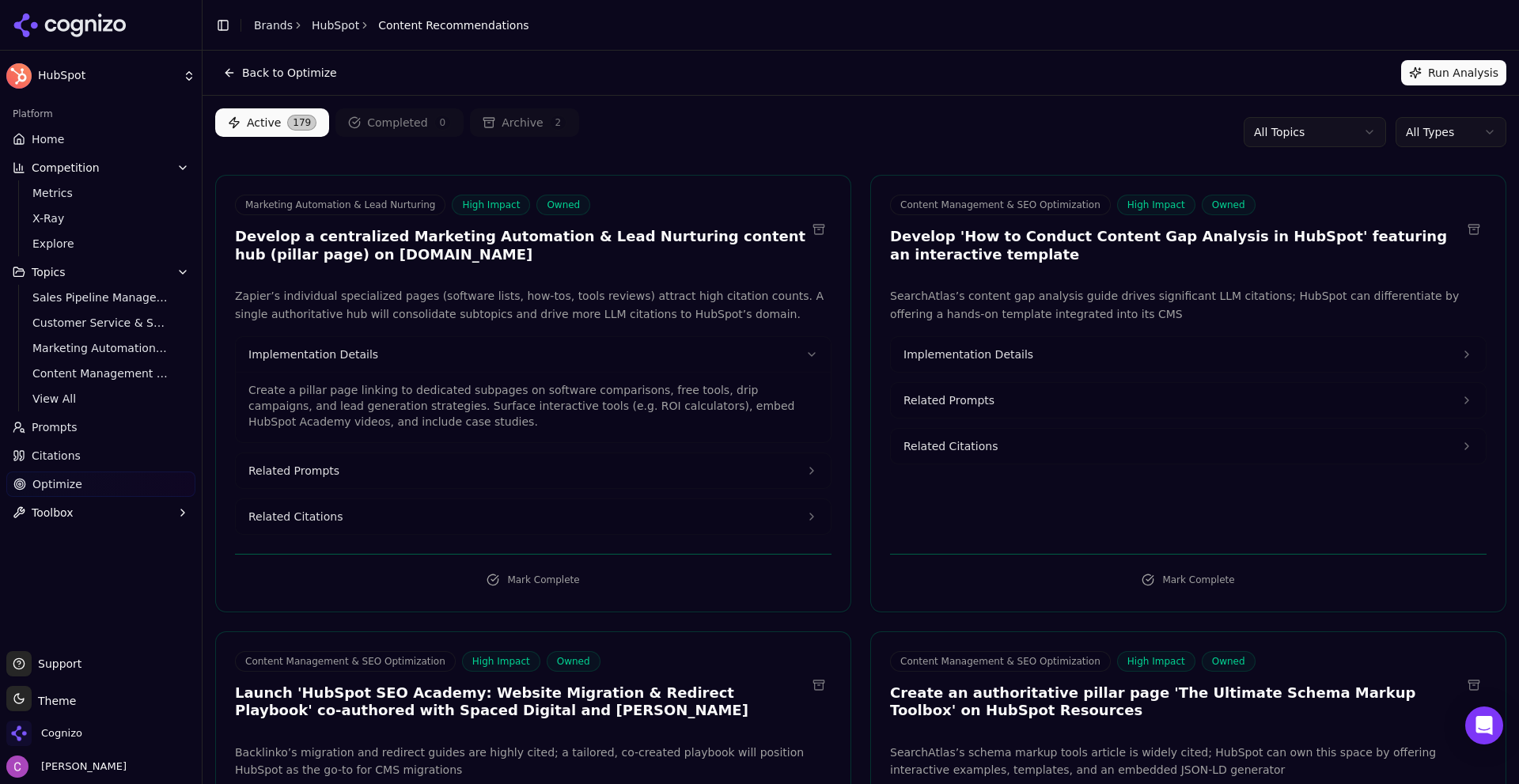
click at [976, 346] on span "Implementation Details" at bounding box center [968, 354] width 130 height 16
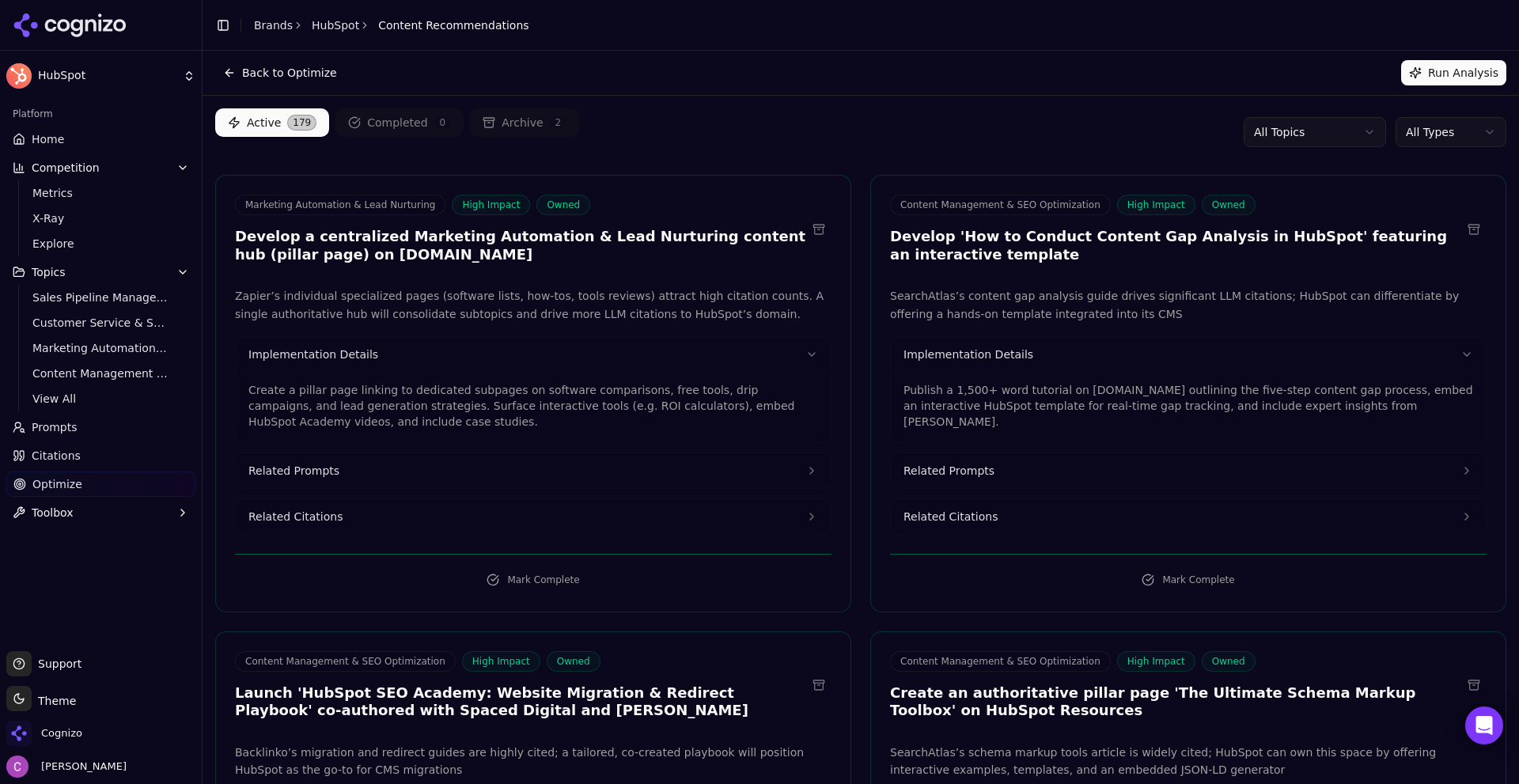
click at [573, 482] on button "Related Prompts" at bounding box center [533, 471] width 595 height 35
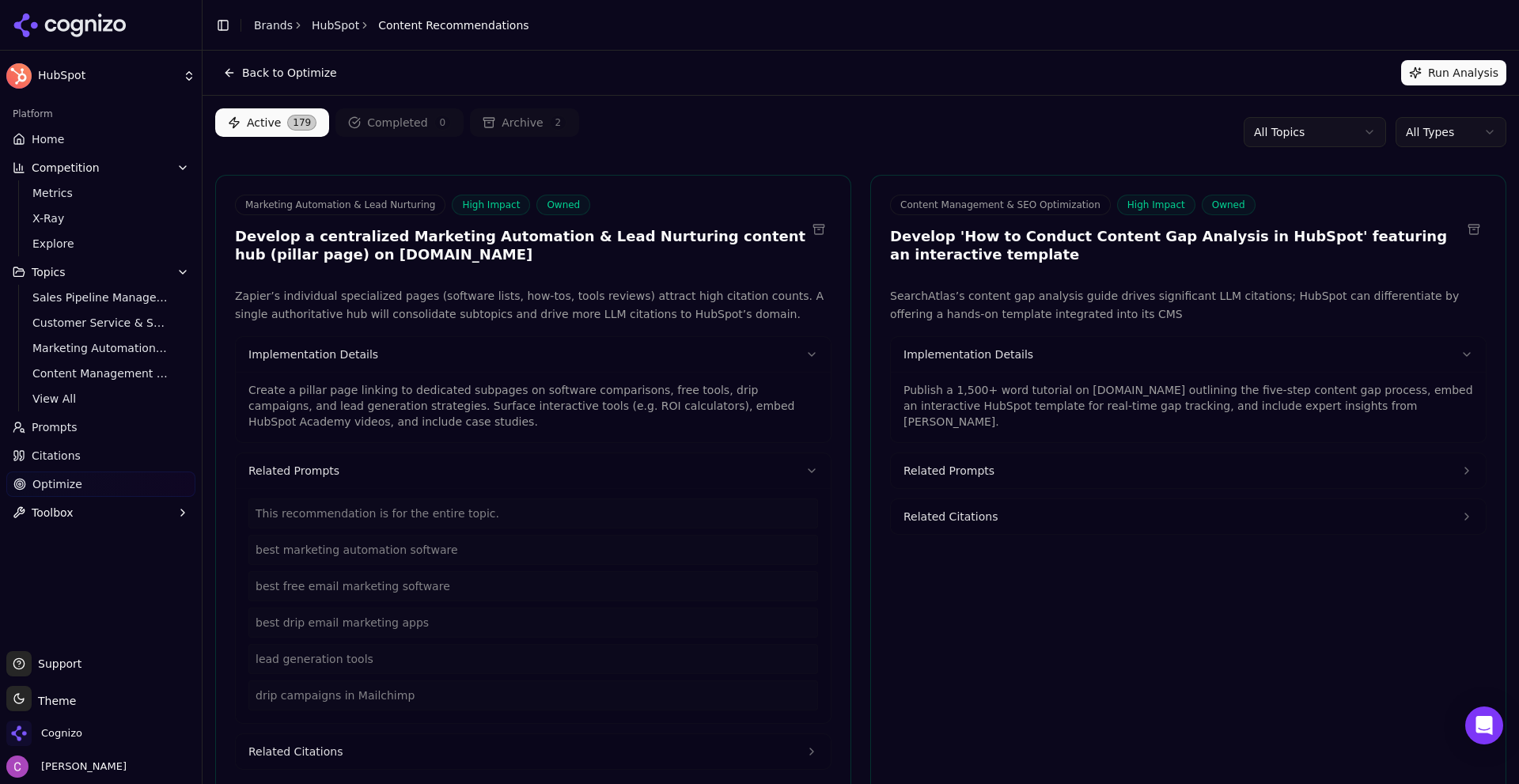
click at [954, 462] on span "Related Prompts" at bounding box center [949, 470] width 91 height 16
click at [59, 504] on button "Toolbox" at bounding box center [101, 512] width 189 height 25
click at [86, 561] on span "View All" at bounding box center [101, 563] width 137 height 16
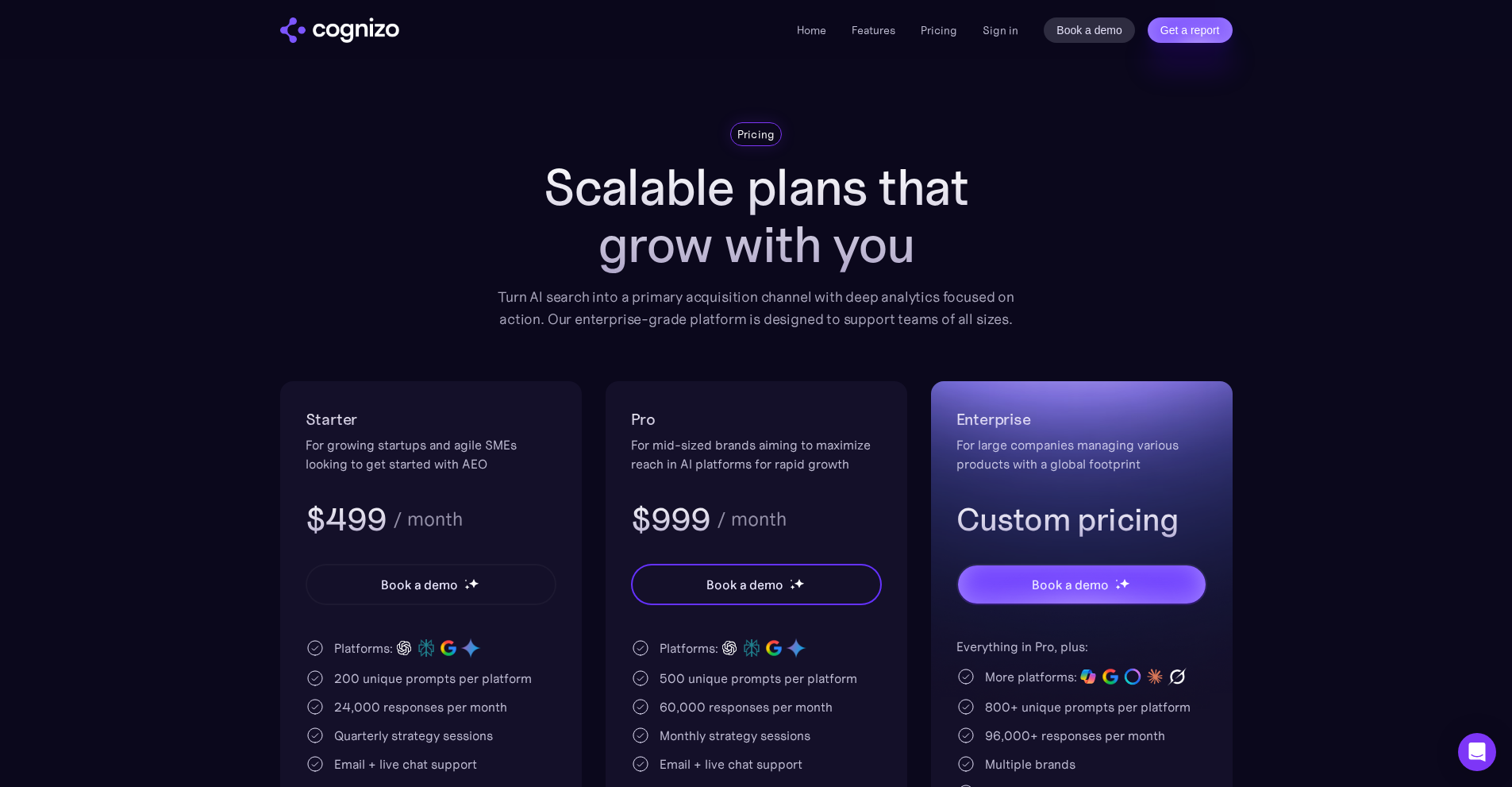
scroll to position [238, 0]
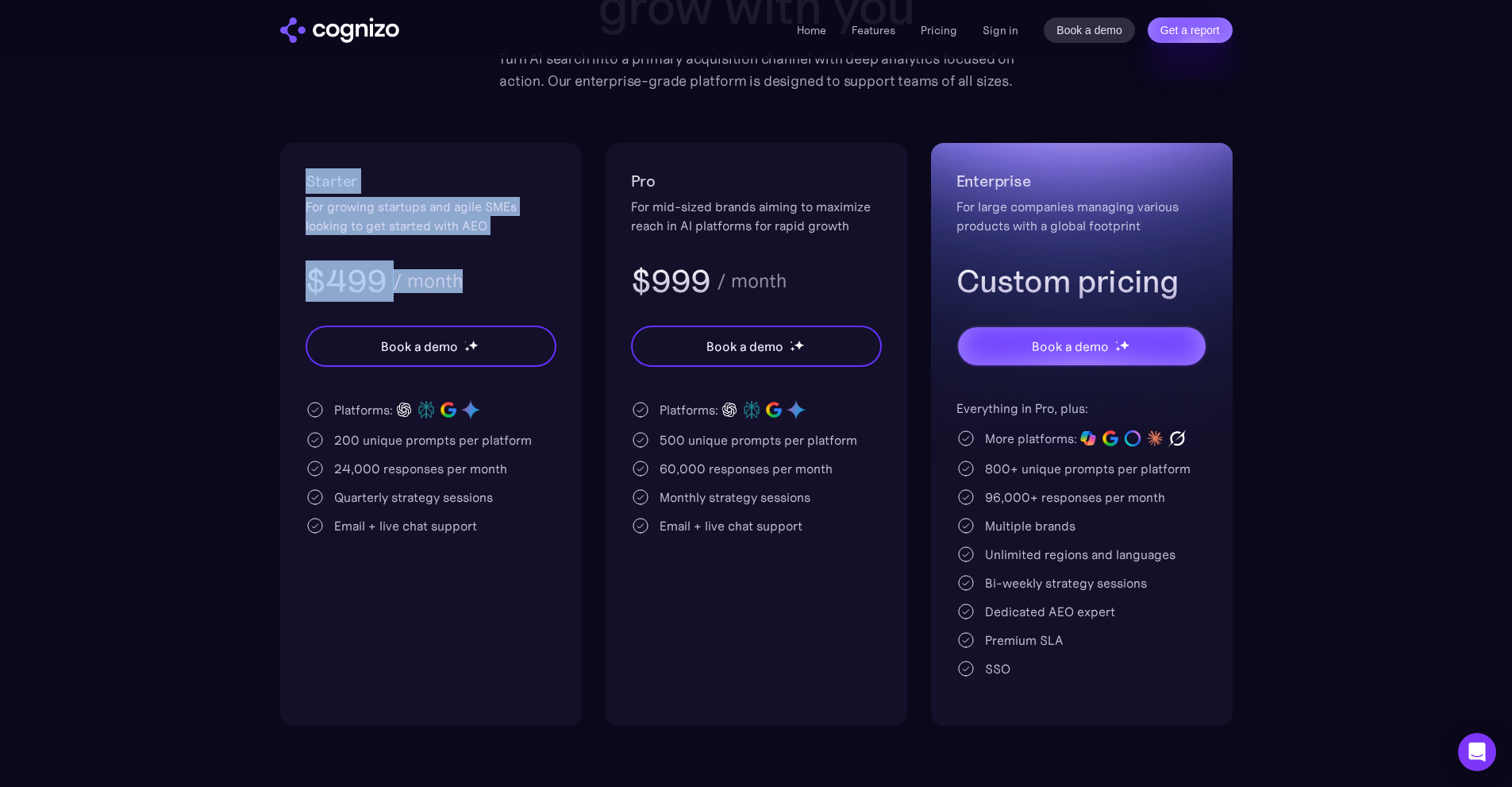
drag, startPoint x: 278, startPoint y: 172, endPoint x: 544, endPoint y: 279, distance: 286.7
click at [544, 279] on section "Pricing Scalable plans that grow with you Turn AI search into a primary acquisi…" at bounding box center [756, 305] width 1512 height 842
click at [544, 279] on div "$499 / month" at bounding box center [430, 281] width 250 height 41
